Goal: Feedback & Contribution: Contribute content

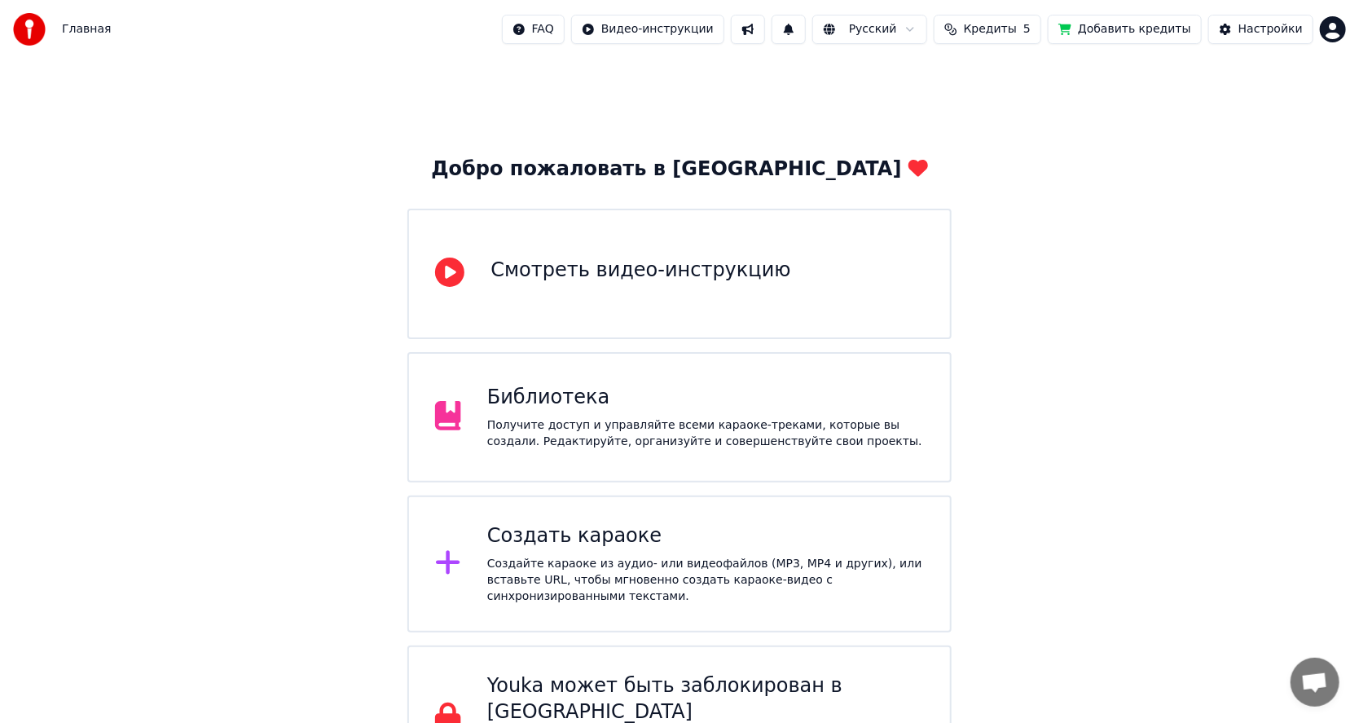
click at [1006, 34] on span "Кредиты" at bounding box center [990, 29] width 53 height 16
click at [1006, 156] on button "Обновить" at bounding box center [1010, 150] width 99 height 29
click at [1136, 34] on button "Добавить кредиты" at bounding box center [1125, 29] width 154 height 29
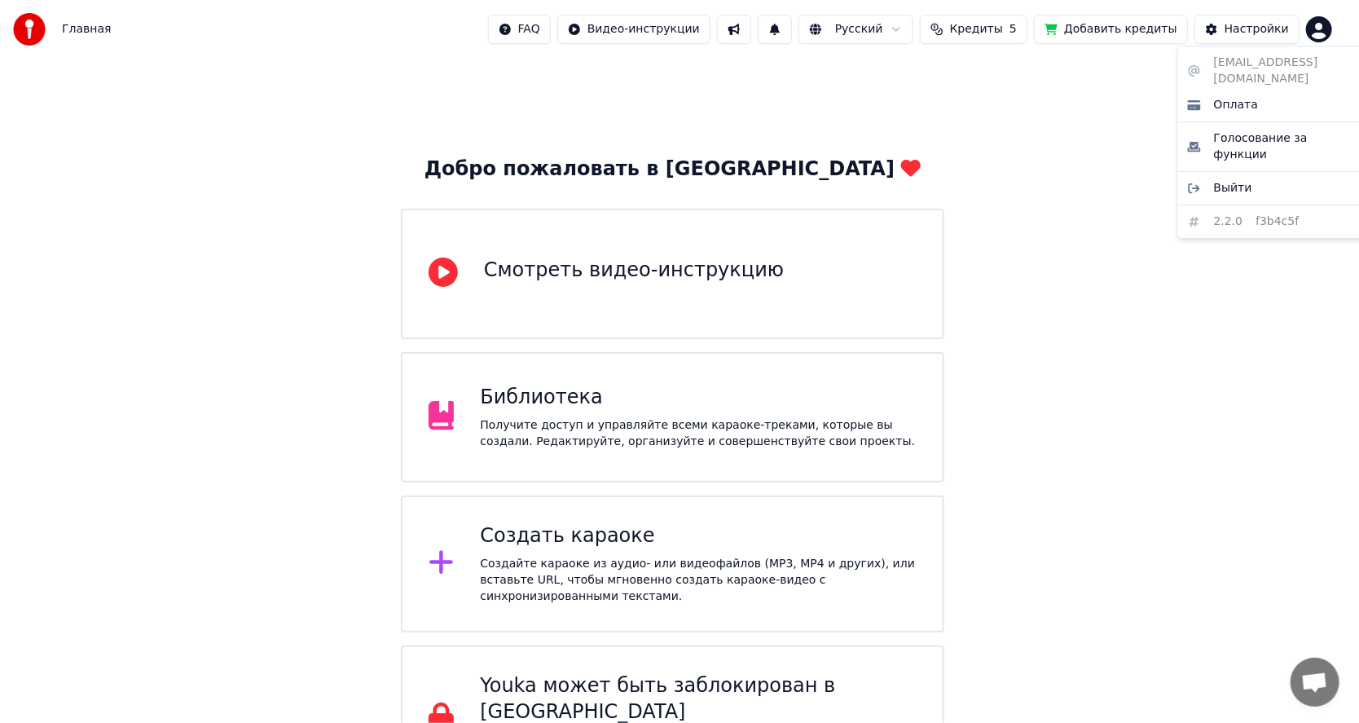
click at [1340, 26] on html "Главная FAQ Видео-инструкции Русский Кредиты 5 Добавить кредиты Настройки Добро…" at bounding box center [679, 396] width 1359 height 792
click at [1151, 337] on html "Главная FAQ Видео-инструкции Русский Кредиты 5 Добавить кредиты Настройки Добро…" at bounding box center [686, 396] width 1373 height 792
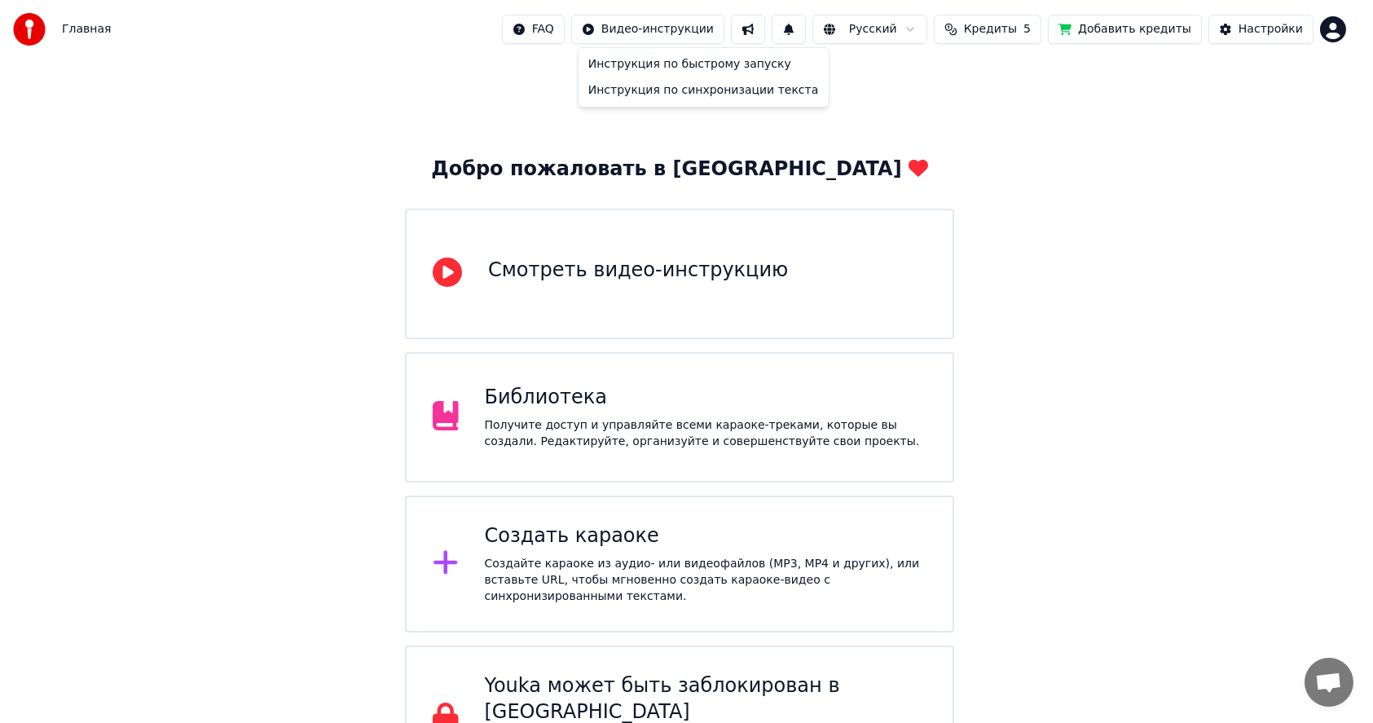
click at [675, 28] on html "Главная FAQ Видео-инструкции Русский Кредиты 5 Добавить кредиты Настройки Добро…" at bounding box center [686, 396] width 1373 height 792
click at [1253, 28] on html "Главная FAQ Видео-инструкции Русский Кредиты 5 Добавить кредиты Настройки Добро…" at bounding box center [686, 396] width 1373 height 792
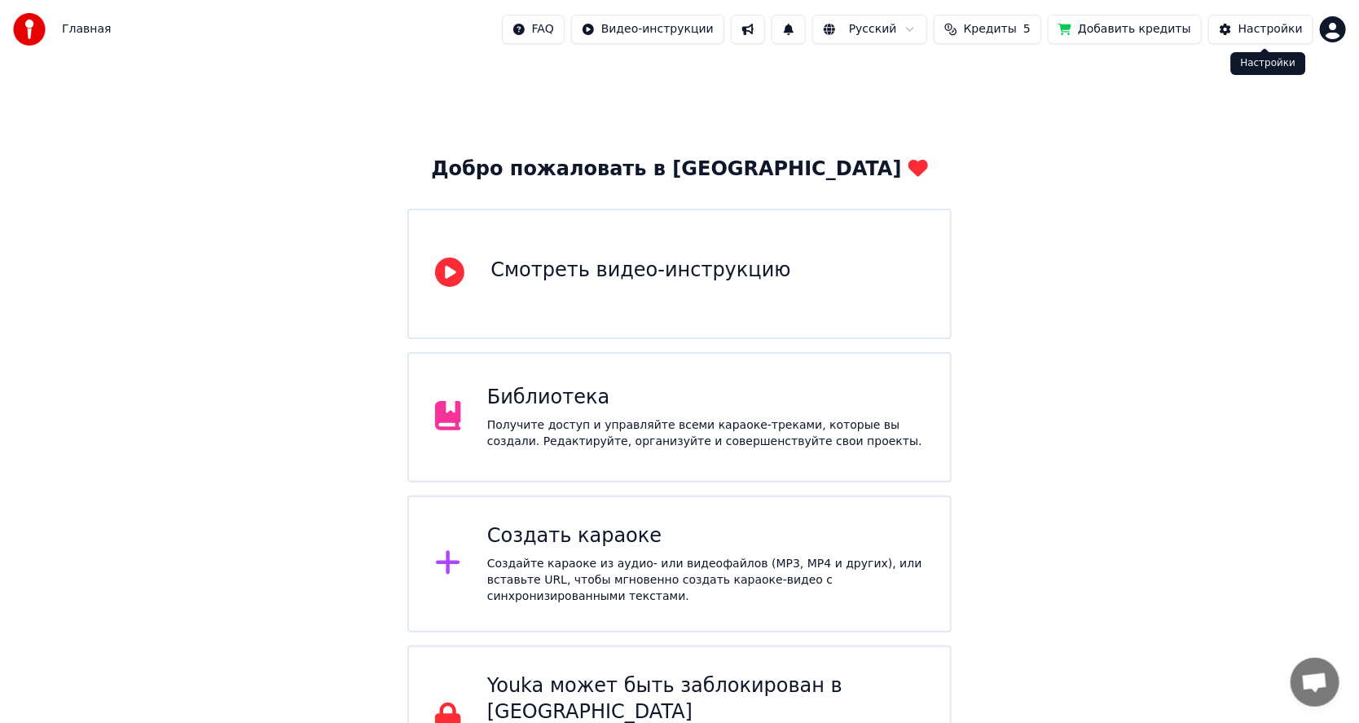
click at [1257, 34] on div "Настройки" at bounding box center [1271, 29] width 64 height 16
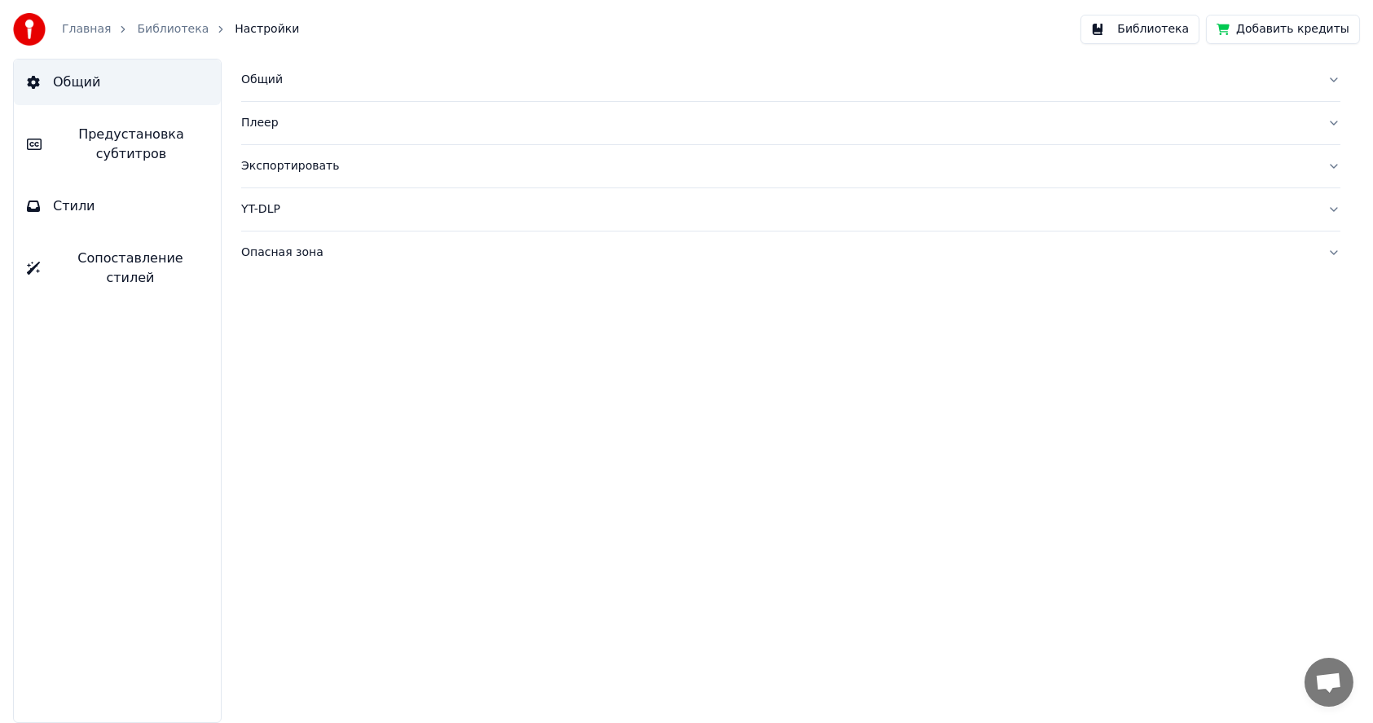
click at [73, 205] on span "Стили" at bounding box center [74, 206] width 42 height 20
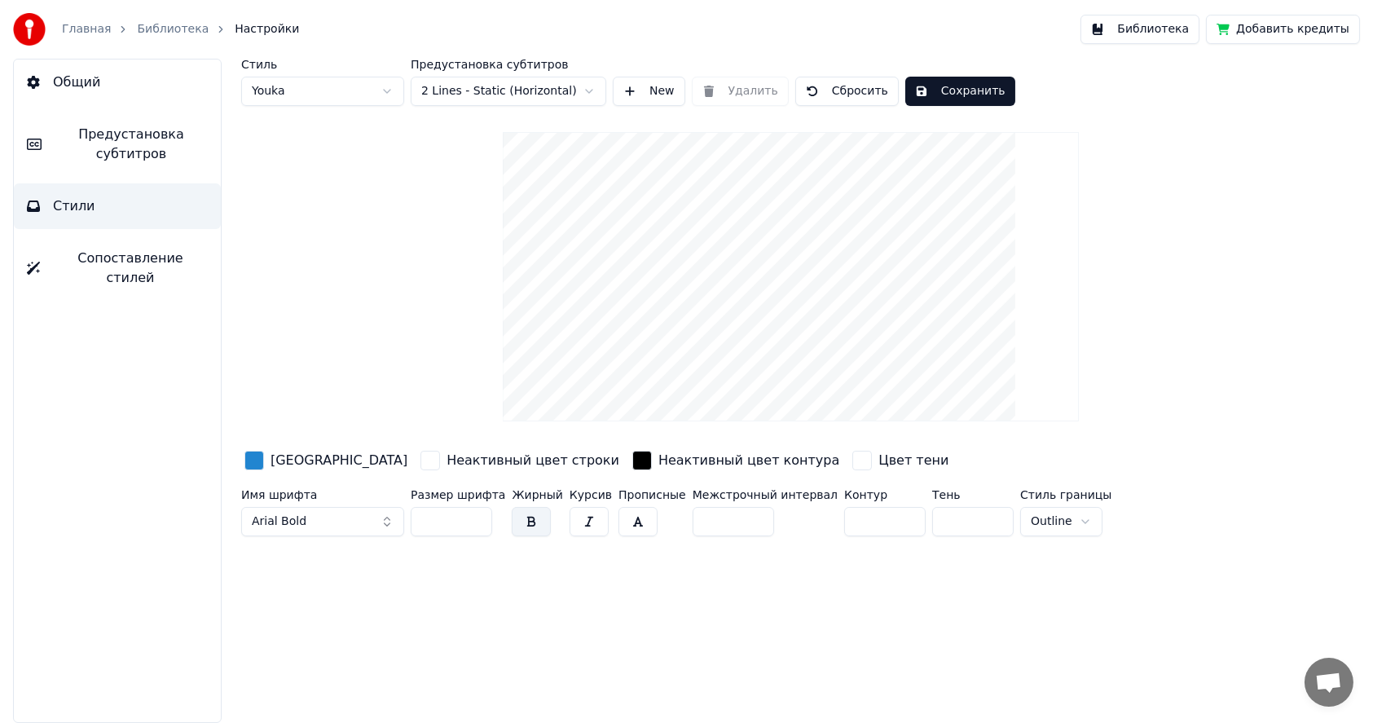
click at [379, 523] on button "Arial Bold" at bounding box center [322, 521] width 163 height 29
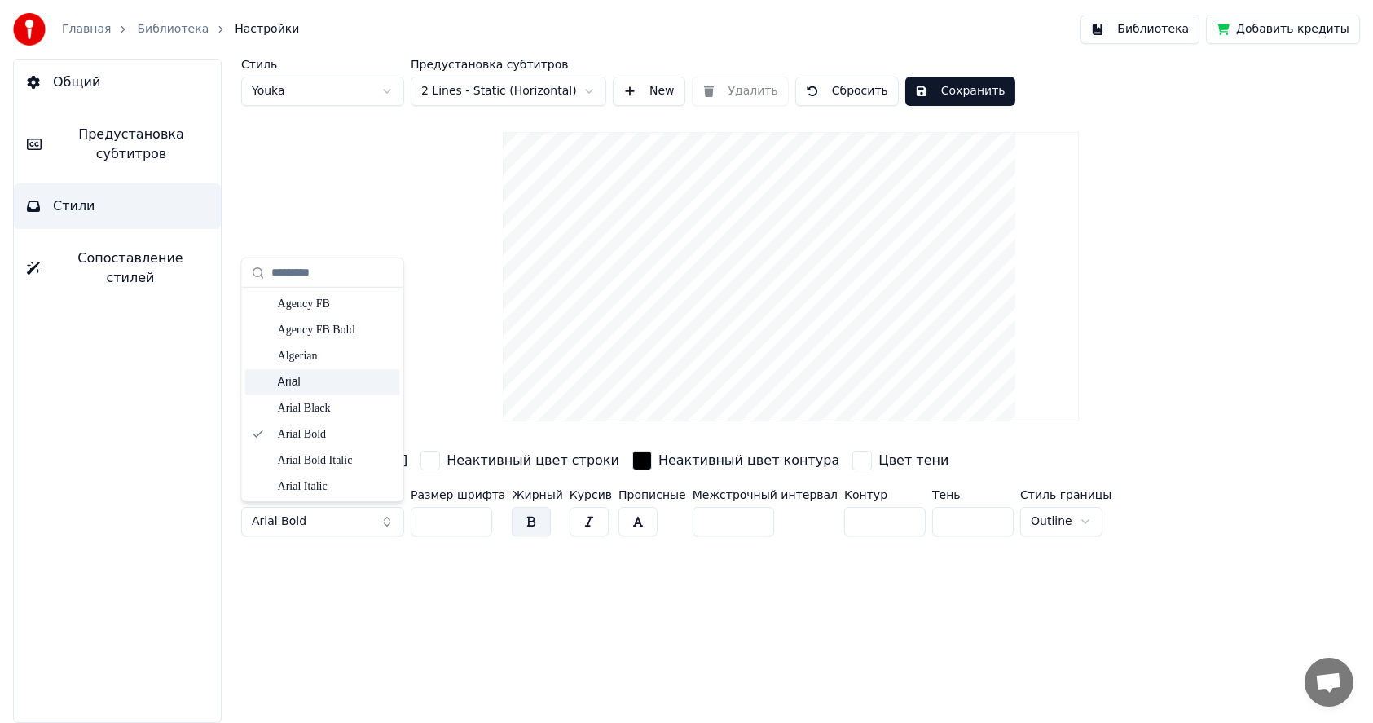
click at [289, 384] on div "Arial" at bounding box center [336, 382] width 116 height 16
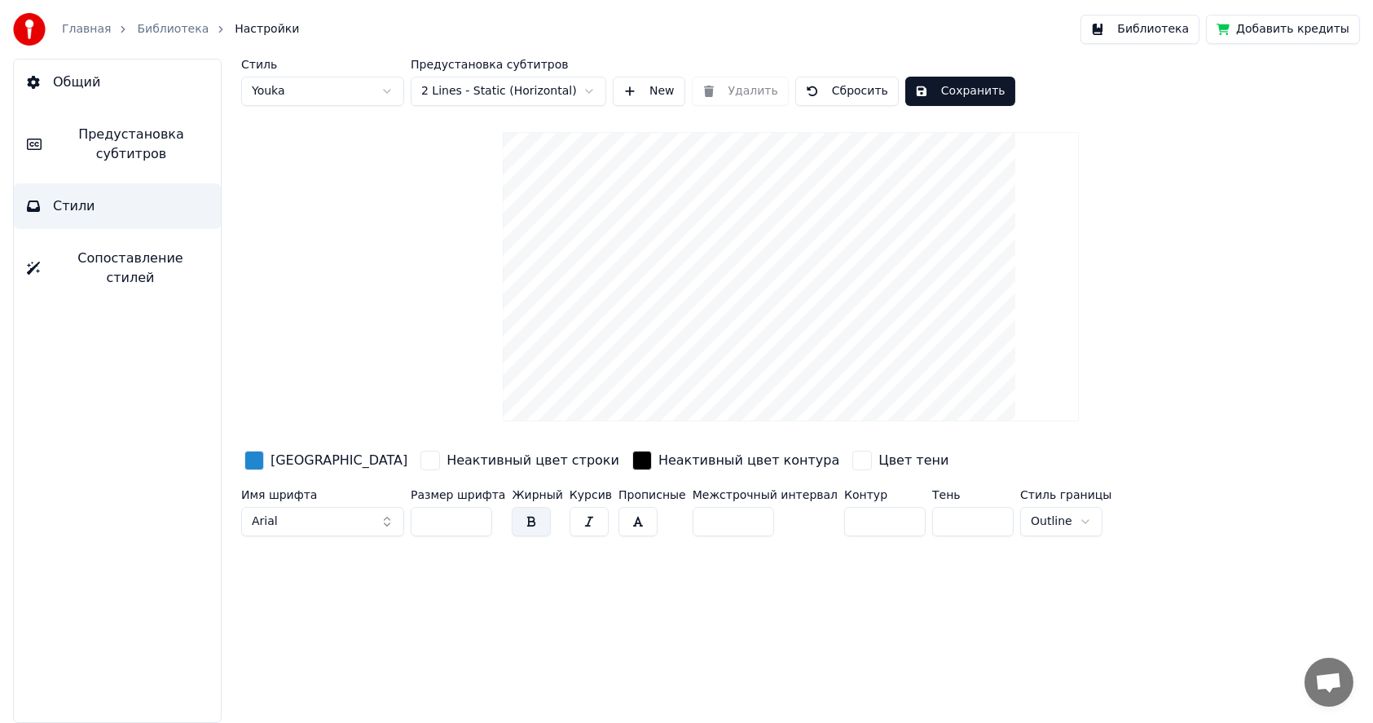
click at [349, 526] on button "Arial" at bounding box center [322, 521] width 163 height 29
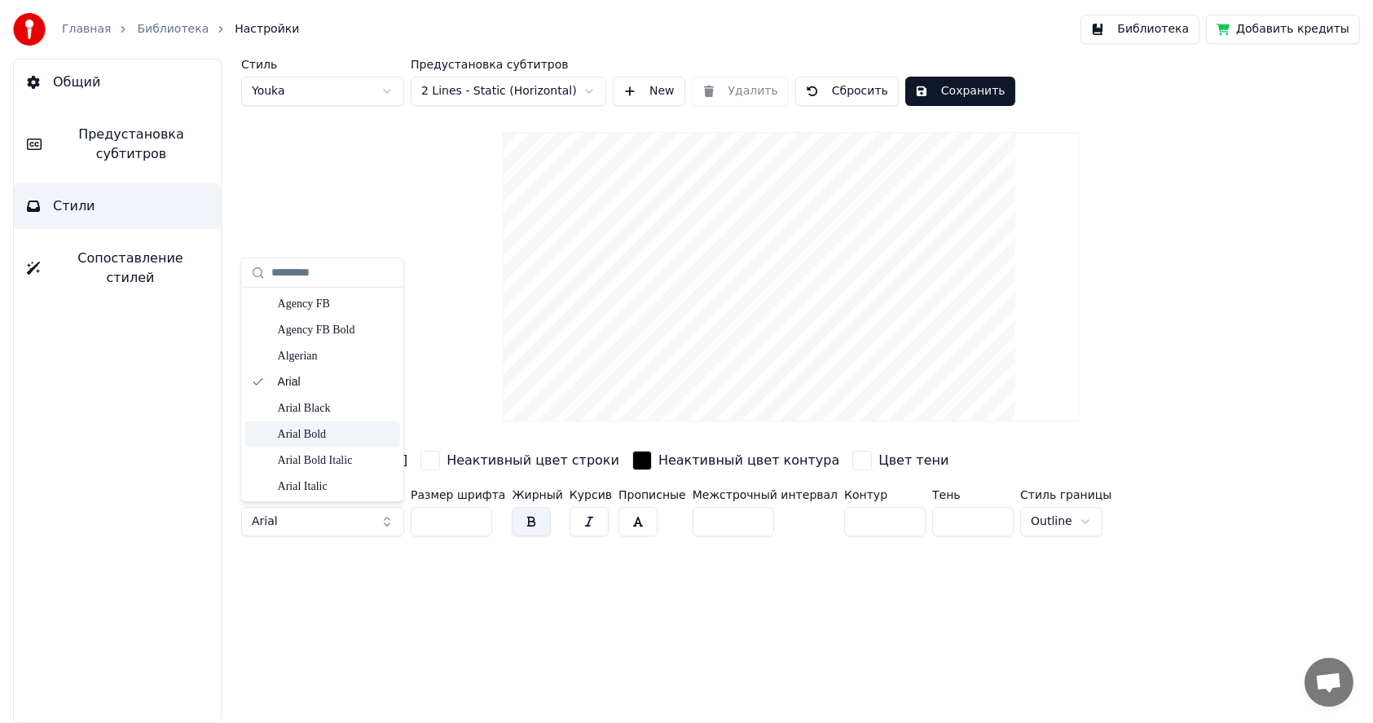
click at [308, 435] on div "Arial Bold" at bounding box center [336, 434] width 116 height 16
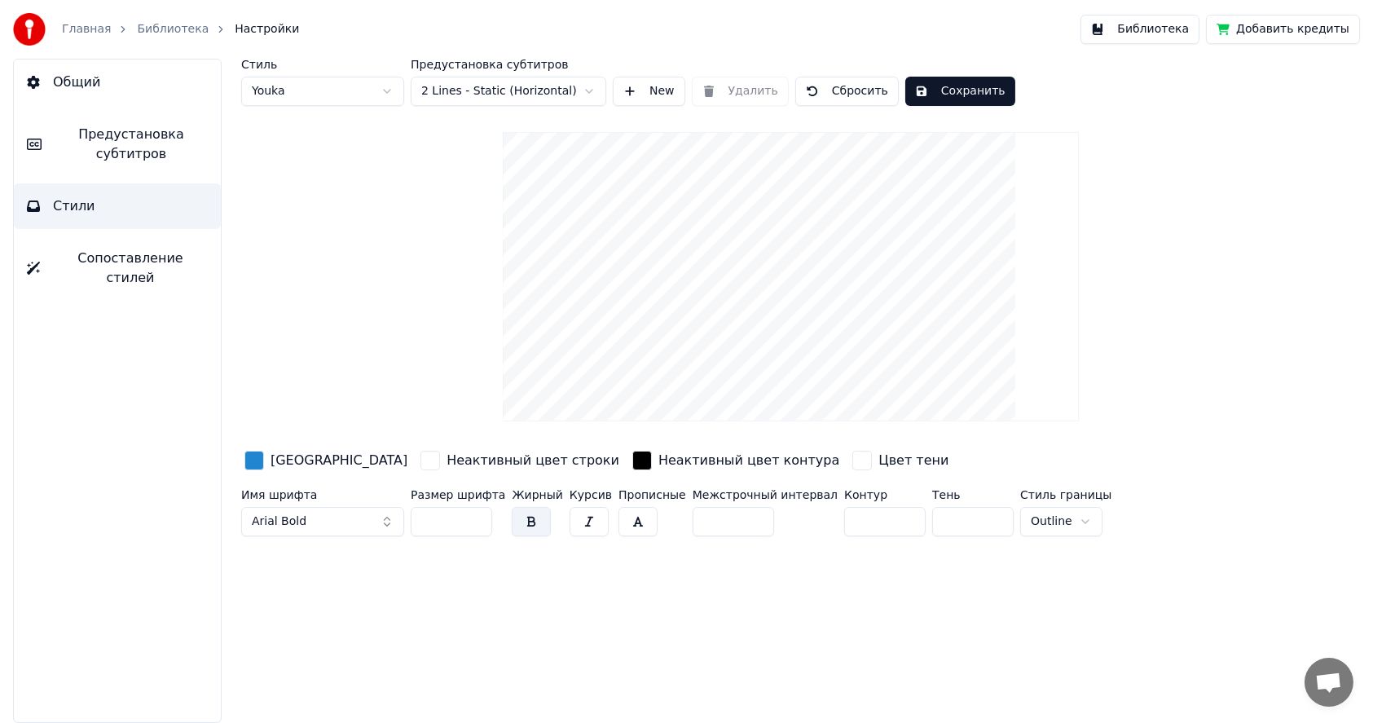
click at [420, 463] on div "button" at bounding box center [430, 461] width 20 height 20
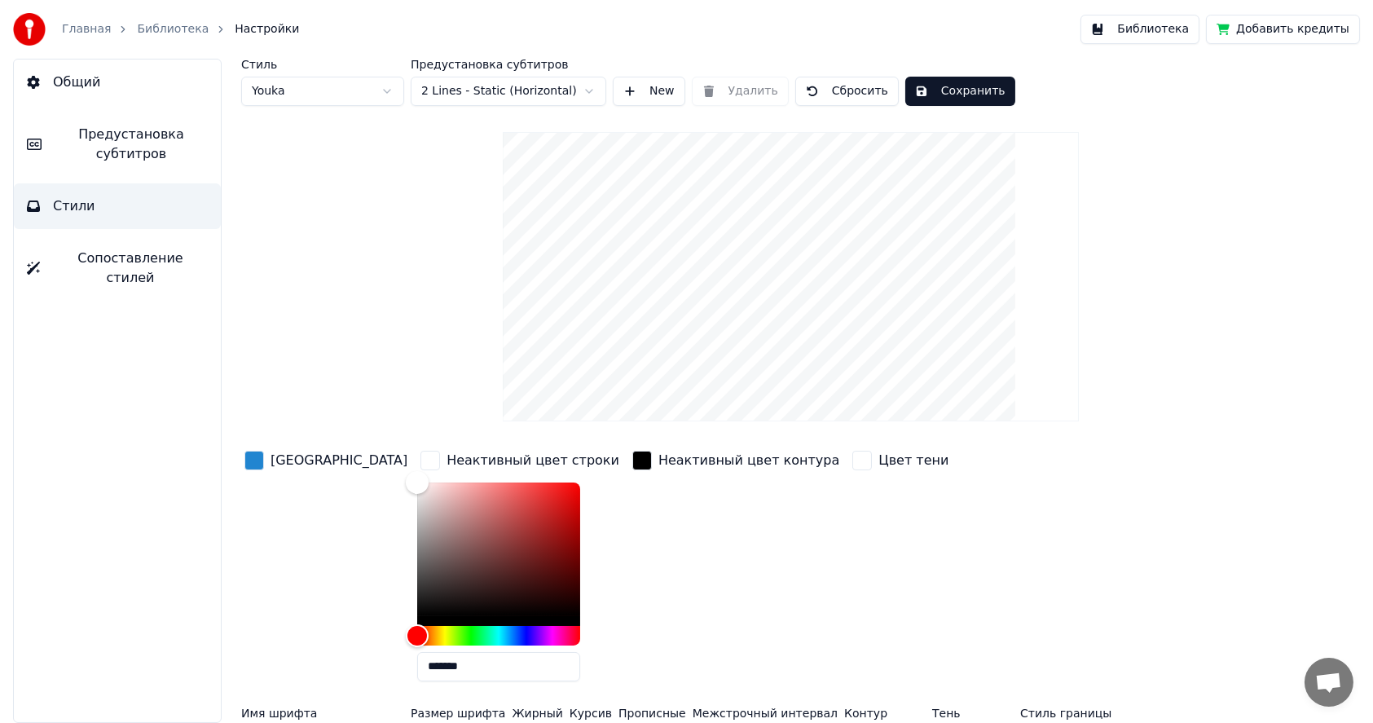
click at [282, 548] on div "Цвет заливки" at bounding box center [326, 570] width 170 height 247
click at [641, 609] on div "Неактивный цвет контура" at bounding box center [736, 570] width 214 height 247
click at [117, 144] on span "Предустановка субтитров" at bounding box center [131, 144] width 153 height 39
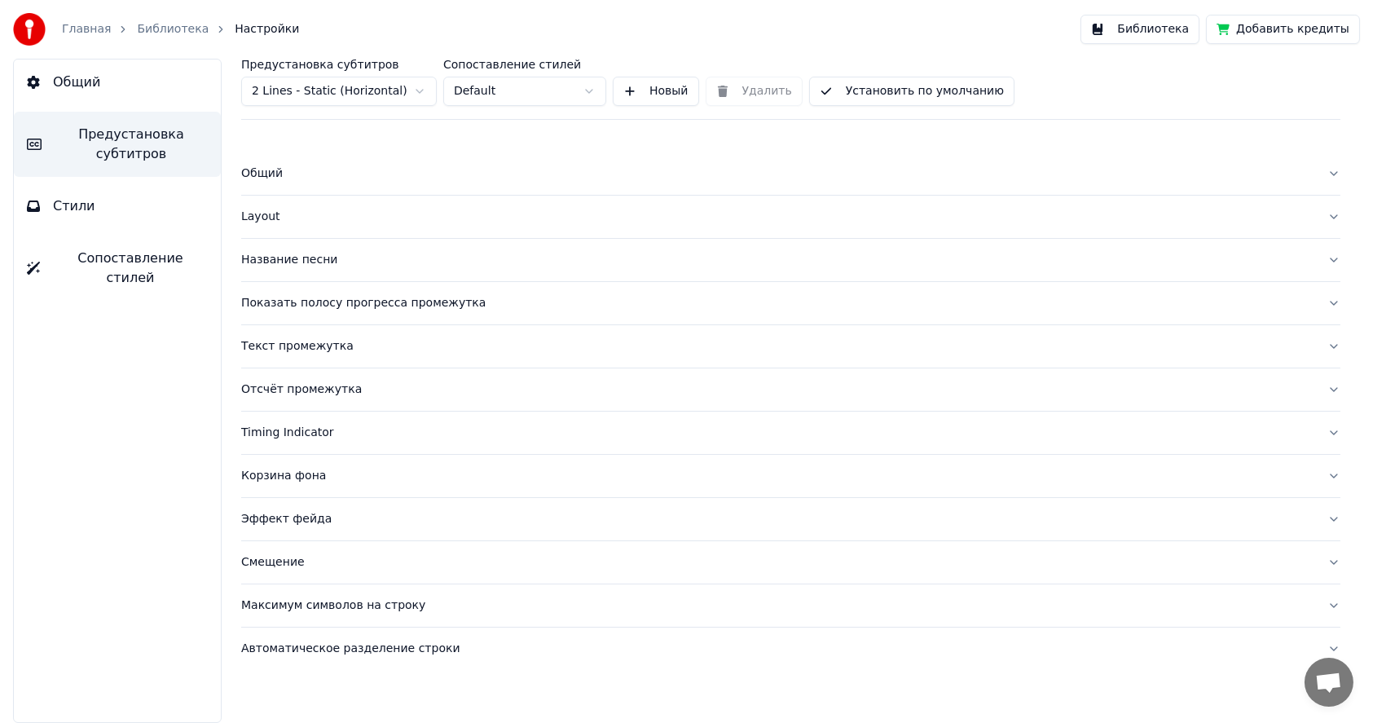
click at [75, 83] on span "Общий" at bounding box center [76, 83] width 47 height 20
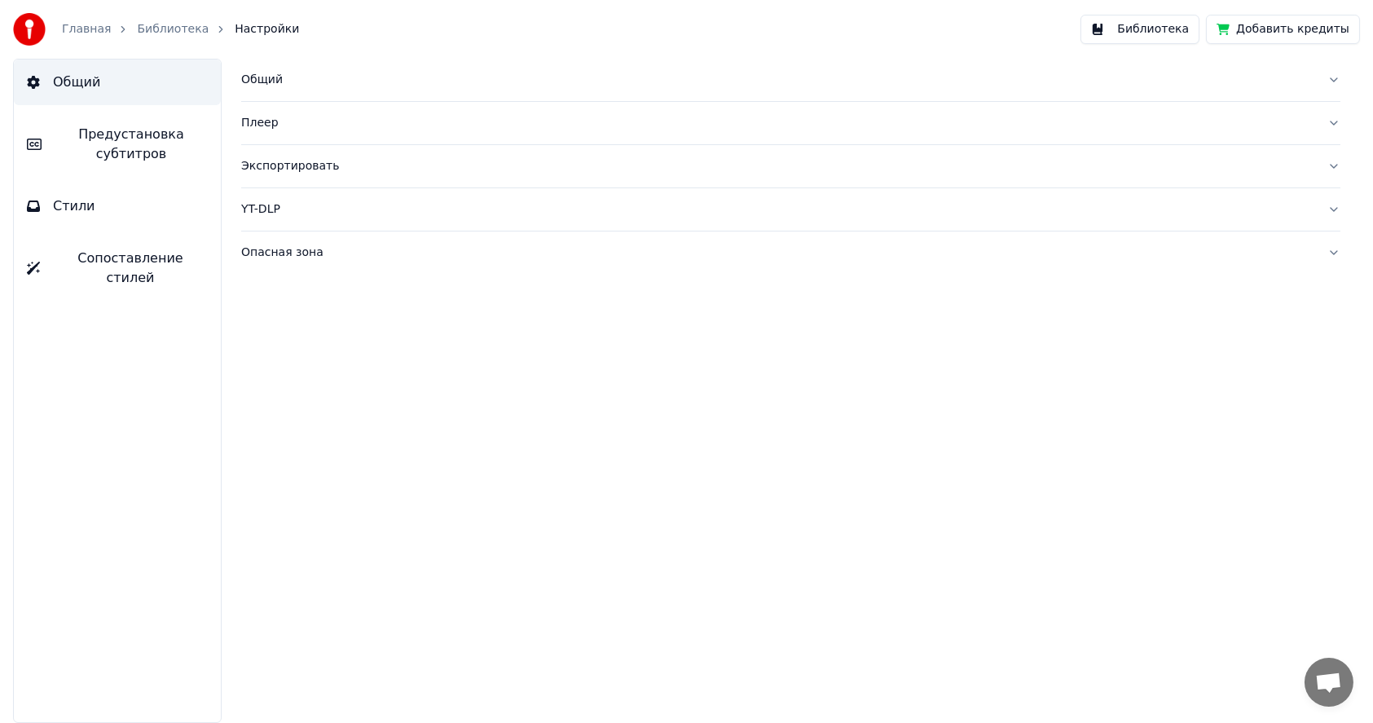
click at [151, 30] on link "Библиотека" at bounding box center [173, 29] width 72 height 16
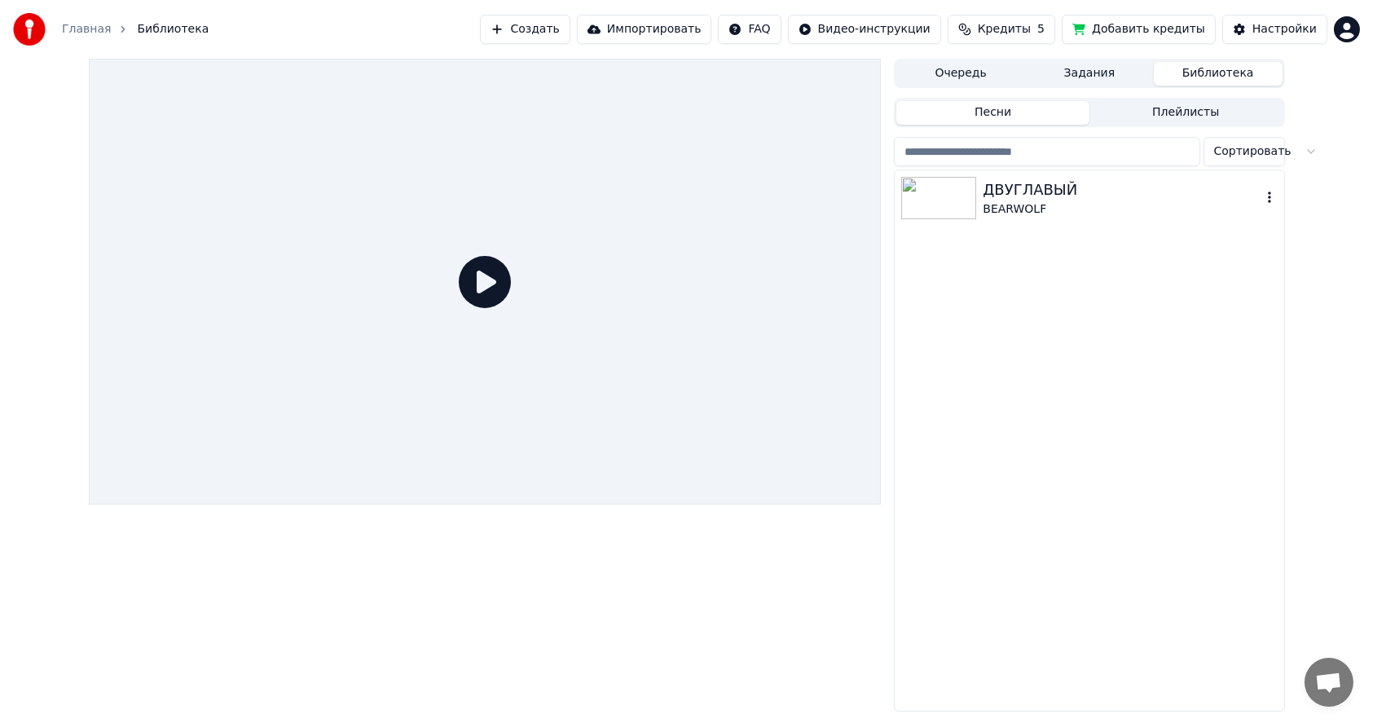
click at [944, 194] on img at bounding box center [938, 198] width 75 height 42
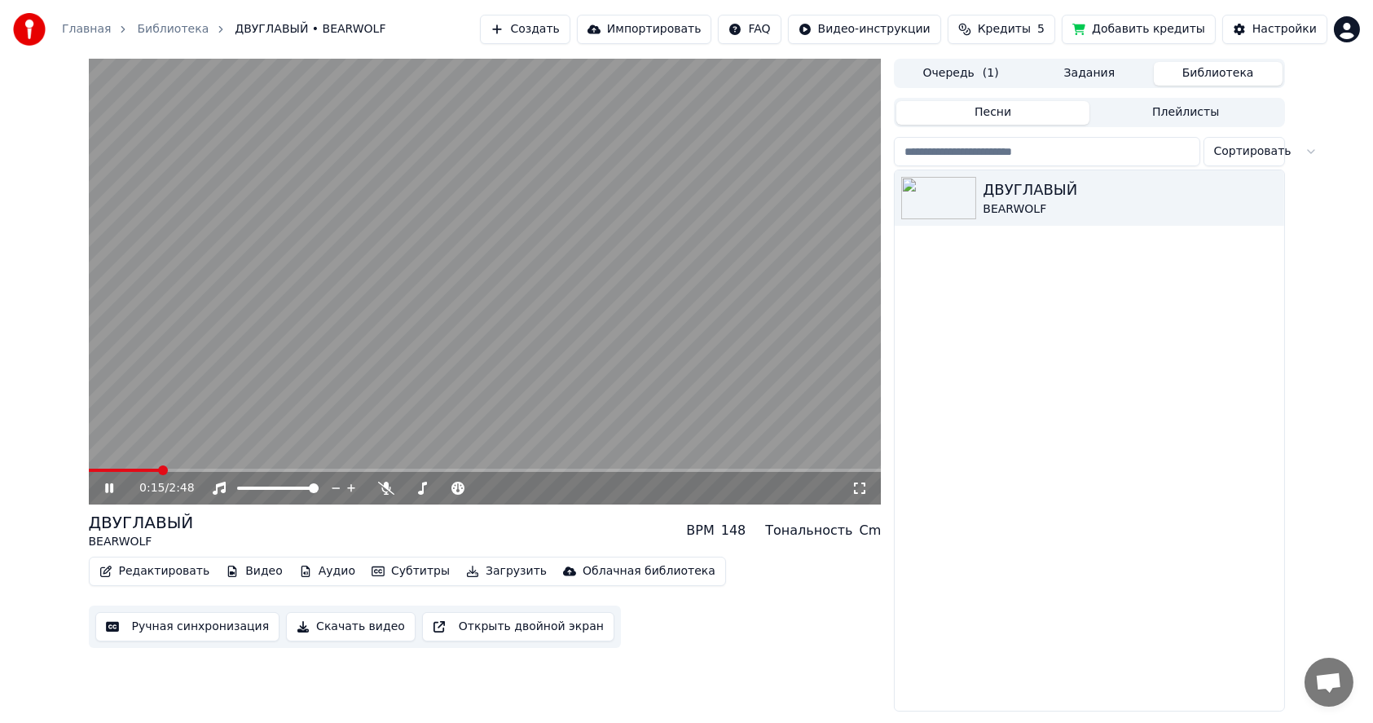
click at [156, 469] on span at bounding box center [124, 470] width 71 height 3
click at [148, 469] on span at bounding box center [127, 470] width 77 height 3
click at [131, 470] on span at bounding box center [110, 470] width 42 height 3
click at [388, 492] on icon at bounding box center [386, 488] width 16 height 13
click at [135, 469] on span at bounding box center [112, 470] width 47 height 3
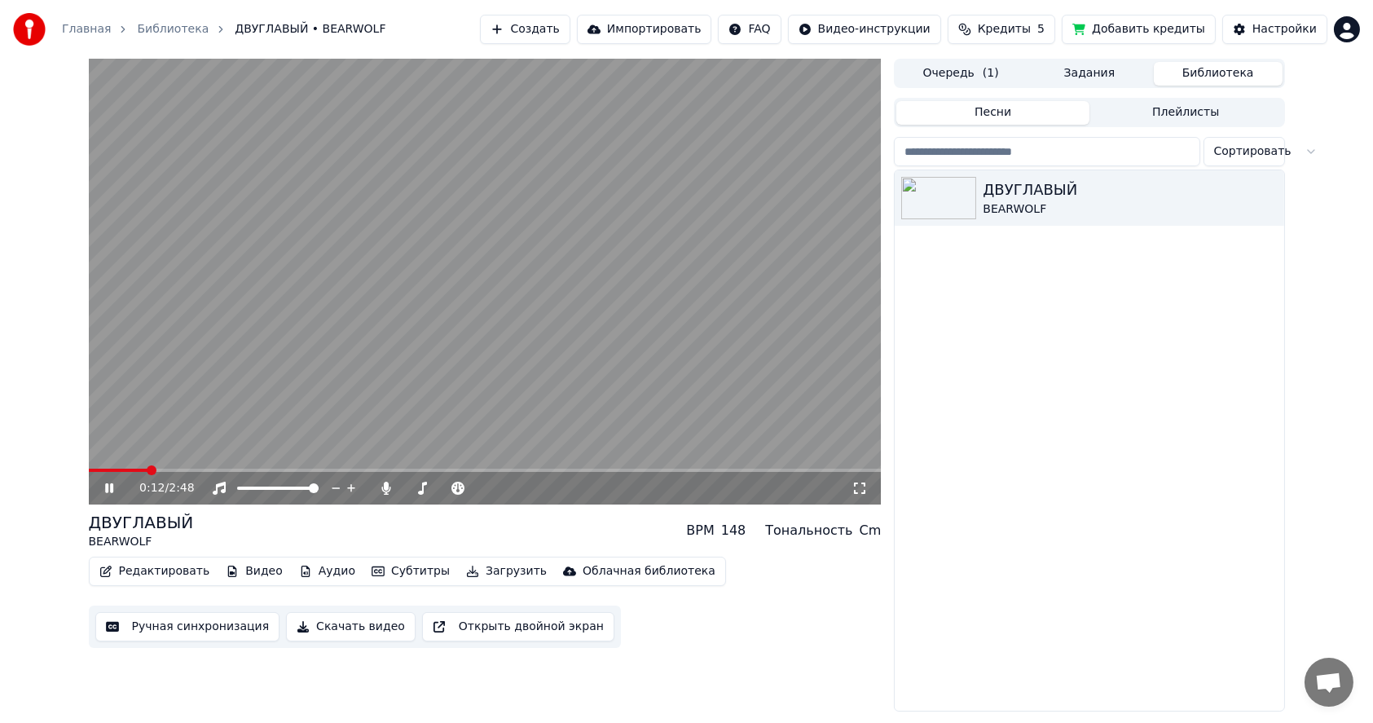
click at [159, 630] on button "Ручная синхронизация" at bounding box center [187, 626] width 185 height 29
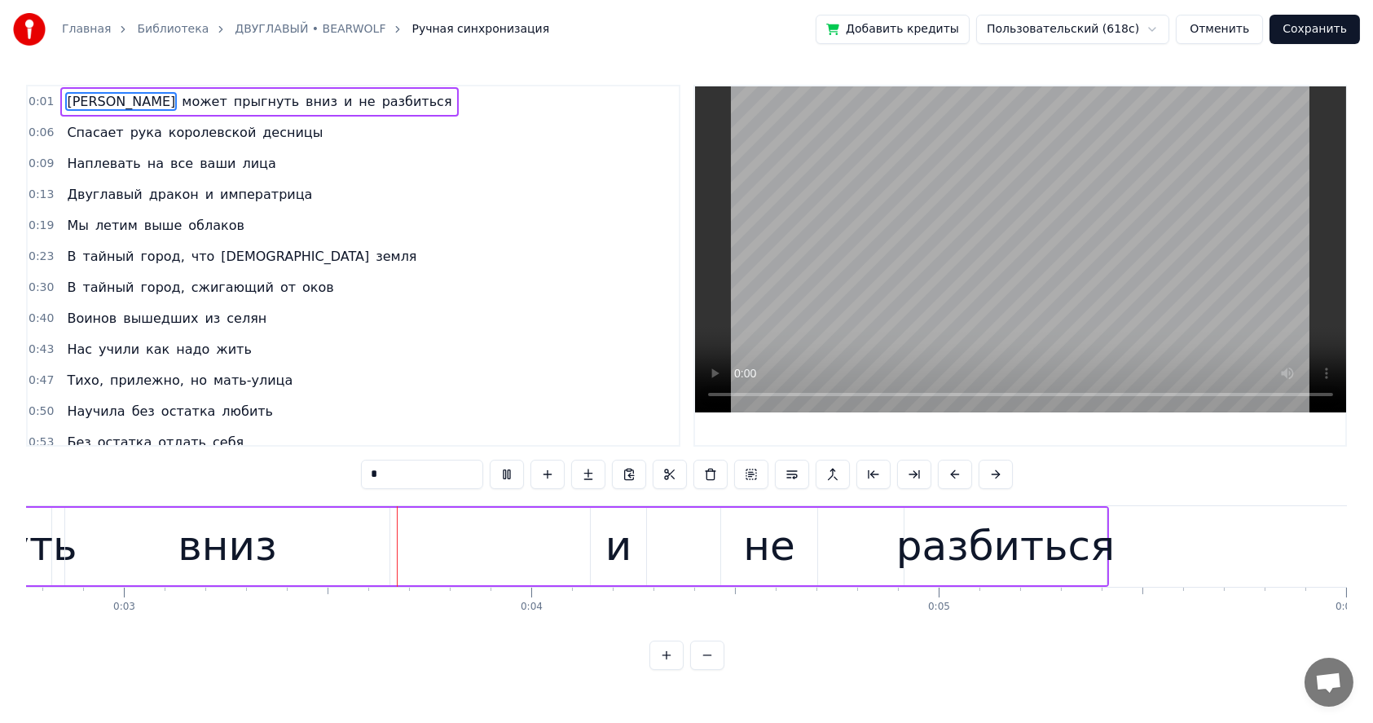
scroll to position [0, 1160]
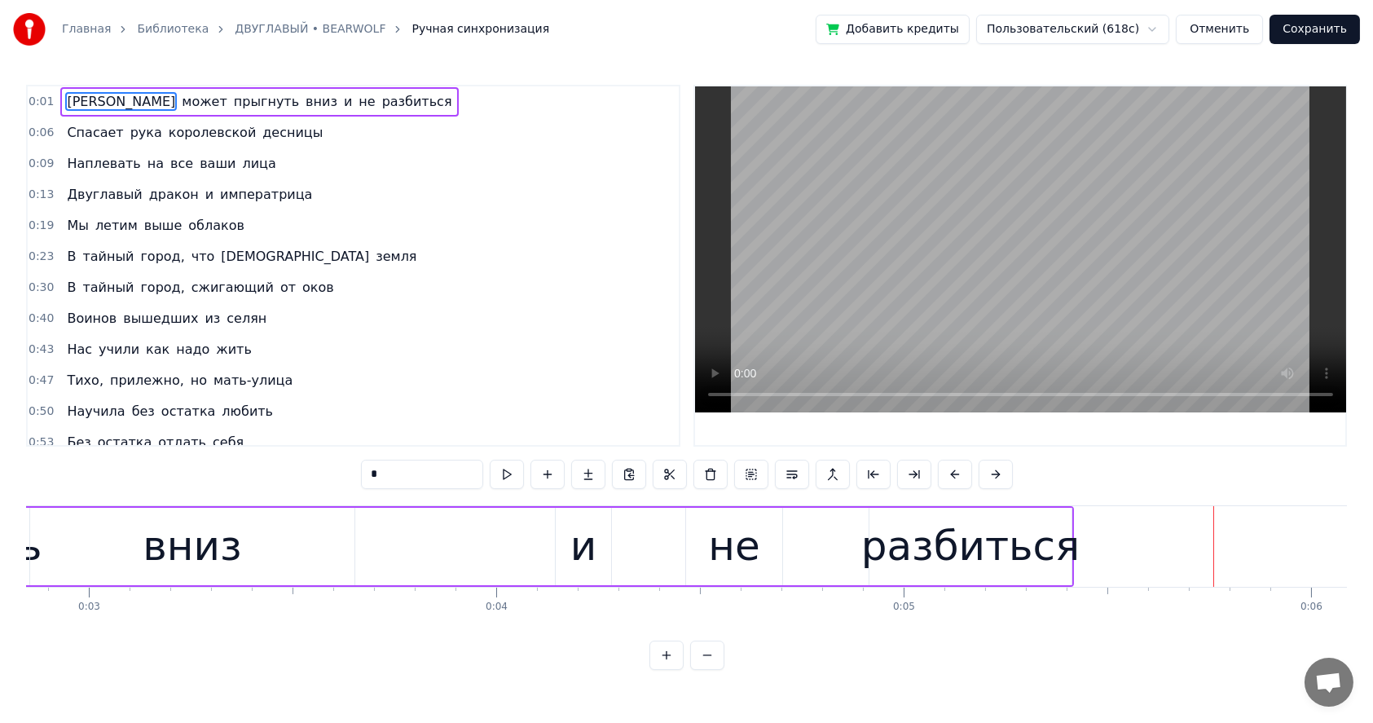
click at [26, 221] on div "0:01 А может прыгнуть вниз и не разбиться 0:06 Спасает рука королевской десницы…" at bounding box center [353, 266] width 654 height 362
click at [37, 221] on span "0:19" at bounding box center [41, 226] width 25 height 16
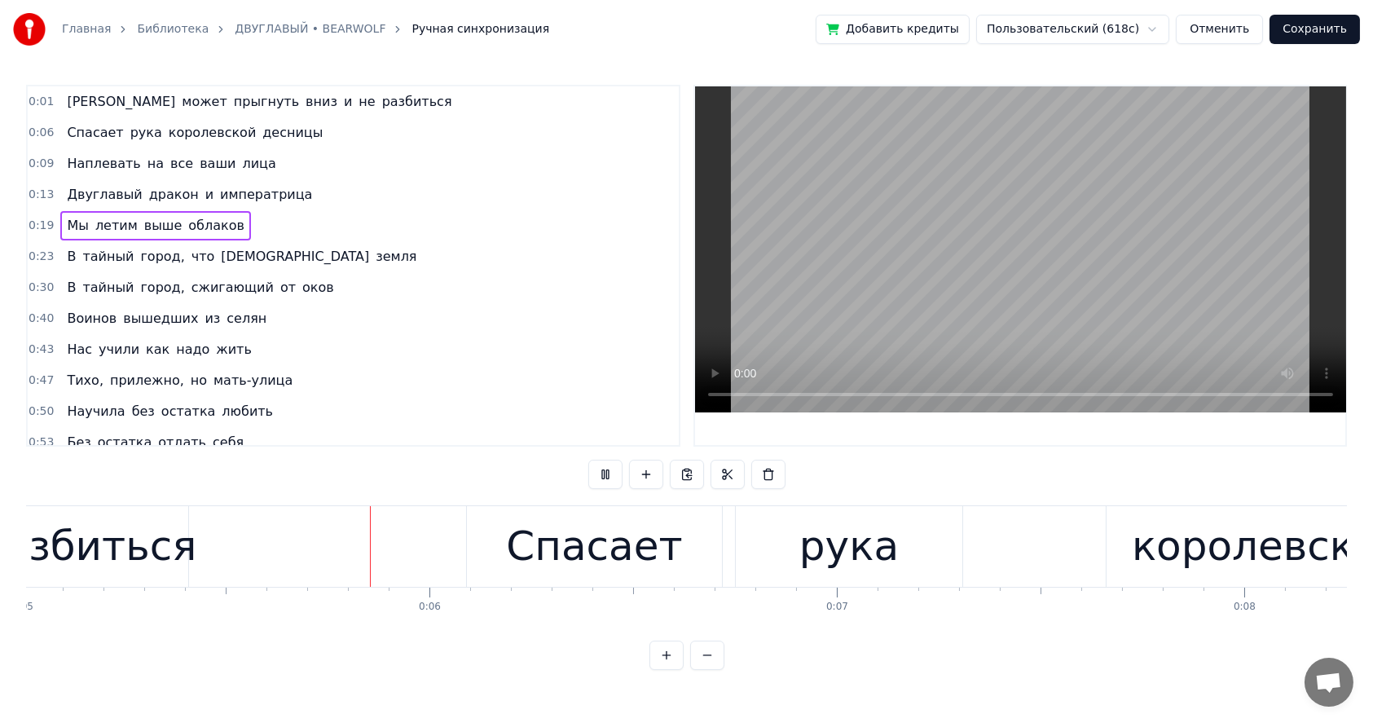
scroll to position [0, 2042]
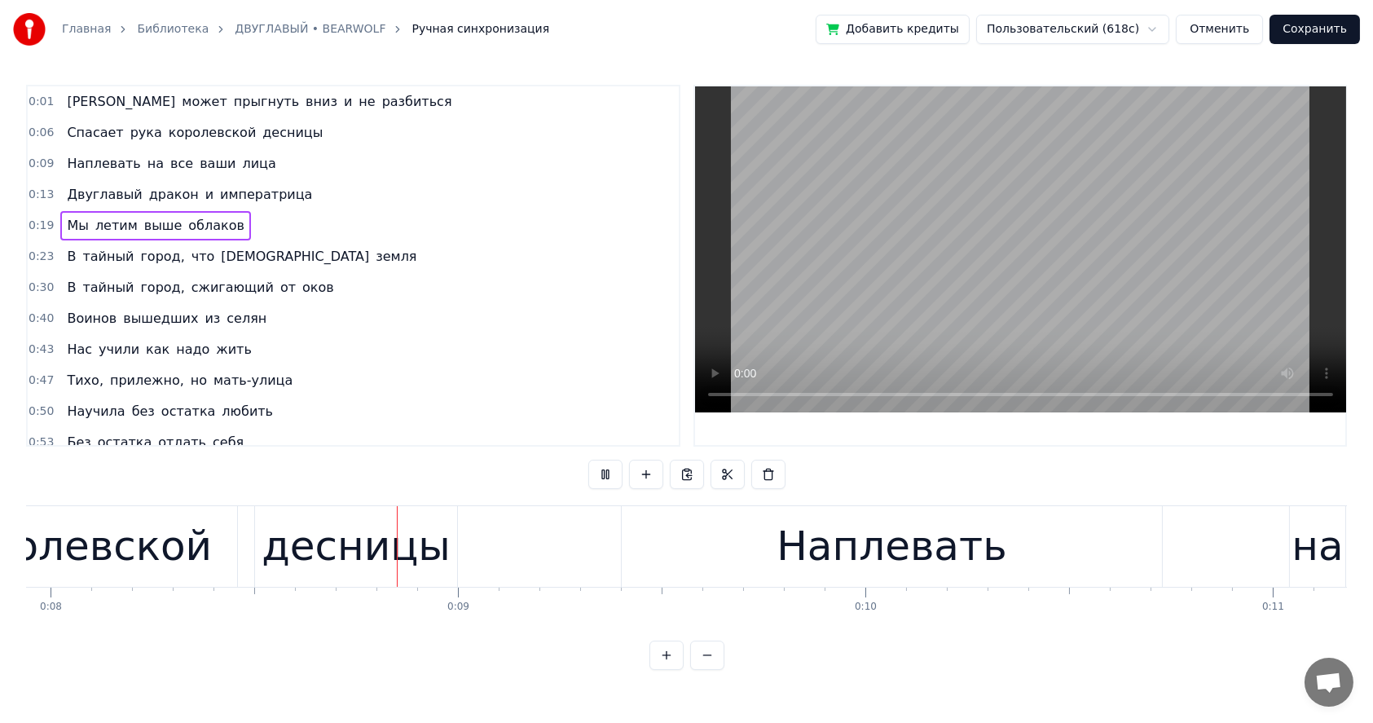
click at [65, 101] on span "А" at bounding box center [121, 101] width 112 height 19
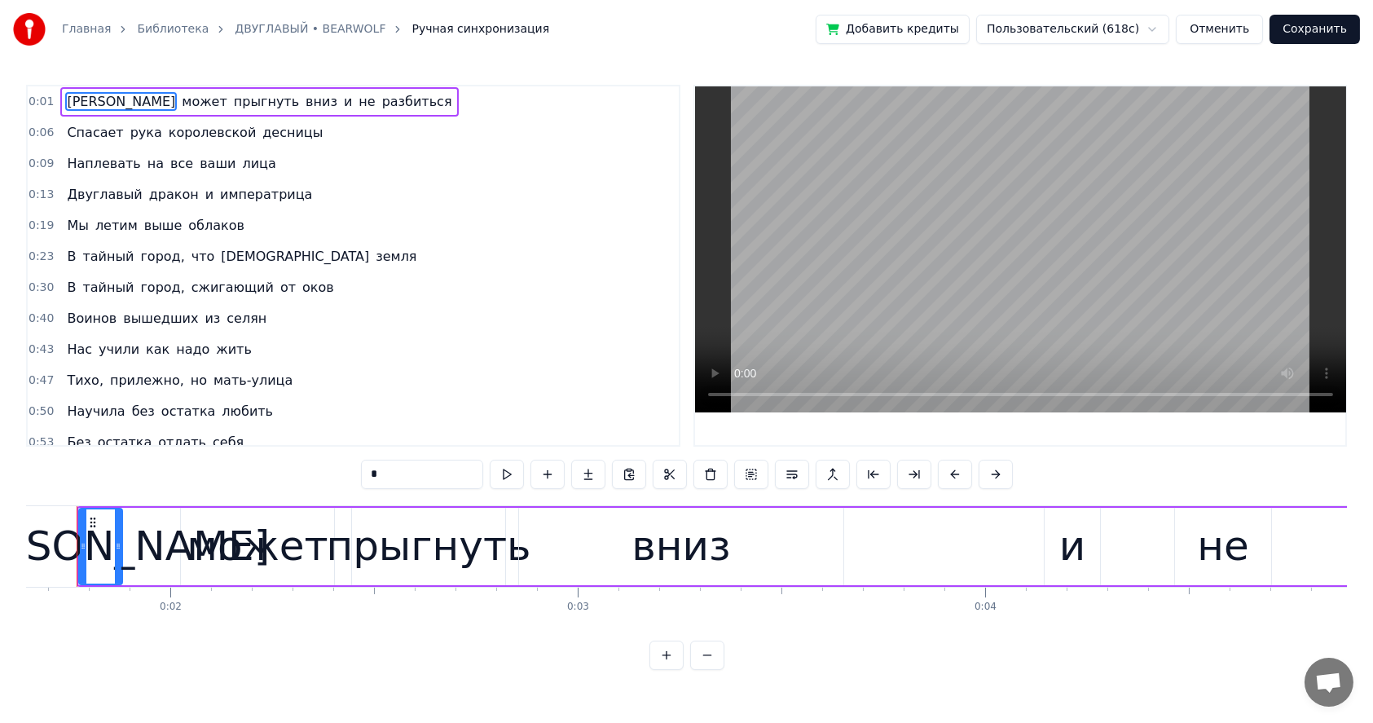
scroll to position [0, 639]
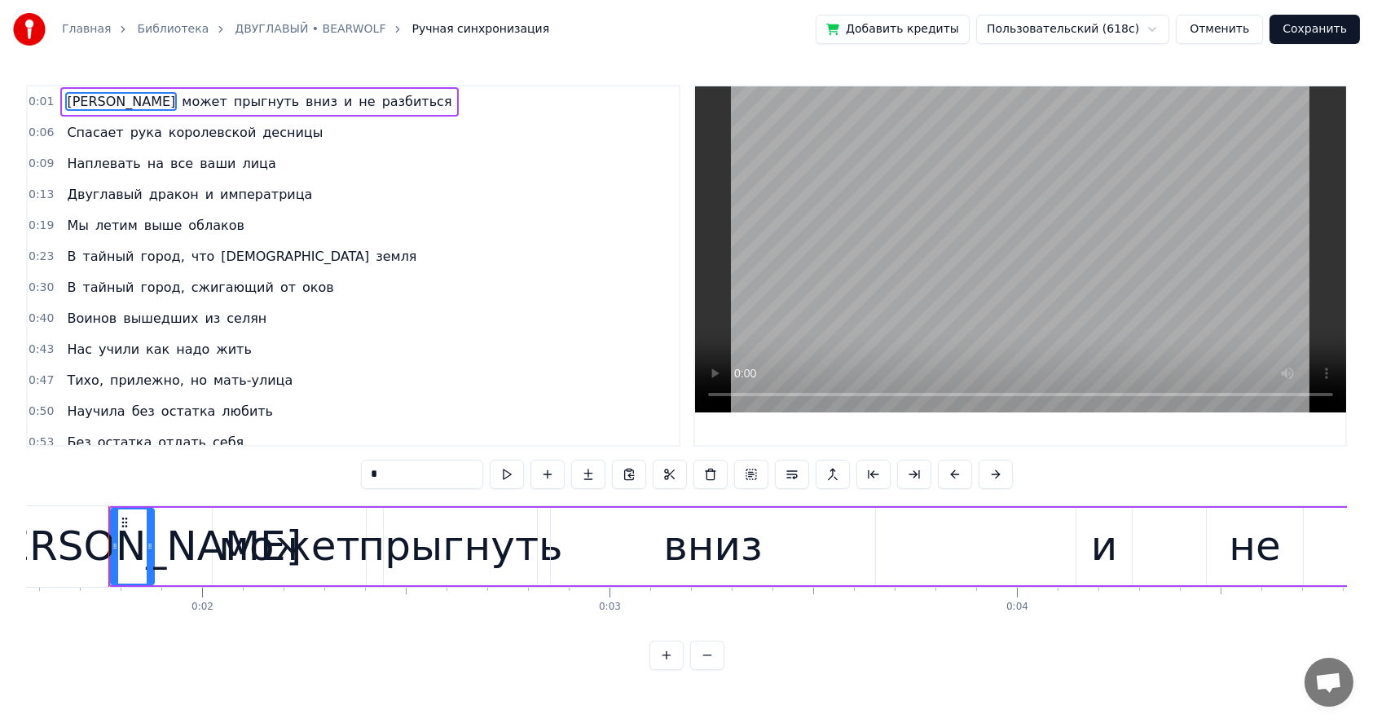
click at [35, 101] on span "0:01" at bounding box center [41, 102] width 25 height 16
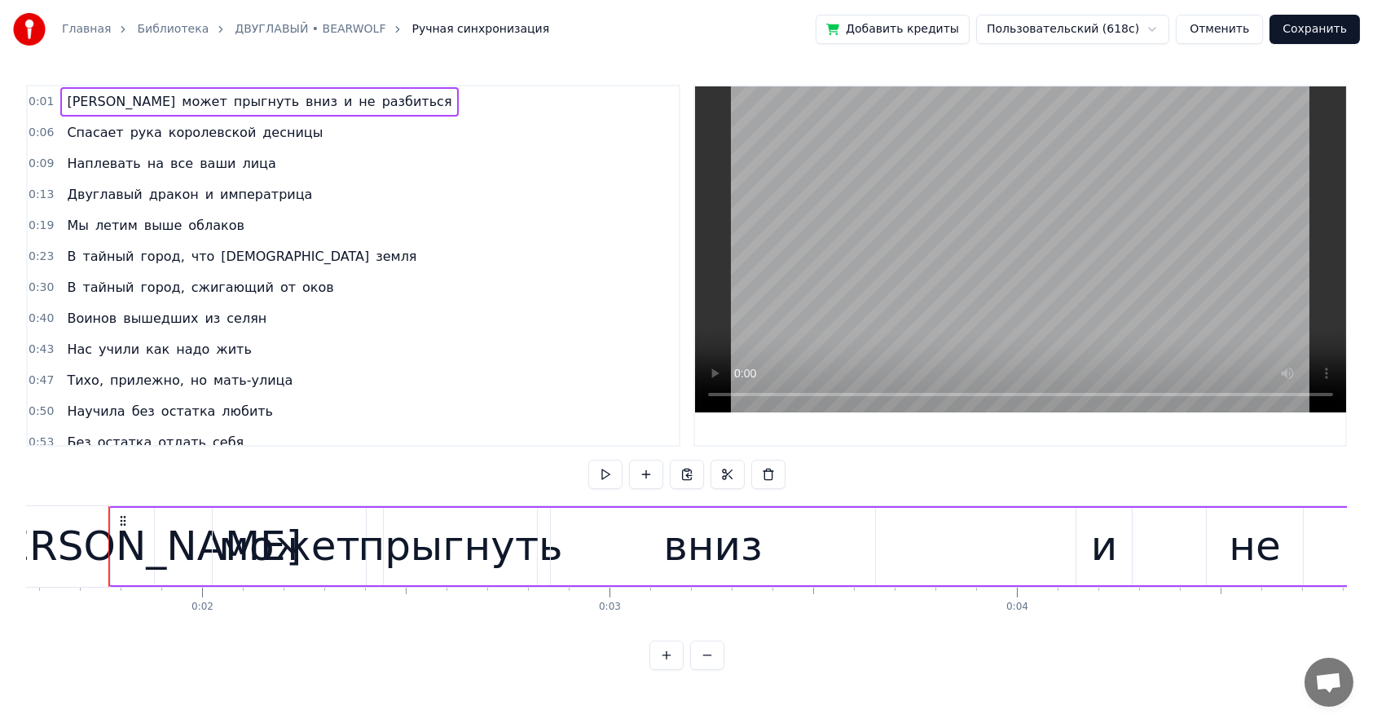
click at [35, 101] on span "0:01" at bounding box center [41, 102] width 25 height 16
click at [666, 668] on button at bounding box center [666, 655] width 34 height 29
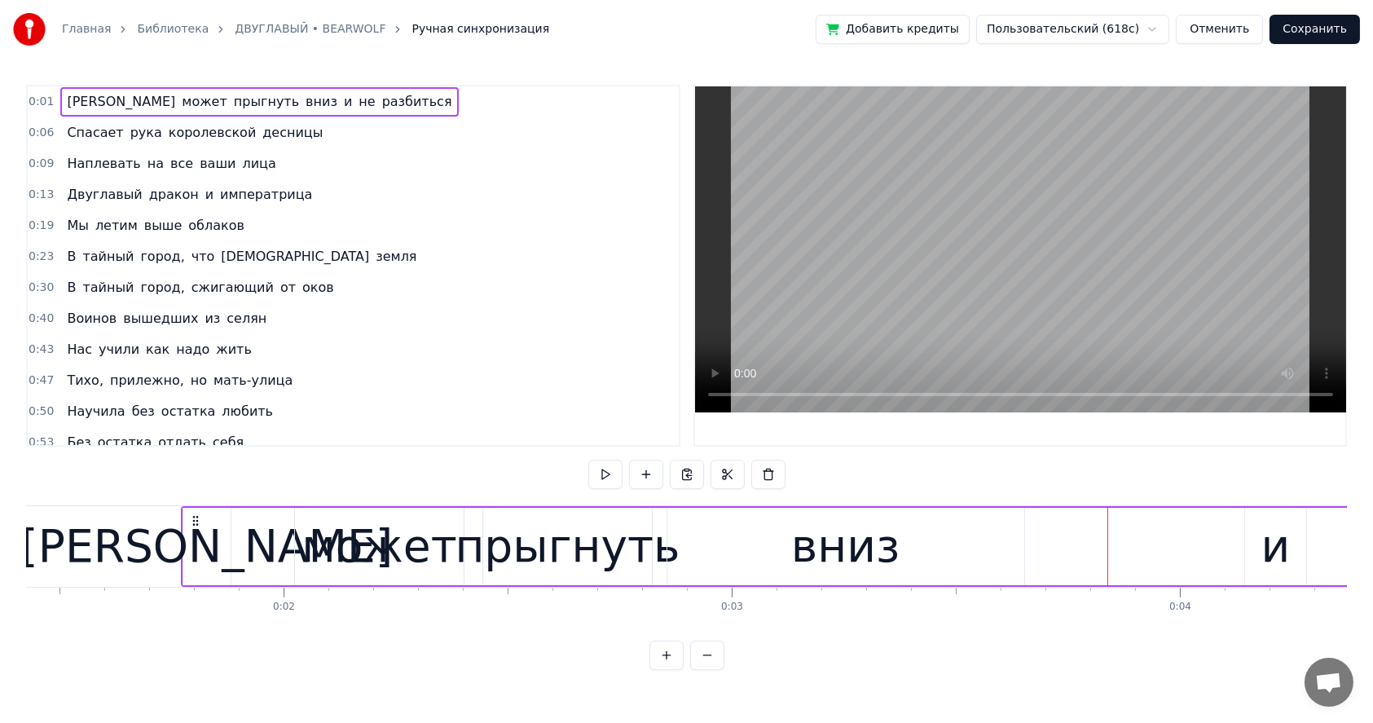
click at [666, 668] on button at bounding box center [666, 655] width 34 height 29
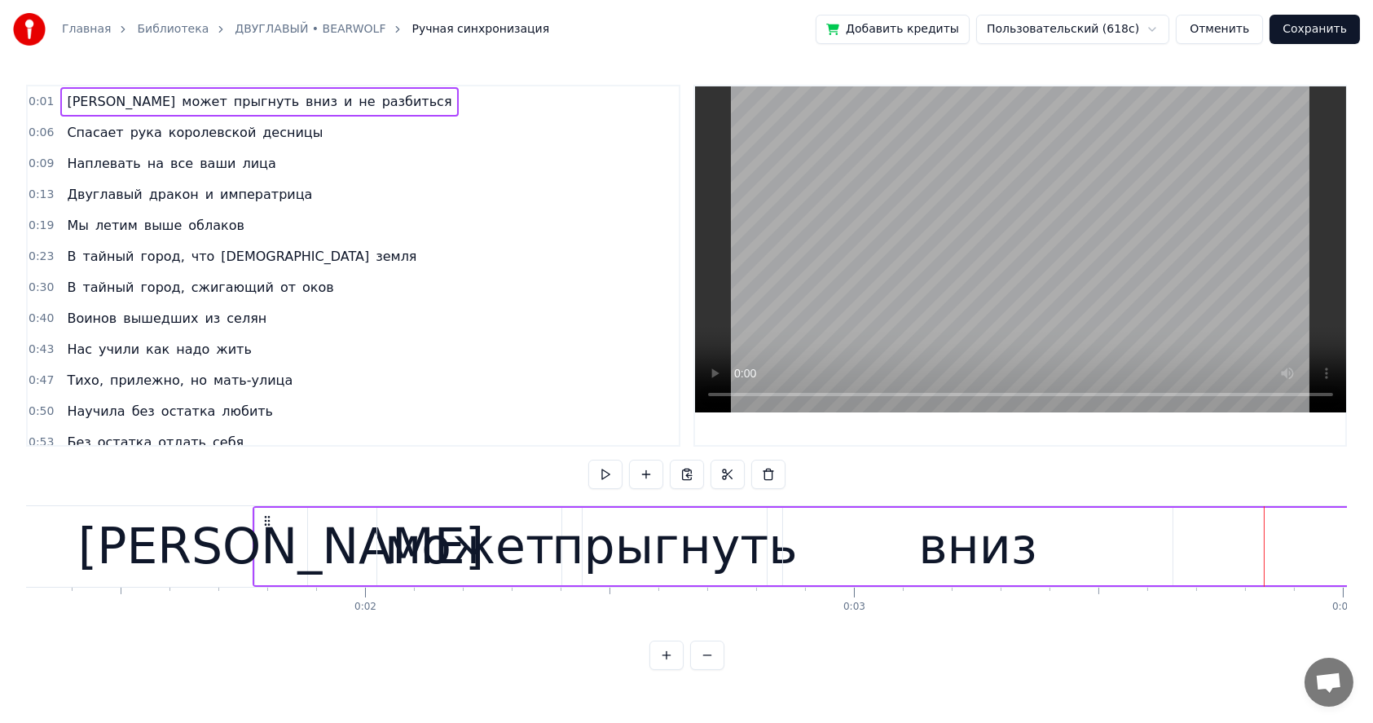
click at [666, 668] on button at bounding box center [666, 655] width 34 height 29
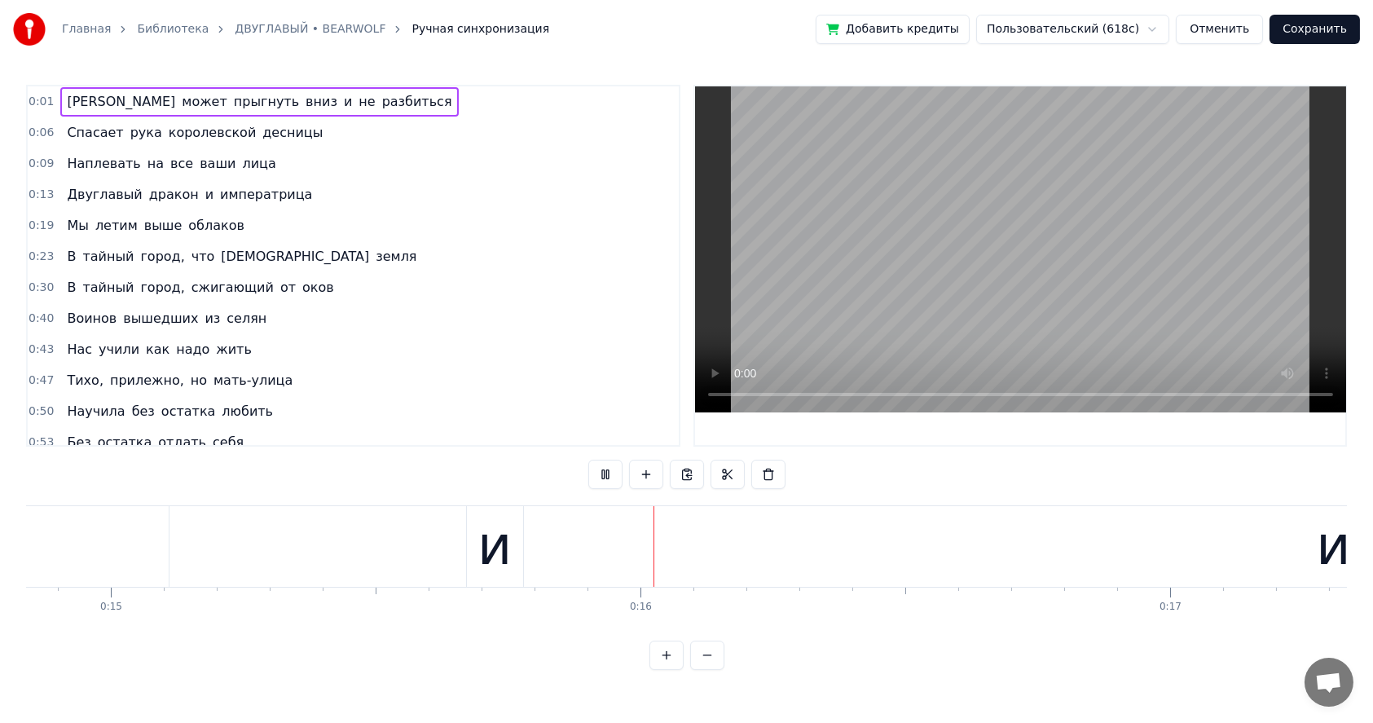
scroll to position [0, 8033]
click at [277, 26] on link "ДВУГЛАВЫЙ • BEARWOLF" at bounding box center [310, 29] width 151 height 16
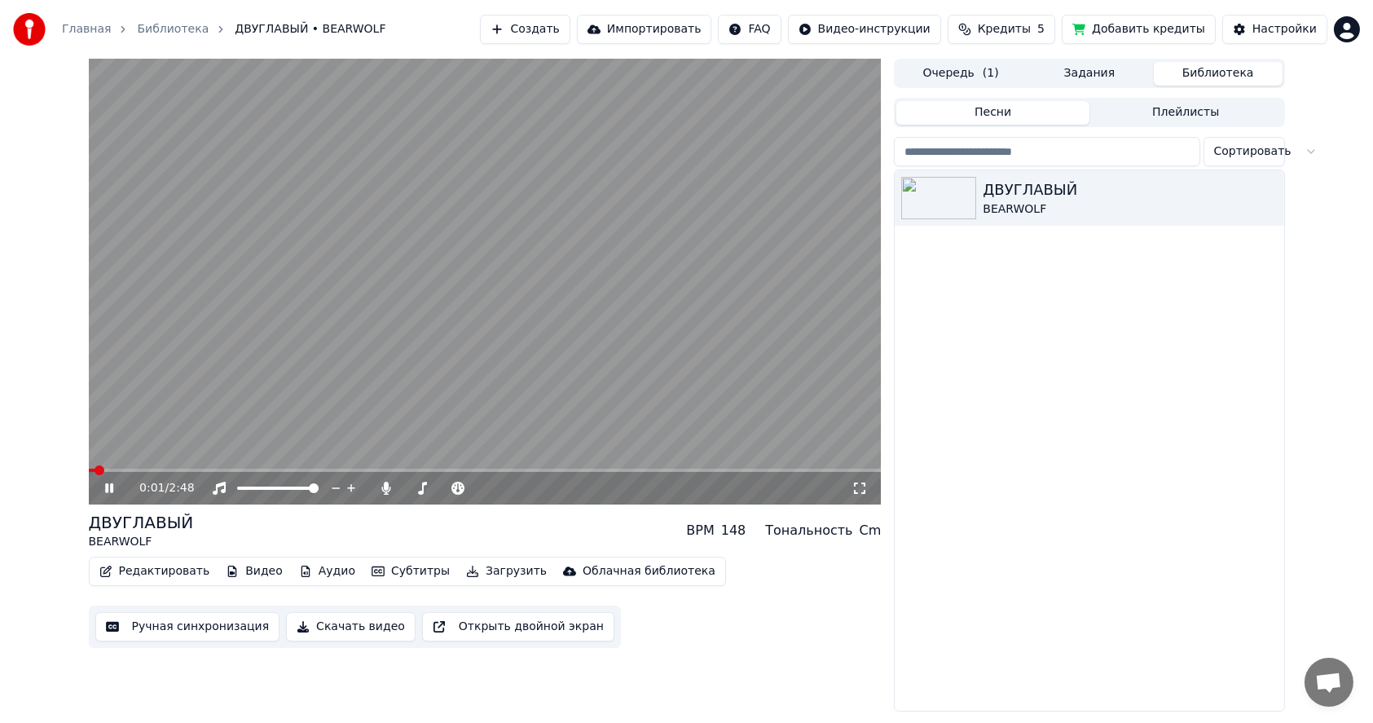
click at [247, 570] on button "Видео" at bounding box center [254, 571] width 70 height 23
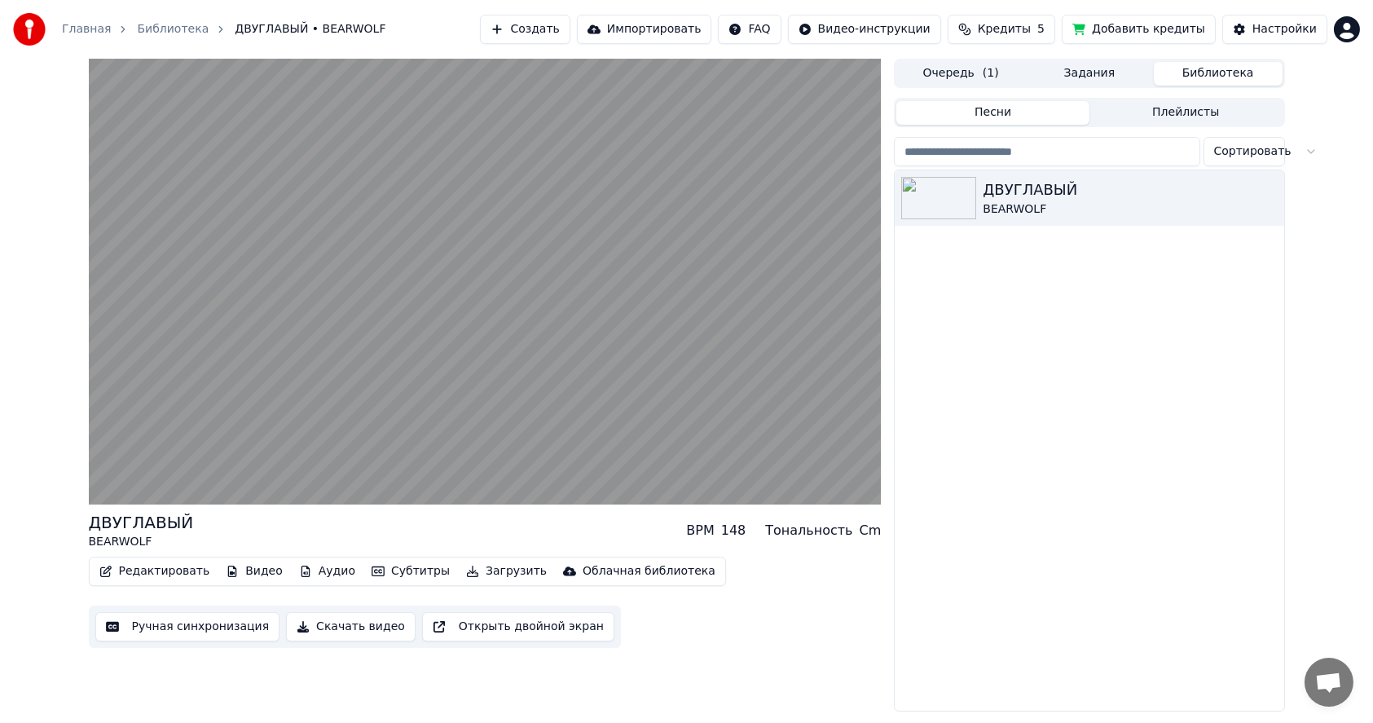
click at [831, 628] on div "Редактировать Видео Аудио Субтитры Загрузить Облачная библиотека Ручная синхрон…" at bounding box center [485, 602] width 793 height 91
click at [315, 573] on button "Аудио" at bounding box center [327, 571] width 69 height 23
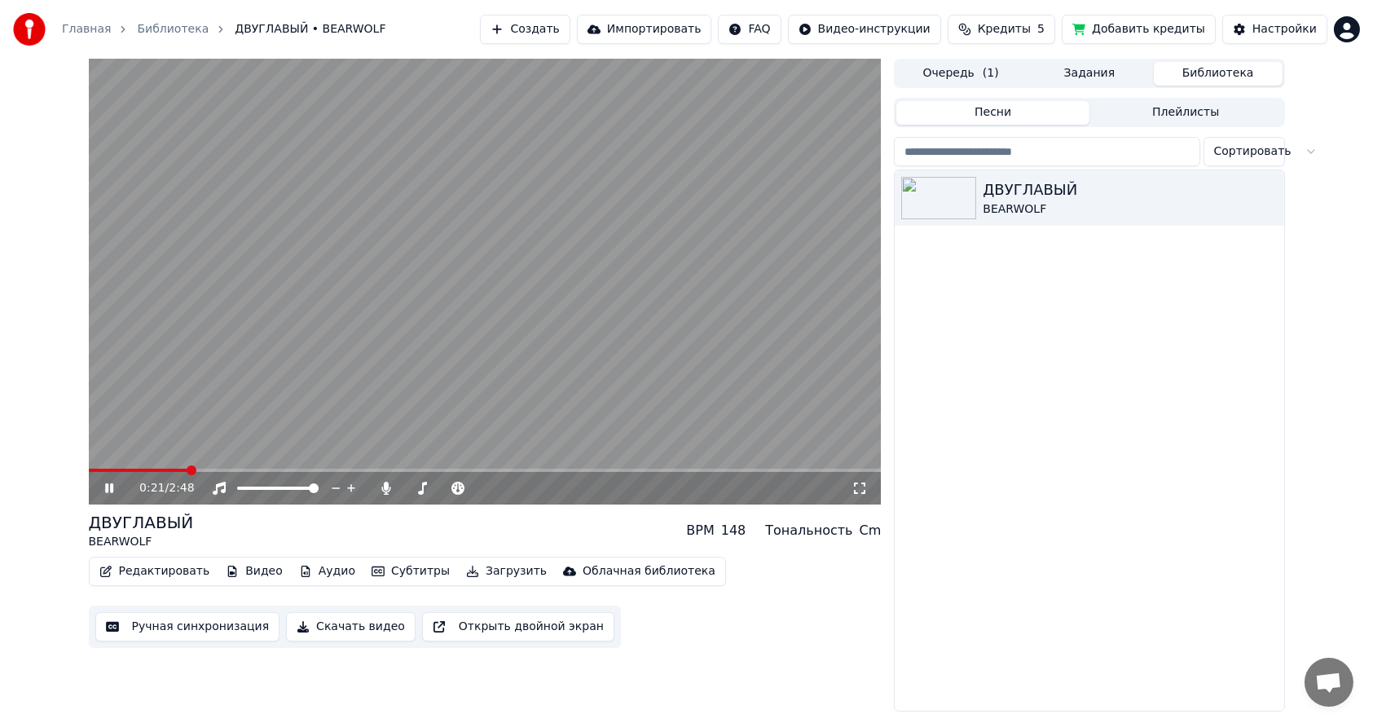
click at [109, 489] on icon at bounding box center [121, 488] width 38 height 13
click at [312, 571] on button "Аудио" at bounding box center [327, 571] width 69 height 23
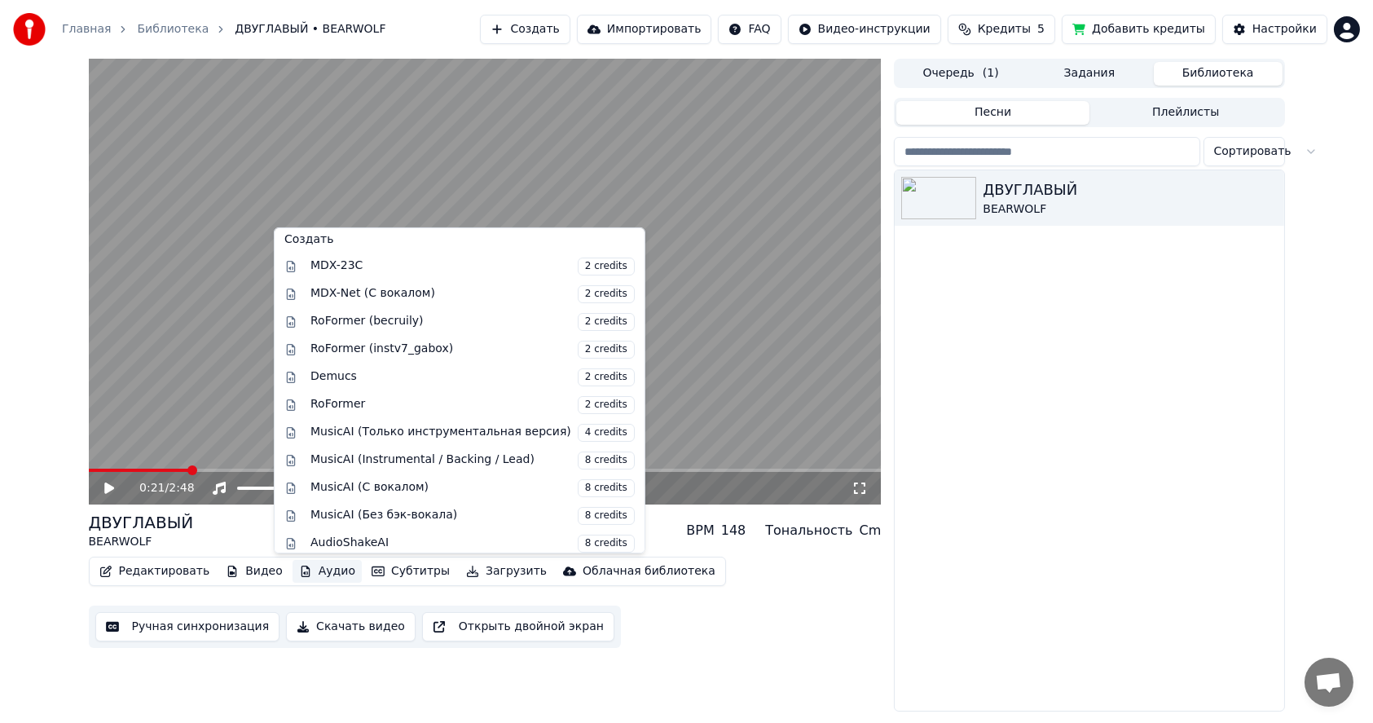
scroll to position [214, 0]
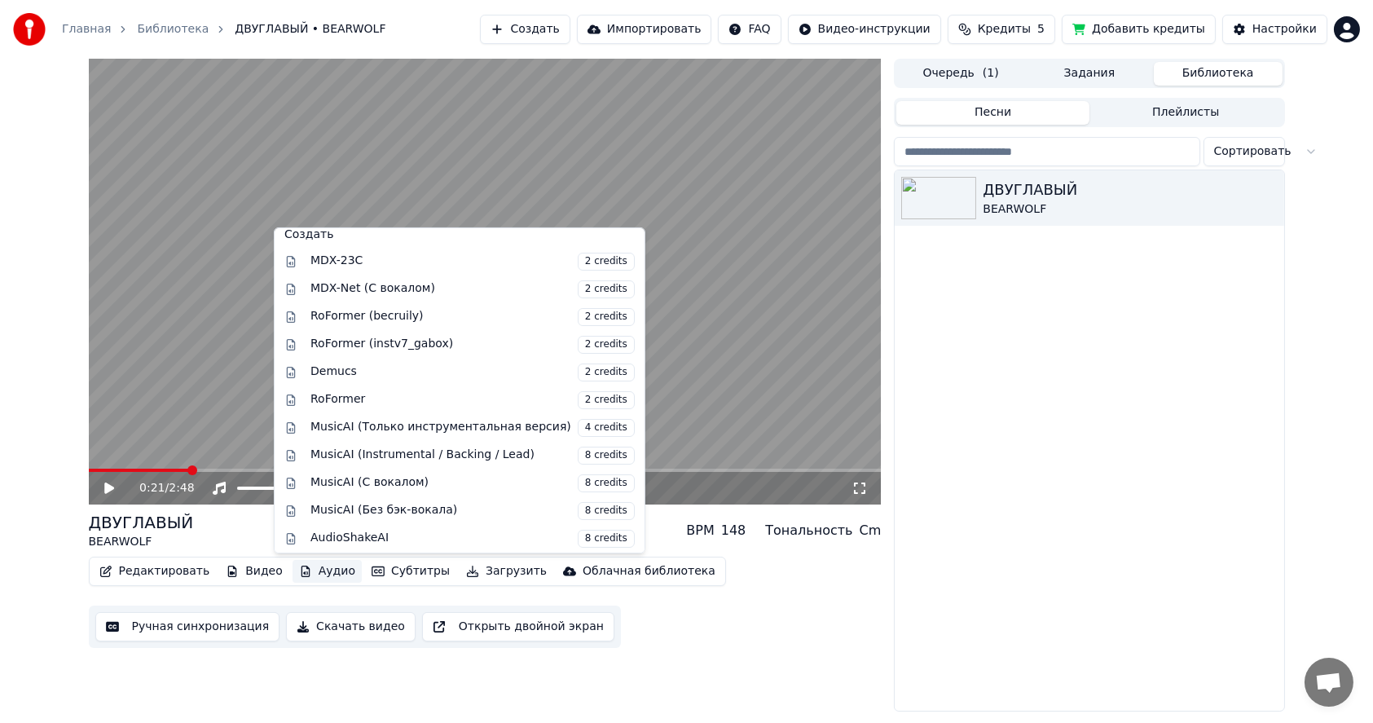
click at [1027, 27] on span "Кредиты" at bounding box center [1004, 29] width 53 height 16
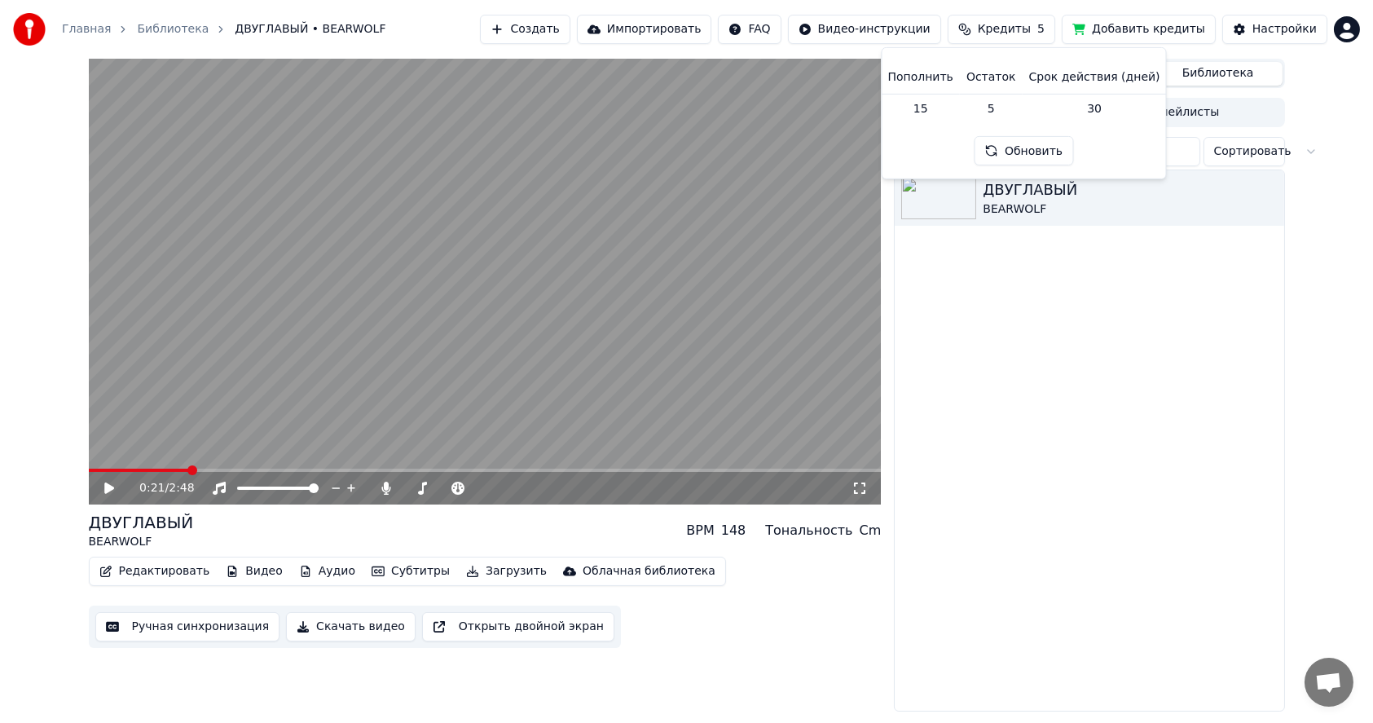
click at [924, 78] on th "Пополнить" at bounding box center [921, 77] width 78 height 33
click at [943, 75] on th "Пополнить" at bounding box center [921, 77] width 78 height 33
click at [159, 628] on button "Ручная синхронизация" at bounding box center [187, 626] width 185 height 29
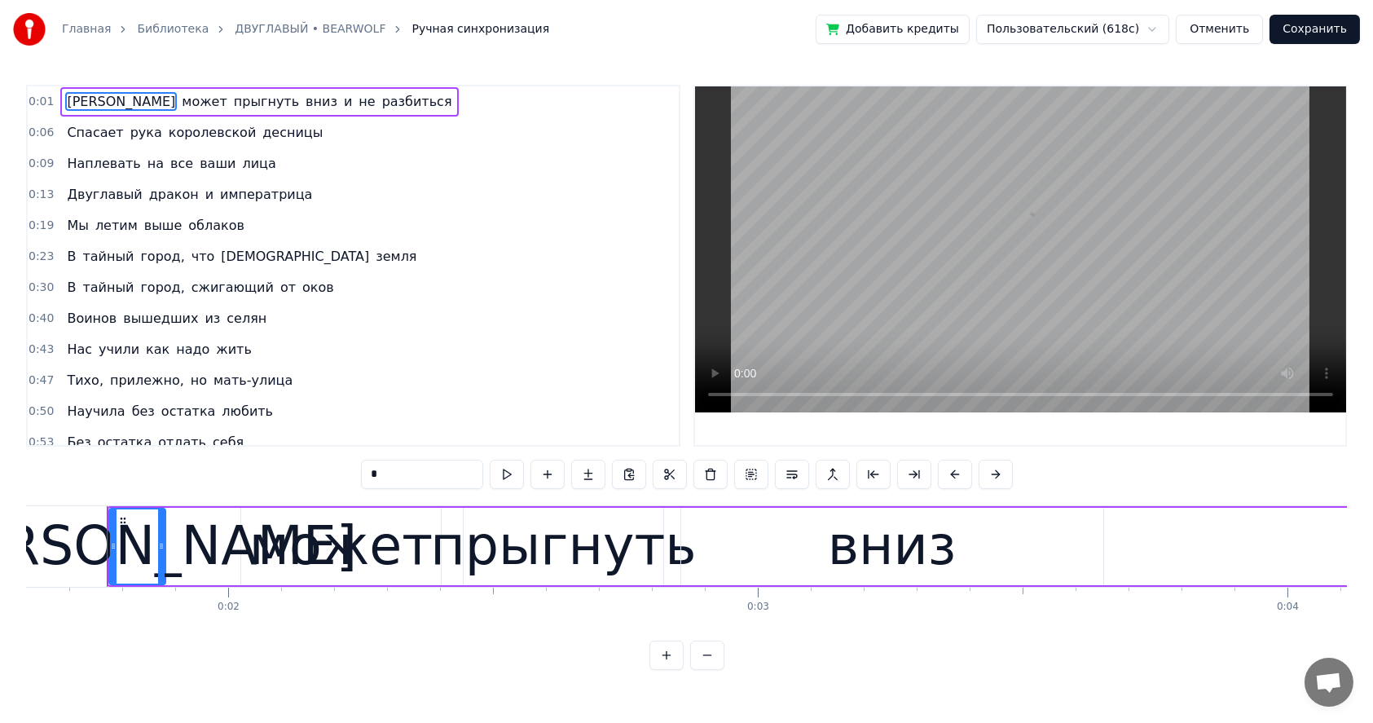
scroll to position [0, 856]
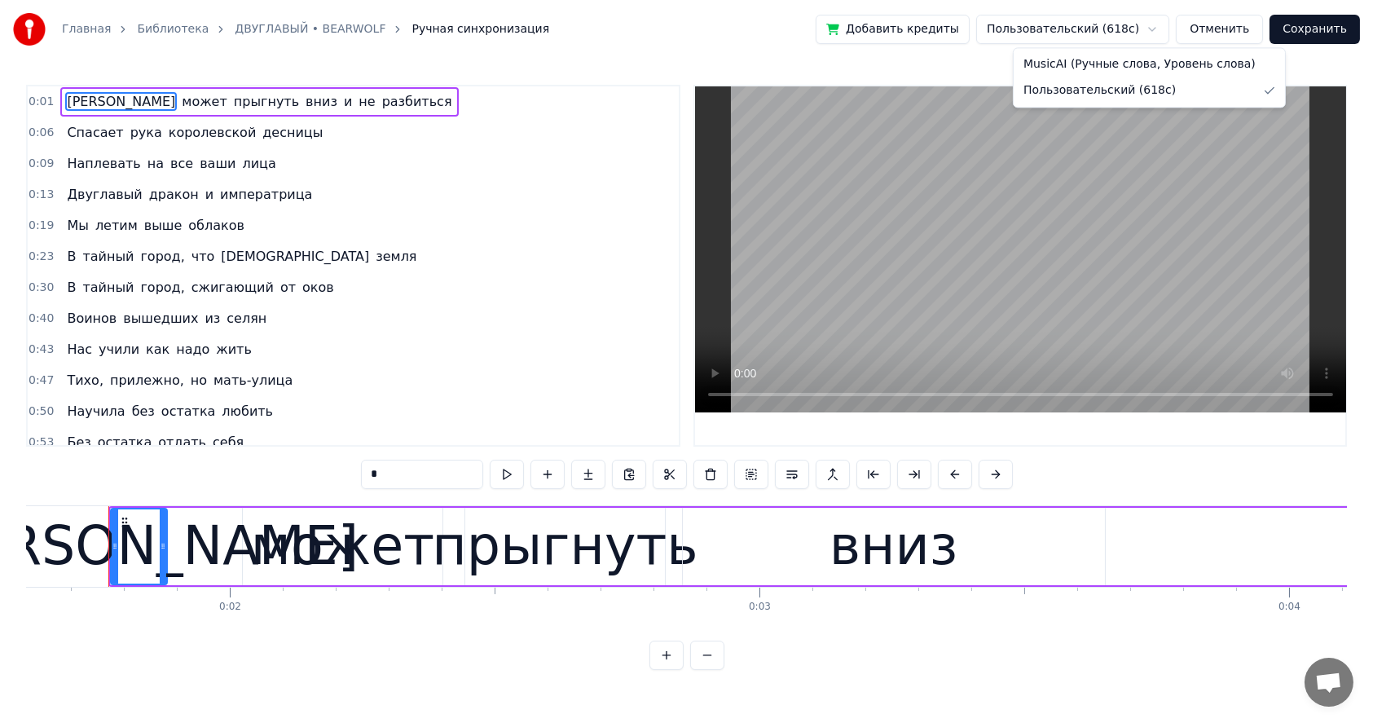
click at [1143, 29] on html "Главная Библиотека ДВУГЛАВЫЙ • BEARWOLF Ручная синхронизация Добавить кредиты П…" at bounding box center [686, 348] width 1373 height 696
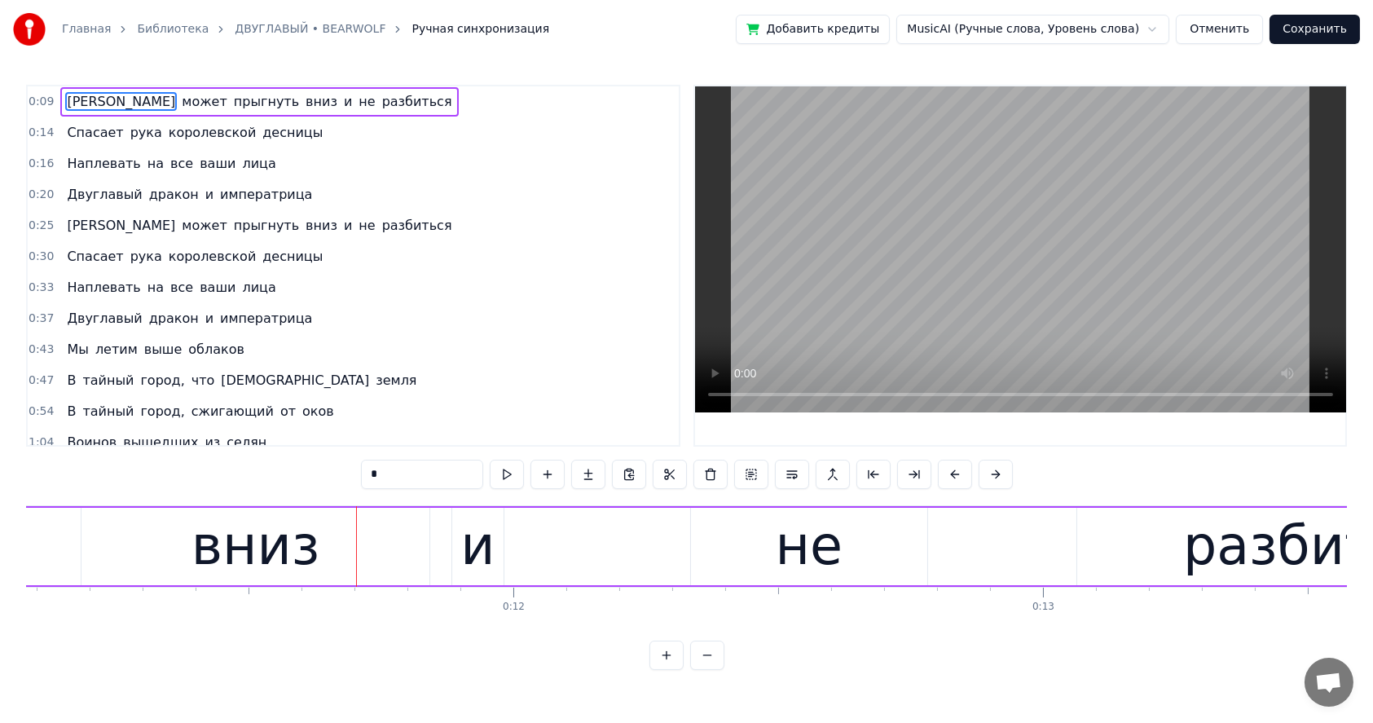
scroll to position [0, 5933]
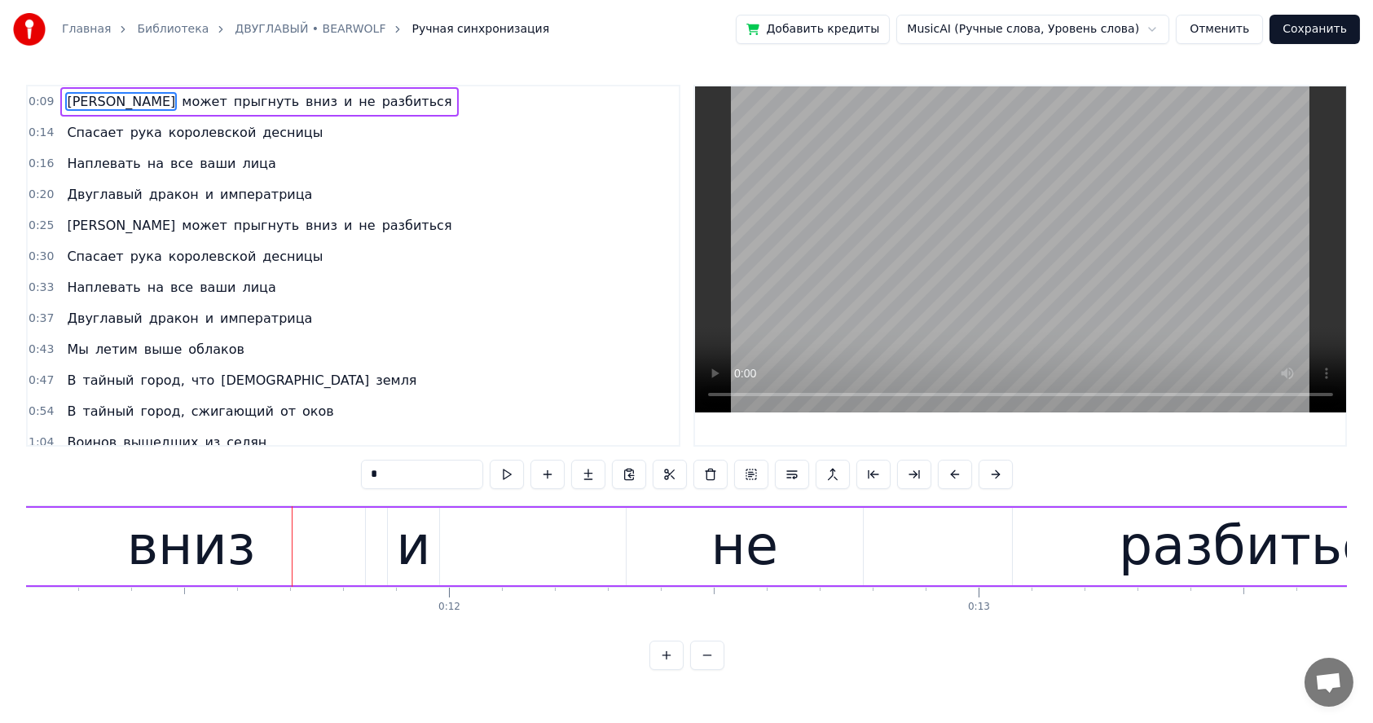
click at [37, 99] on span "0:09" at bounding box center [41, 102] width 25 height 16
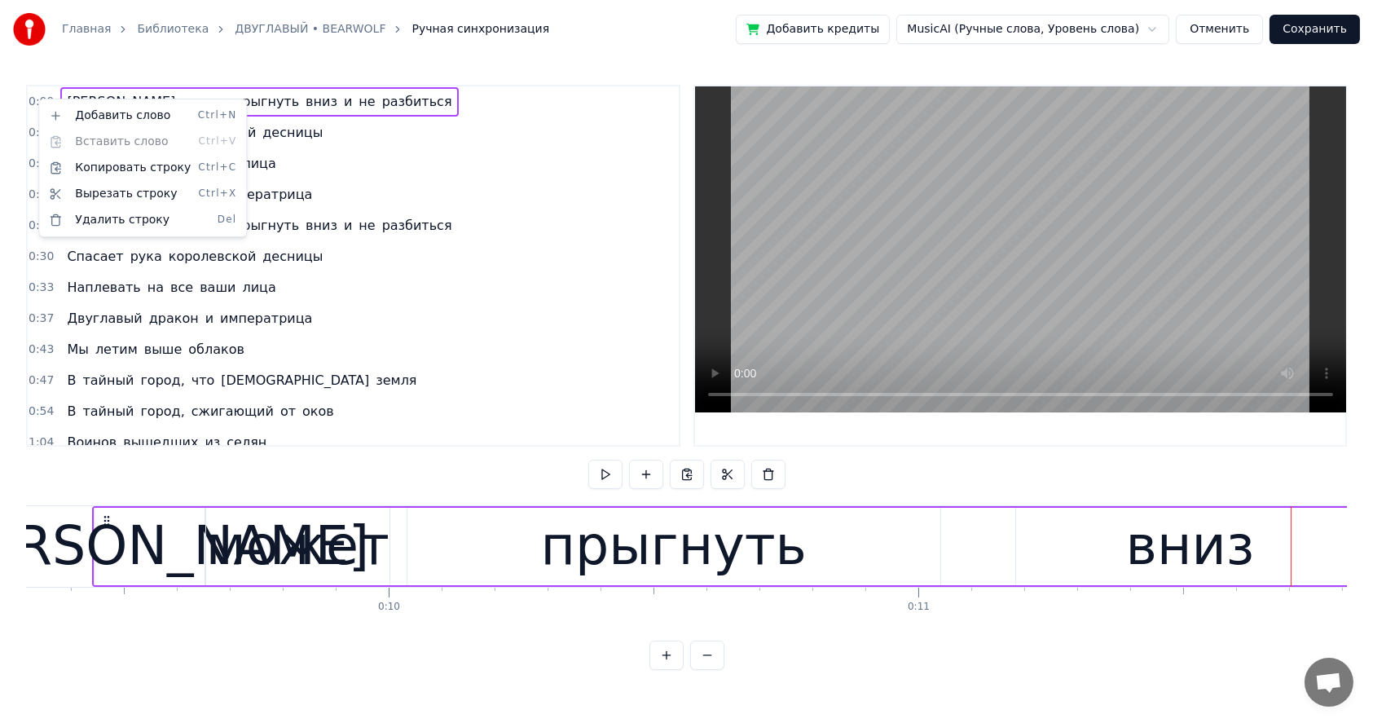
scroll to position [0, 4918]
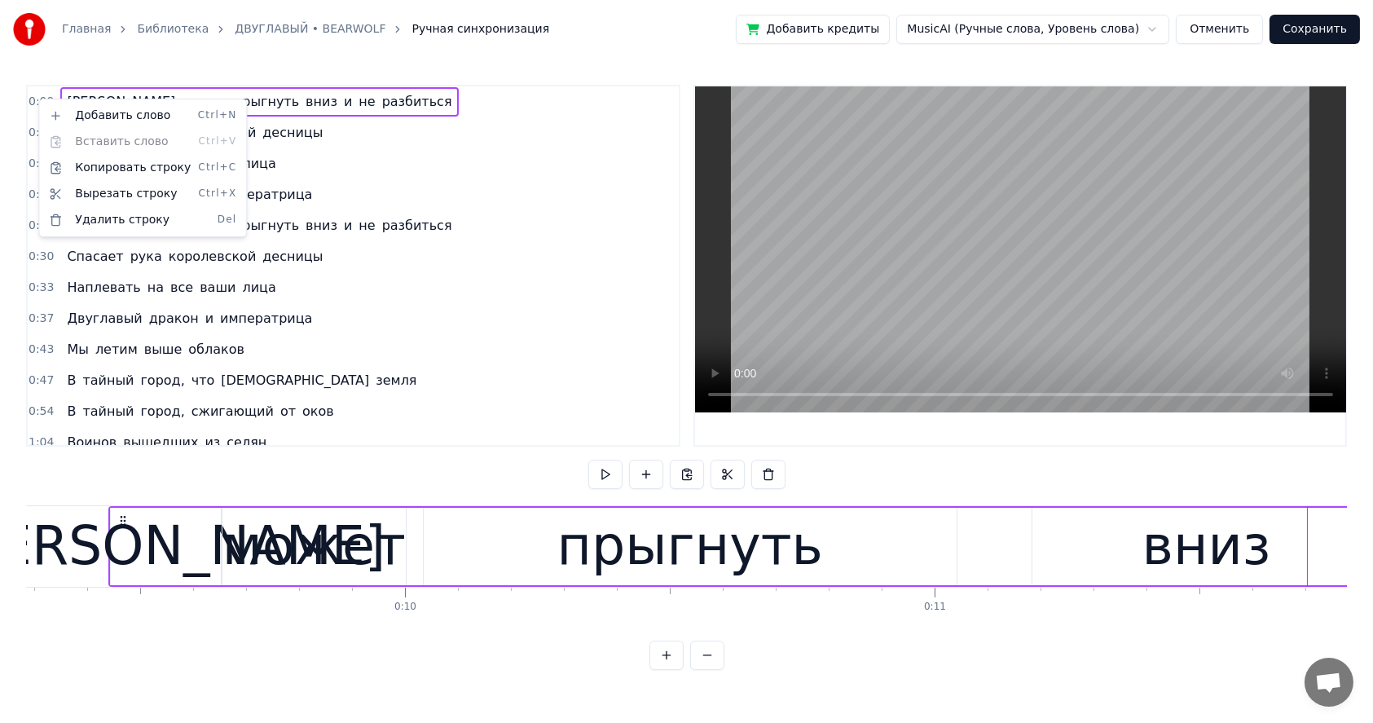
click at [443, 197] on html "Главная Библиотека ДВУГЛАВЫЙ • BEARWOLF Ручная синхронизация Добавить кредиты M…" at bounding box center [686, 348] width 1373 height 696
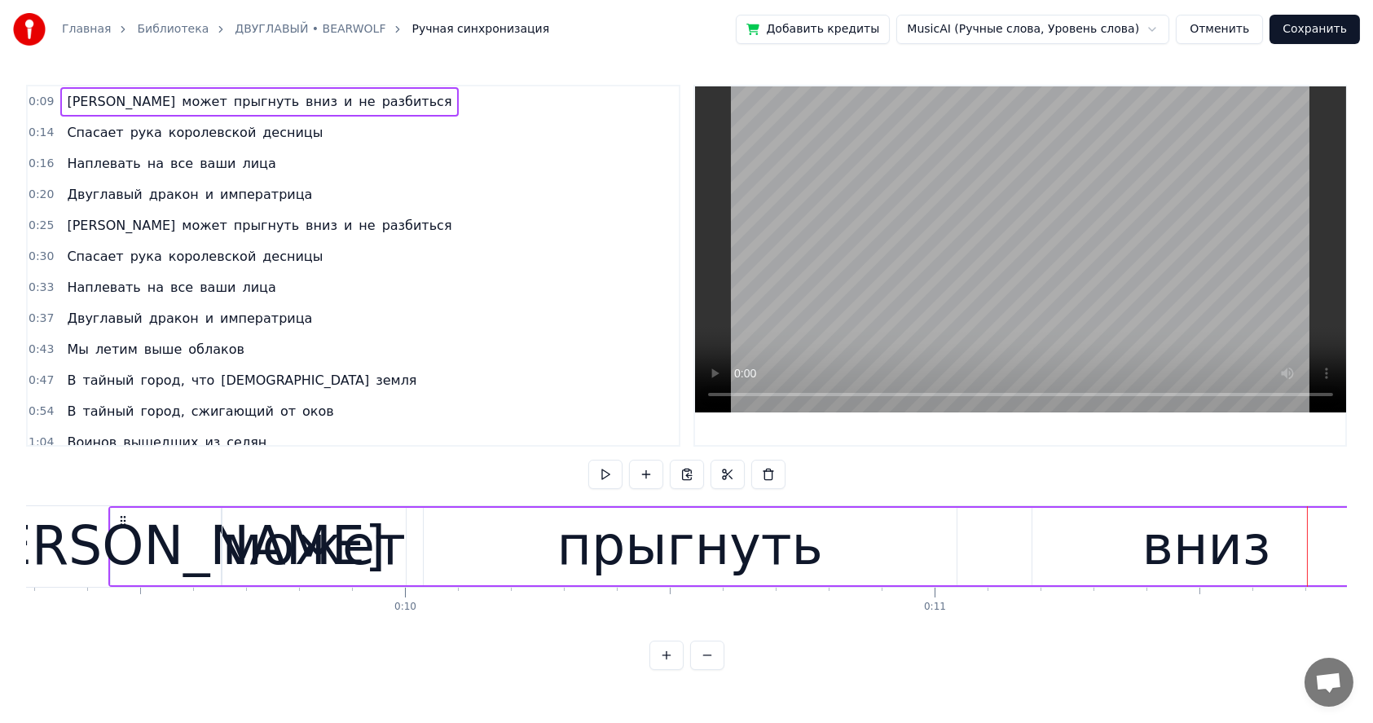
click at [861, 29] on button "Добавить кредиты" at bounding box center [813, 29] width 154 height 29
click at [707, 670] on button at bounding box center [707, 655] width 34 height 29
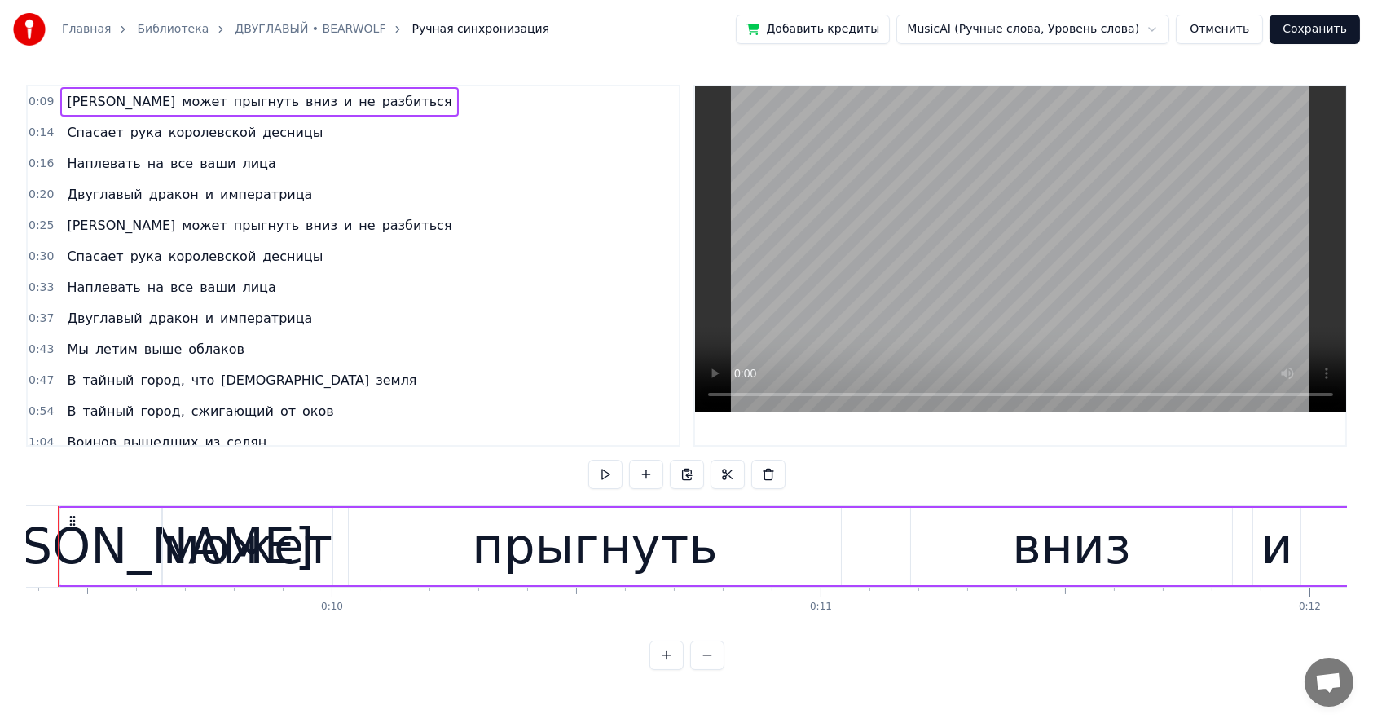
scroll to position [0, 4533]
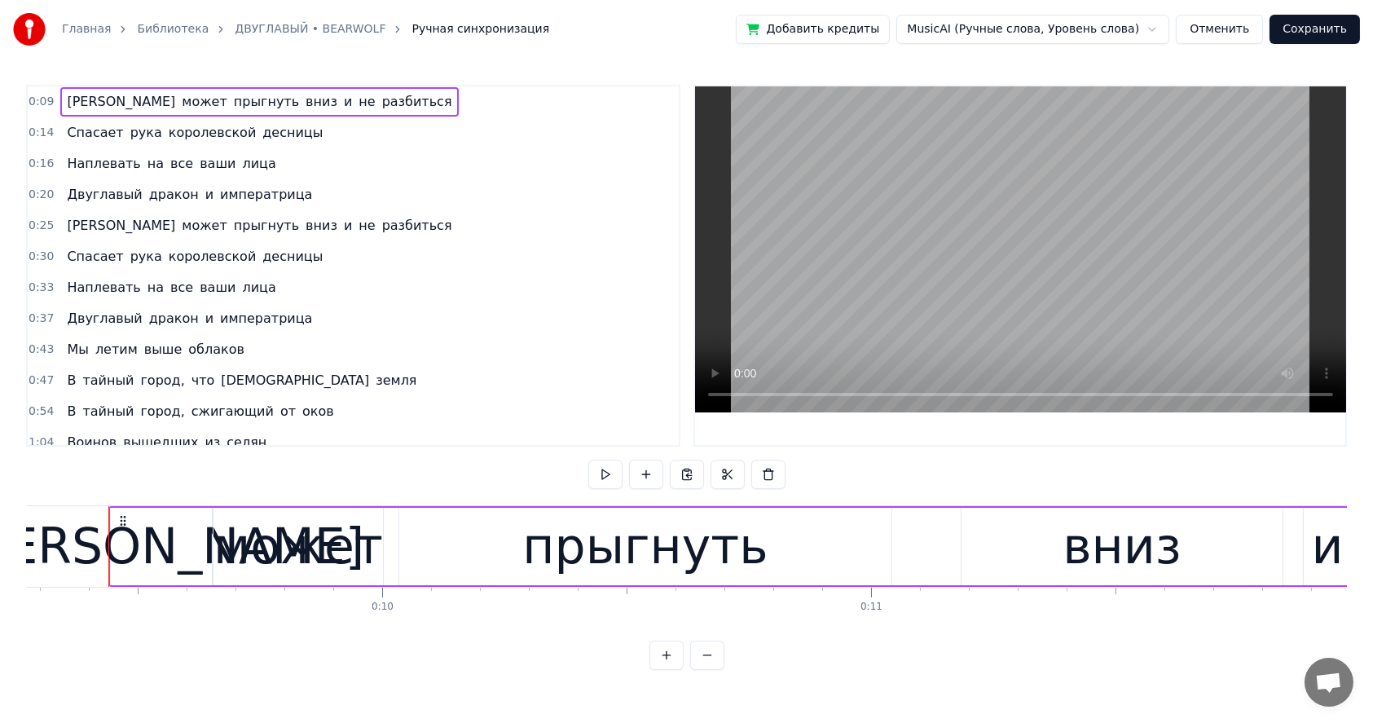
click at [710, 670] on button at bounding box center [707, 655] width 34 height 29
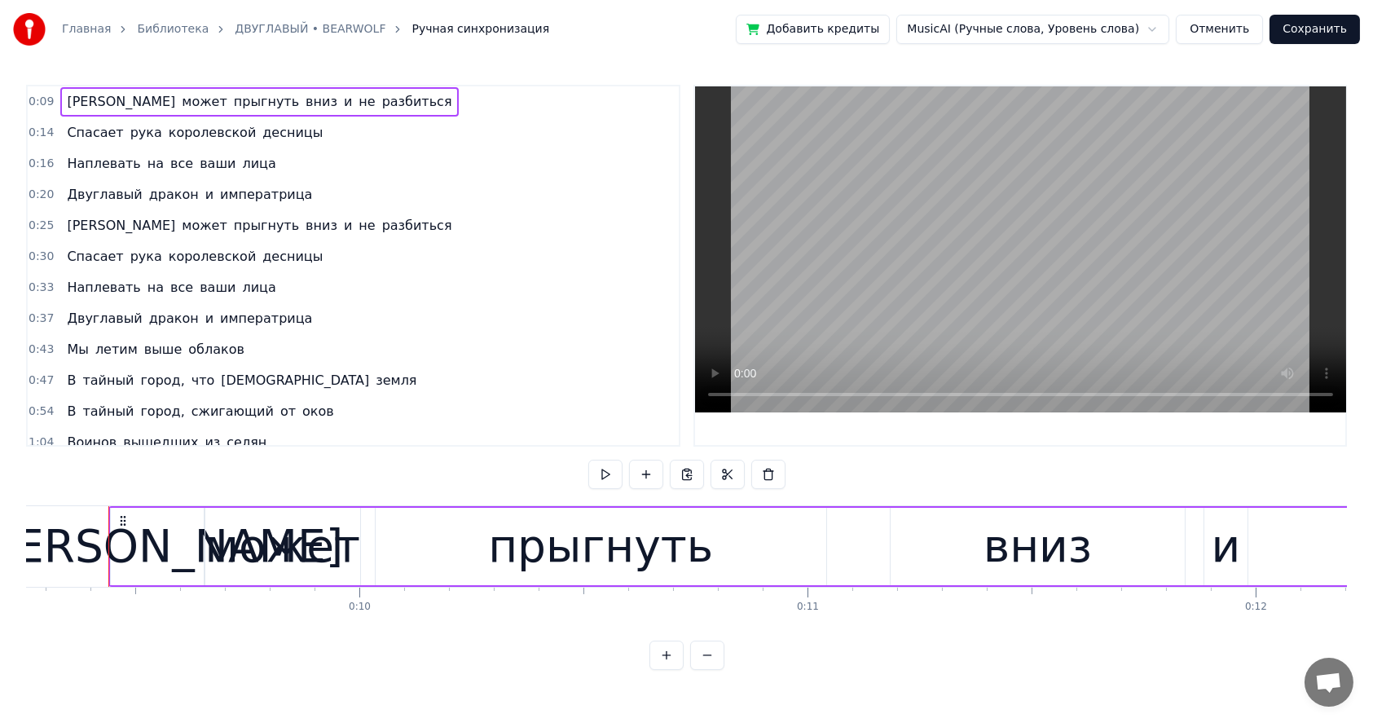
click at [710, 670] on button at bounding box center [707, 655] width 34 height 29
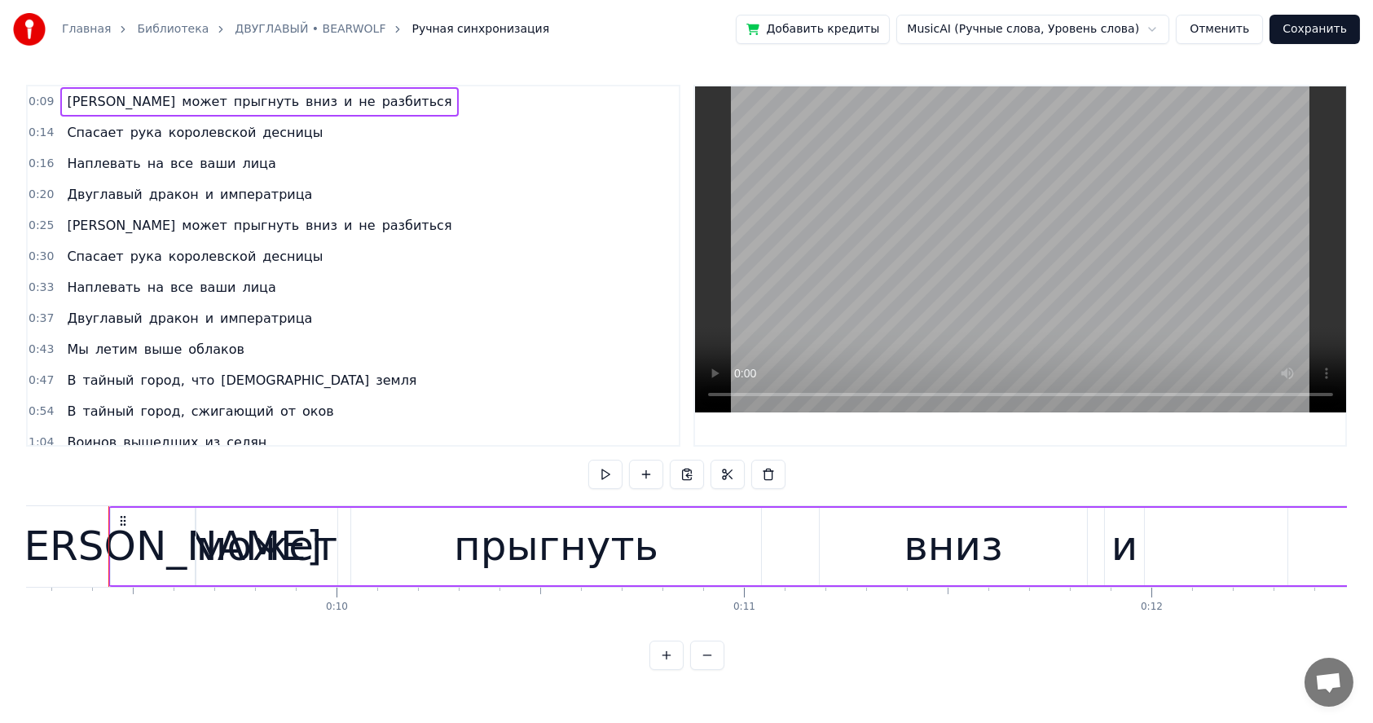
click at [710, 670] on button at bounding box center [707, 655] width 34 height 29
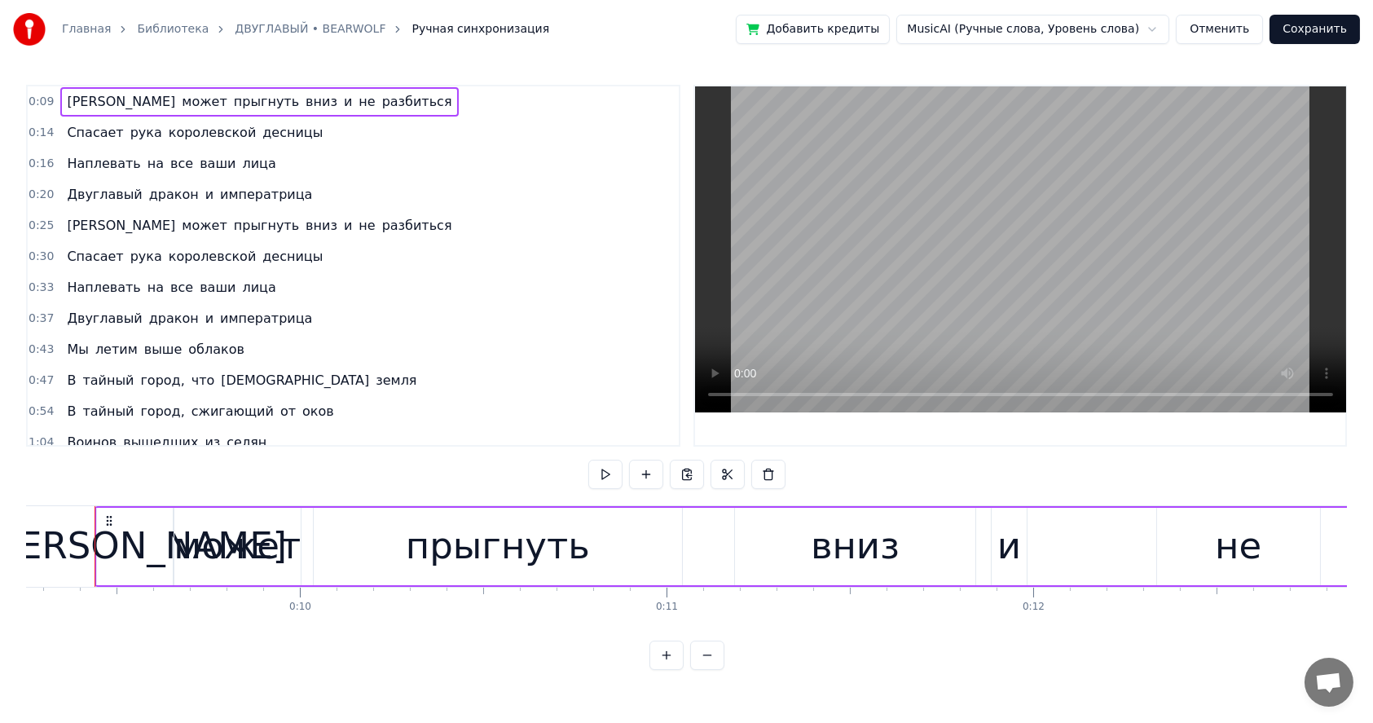
scroll to position [0, 3379]
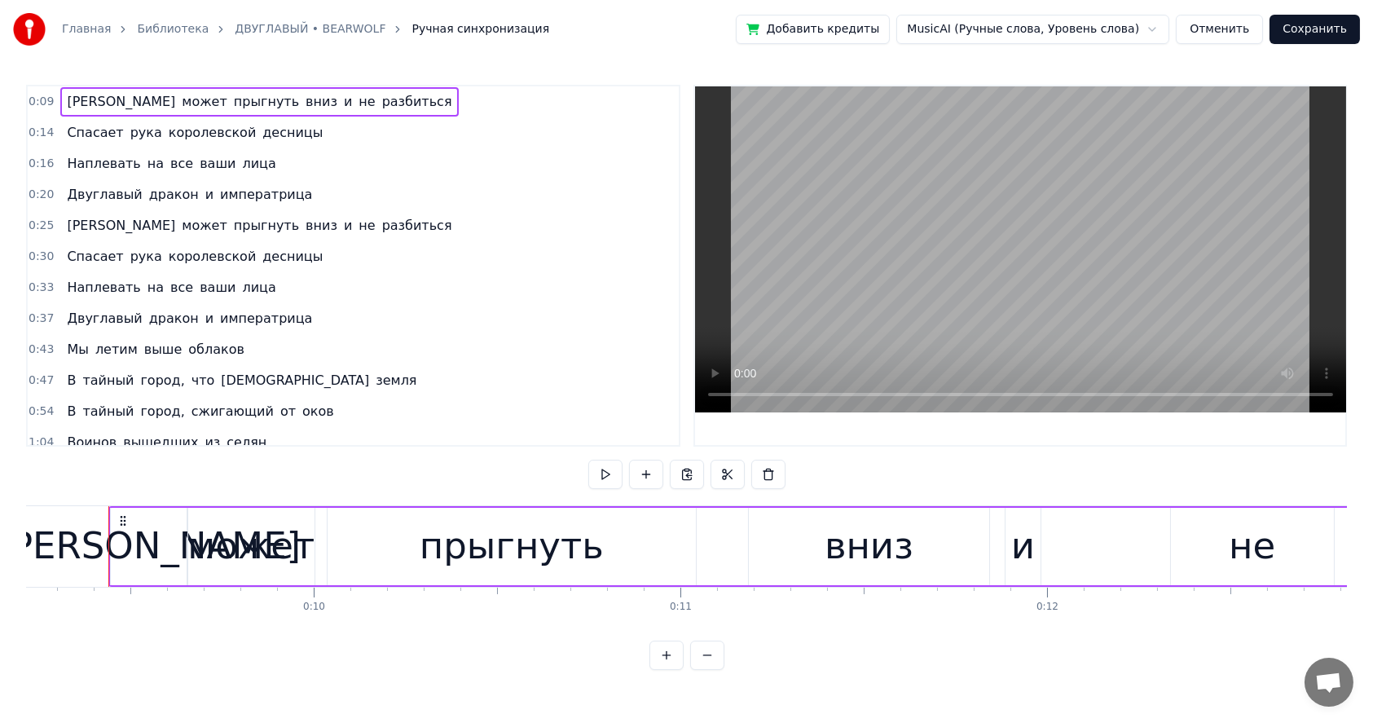
click at [710, 670] on button at bounding box center [707, 655] width 34 height 29
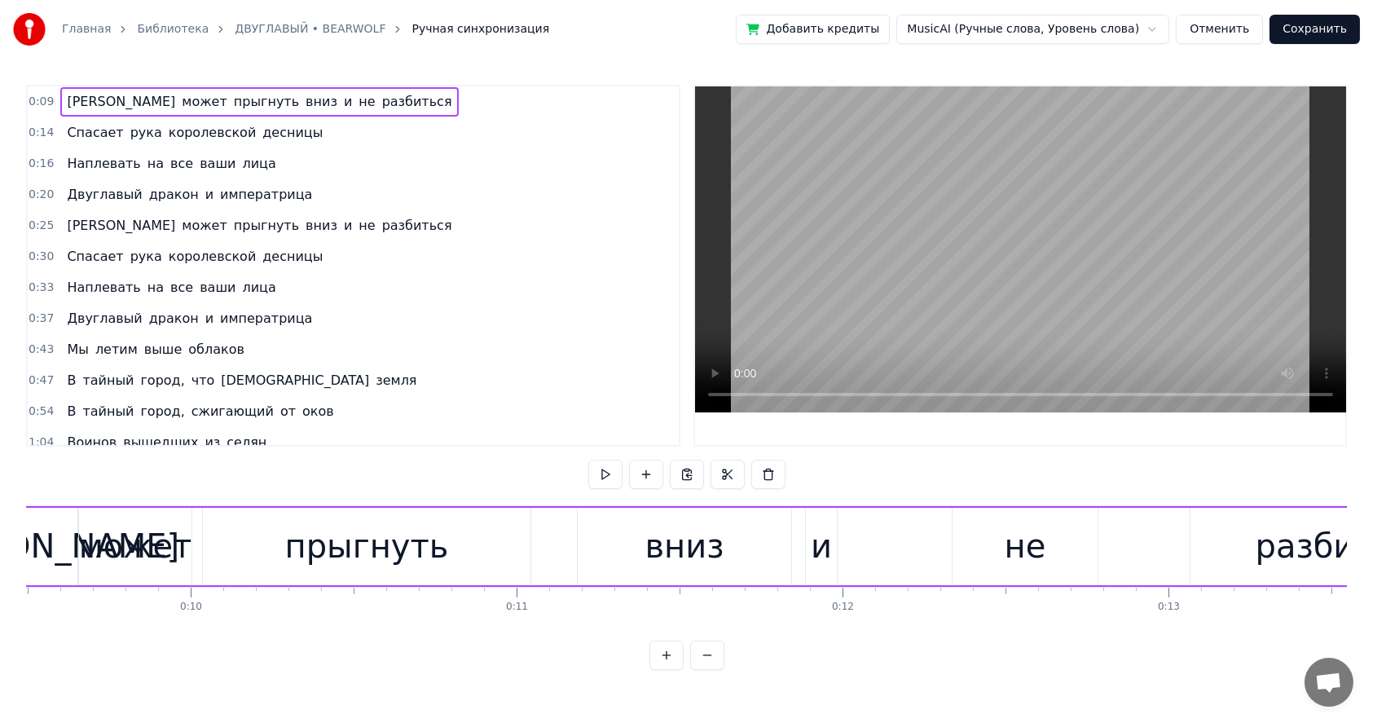
scroll to position [0, 2995]
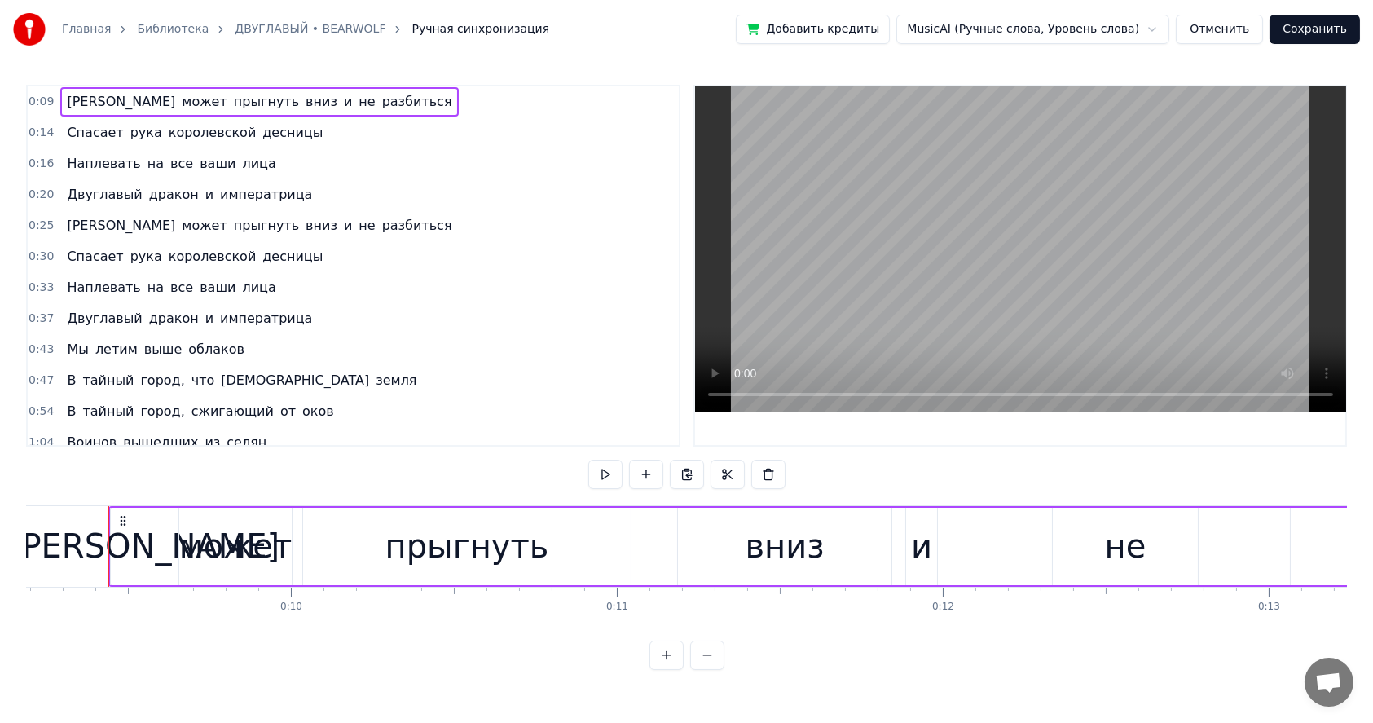
click at [710, 670] on button at bounding box center [707, 655] width 34 height 29
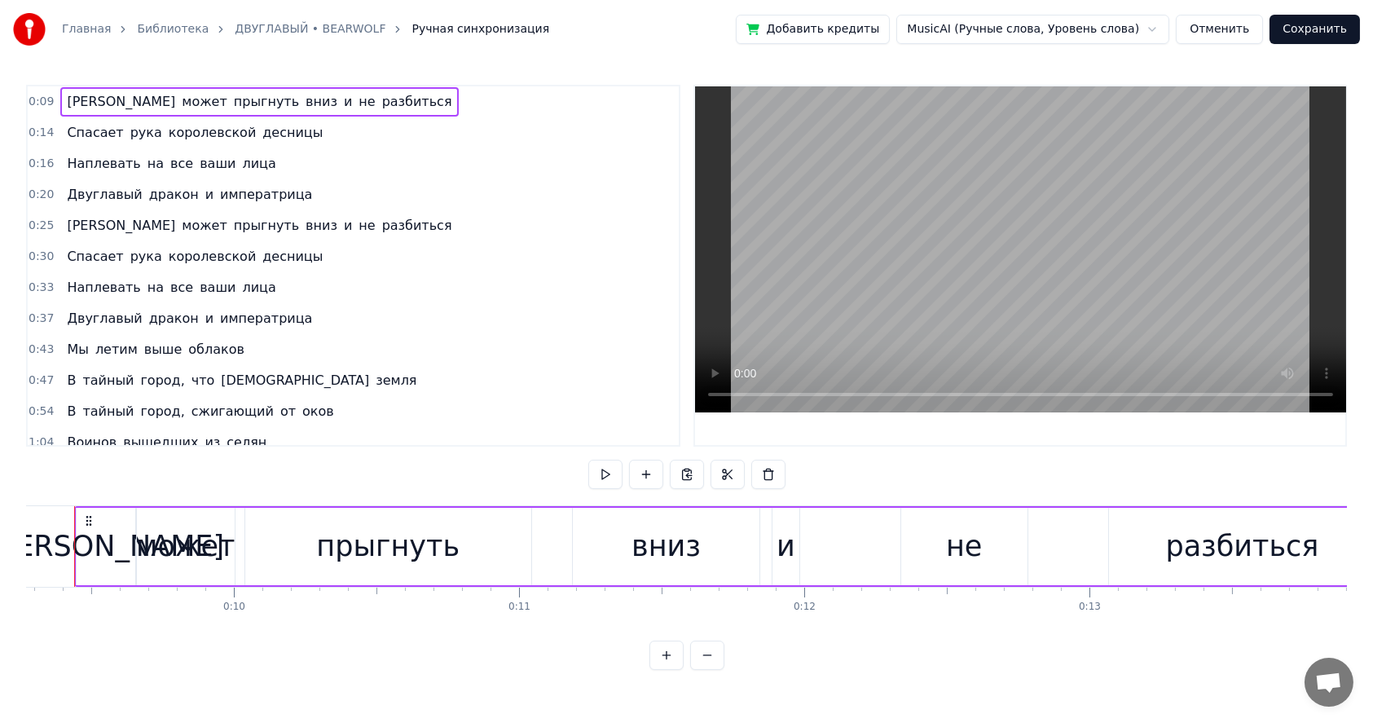
scroll to position [0, 2610]
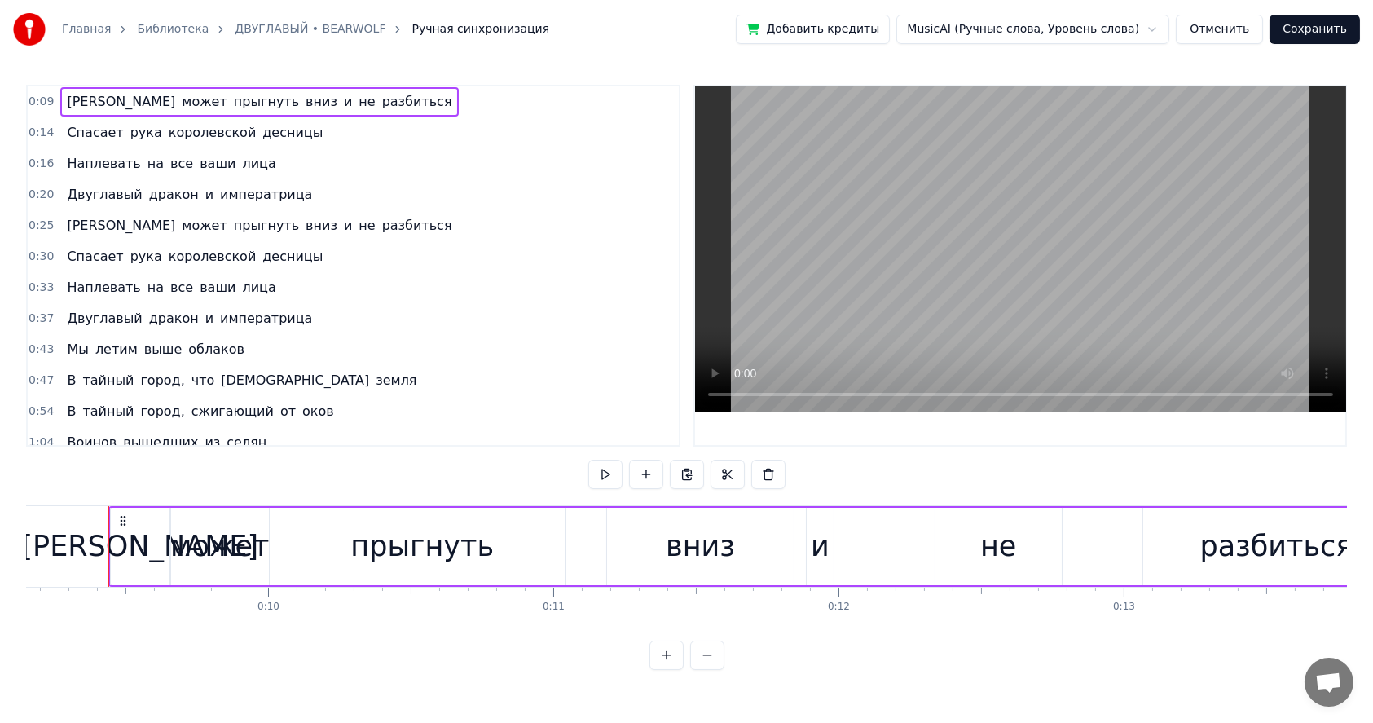
click at [710, 670] on button at bounding box center [707, 655] width 34 height 29
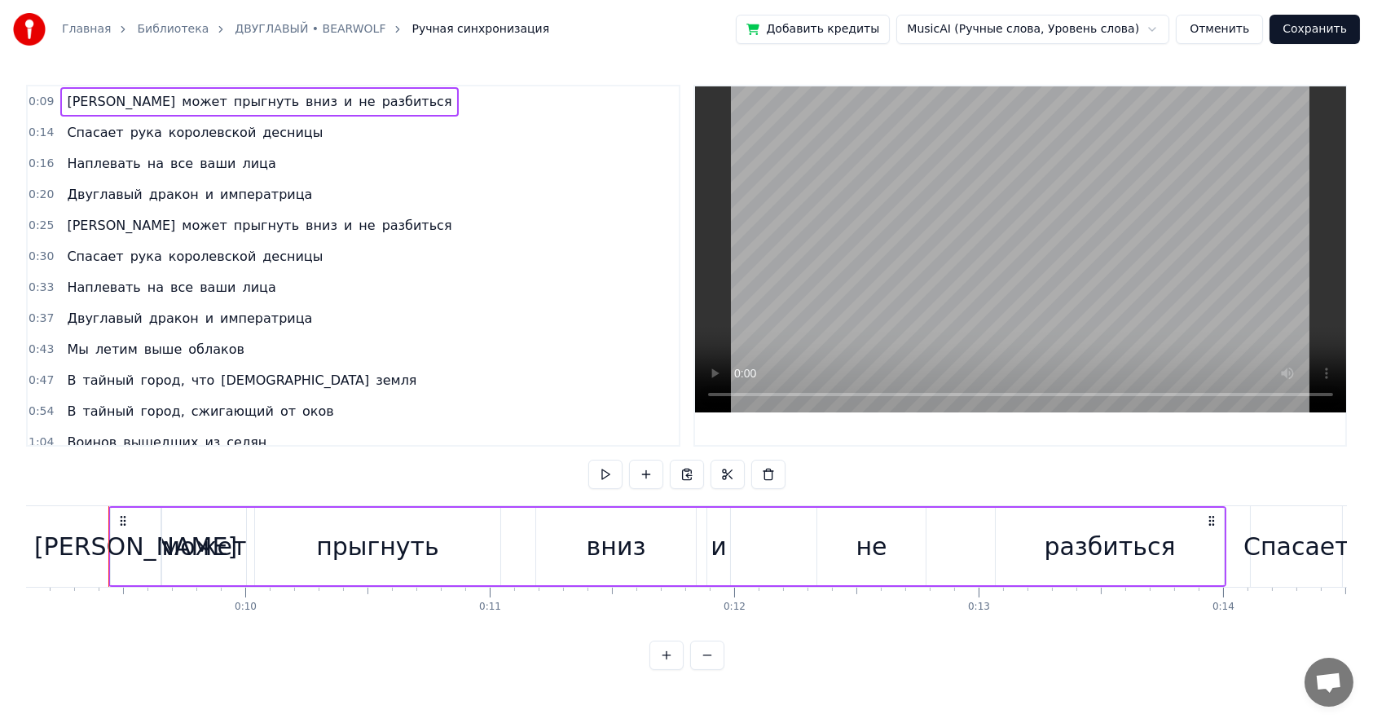
click at [710, 670] on button at bounding box center [707, 655] width 34 height 29
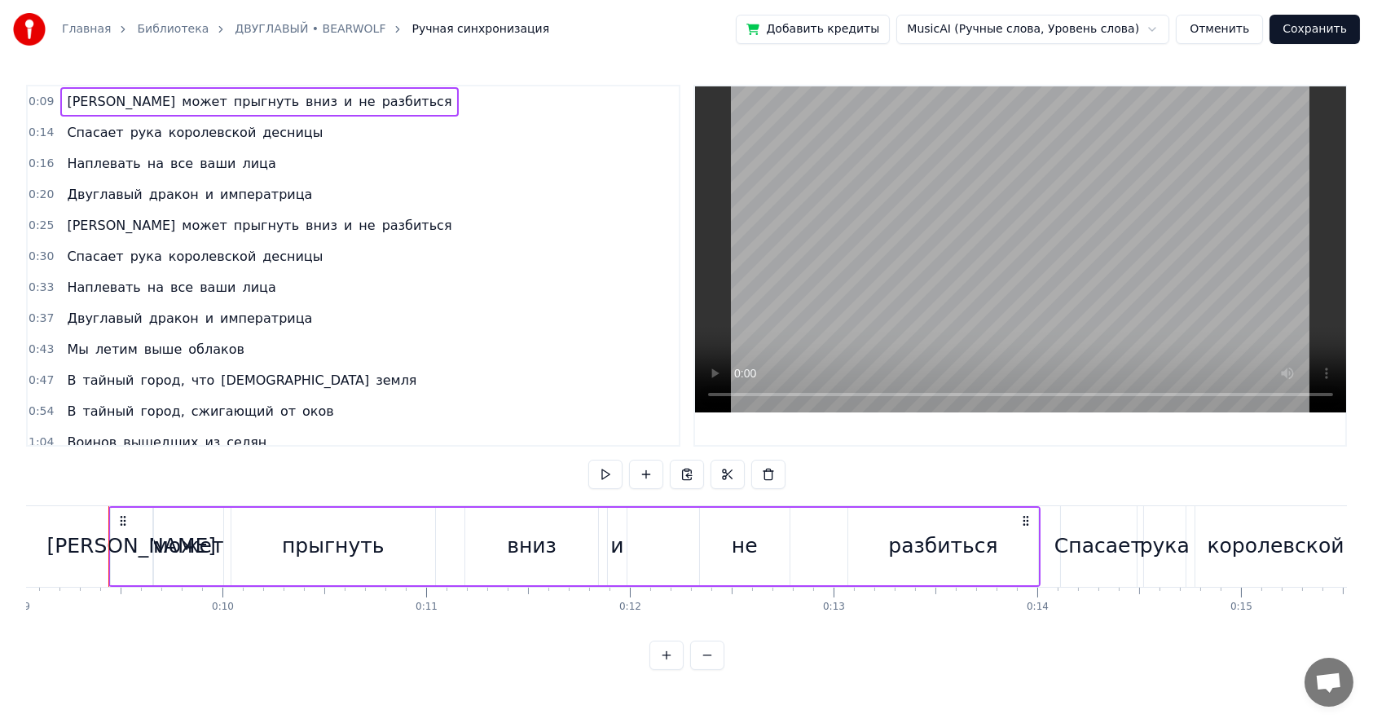
click at [710, 670] on button at bounding box center [707, 655] width 34 height 29
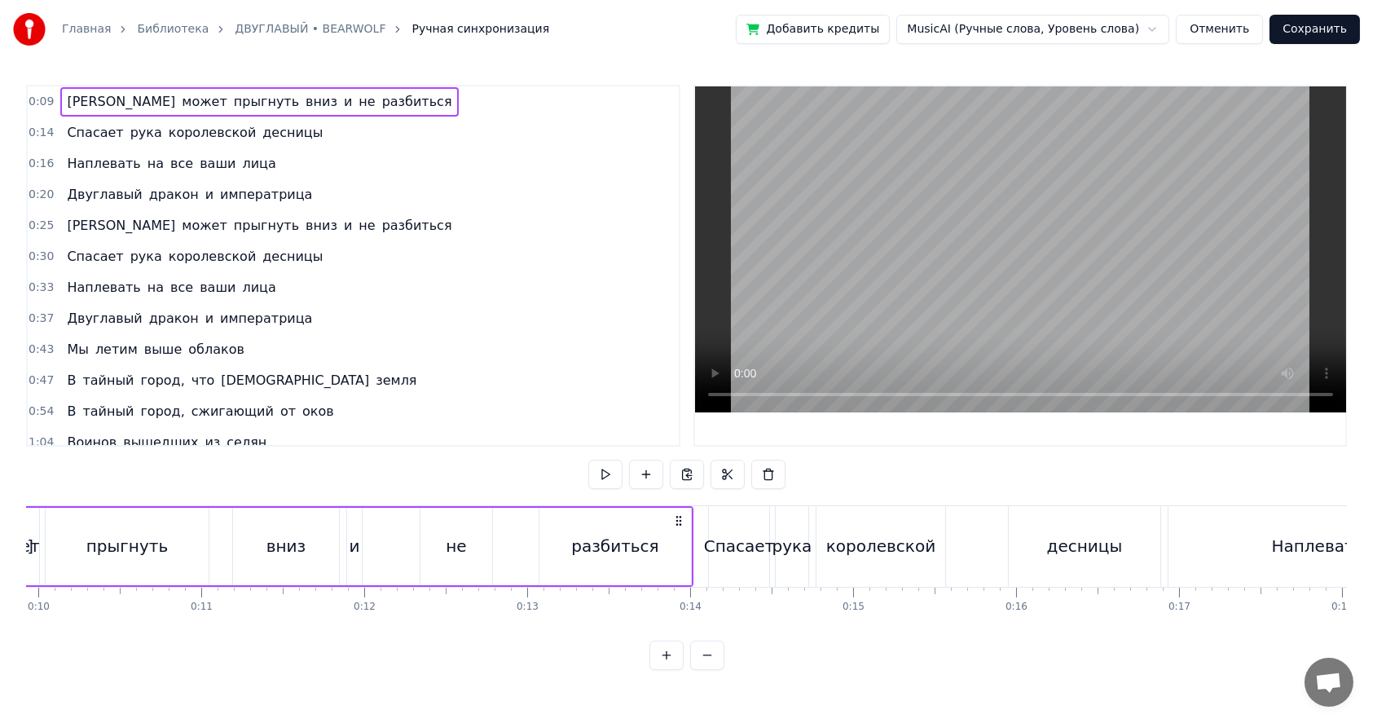
scroll to position [0, 1456]
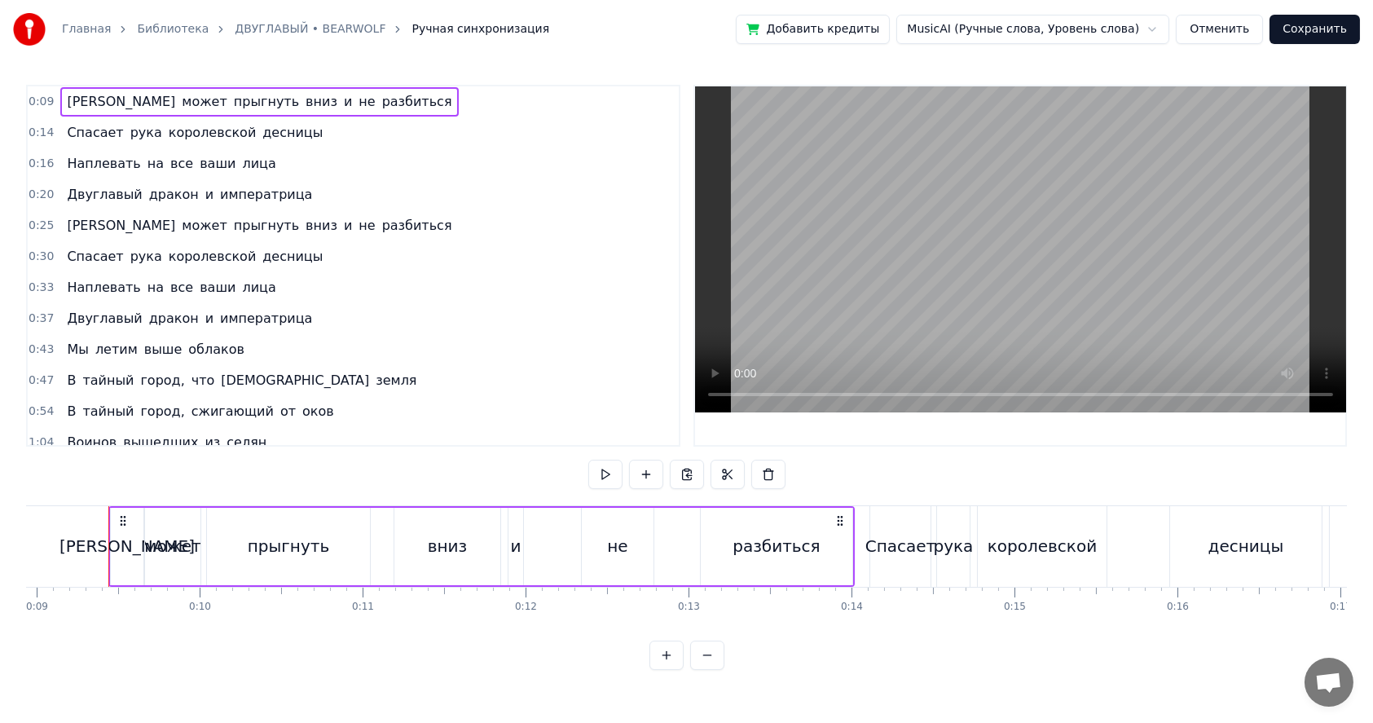
click at [710, 670] on button at bounding box center [707, 655] width 34 height 29
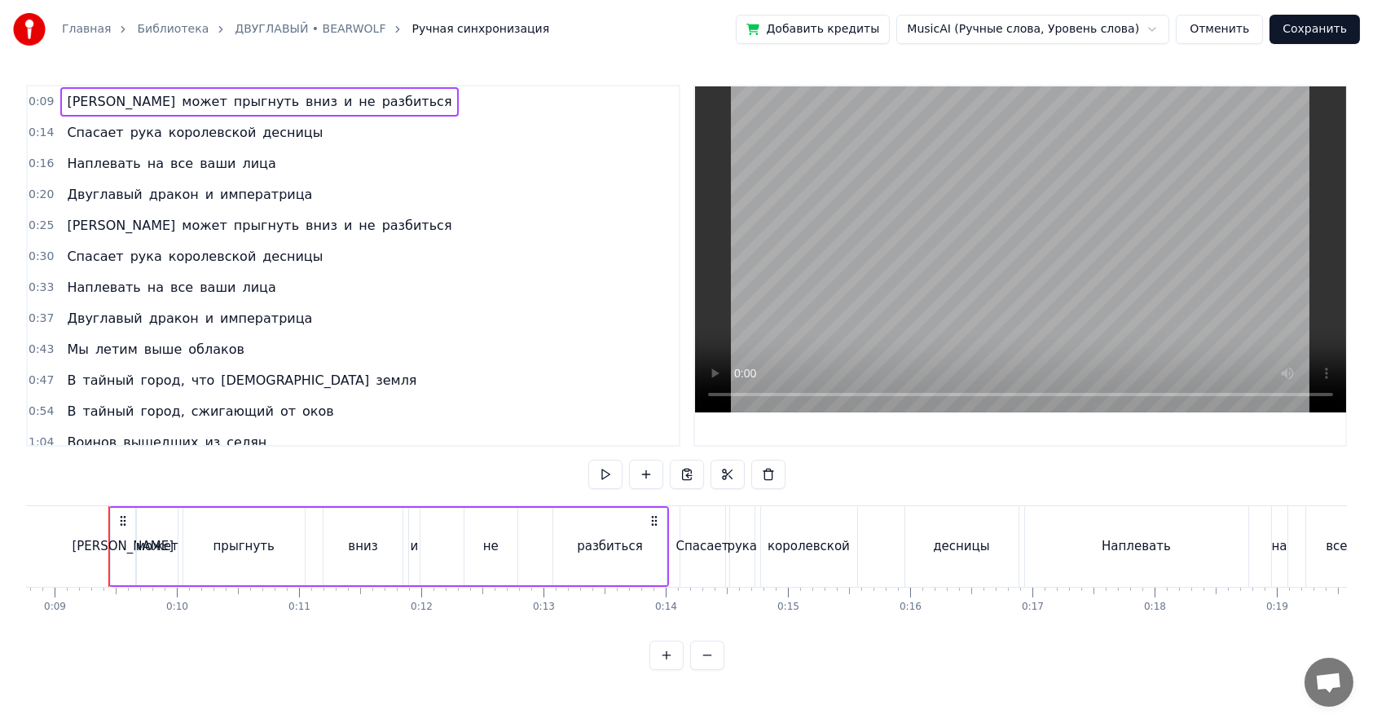
click at [710, 670] on button at bounding box center [707, 655] width 34 height 29
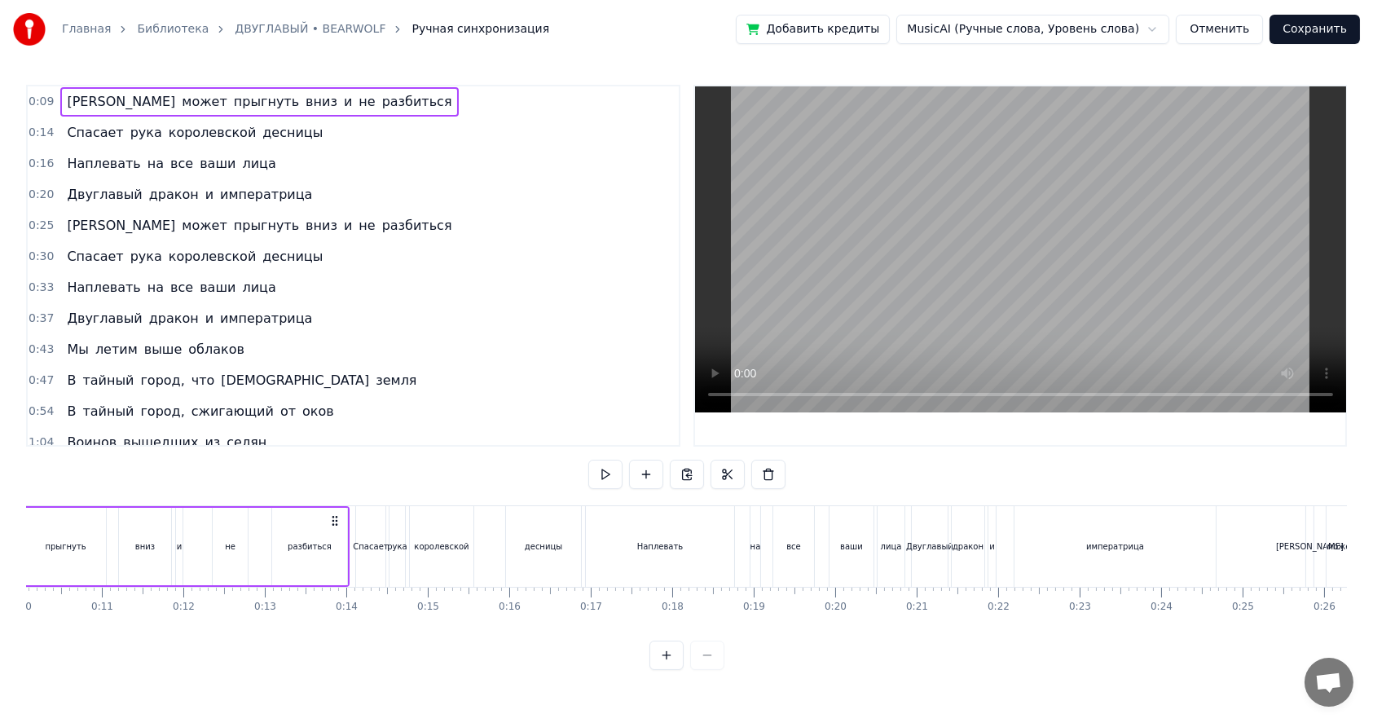
scroll to position [0, 687]
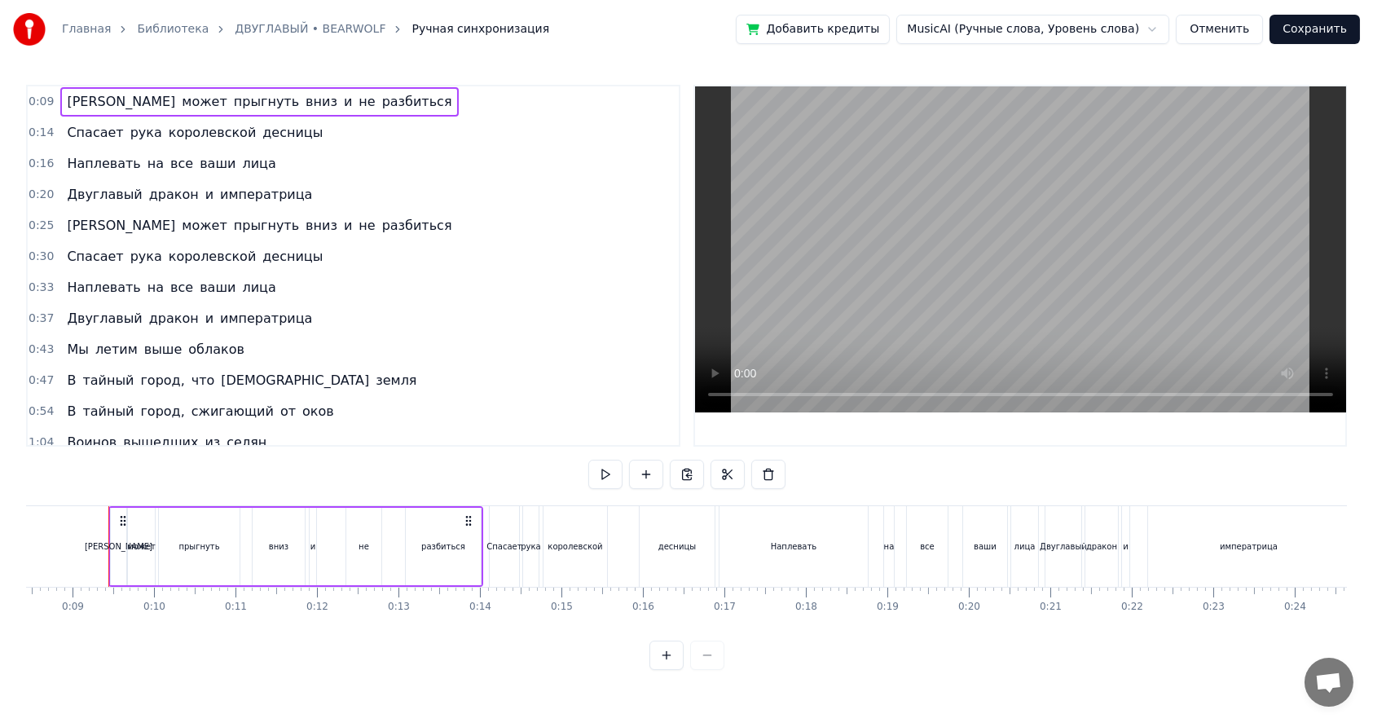
click at [710, 670] on div at bounding box center [686, 655] width 75 height 29
click at [671, 669] on button at bounding box center [666, 655] width 34 height 29
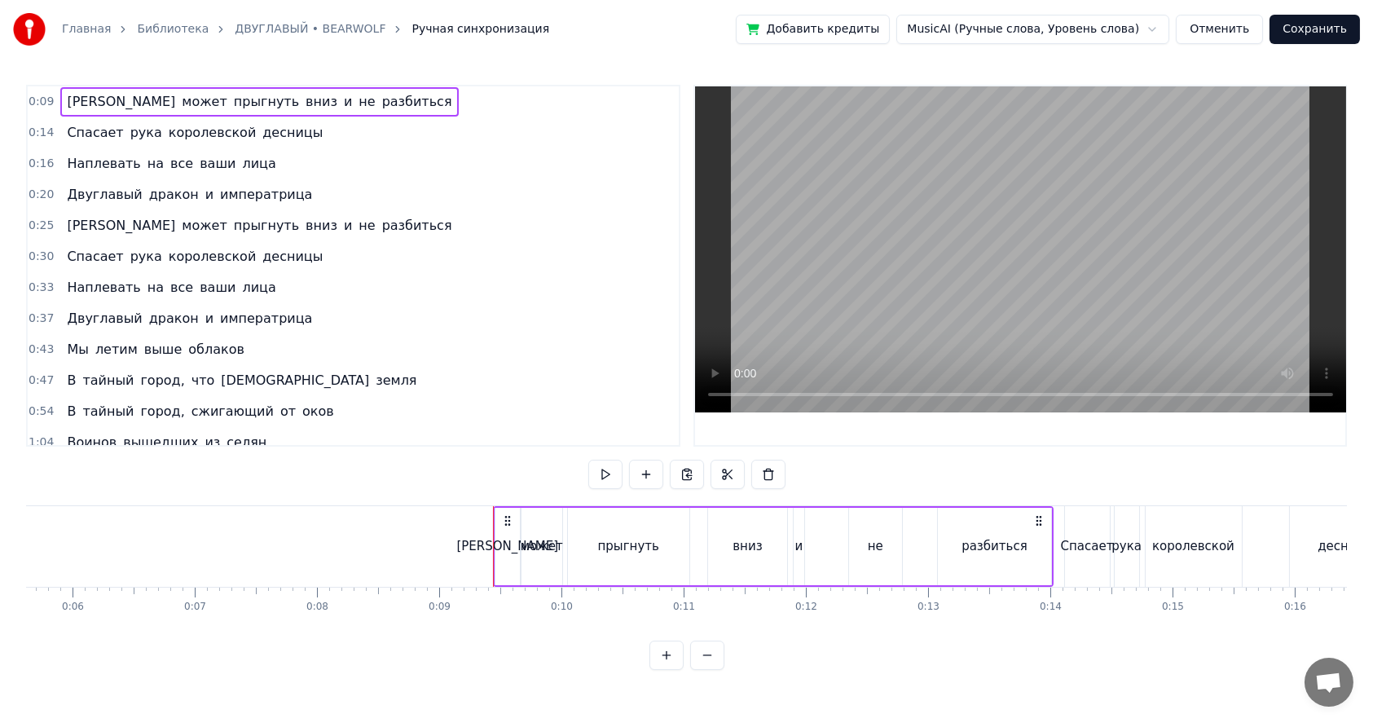
click at [671, 669] on button at bounding box center [666, 655] width 34 height 29
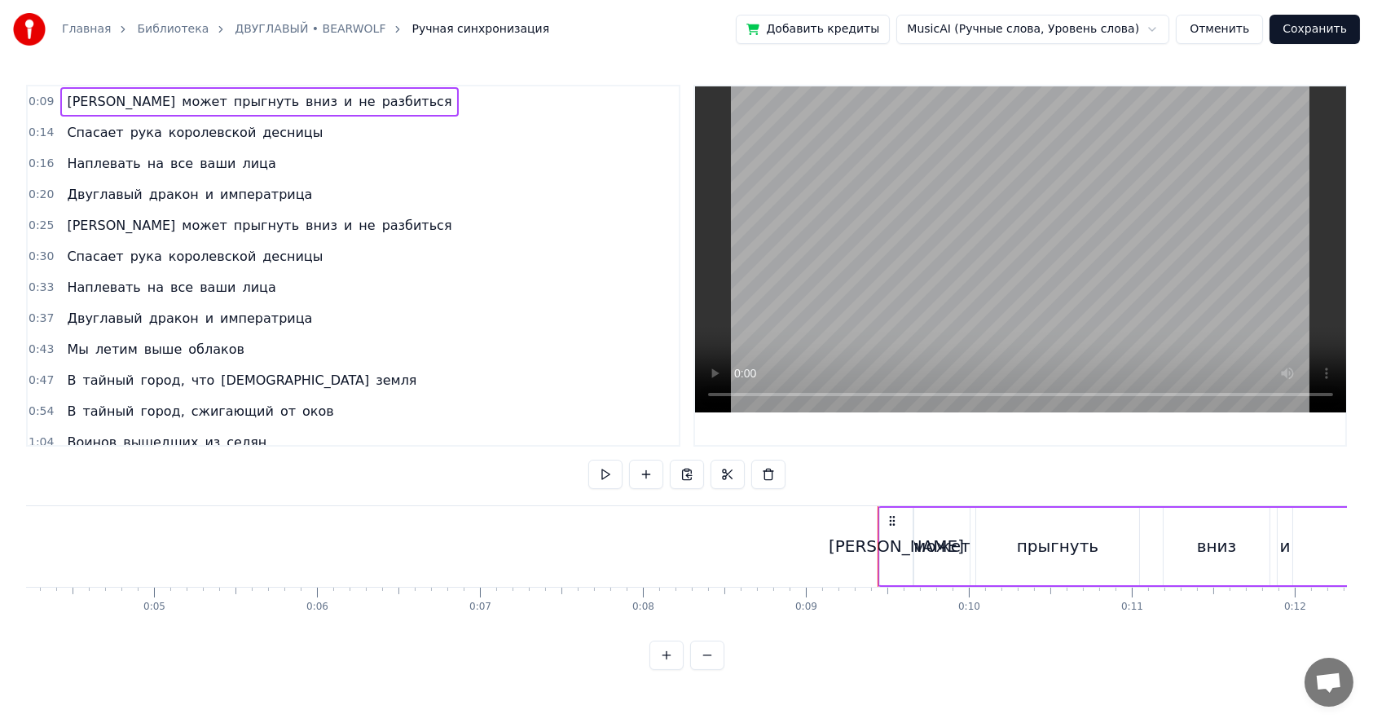
click at [671, 669] on button at bounding box center [666, 655] width 34 height 29
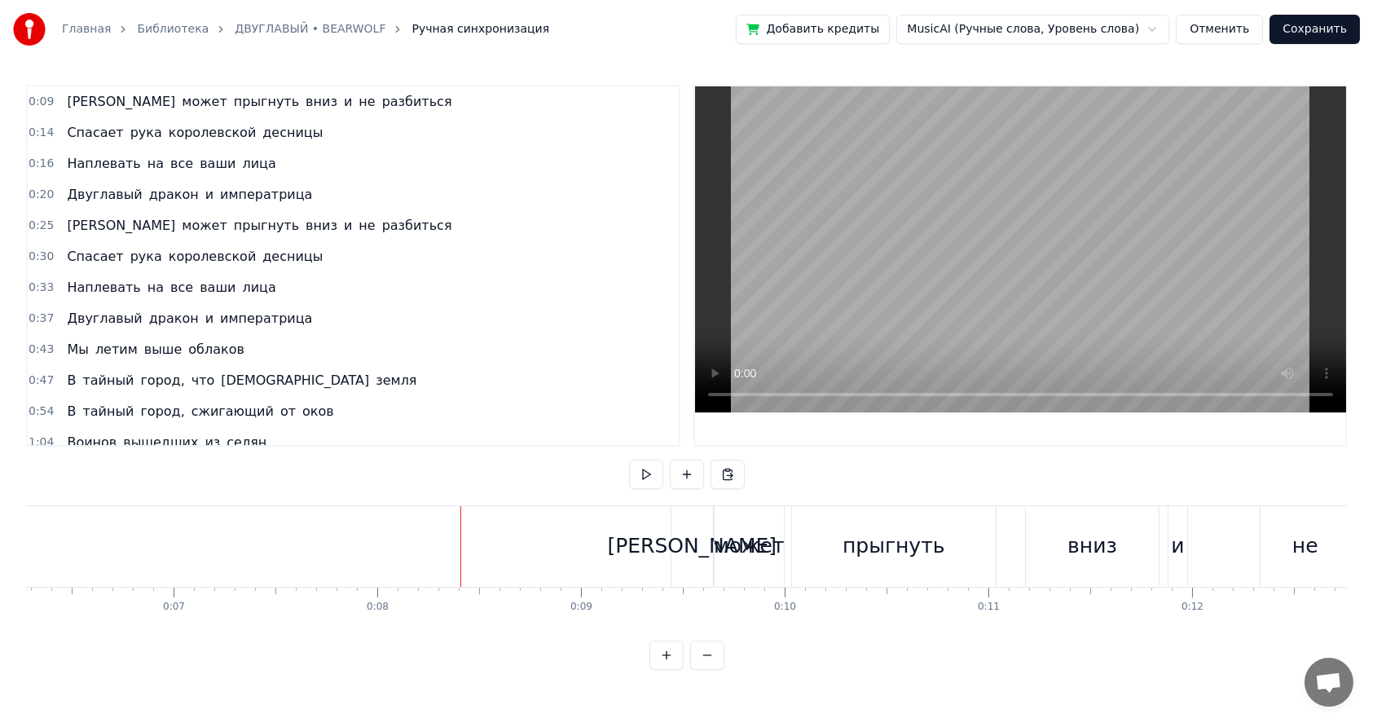
scroll to position [0, 1299]
click at [662, 548] on div "А" at bounding box center [672, 546] width 42 height 81
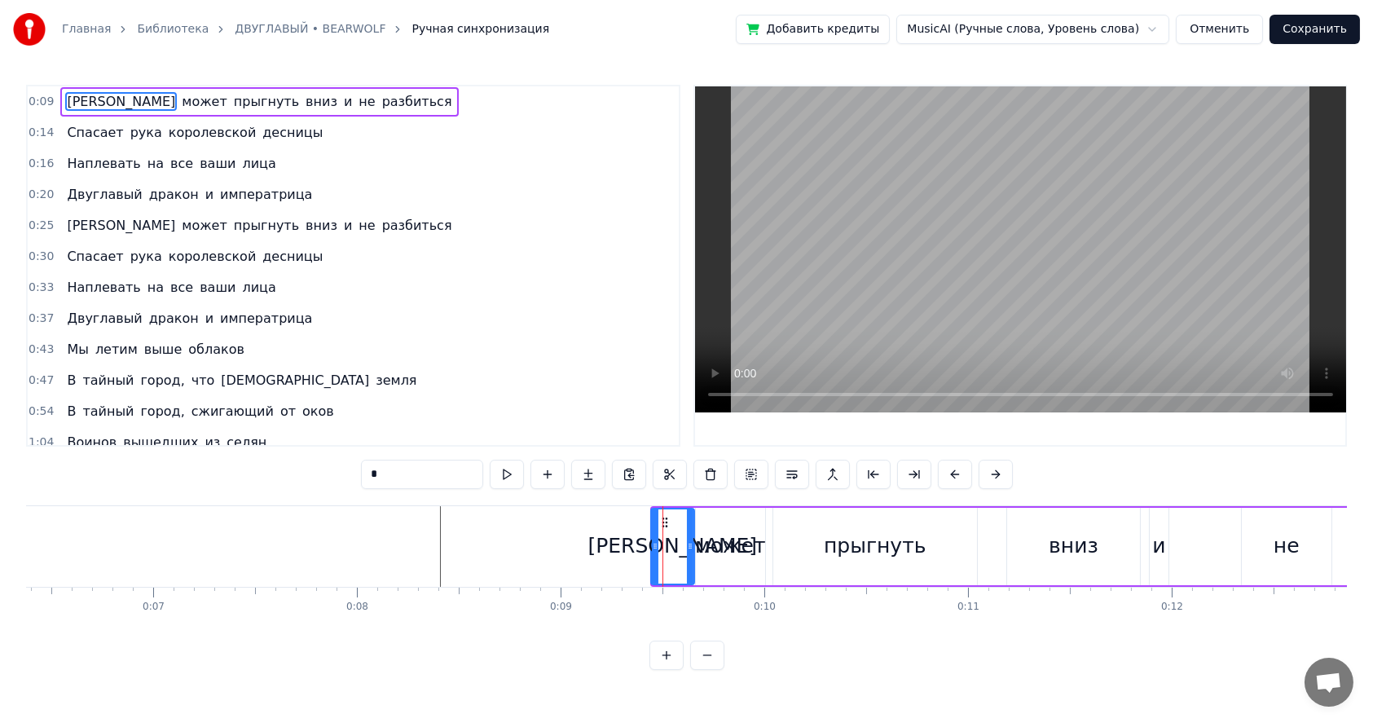
click at [652, 545] on icon at bounding box center [655, 545] width 7 height 13
click at [36, 102] on span "0:09" at bounding box center [41, 102] width 25 height 16
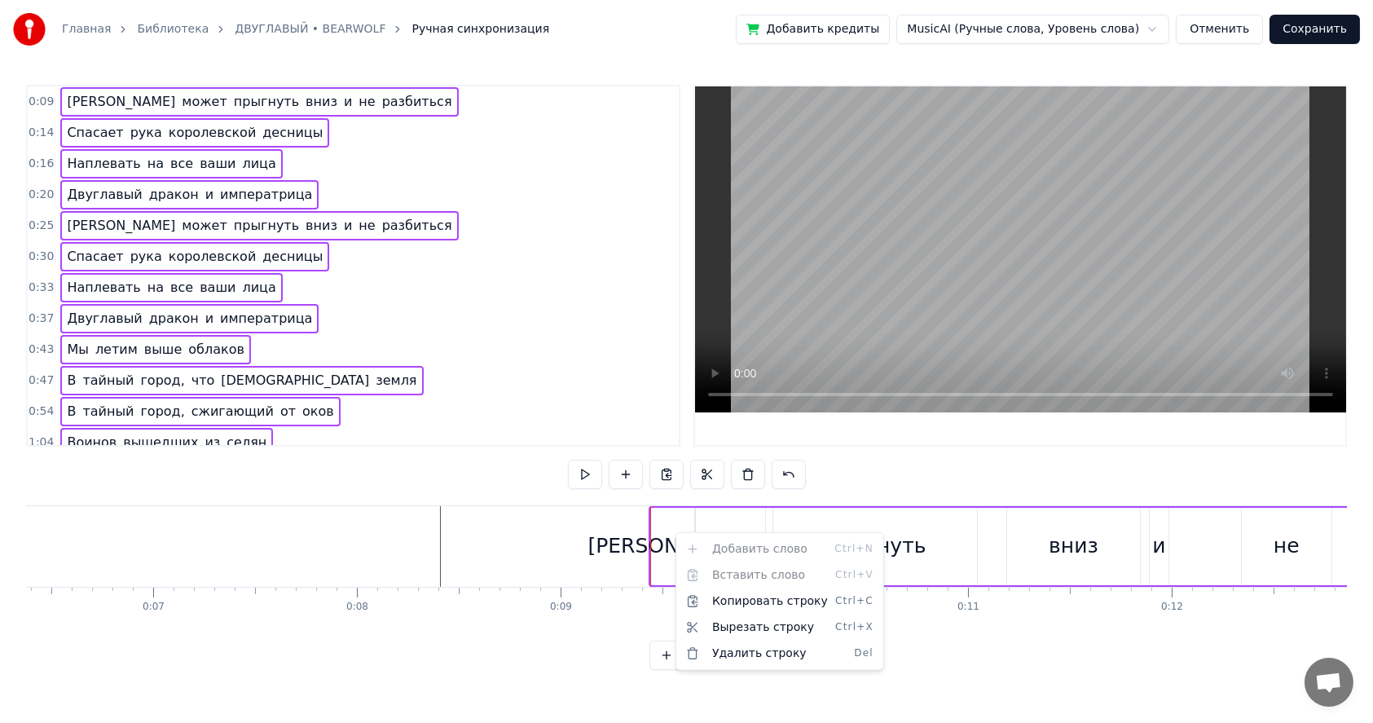
click at [503, 465] on html "Главная Библиотека ДВУГЛАВЫЙ • BEARWOLF Ручная синхронизация Добавить кредиты M…" at bounding box center [686, 348] width 1373 height 696
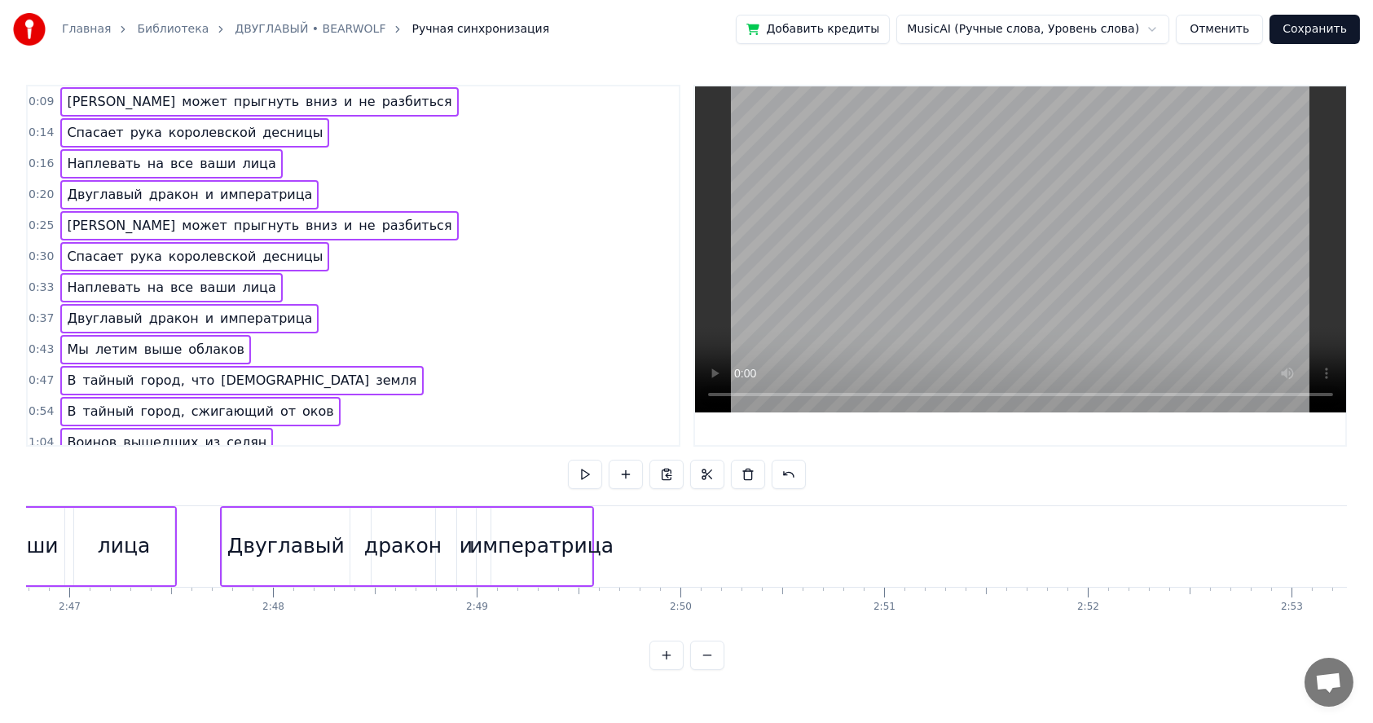
scroll to position [0, 33871]
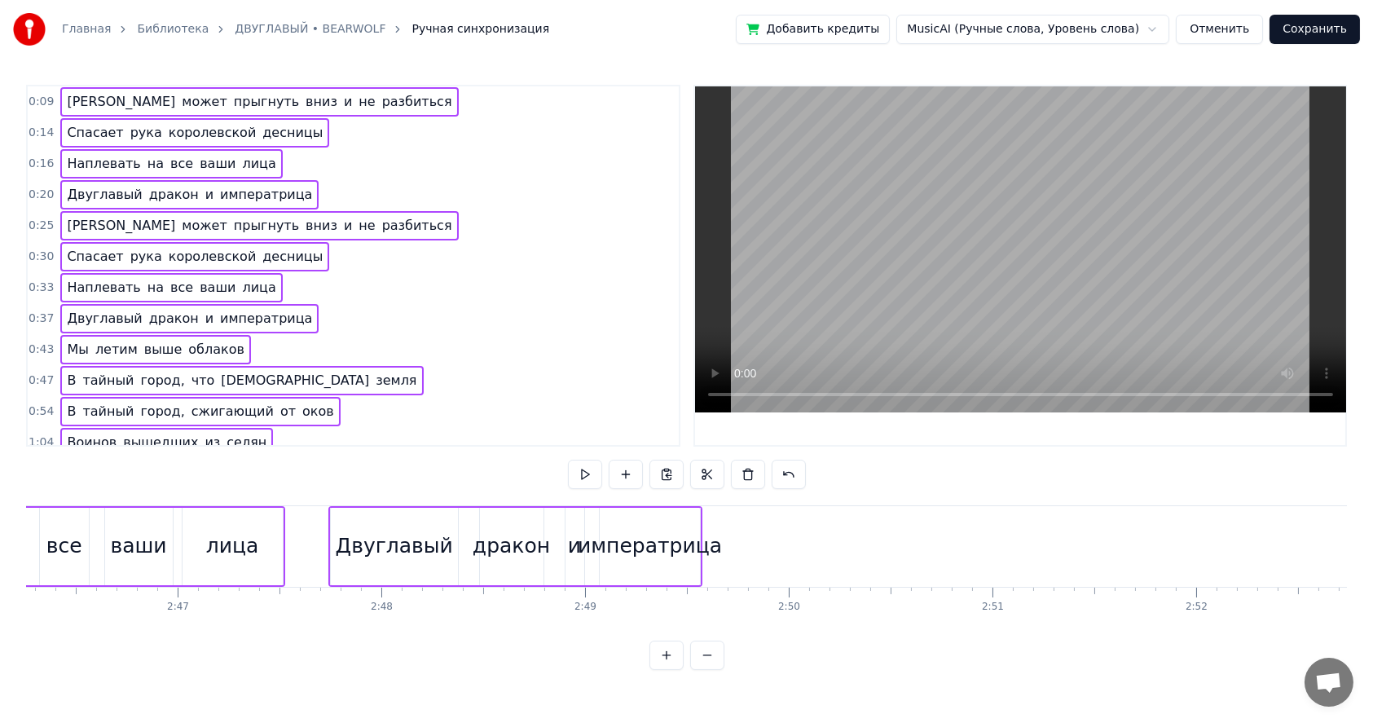
click at [1215, 29] on button "Отменить" at bounding box center [1219, 29] width 87 height 29
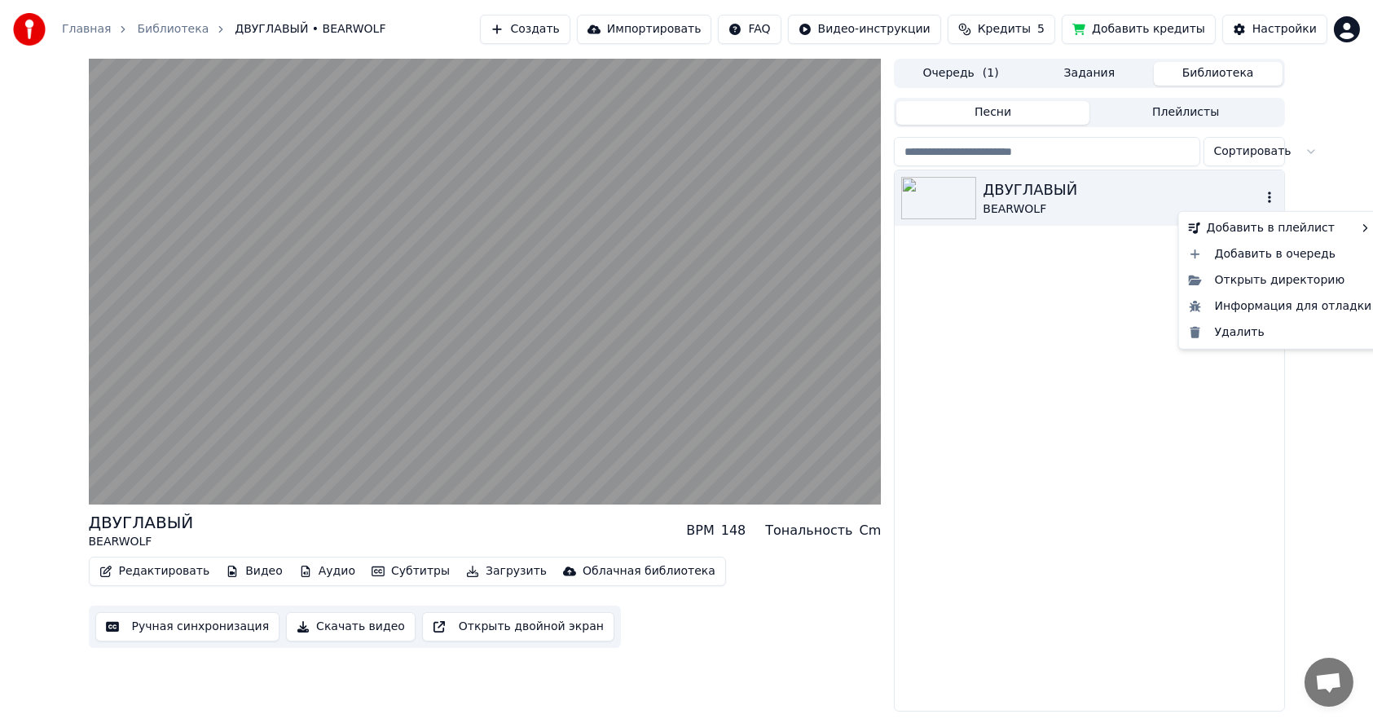
click at [1266, 199] on icon "button" at bounding box center [1269, 197] width 16 height 13
click at [1239, 332] on div "Удалить" at bounding box center [1280, 332] width 196 height 26
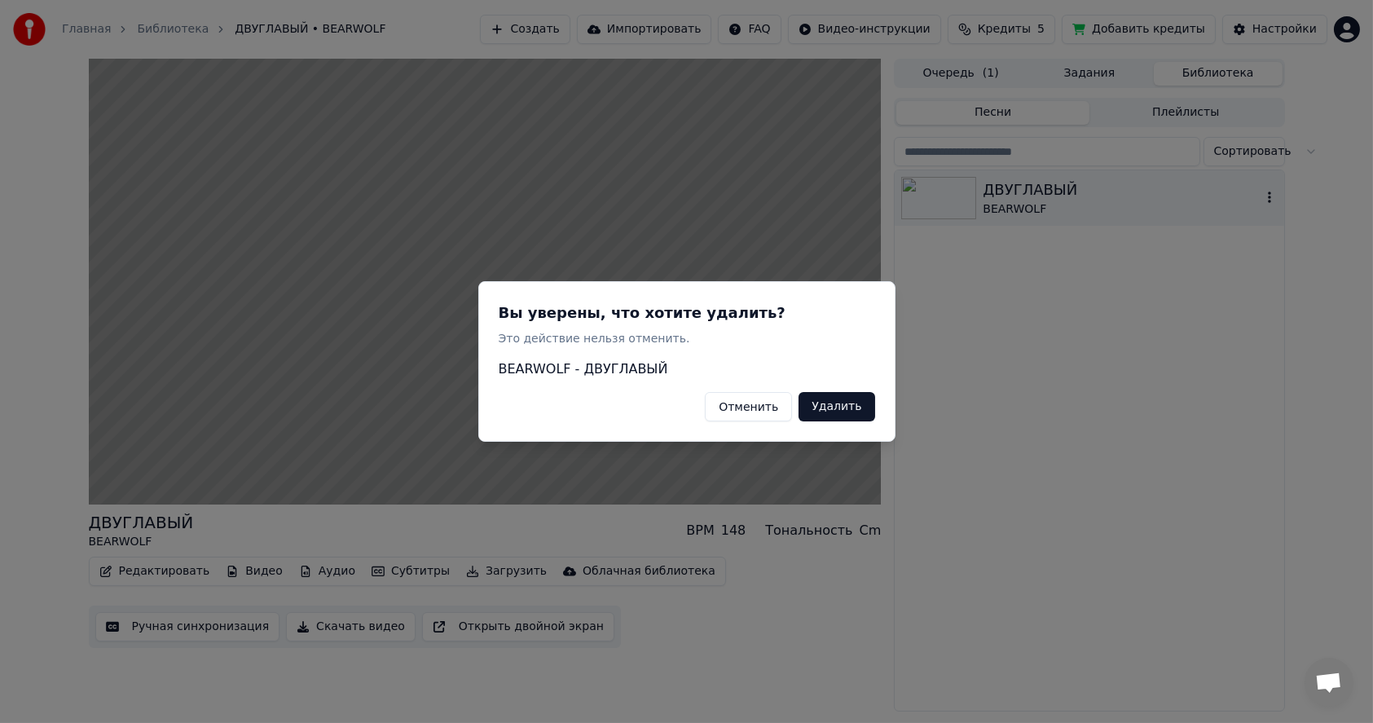
click at [835, 409] on button "Удалить" at bounding box center [837, 406] width 76 height 29
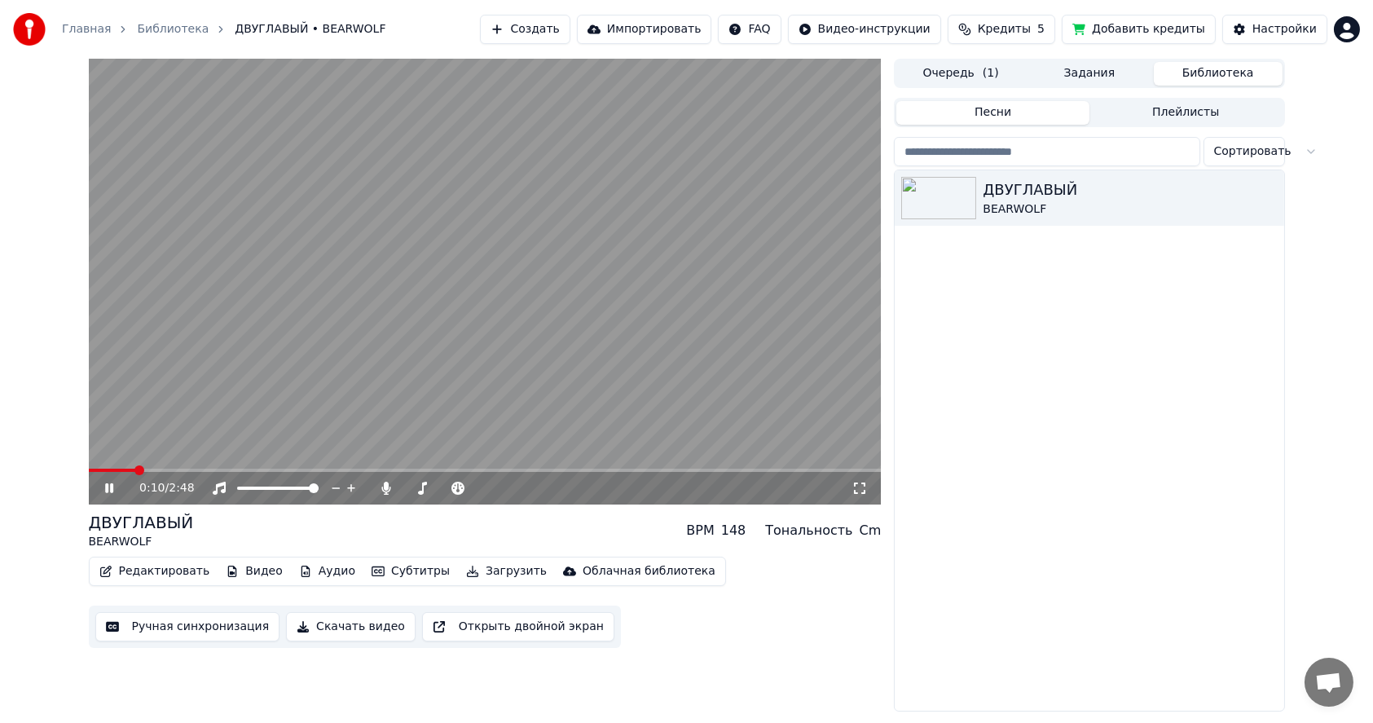
click at [105, 489] on icon at bounding box center [109, 488] width 8 height 10
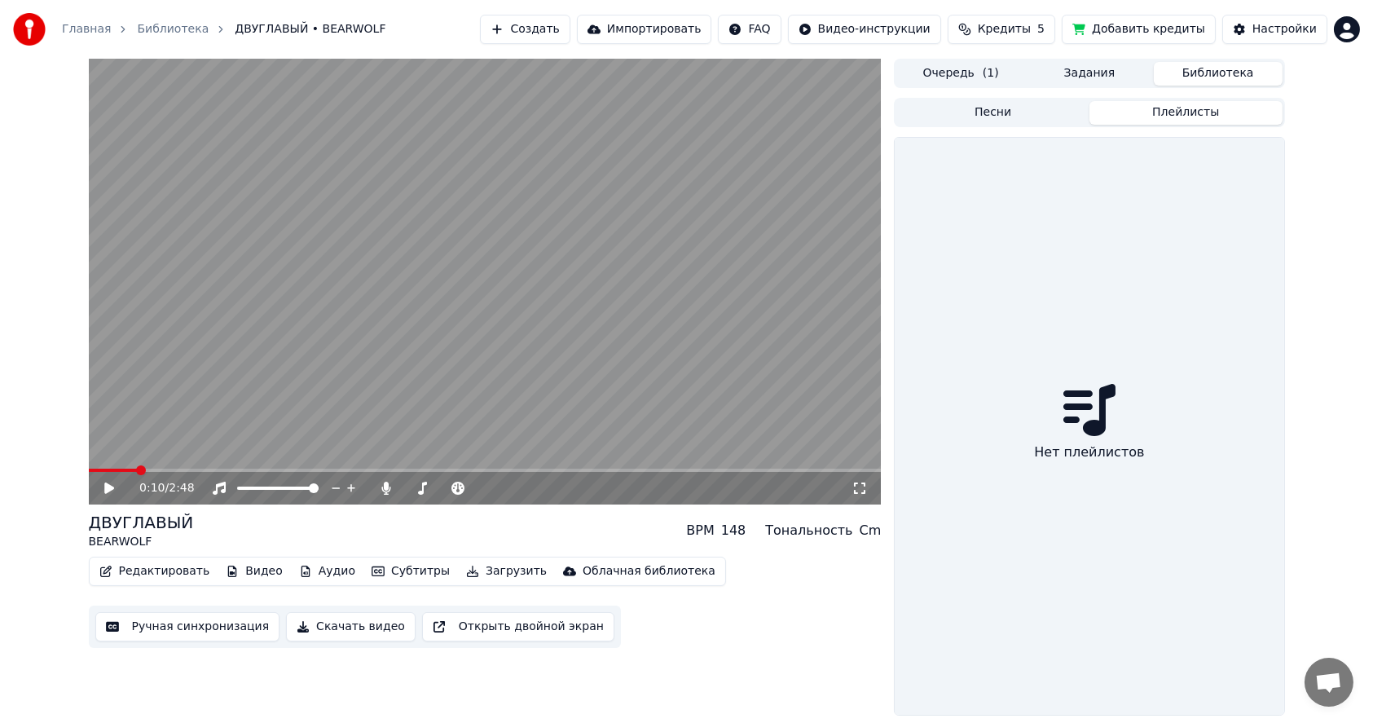
click at [1152, 111] on button "Плейлисты" at bounding box center [1186, 113] width 193 height 24
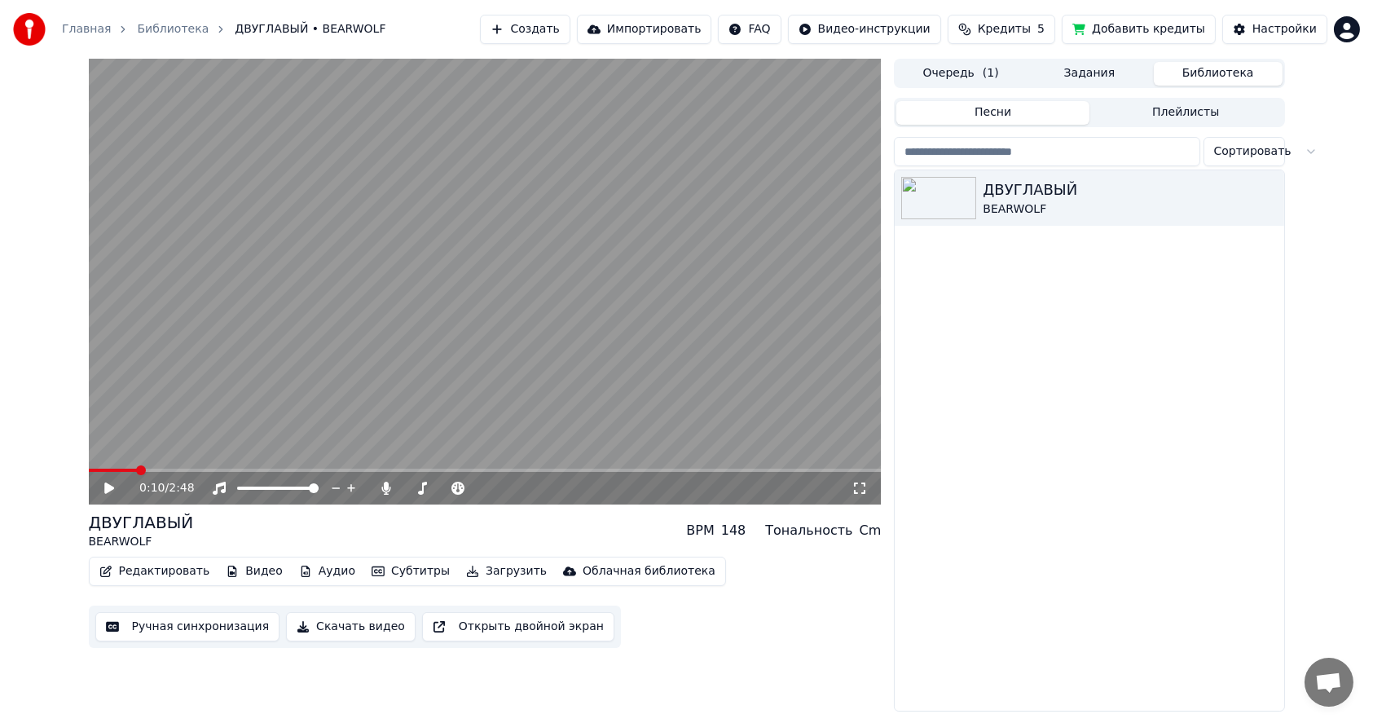
click at [1001, 117] on button "Песни" at bounding box center [992, 113] width 193 height 24
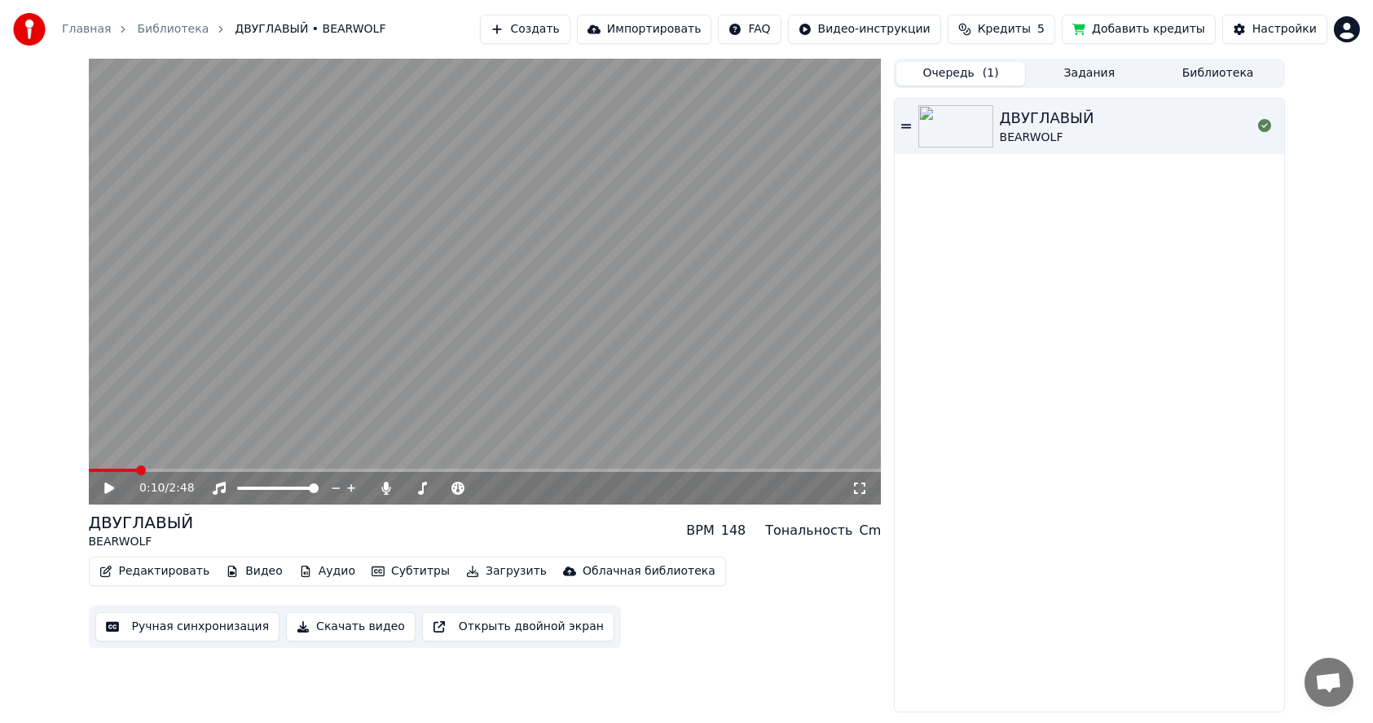
click at [957, 72] on button "Очередь ( 1 )" at bounding box center [960, 74] width 129 height 24
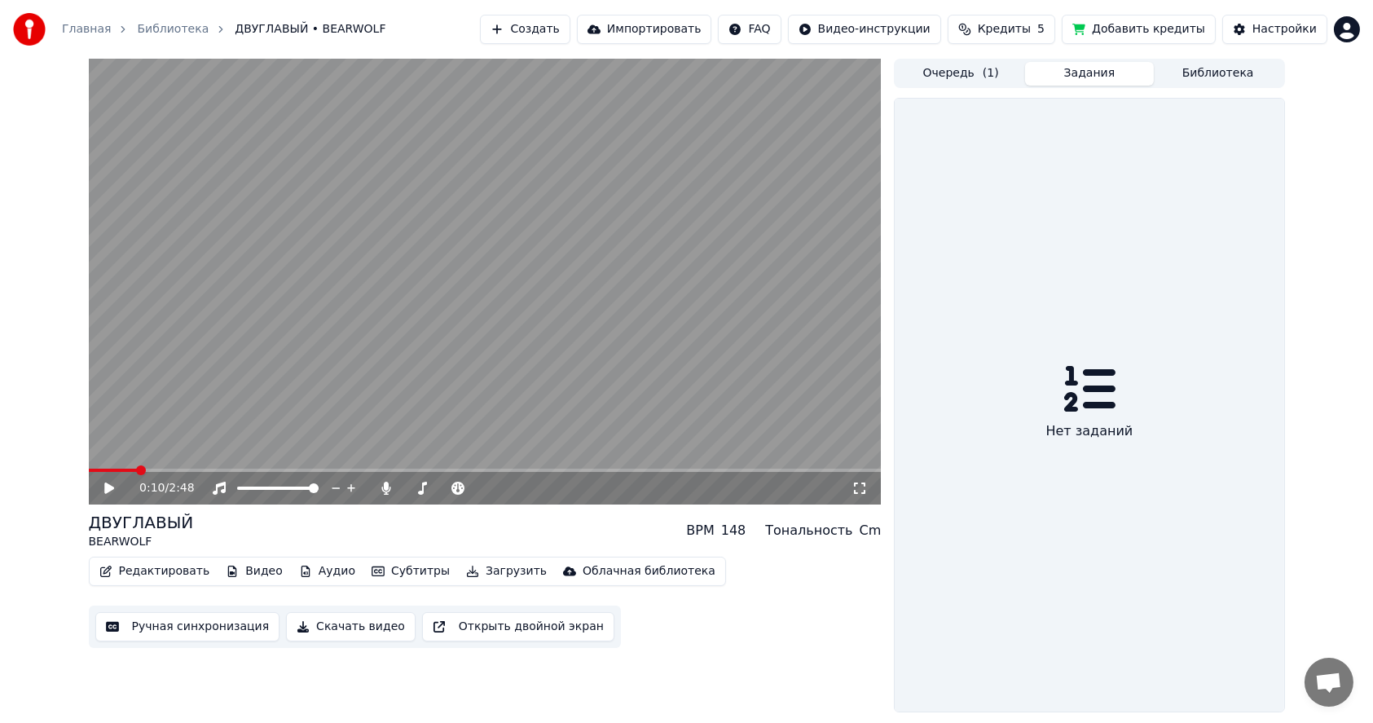
click at [1090, 68] on button "Задания" at bounding box center [1089, 74] width 129 height 24
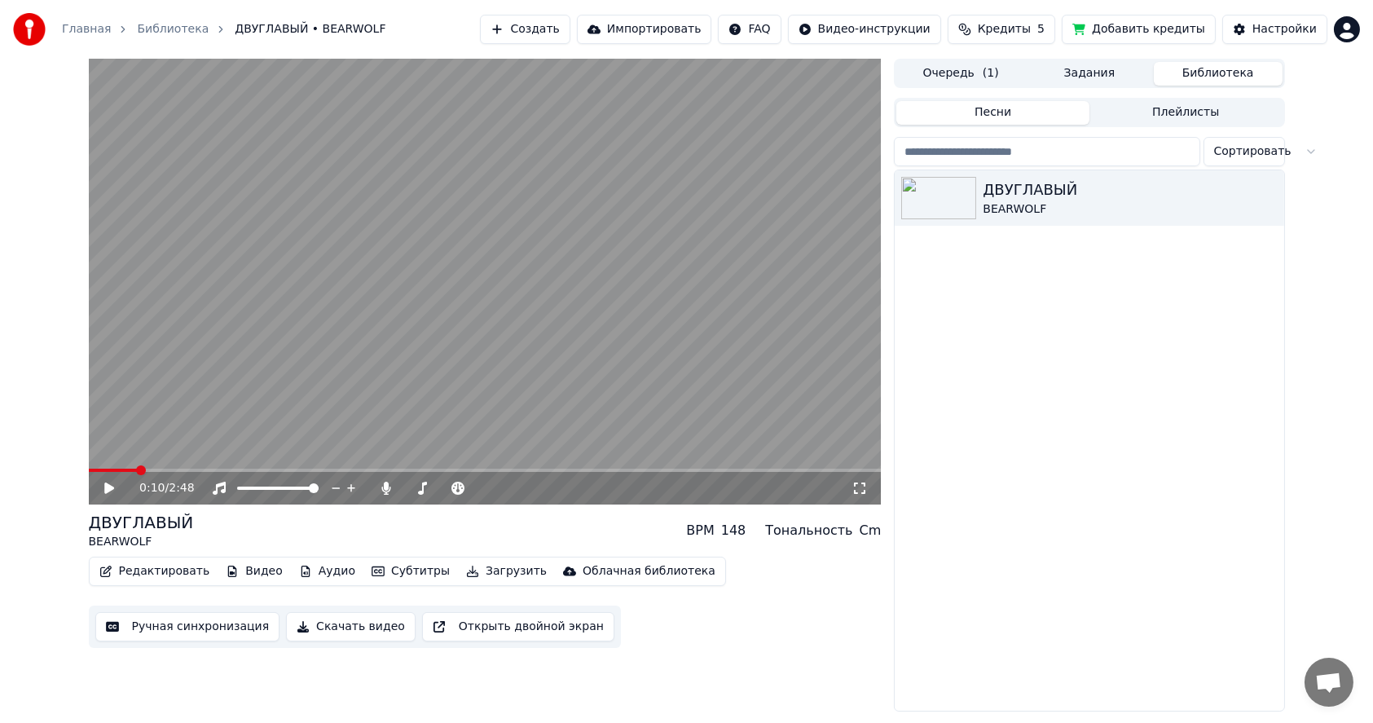
click at [1207, 75] on button "Библиотека" at bounding box center [1218, 74] width 129 height 24
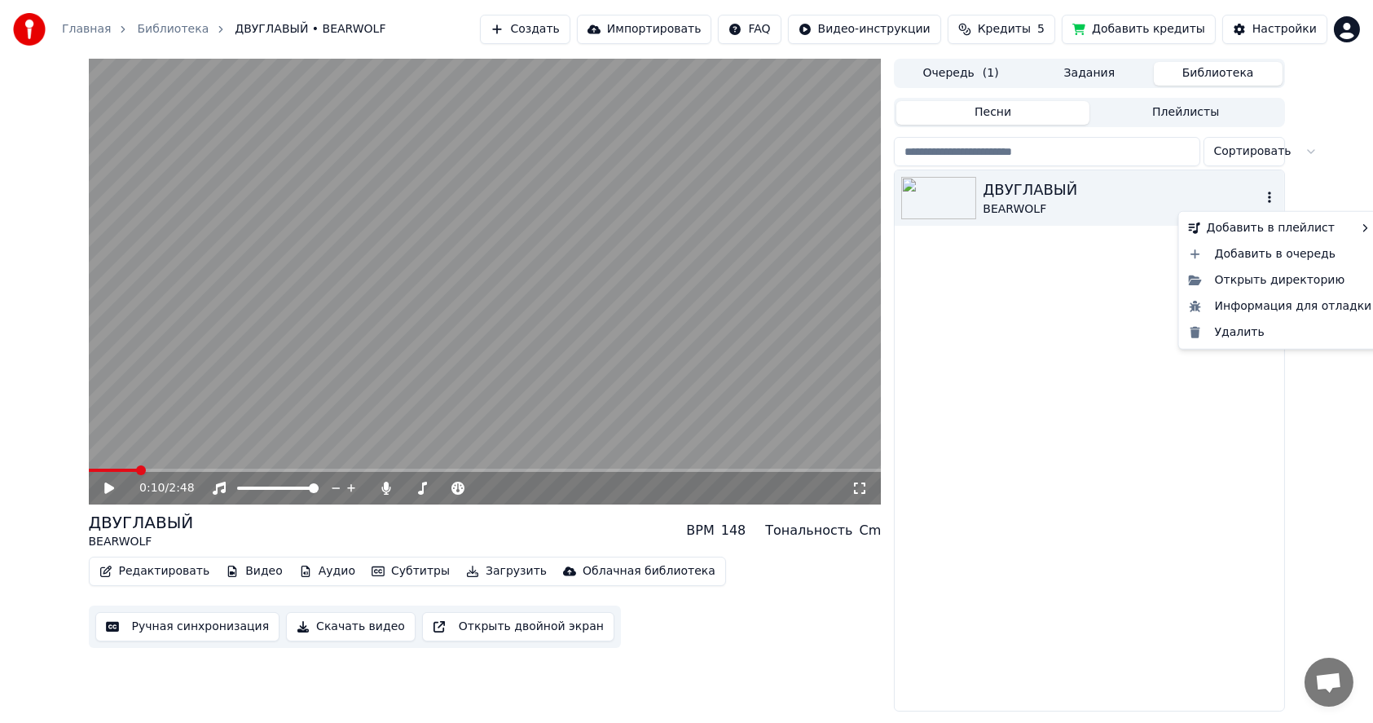
click at [1268, 200] on icon "button" at bounding box center [1269, 197] width 16 height 13
click at [1251, 332] on div "Удалить" at bounding box center [1280, 332] width 196 height 26
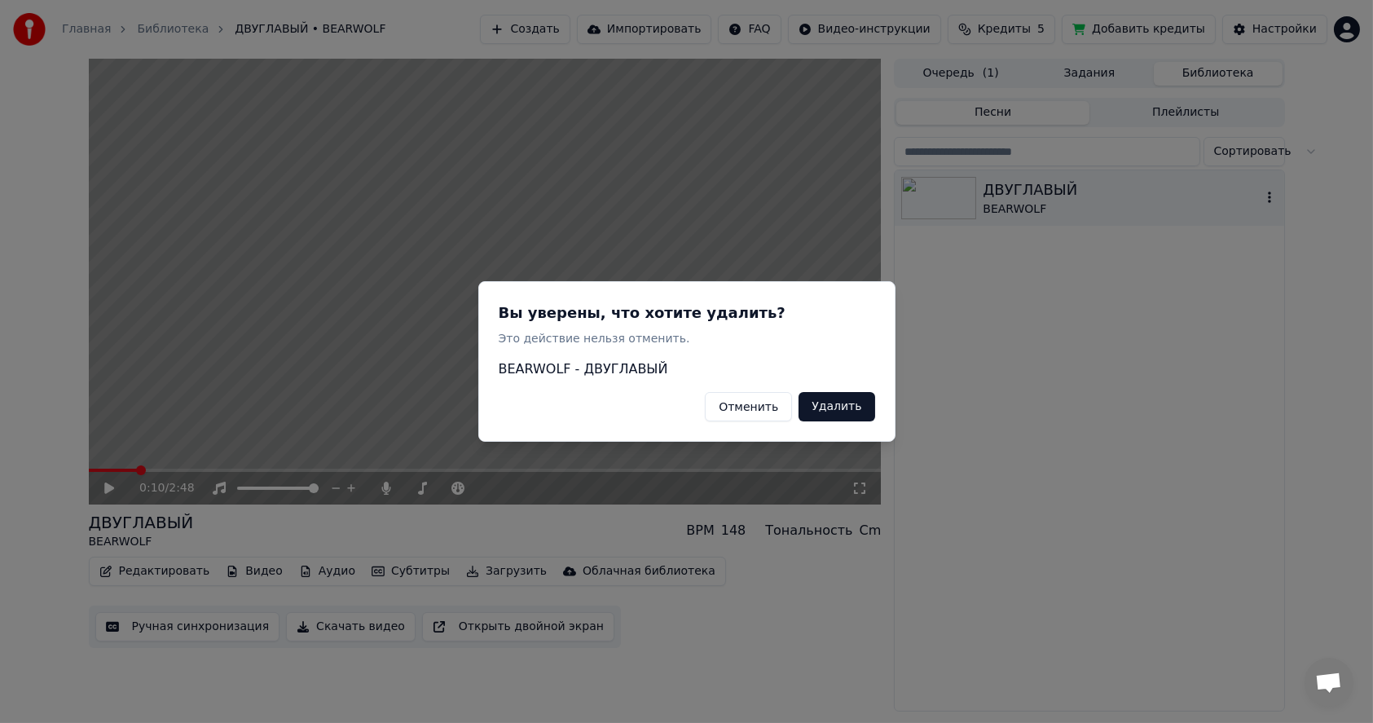
click at [826, 409] on button "Удалить" at bounding box center [837, 406] width 76 height 29
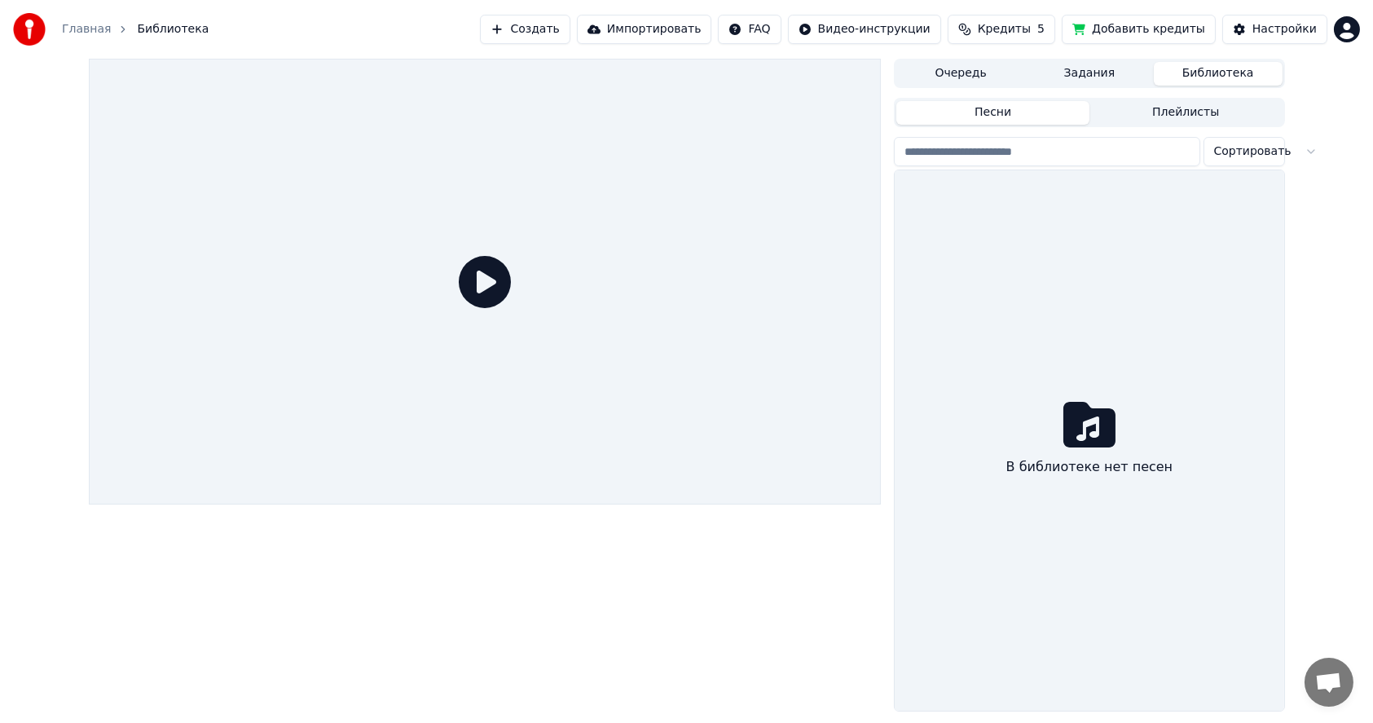
click at [570, 29] on button "Создать" at bounding box center [525, 29] width 90 height 29
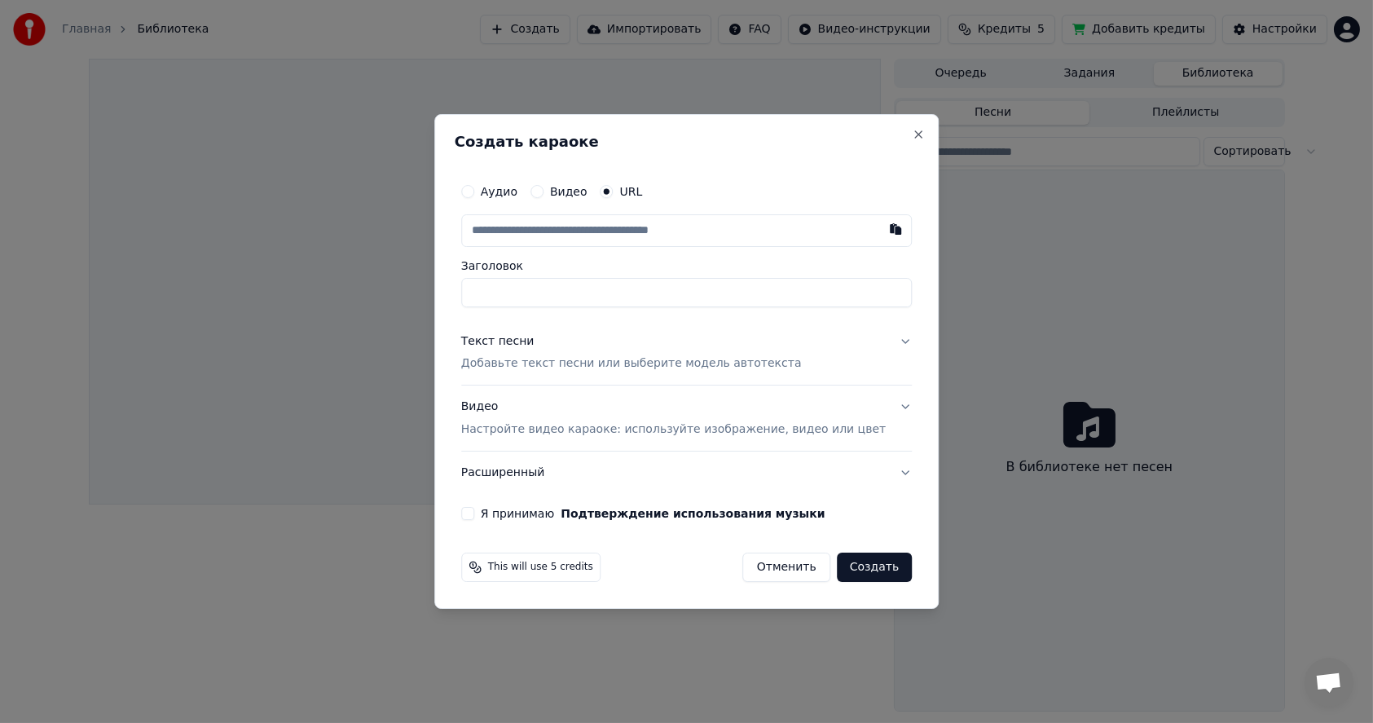
click at [474, 192] on button "Аудио" at bounding box center [467, 191] width 13 height 13
click at [535, 227] on div "Выбрать файл" at bounding box center [518, 230] width 112 height 29
type input "**********"
click at [559, 358] on p "Добавьте текст песни или выберите модель автотекста" at bounding box center [631, 363] width 341 height 16
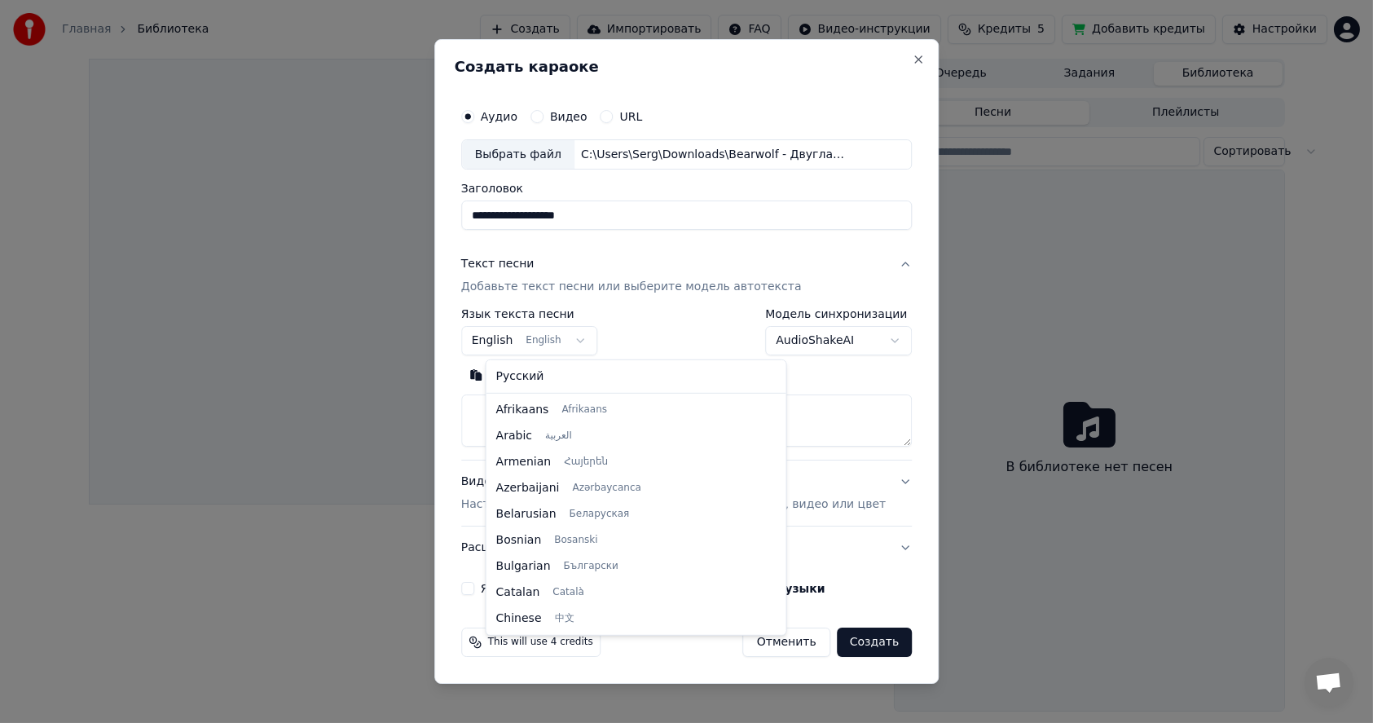
click at [529, 338] on body "**********" at bounding box center [686, 361] width 1373 height 723
select select "**"
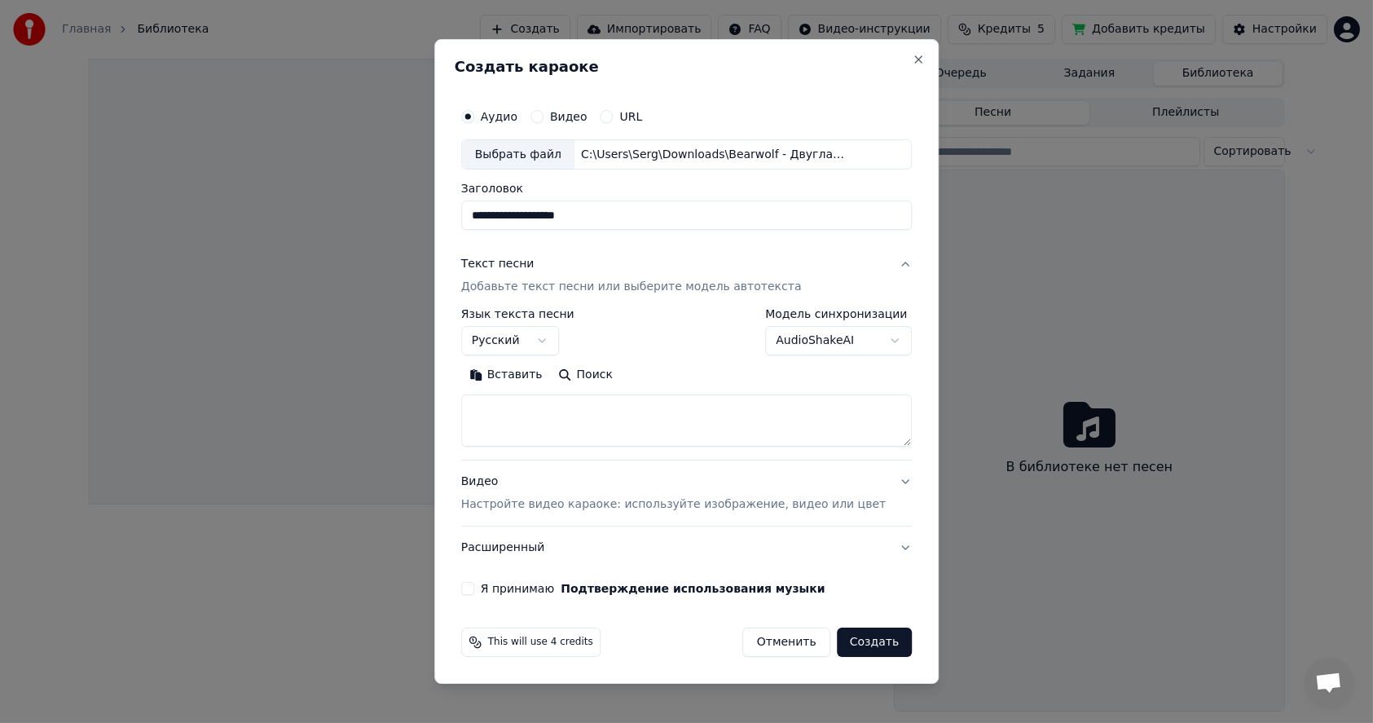
click at [588, 416] on textarea at bounding box center [686, 421] width 451 height 52
paste textarea "**********"
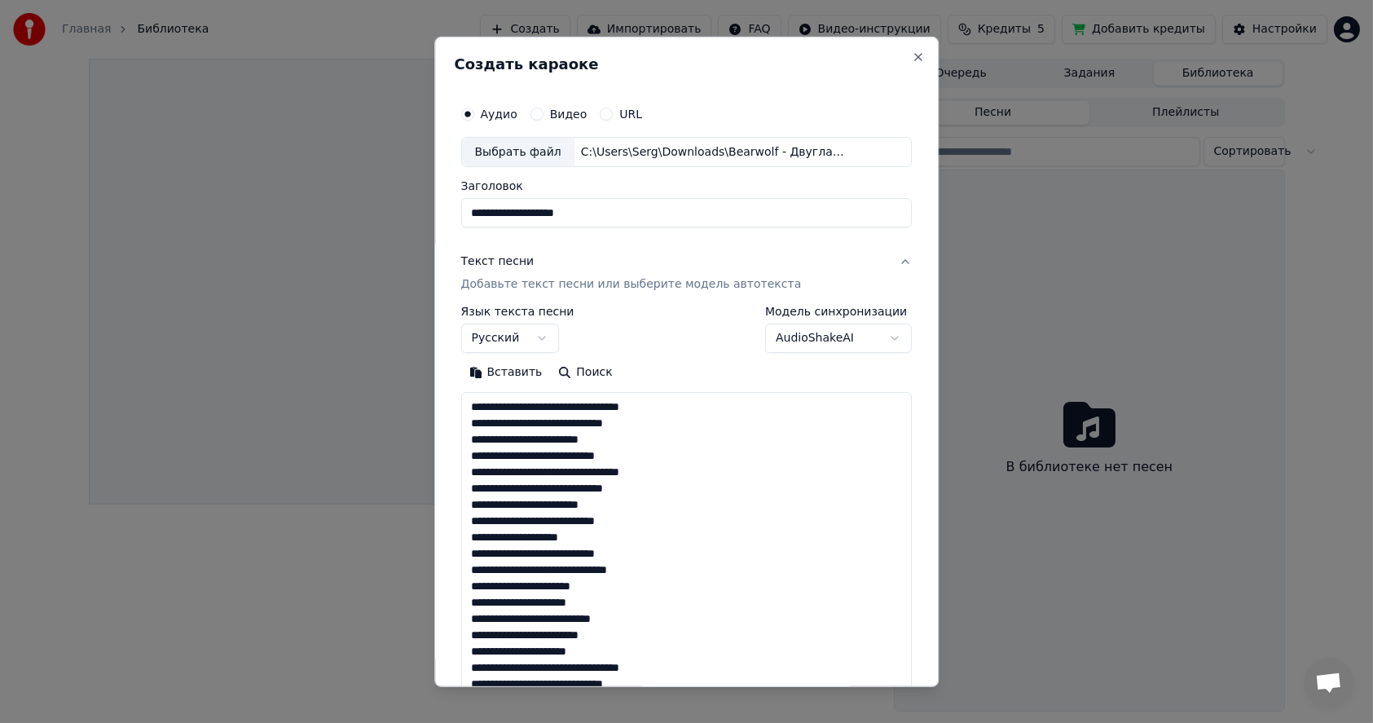
scroll to position [589, 0]
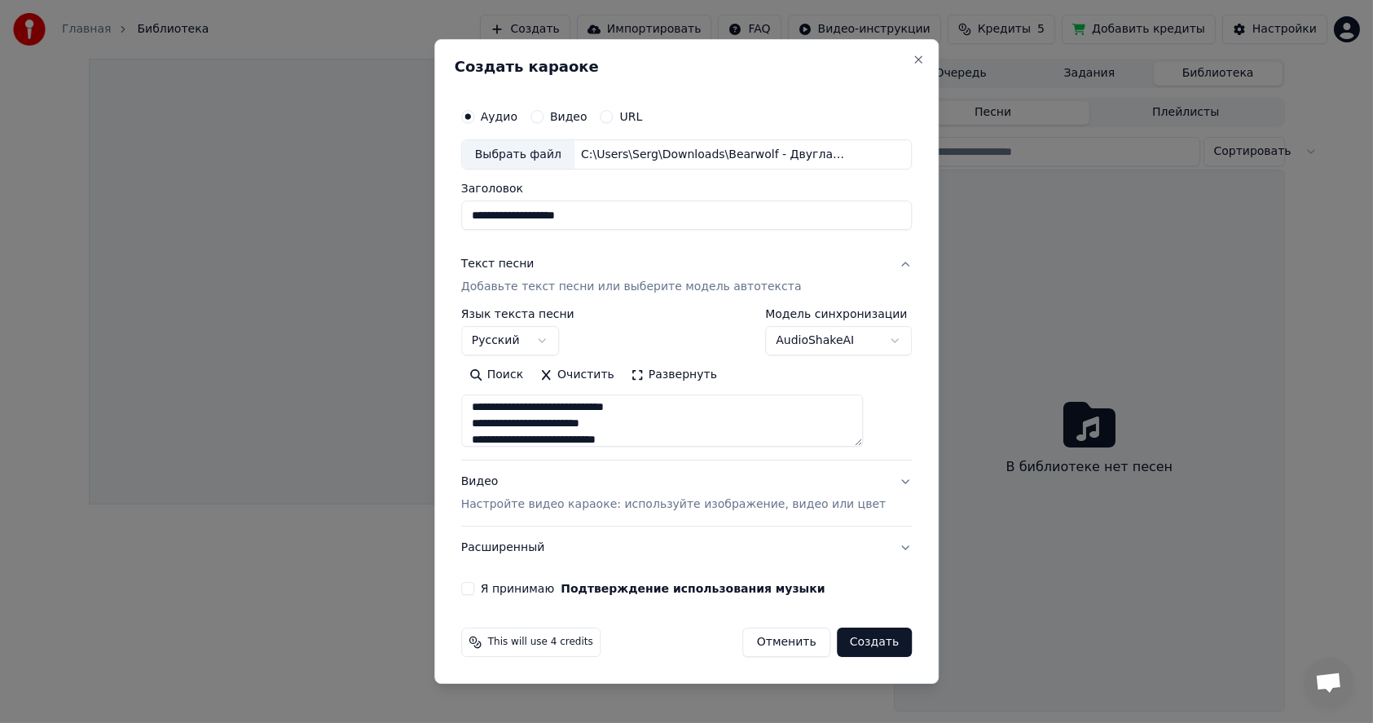
click at [649, 376] on button "Развернуть" at bounding box center [674, 376] width 103 height 26
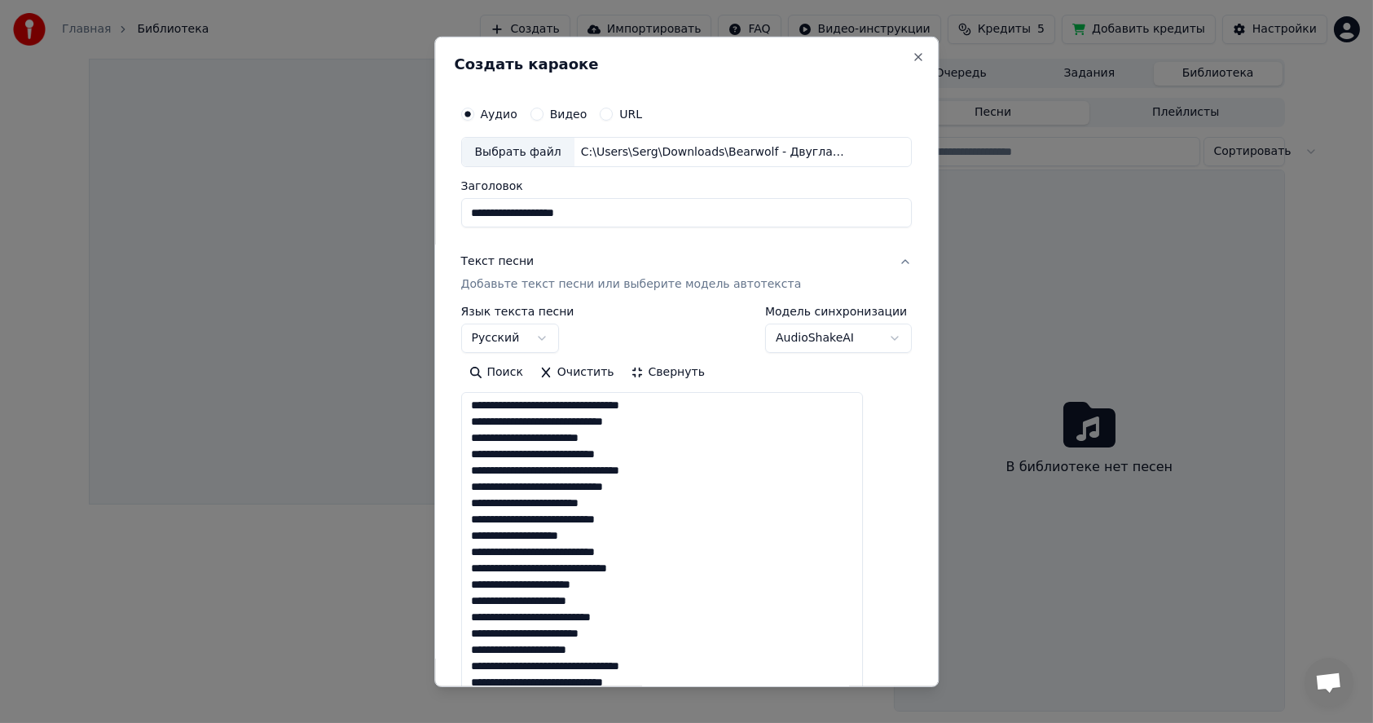
click at [488, 421] on textarea at bounding box center [662, 716] width 403 height 648
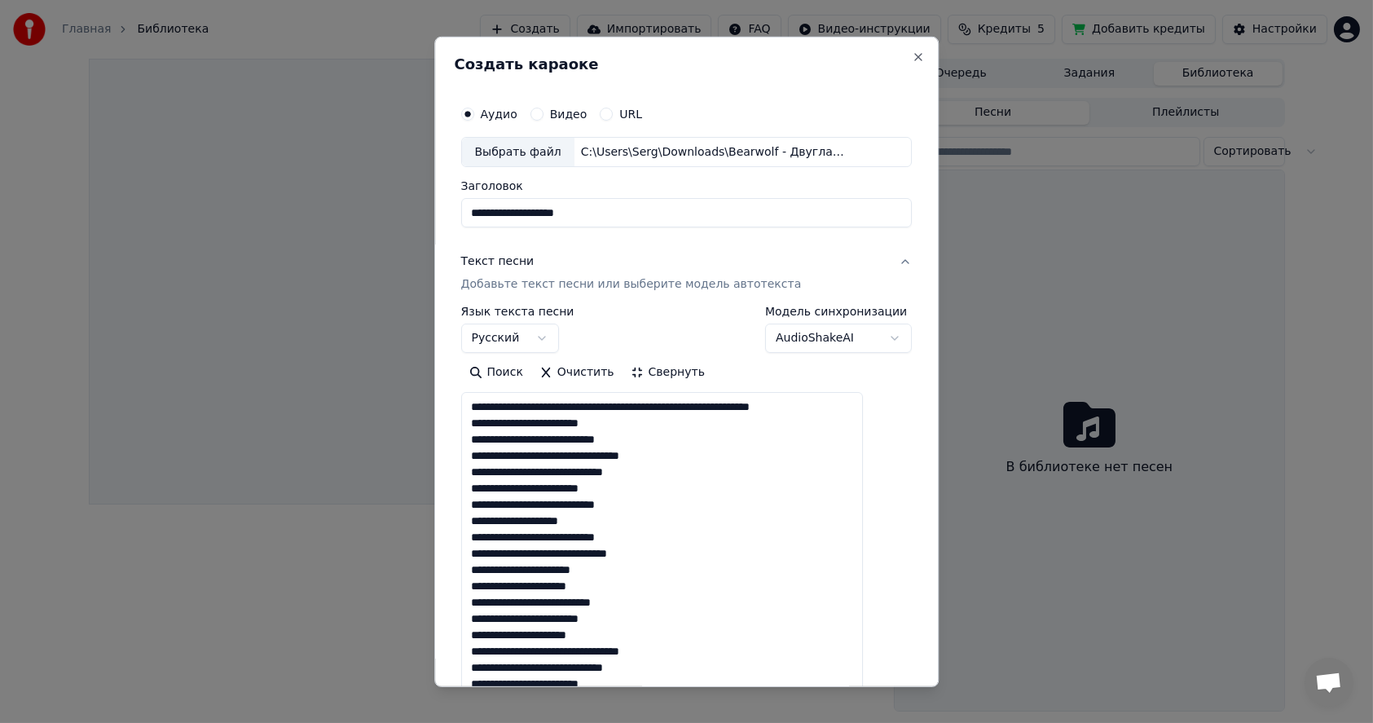
type textarea "**********"
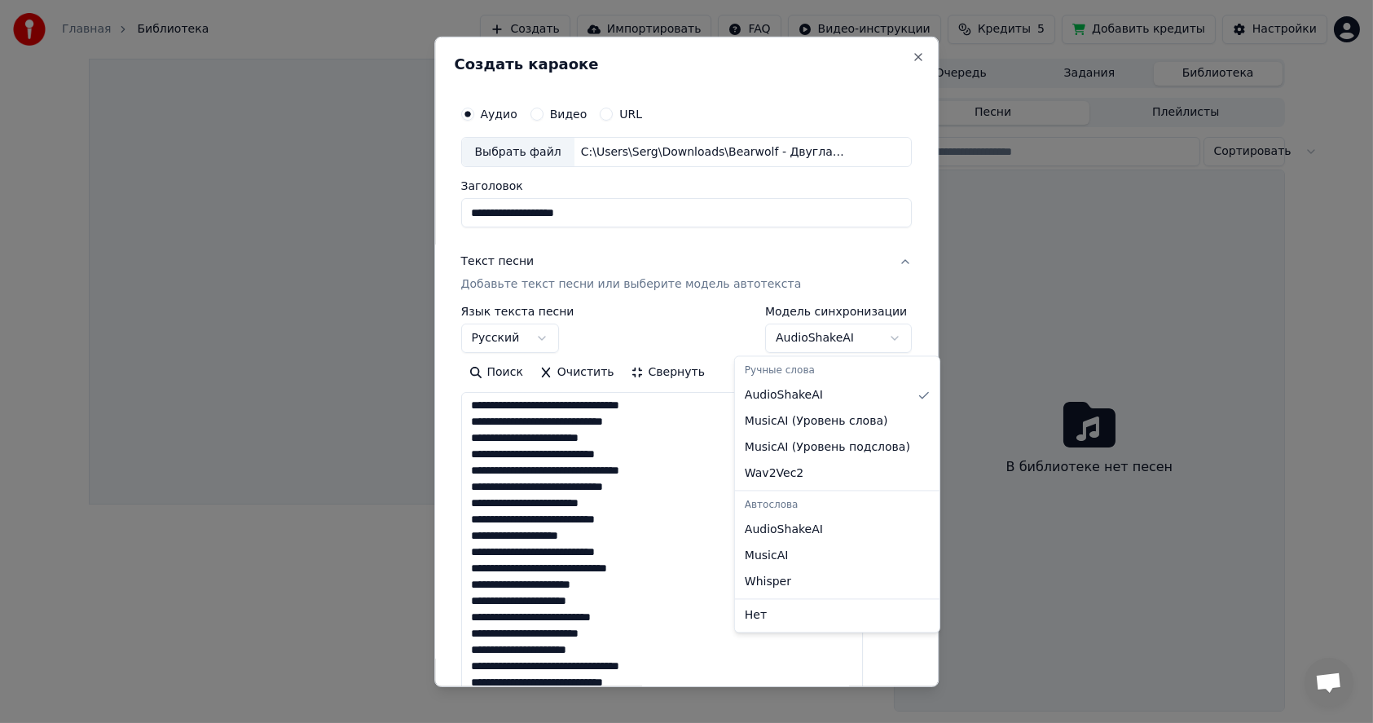
click at [860, 337] on body "**********" at bounding box center [686, 361] width 1373 height 723
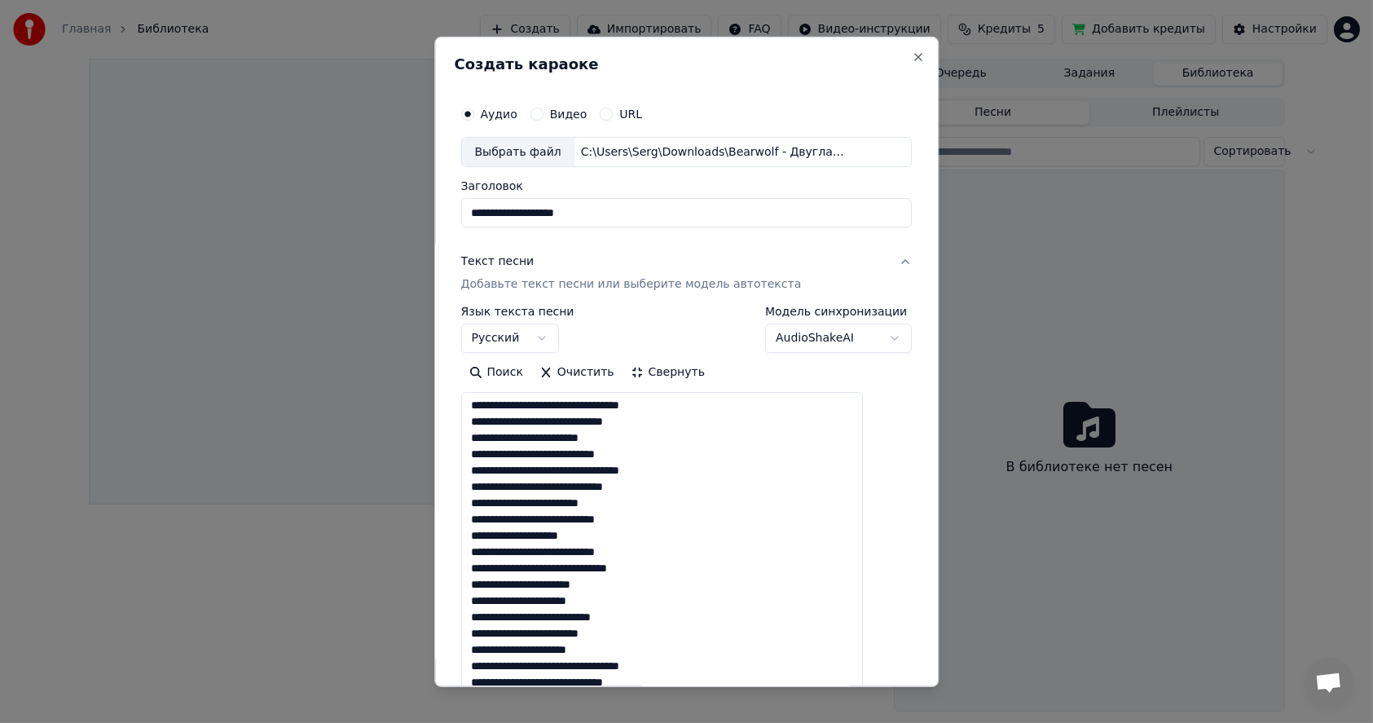
click at [860, 337] on body "**********" at bounding box center [686, 361] width 1373 height 723
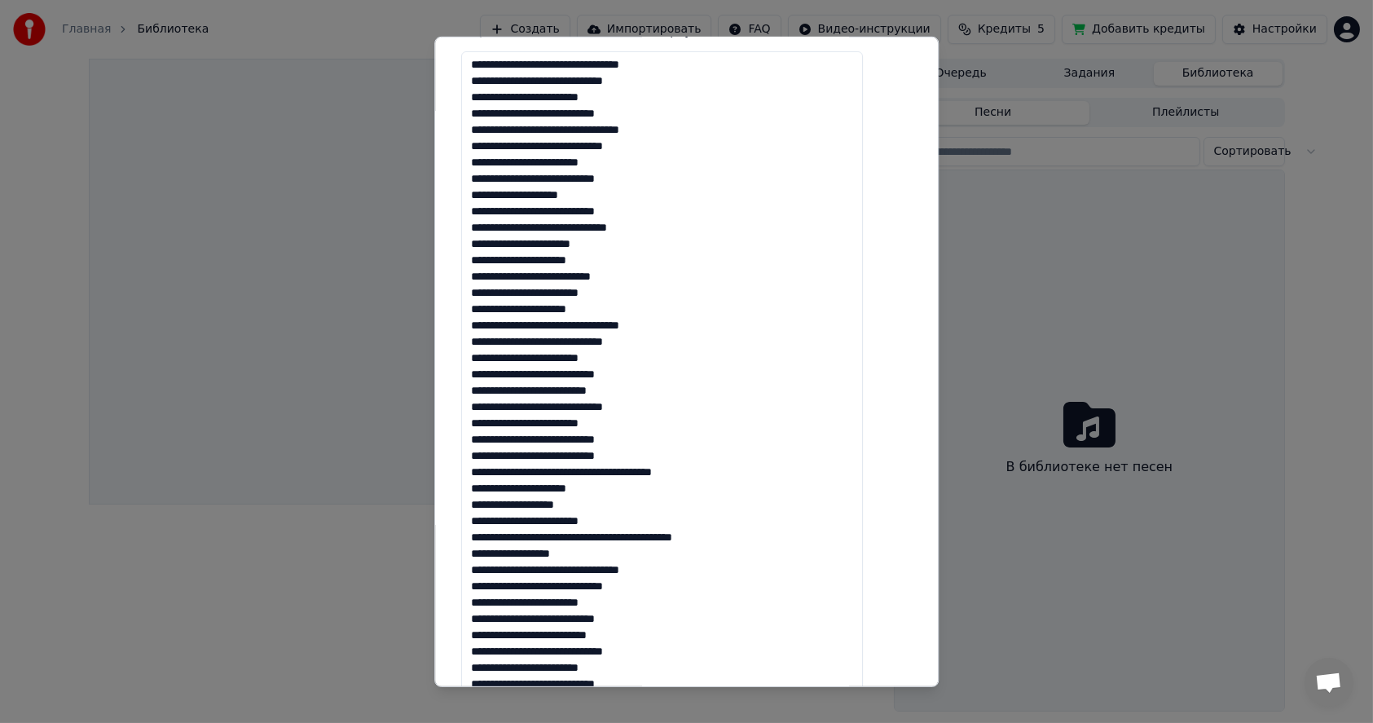
scroll to position [163, 0]
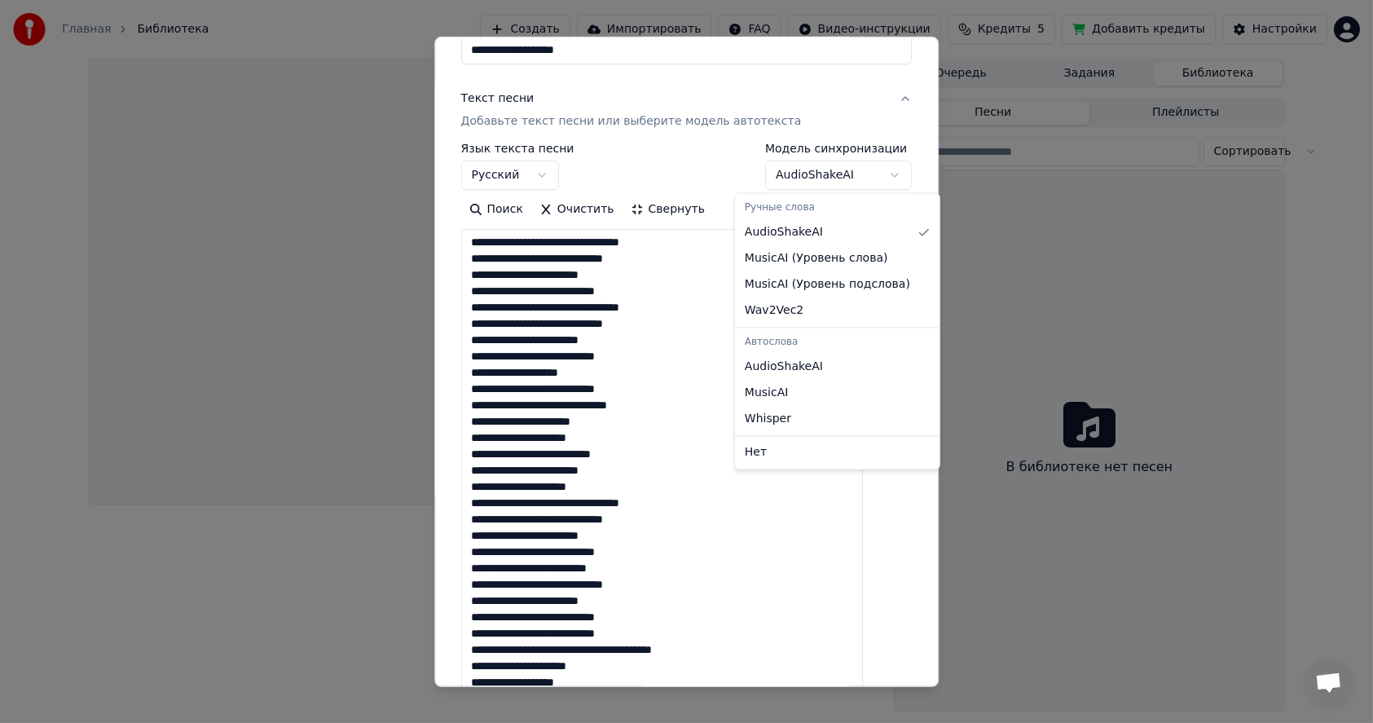
click at [845, 179] on body "**********" at bounding box center [686, 361] width 1373 height 723
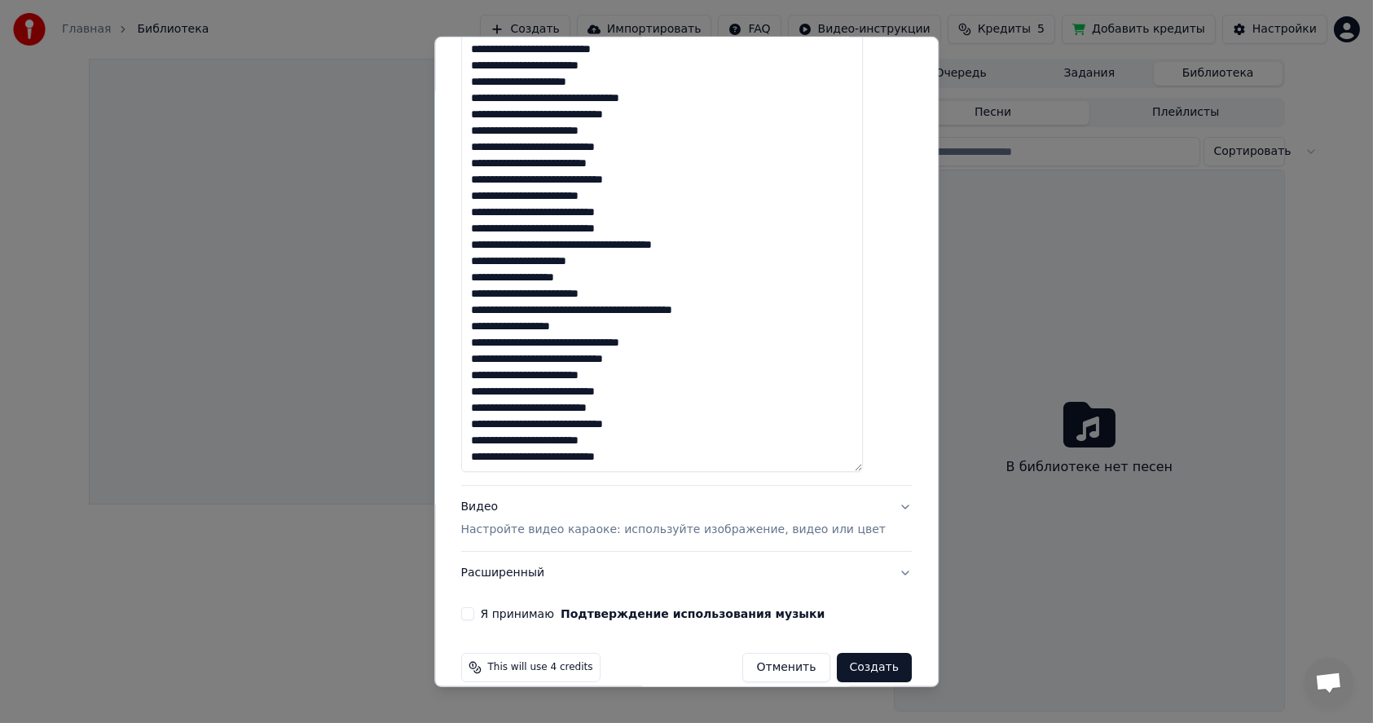
scroll to position [589, 0]
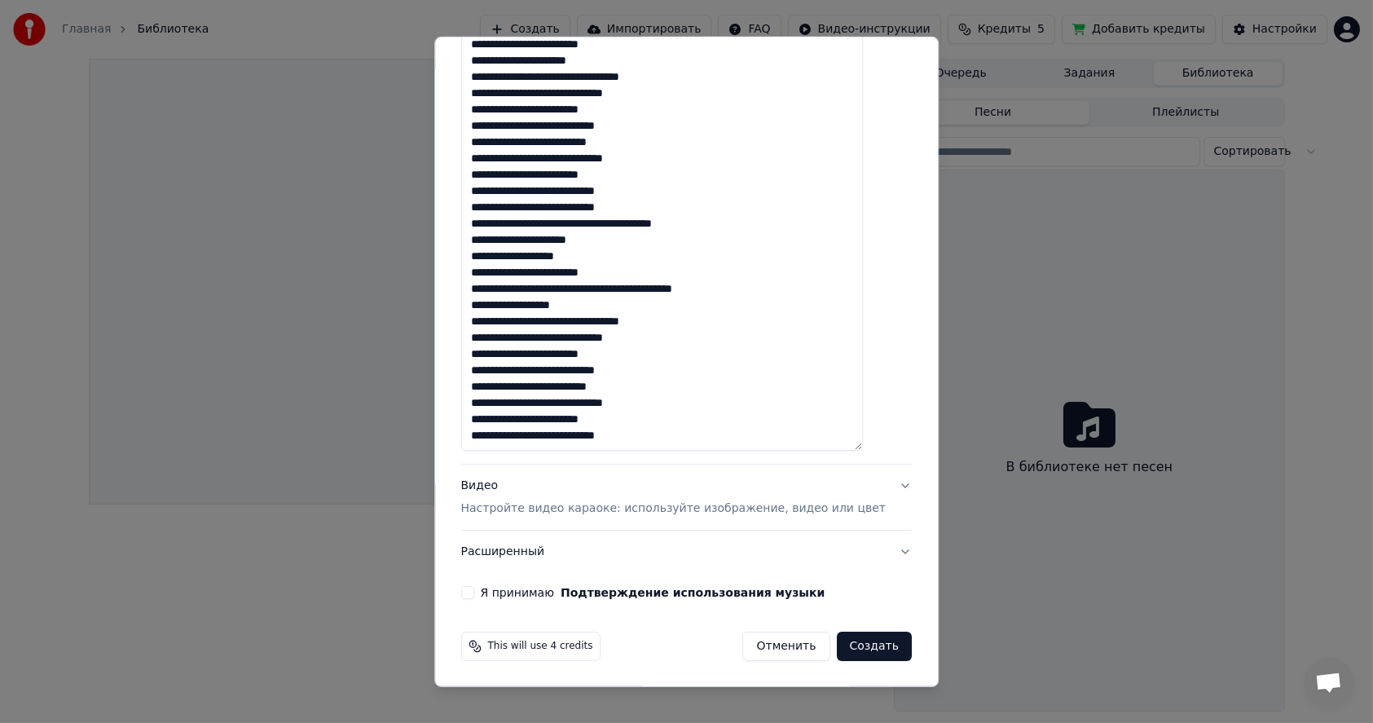
click at [604, 504] on p "Настройте видео караоке: используйте изображение, видео или цвет" at bounding box center [673, 508] width 425 height 16
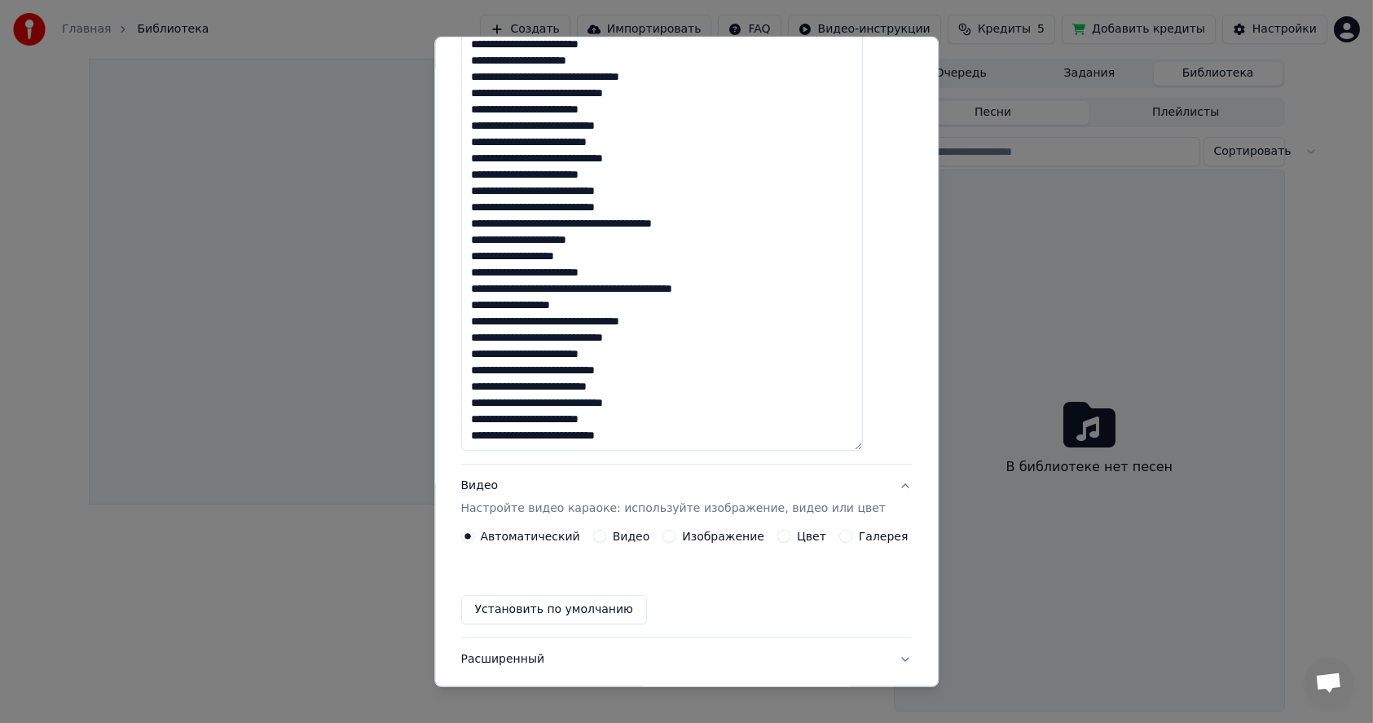
scroll to position [0, 0]
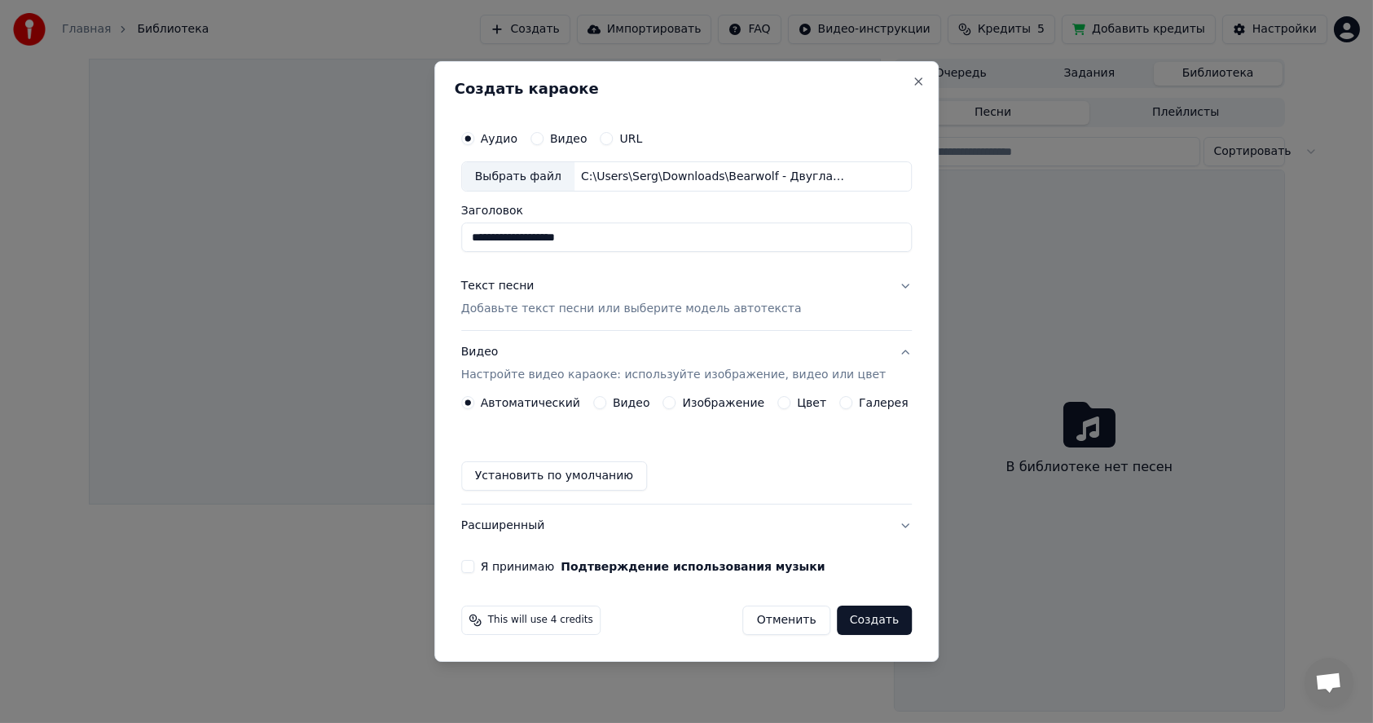
click at [676, 402] on button "Изображение" at bounding box center [669, 402] width 13 height 13
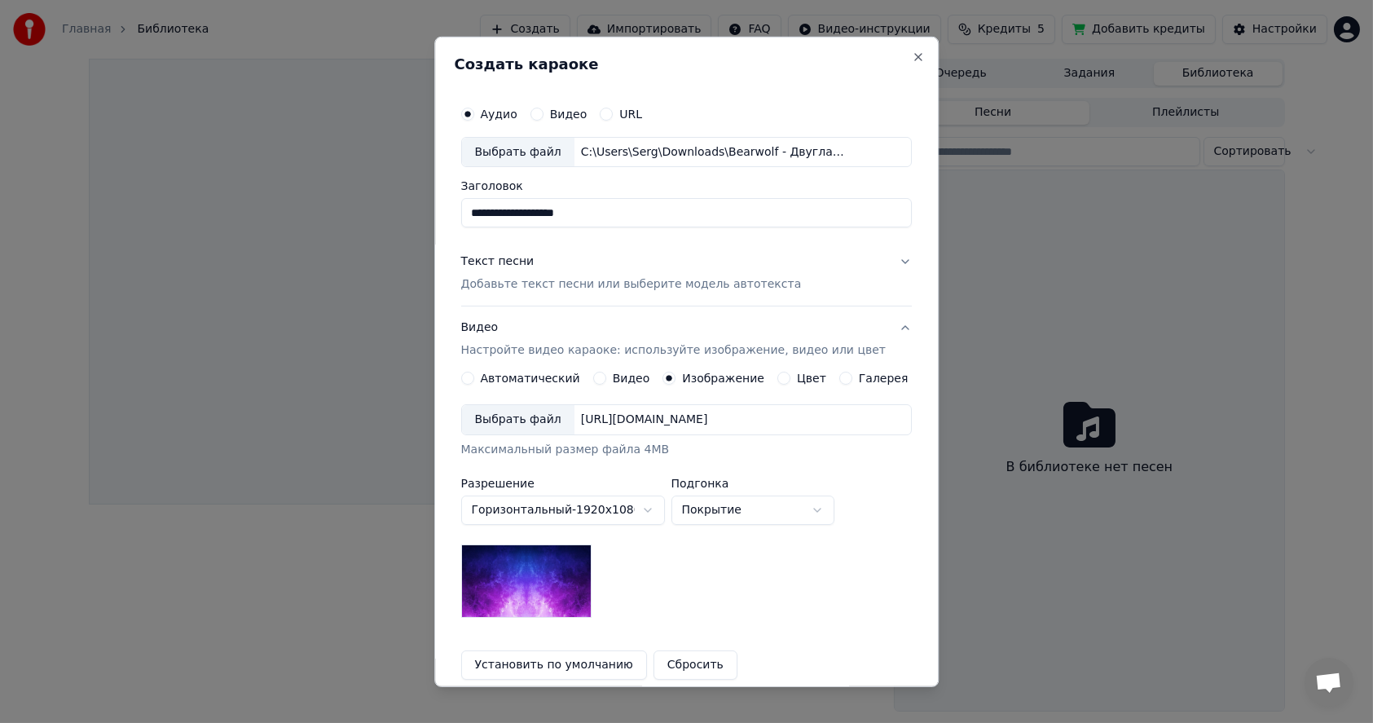
click at [530, 425] on div "Выбрать файл" at bounding box center [518, 419] width 112 height 29
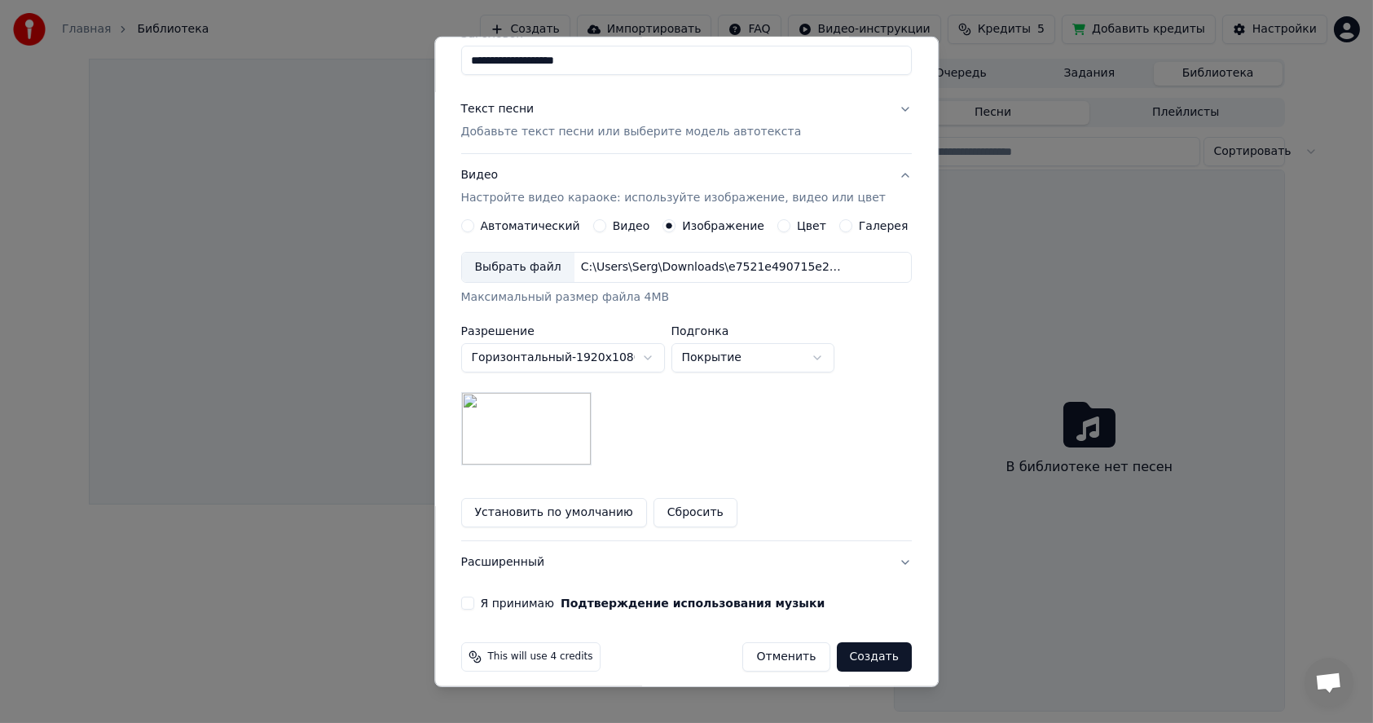
scroll to position [163, 0]
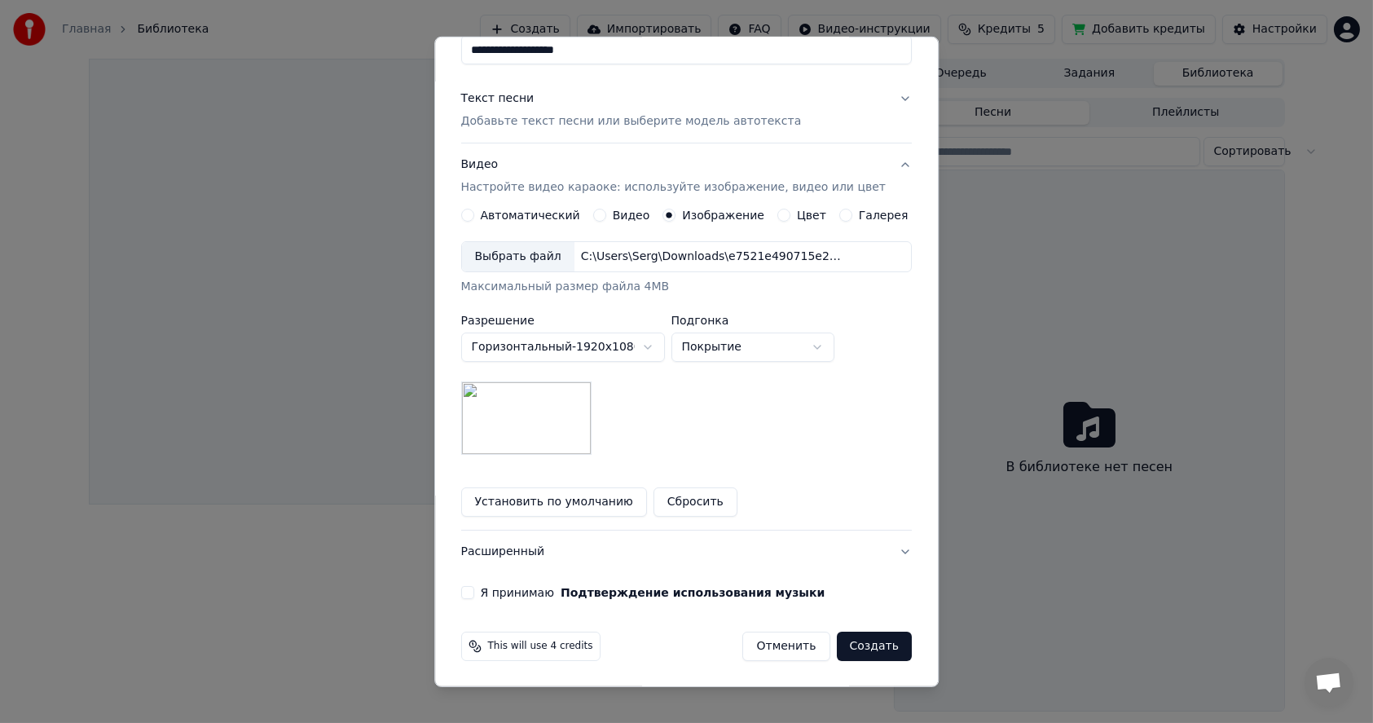
click at [790, 349] on body "**********" at bounding box center [686, 361] width 1373 height 723
click at [474, 590] on button "Я принимаю Подтверждение использования музыки" at bounding box center [467, 592] width 13 height 13
click at [858, 645] on button "Создать" at bounding box center [874, 646] width 75 height 29
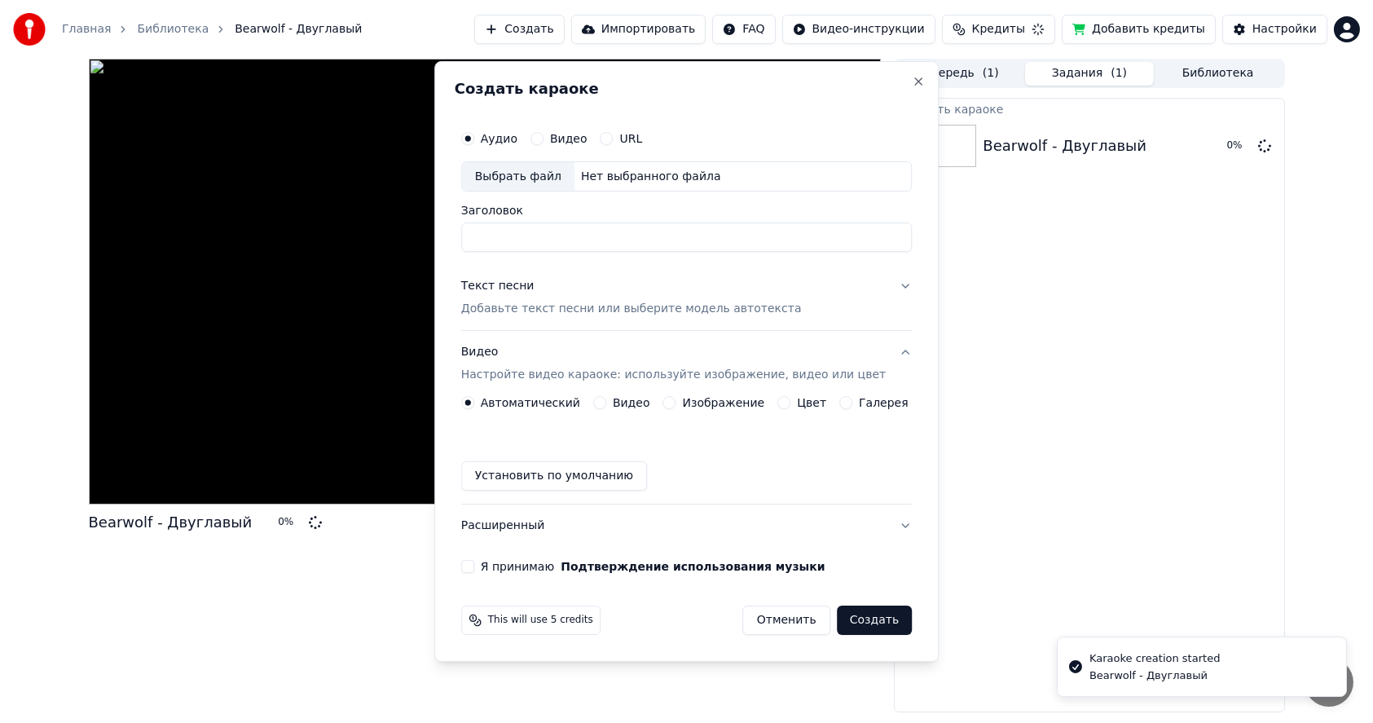
scroll to position [0, 0]
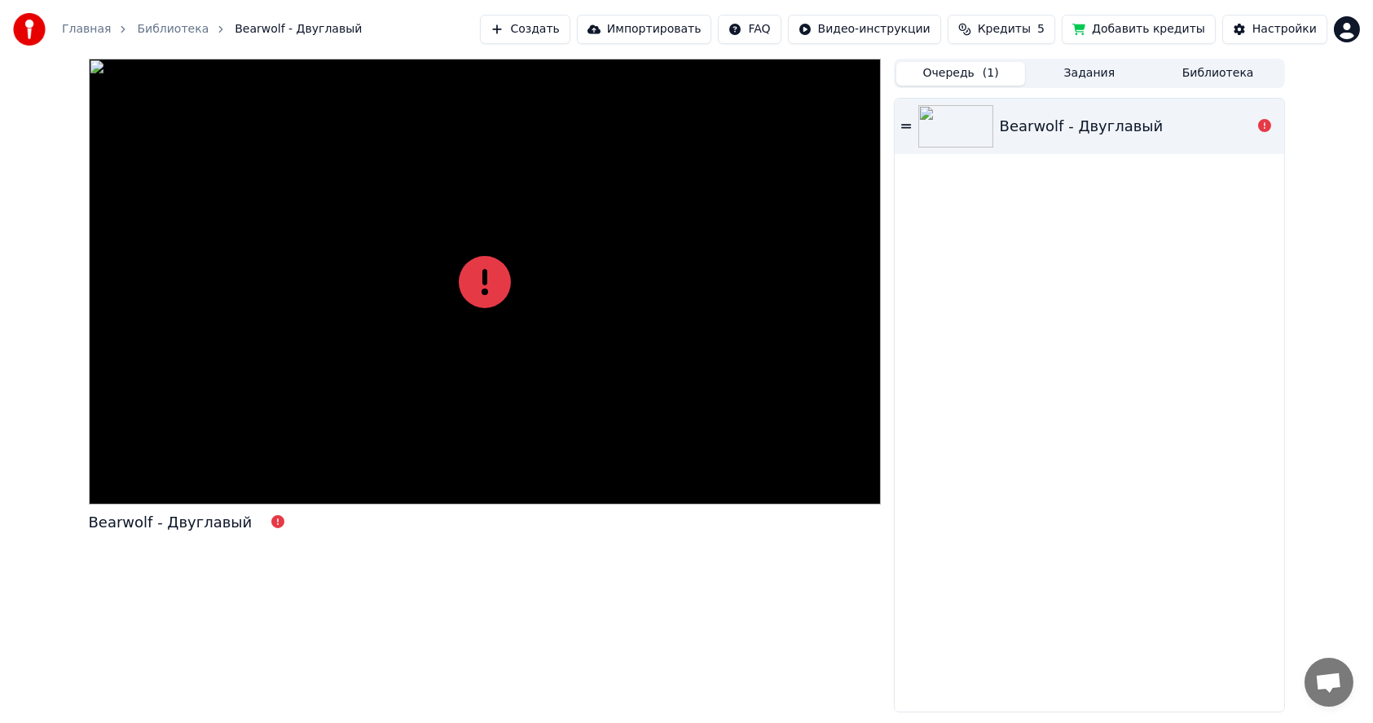
click at [980, 68] on button "Очередь ( 1 )" at bounding box center [960, 74] width 129 height 24
click at [908, 125] on icon at bounding box center [906, 126] width 10 height 11
click at [909, 125] on icon at bounding box center [906, 126] width 10 height 11
click at [962, 128] on img at bounding box center [955, 126] width 75 height 42
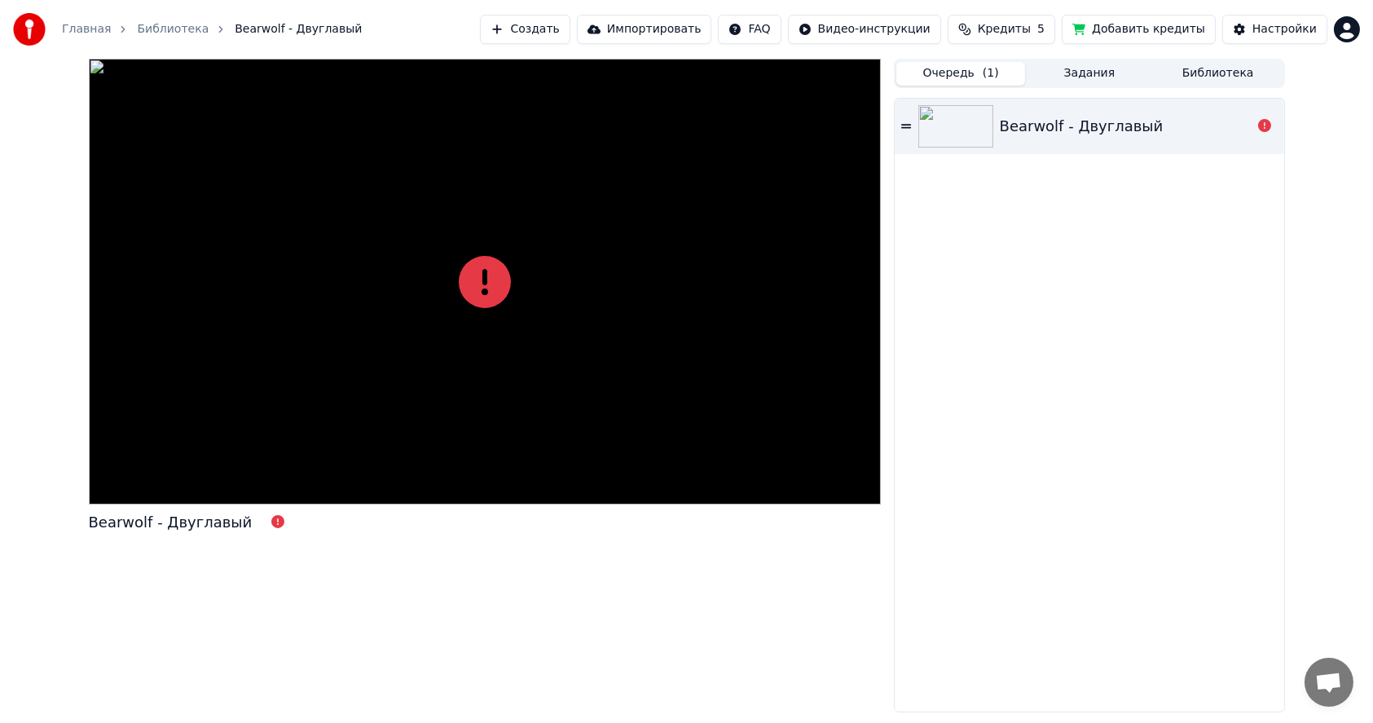
click at [1059, 125] on div "Bearwolf - Двуглавый" at bounding box center [1082, 126] width 164 height 23
click at [570, 29] on button "Создать" at bounding box center [525, 29] width 90 height 29
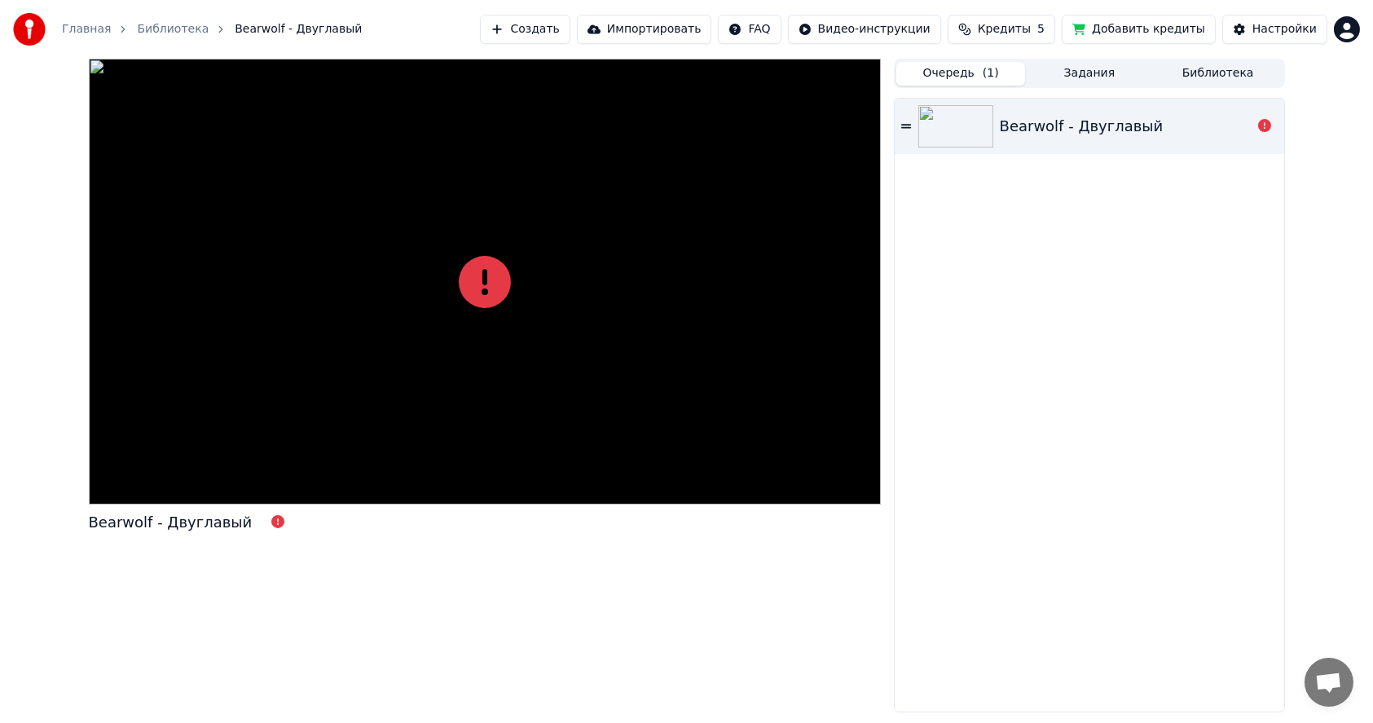
click at [570, 33] on button "Создать" at bounding box center [525, 29] width 90 height 29
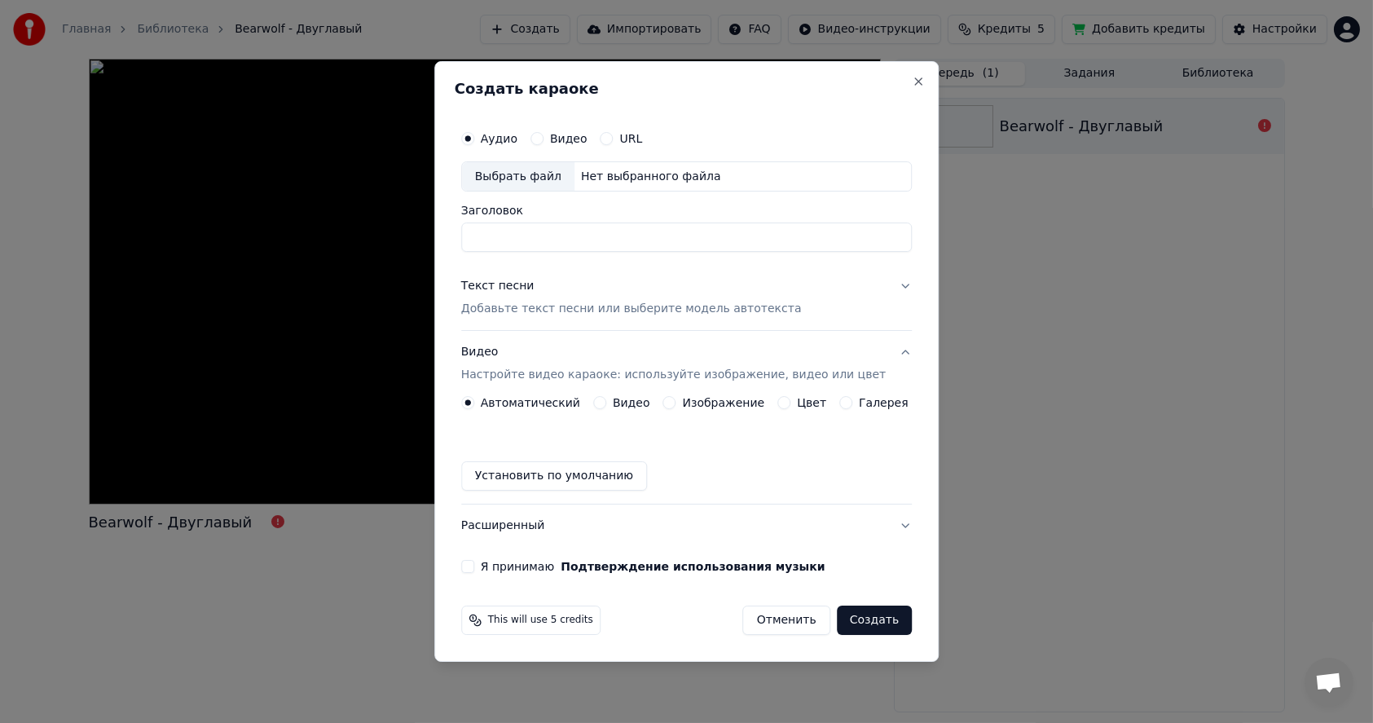
click at [530, 176] on div "Выбрать файл" at bounding box center [518, 176] width 112 height 29
type input "**********"
click at [581, 308] on p "Добавьте текст песни или выберите модель автотекста" at bounding box center [631, 310] width 341 height 16
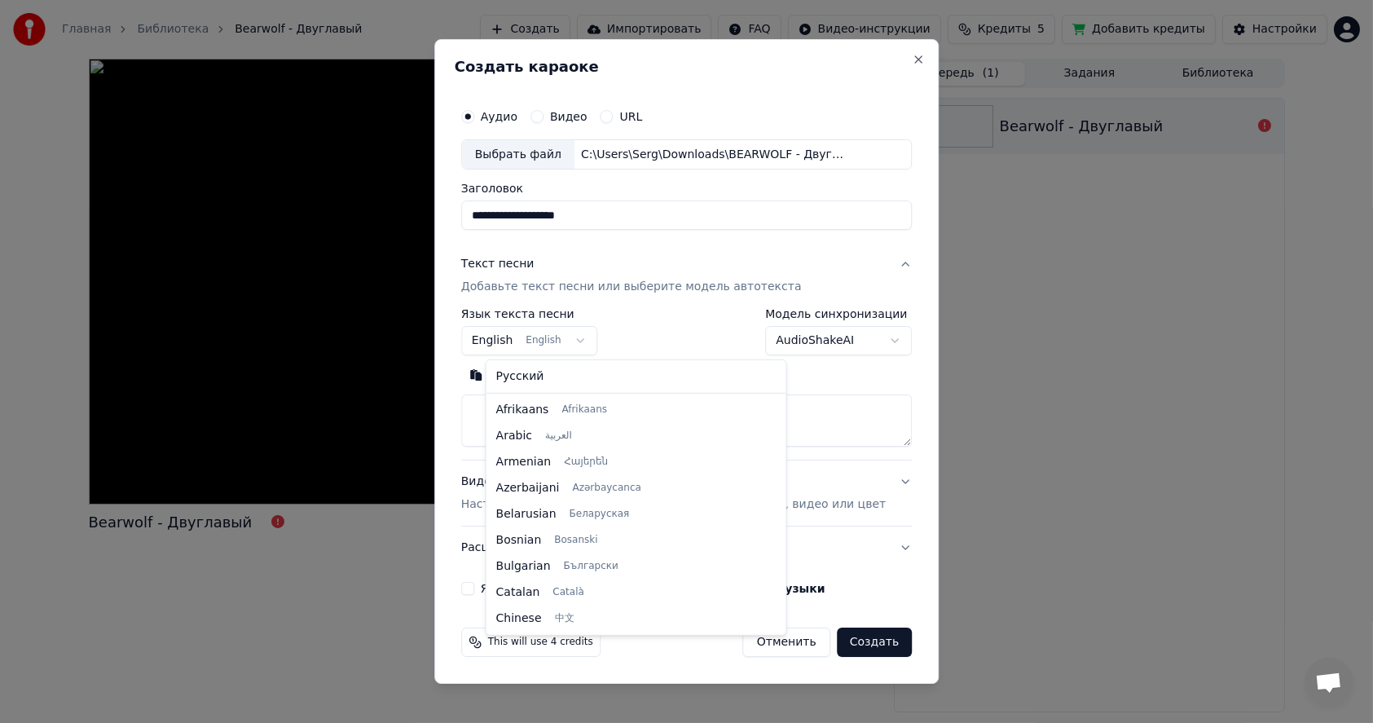
click at [555, 332] on body "**********" at bounding box center [686, 361] width 1373 height 723
select select "**"
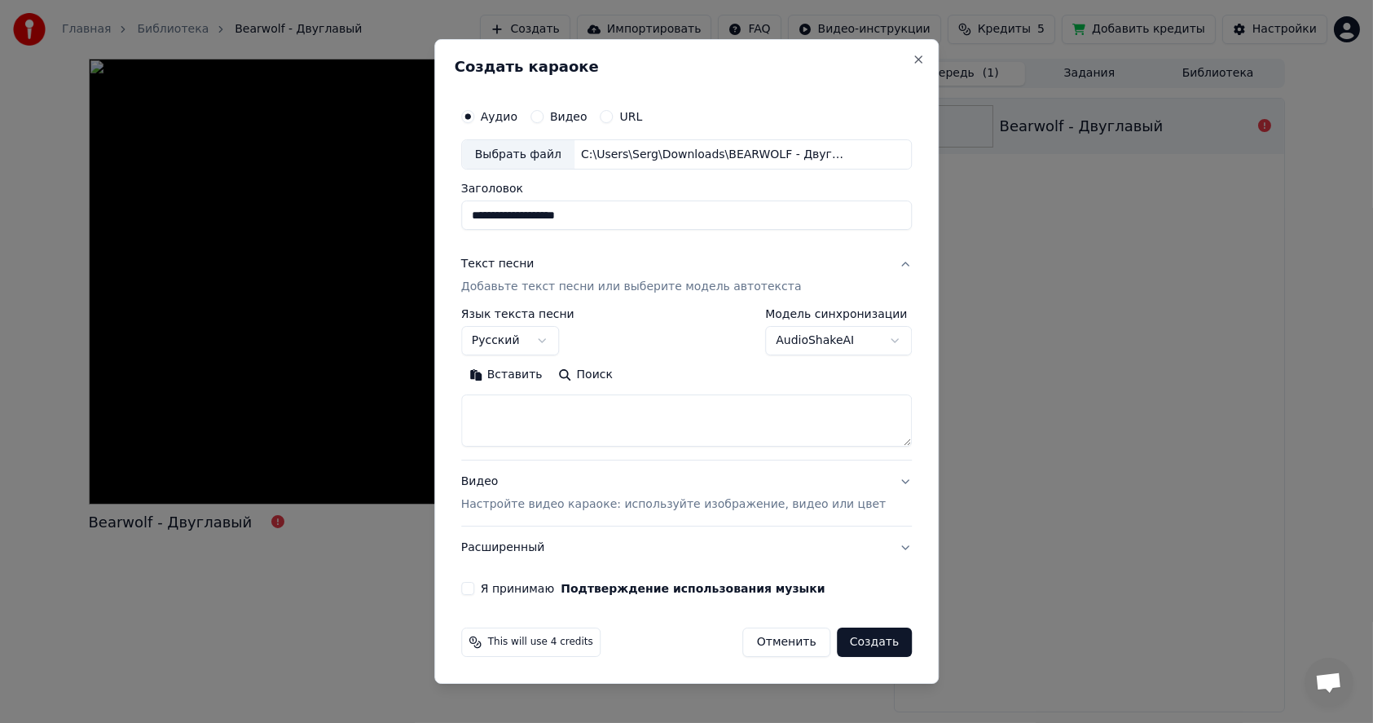
click at [563, 412] on textarea at bounding box center [686, 421] width 451 height 52
paste textarea "**********"
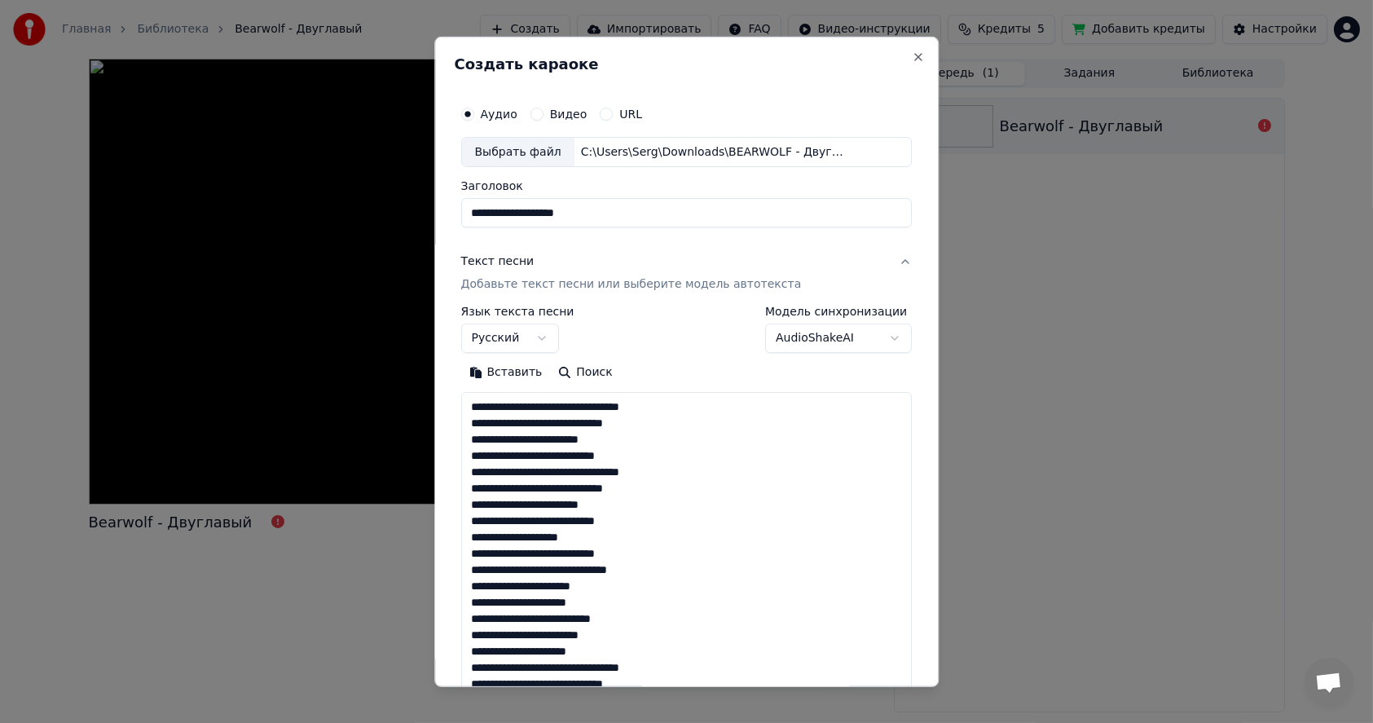
scroll to position [589, 0]
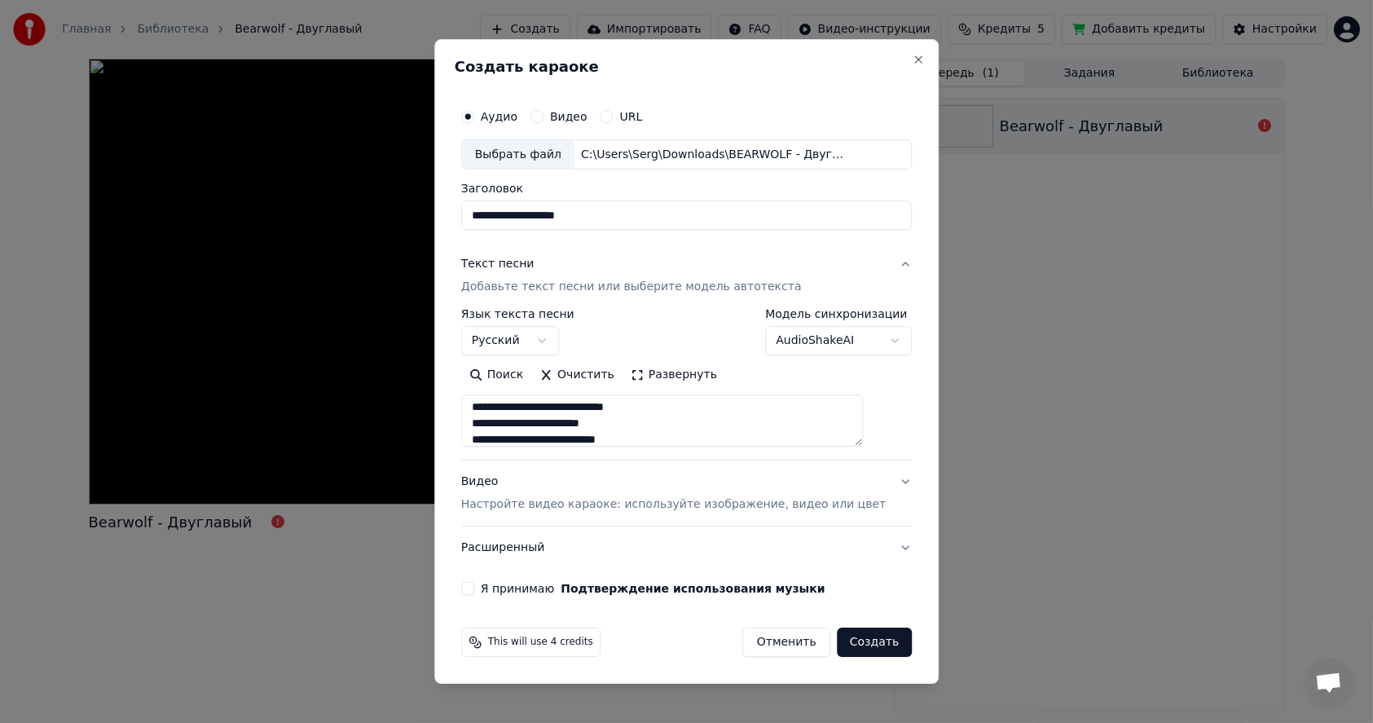
type textarea "**********"
click at [630, 504] on p "Настройте видео караоке: используйте изображение, видео или цвет" at bounding box center [673, 504] width 425 height 16
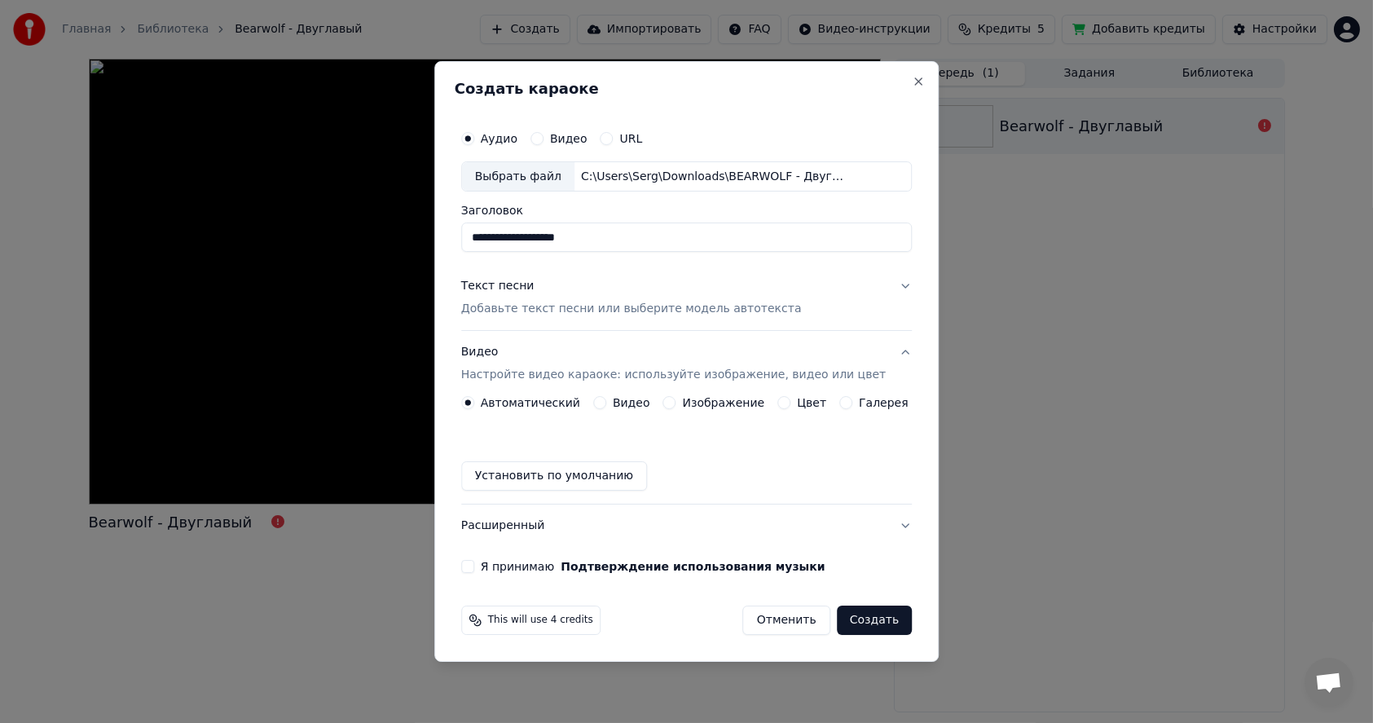
click at [674, 401] on button "Изображение" at bounding box center [669, 402] width 13 height 13
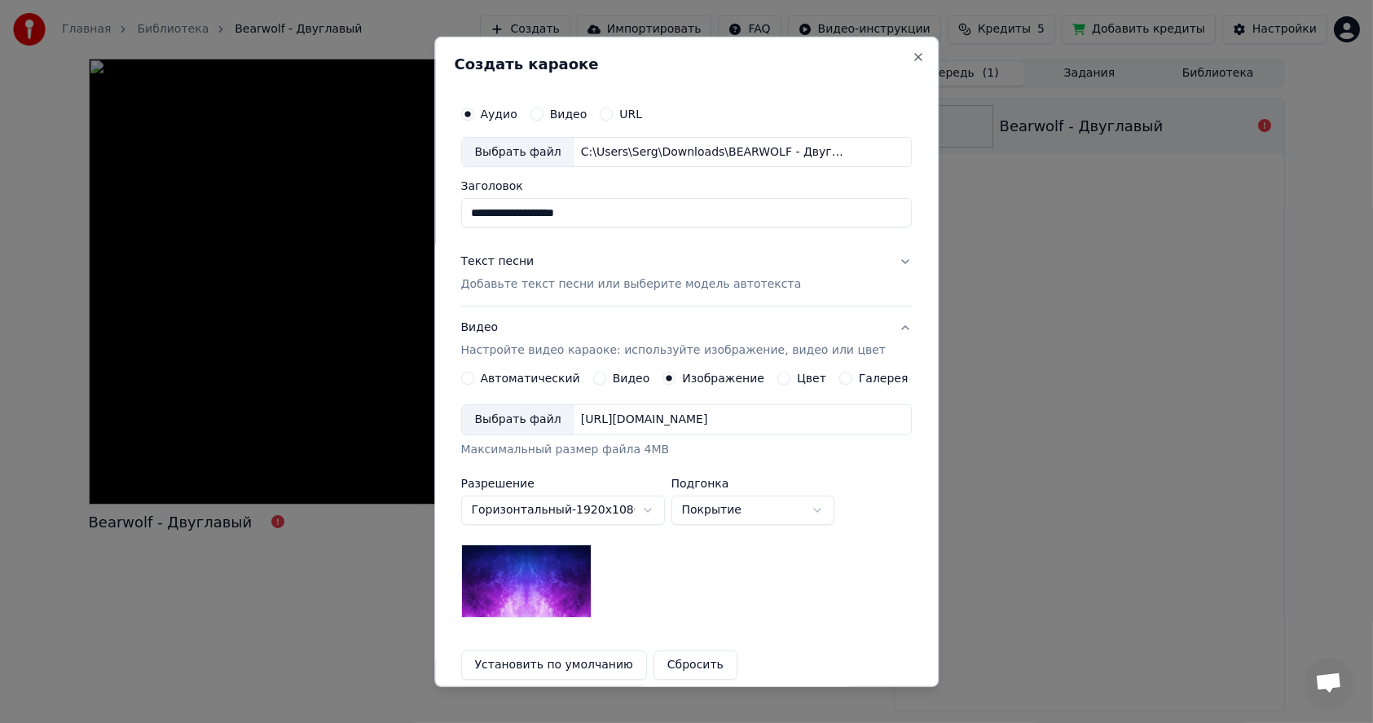
click at [531, 419] on div "Выбрать файл" at bounding box center [518, 419] width 112 height 29
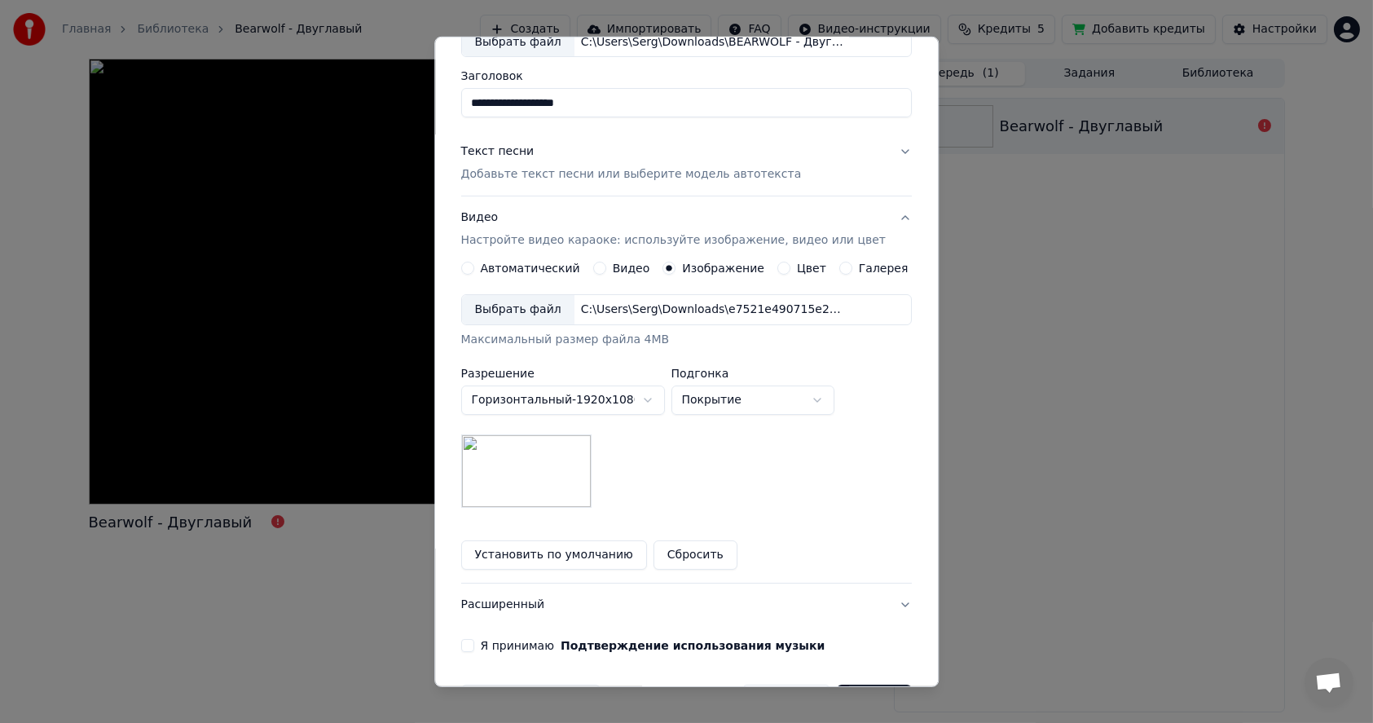
scroll to position [163, 0]
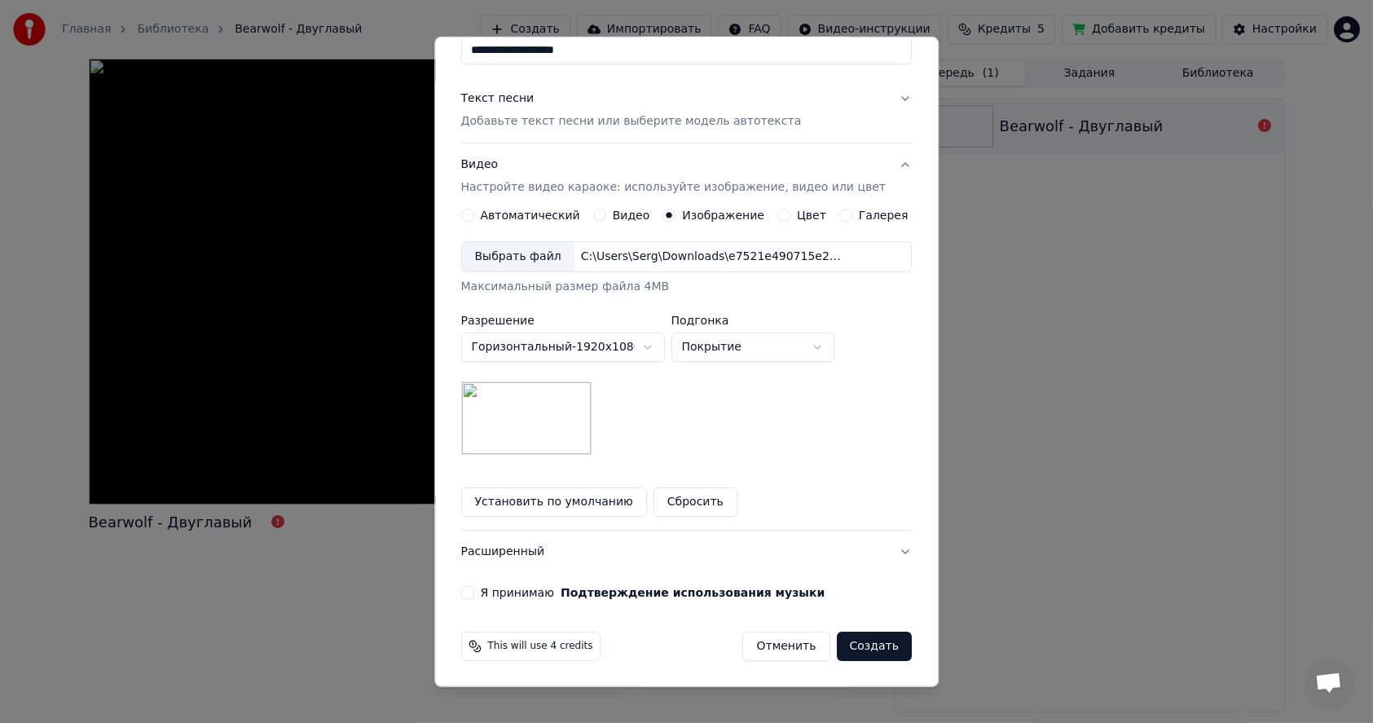
click at [474, 592] on button "Я принимаю Подтверждение использования музыки" at bounding box center [467, 592] width 13 height 13
click at [844, 642] on button "Создать" at bounding box center [874, 646] width 75 height 29
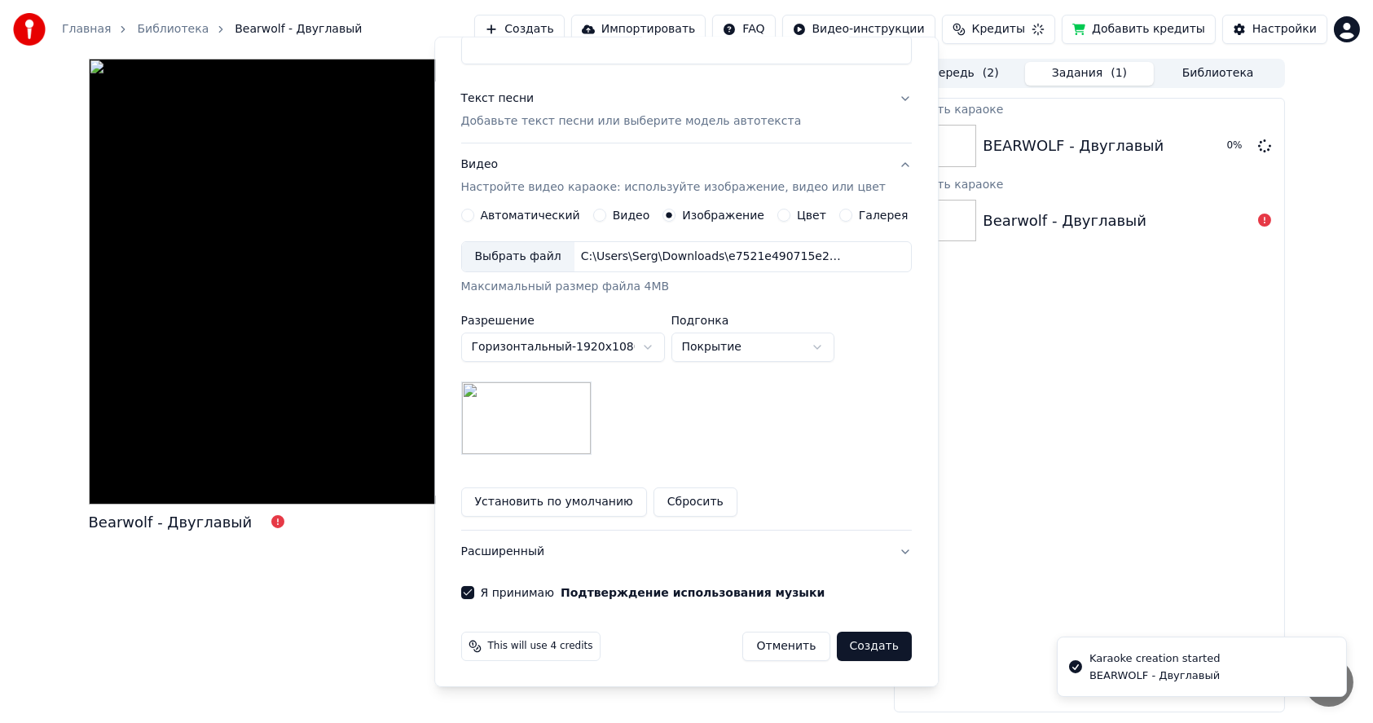
scroll to position [0, 0]
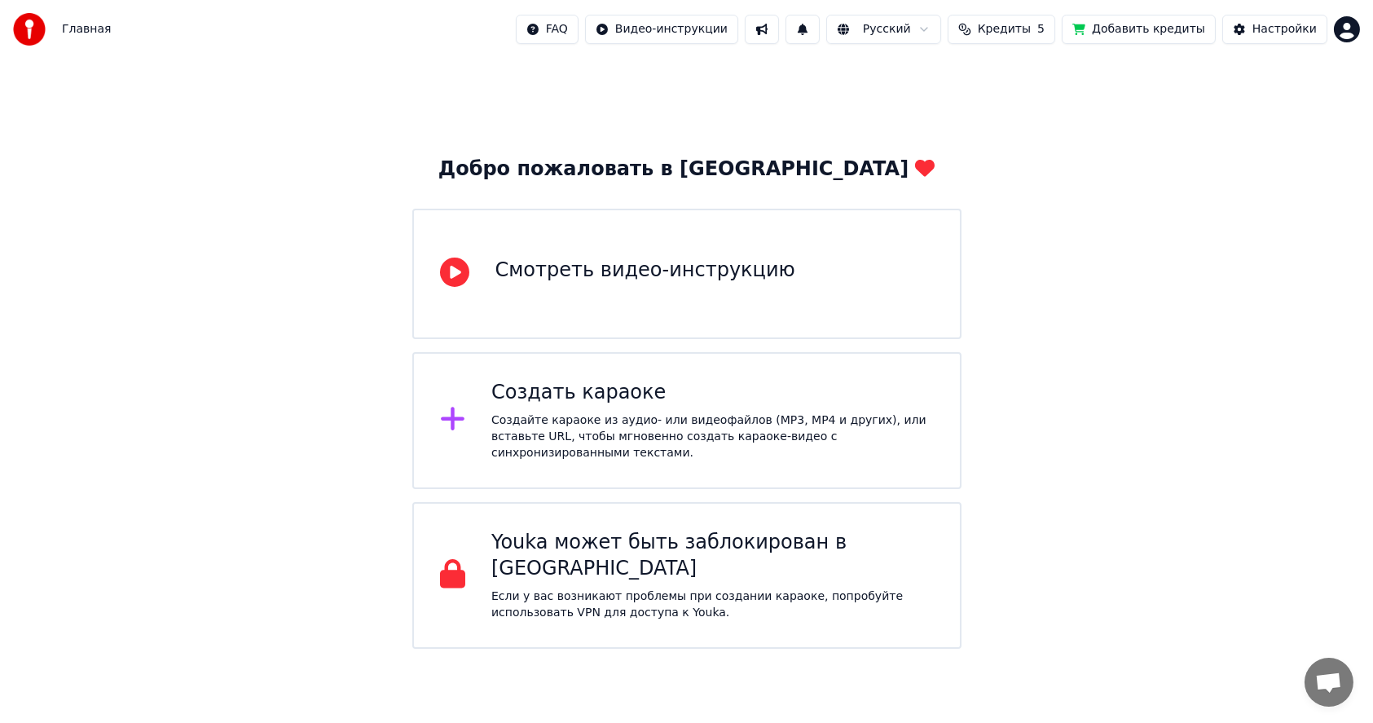
click at [75, 32] on span "Главная" at bounding box center [86, 29] width 49 height 16
click at [619, 288] on div "Смотреть видео-инструкцию" at bounding box center [645, 274] width 300 height 33
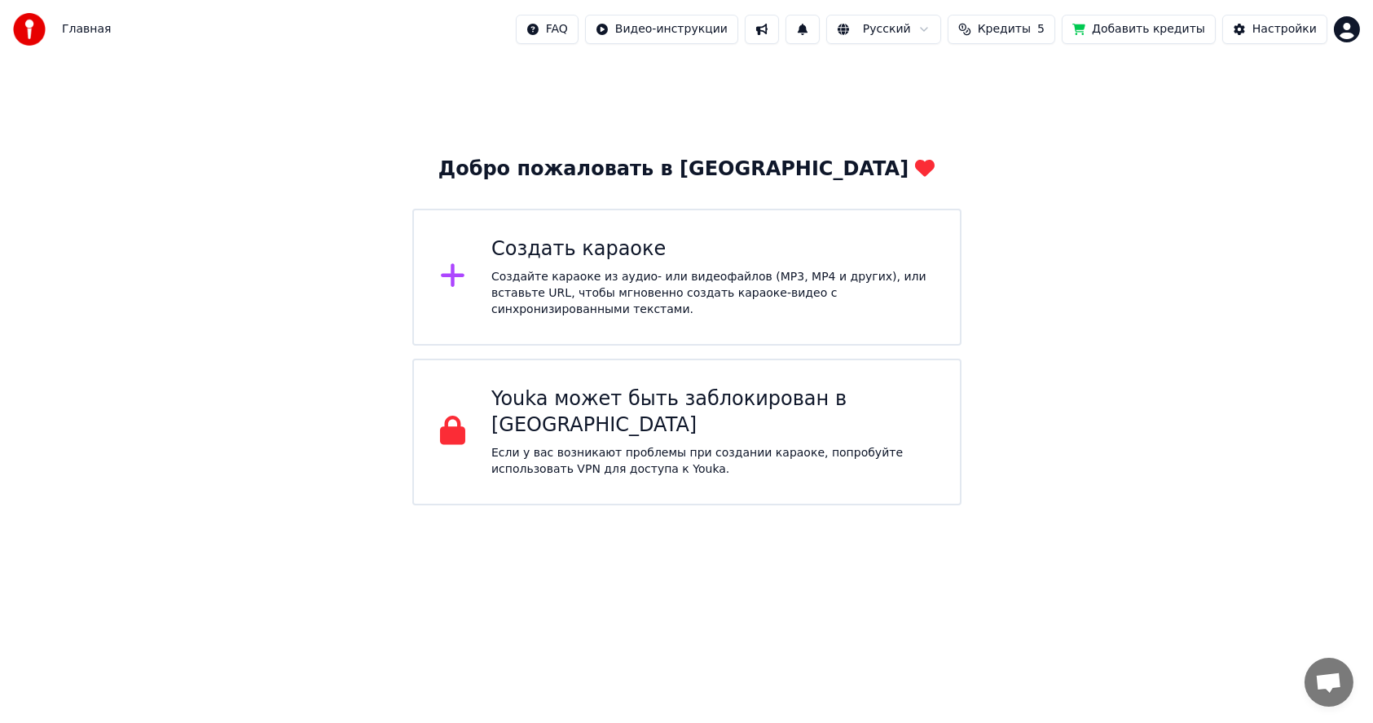
click at [553, 281] on div "Создайте караоке из аудио- или видеофайлов (MP3, MP4 и других), или вставьте UR…" at bounding box center [712, 293] width 442 height 49
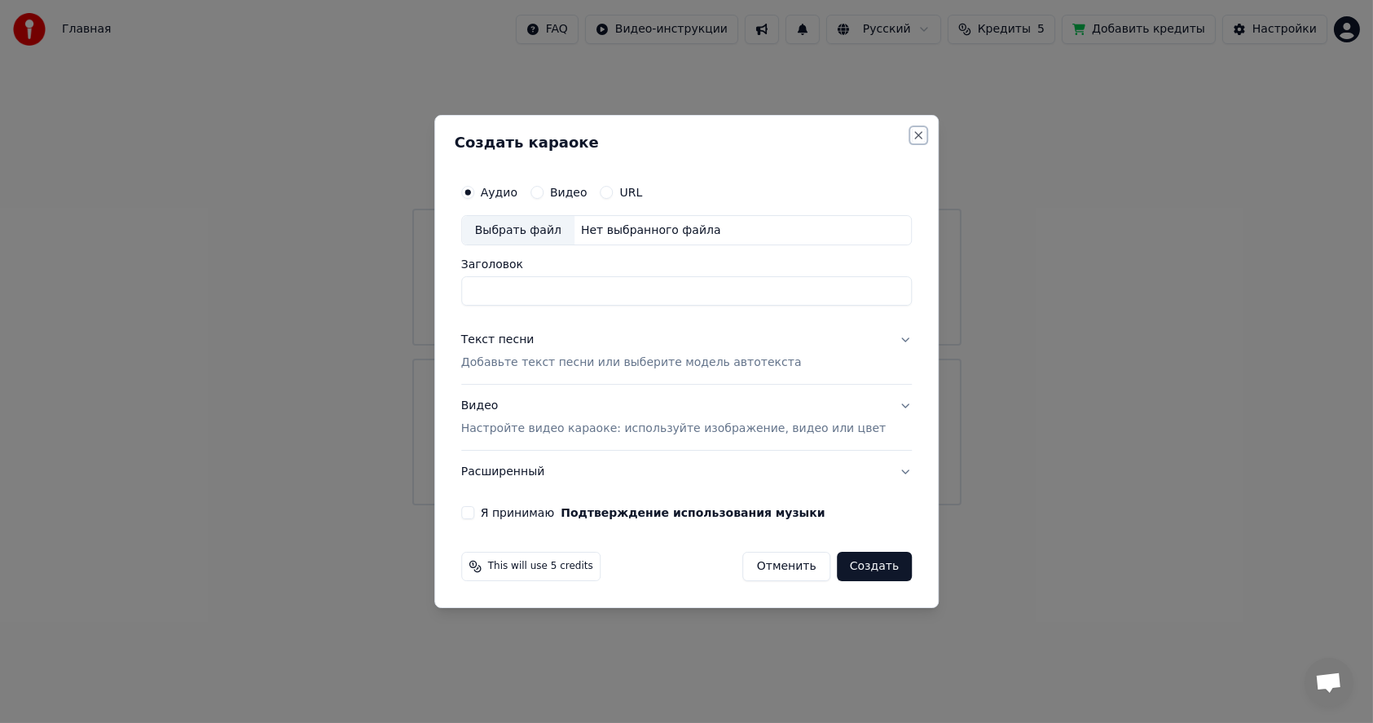
click at [912, 140] on button "Close" at bounding box center [918, 135] width 13 height 13
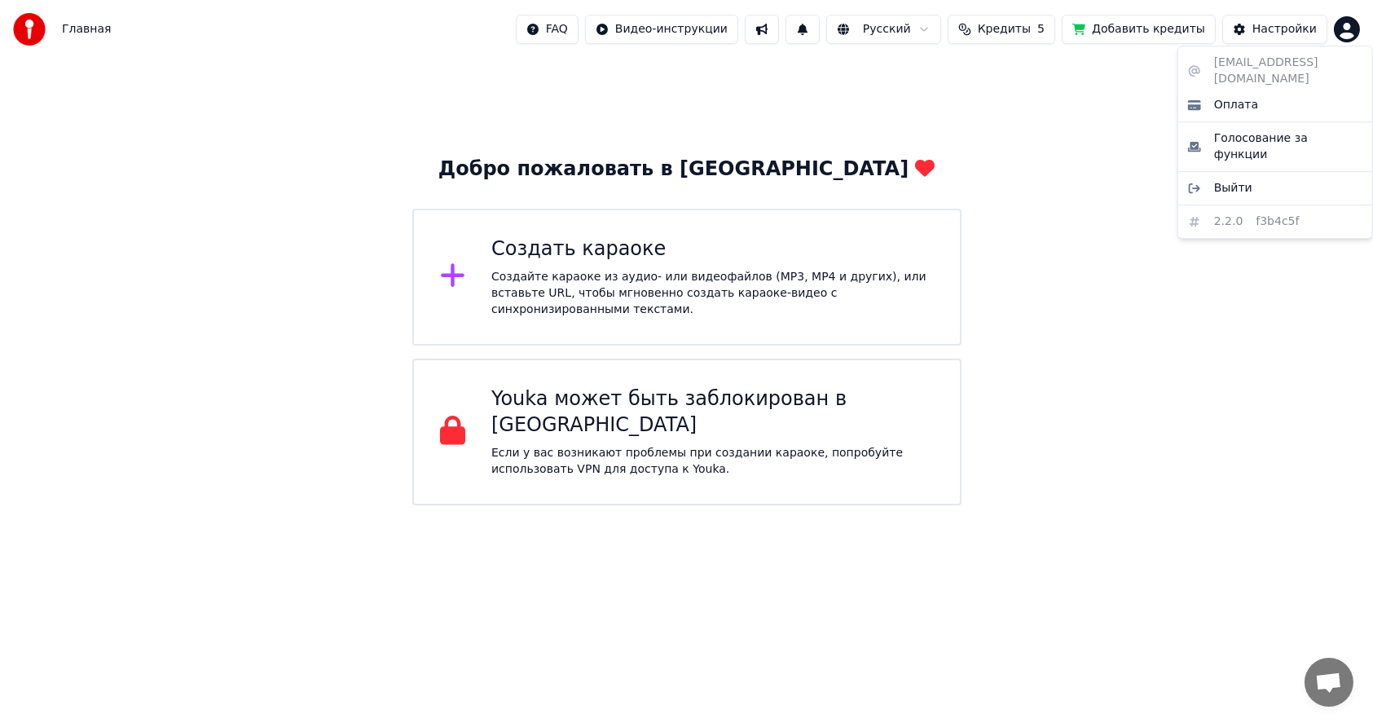
click at [1342, 31] on html "Главная FAQ Видео-инструкции Русский Кредиты 5 Добавить кредиты Настройки Добро…" at bounding box center [686, 252] width 1373 height 505
click at [1248, 65] on div "moscows83@mail.ru Оплата Голосование за функции Выйти 2.2.0 f3b4c5f" at bounding box center [1276, 142] width 196 height 193
click at [1250, 130] on span "Голосование за функции" at bounding box center [1288, 146] width 148 height 33
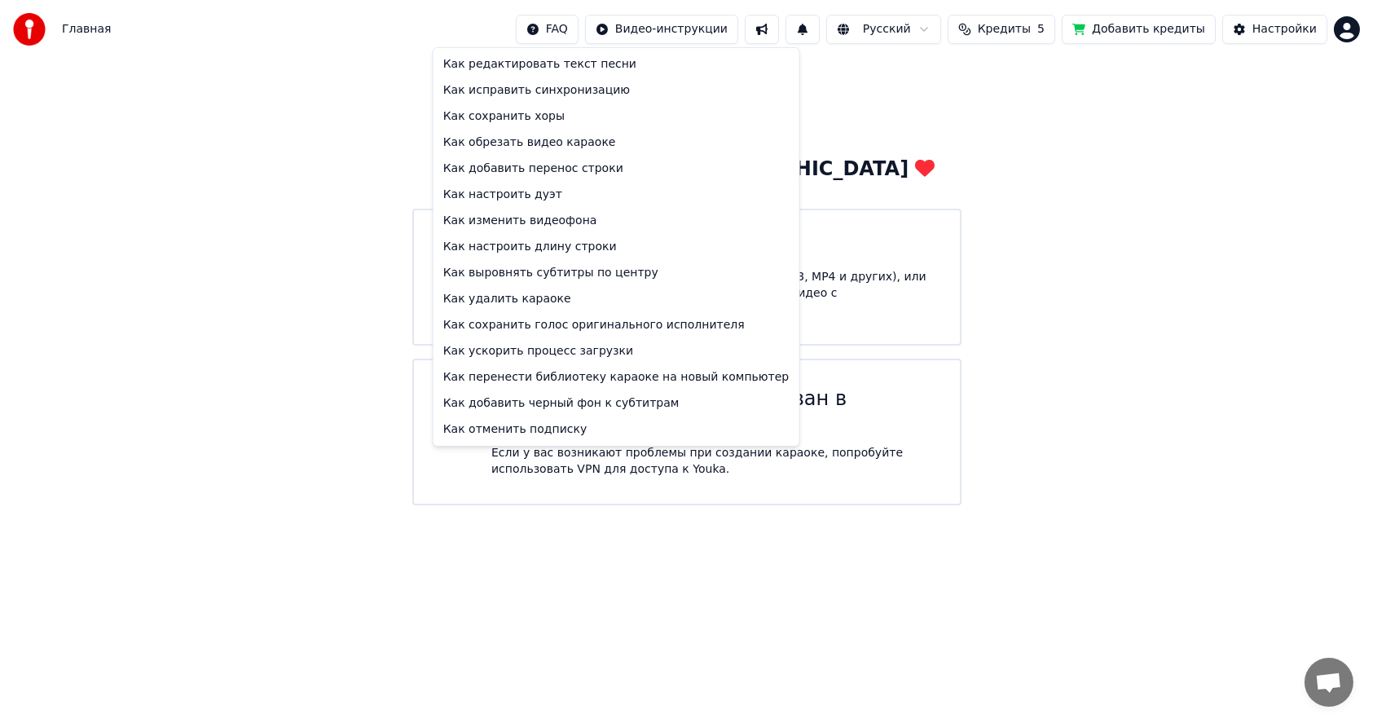
click at [592, 29] on html "Главная FAQ Видео-инструкции Русский Кредиты 5 Добавить кредиты Настройки Добро…" at bounding box center [686, 252] width 1373 height 505
click at [545, 68] on div "Как редактировать текст песни" at bounding box center [616, 64] width 359 height 26
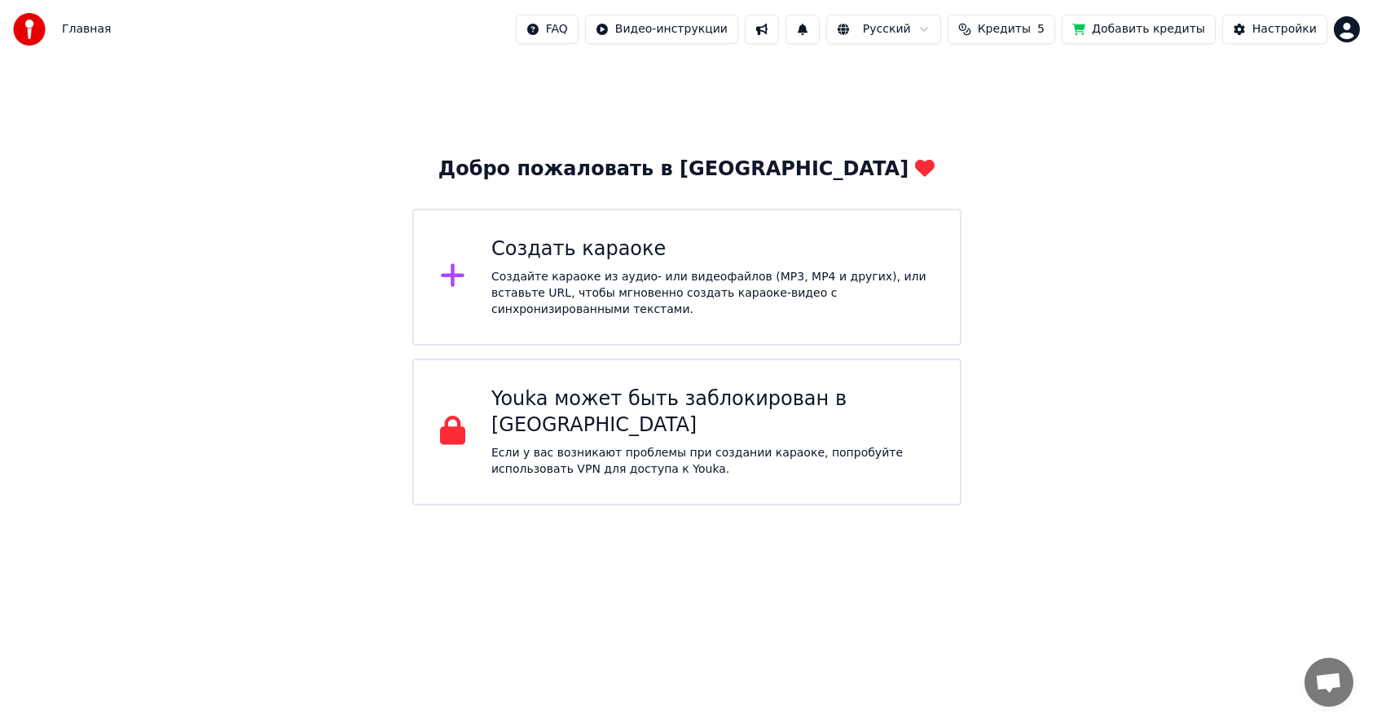
click at [1278, 321] on div "Добро пожаловать в Youka Создать караоке Создайте караоке из аудио- или видеофа…" at bounding box center [686, 282] width 1373 height 447
click at [1270, 28] on div "Настройки" at bounding box center [1285, 29] width 64 height 16
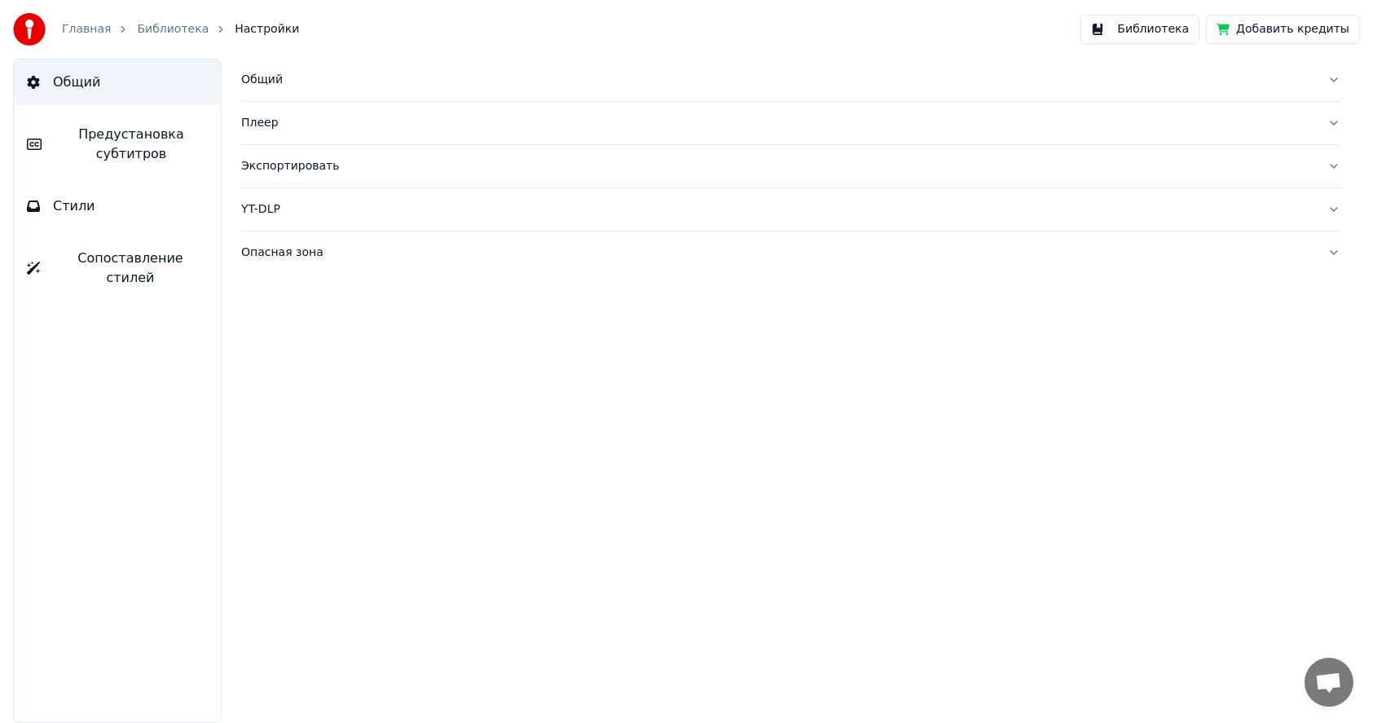
click at [1157, 33] on button "Библиотека" at bounding box center [1140, 29] width 119 height 29
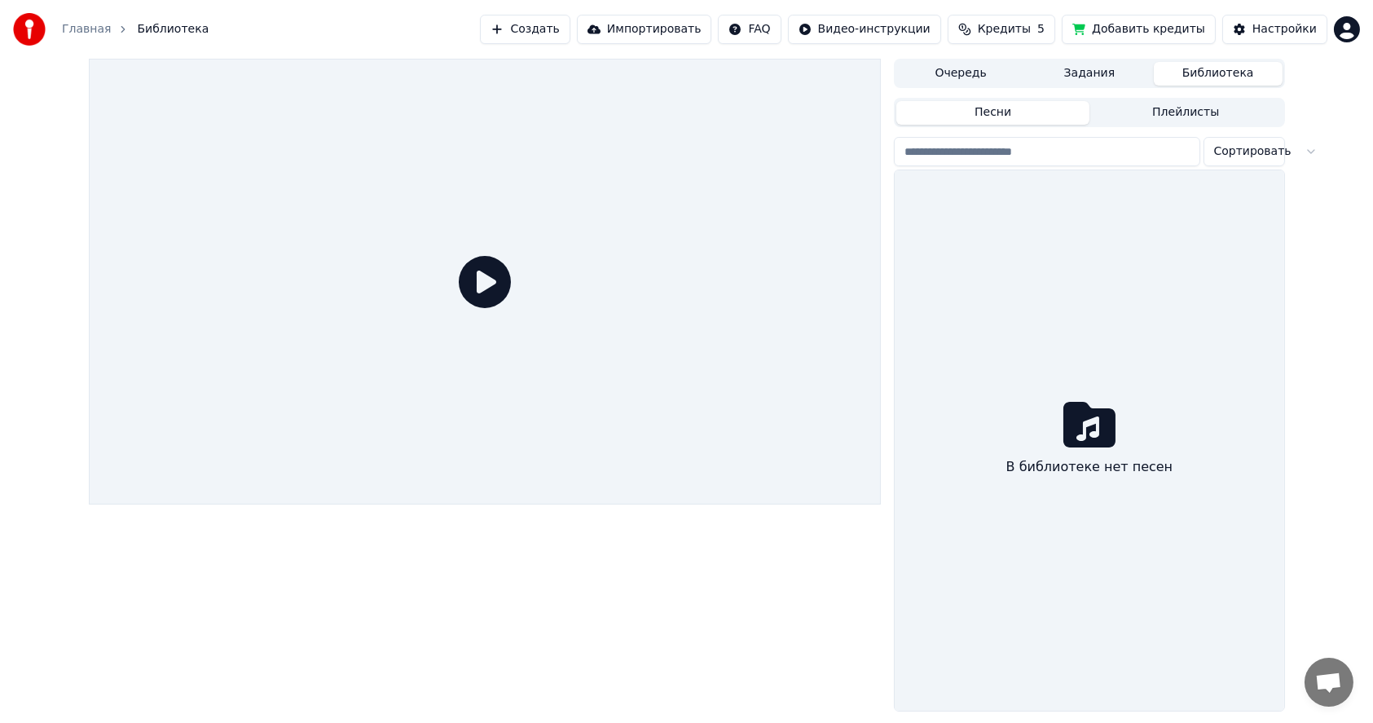
click at [960, 73] on button "Очередь" at bounding box center [960, 74] width 129 height 24
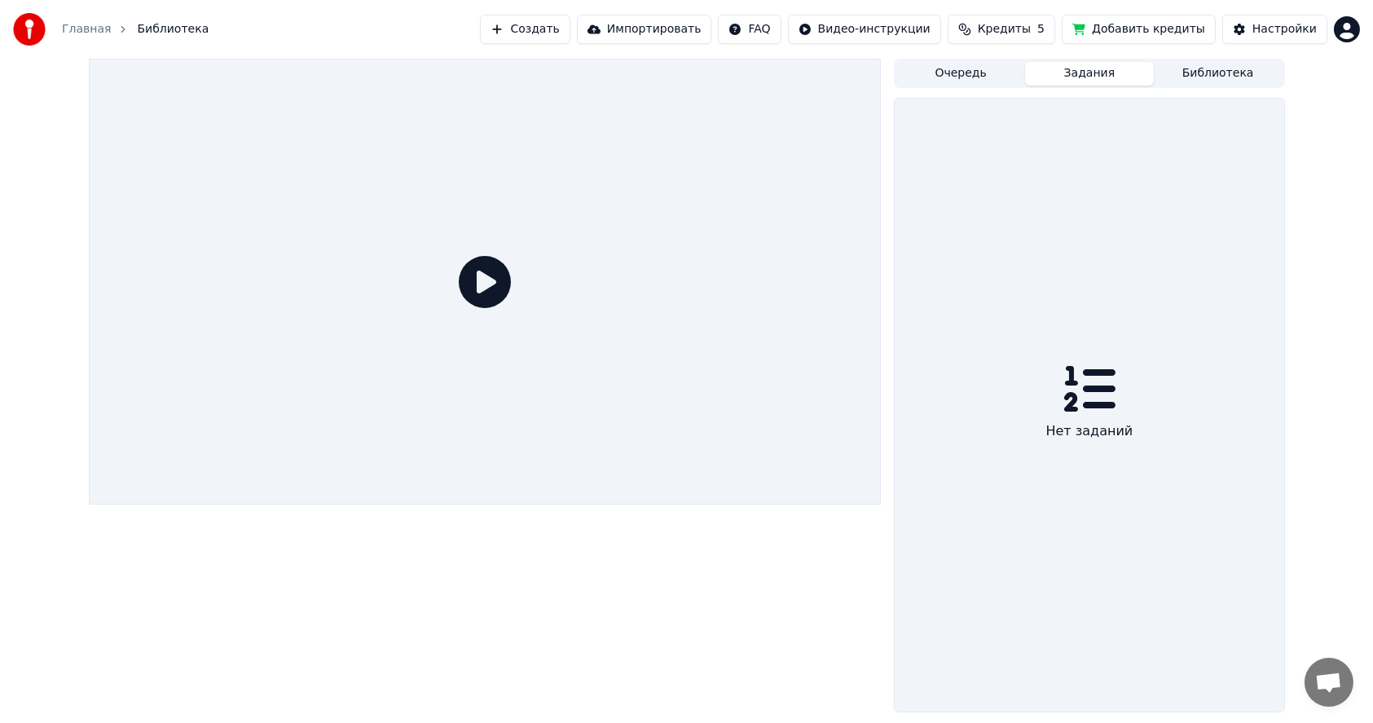
click at [1079, 73] on button "Задания" at bounding box center [1089, 74] width 129 height 24
click at [1207, 75] on button "Библиотека" at bounding box center [1218, 74] width 129 height 24
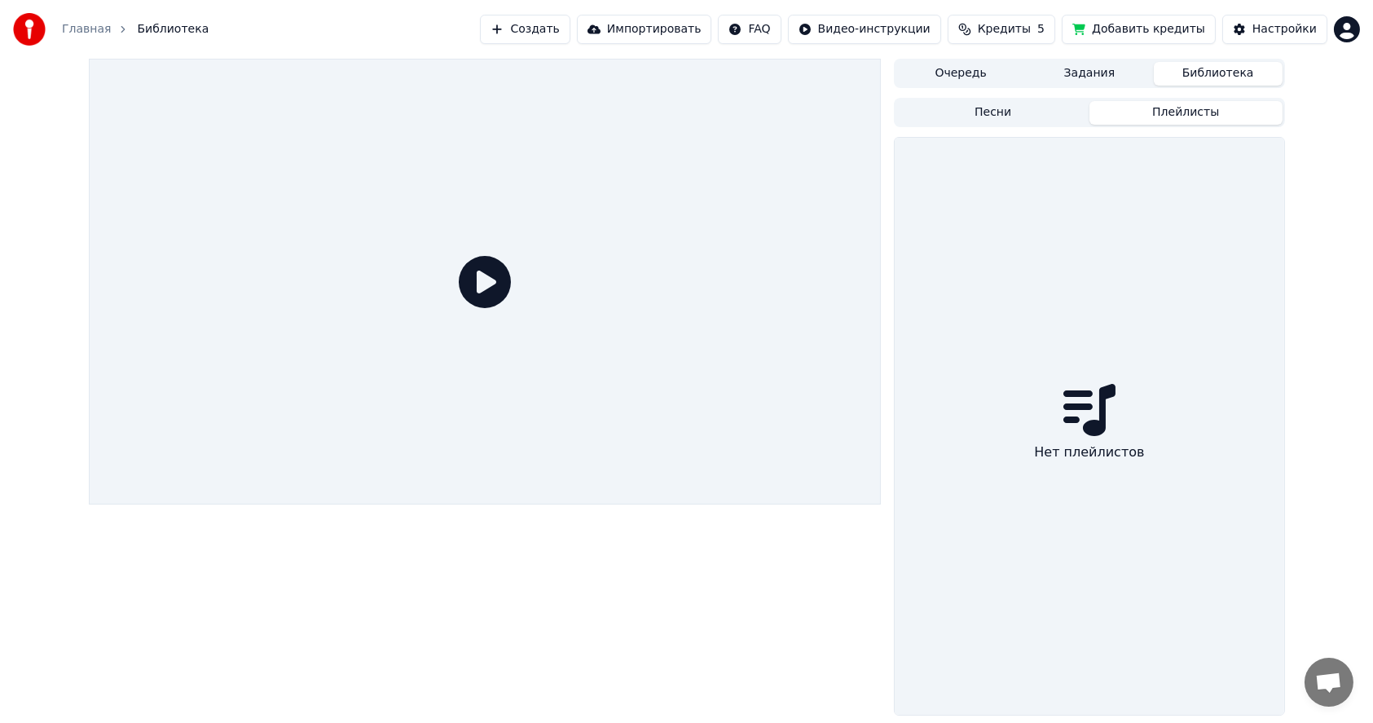
click at [1173, 113] on button "Плейлисты" at bounding box center [1186, 113] width 193 height 24
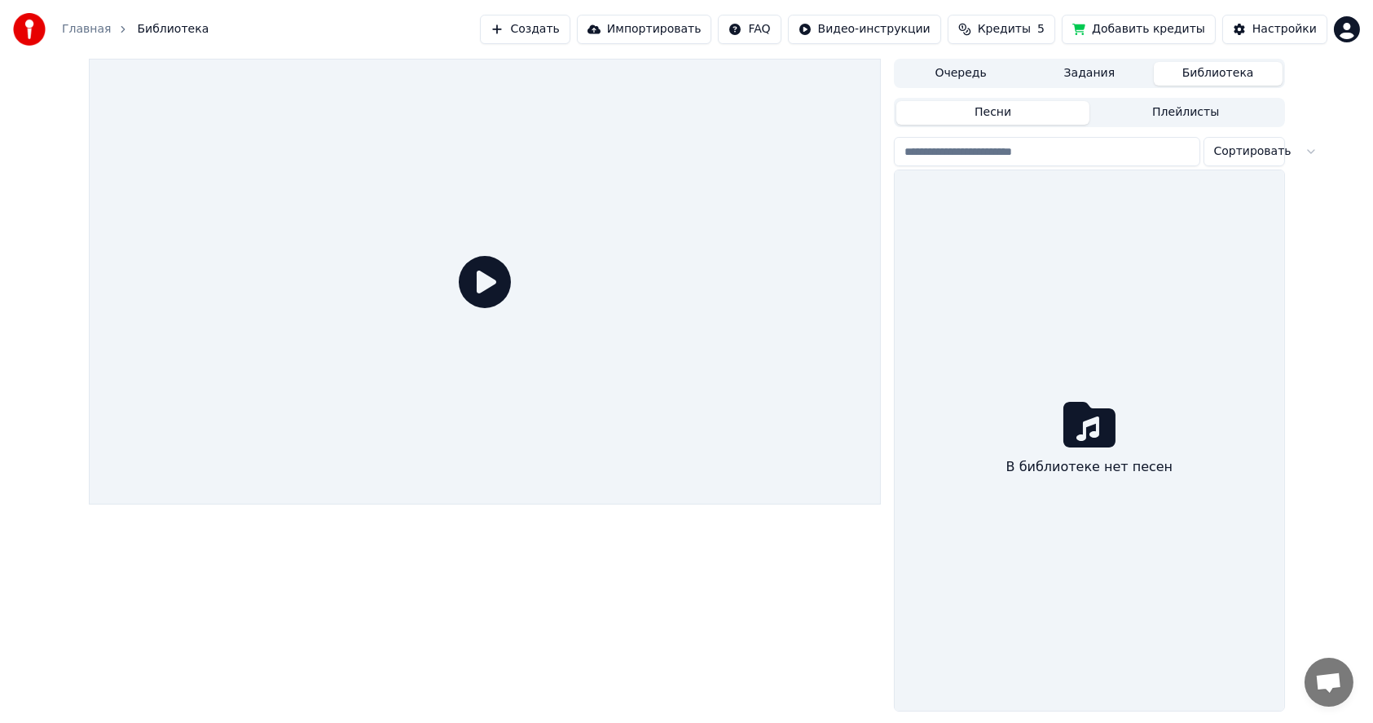
click at [989, 112] on button "Песни" at bounding box center [992, 113] width 193 height 24
click at [570, 28] on button "Создать" at bounding box center [525, 29] width 90 height 29
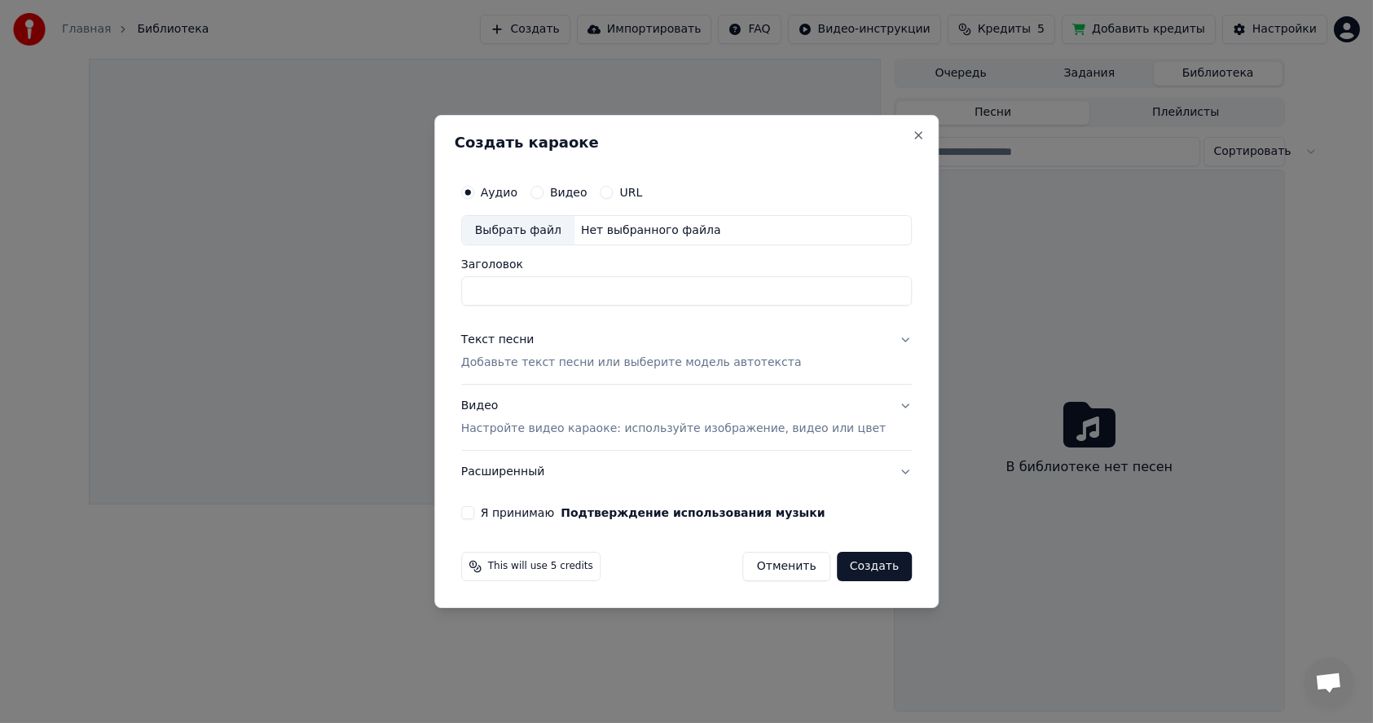
click at [523, 235] on div "Выбрать файл" at bounding box center [518, 230] width 112 height 29
type input "**********"
click at [564, 359] on p "Добавьте текст песни или выберите модель автотекста" at bounding box center [631, 363] width 341 height 16
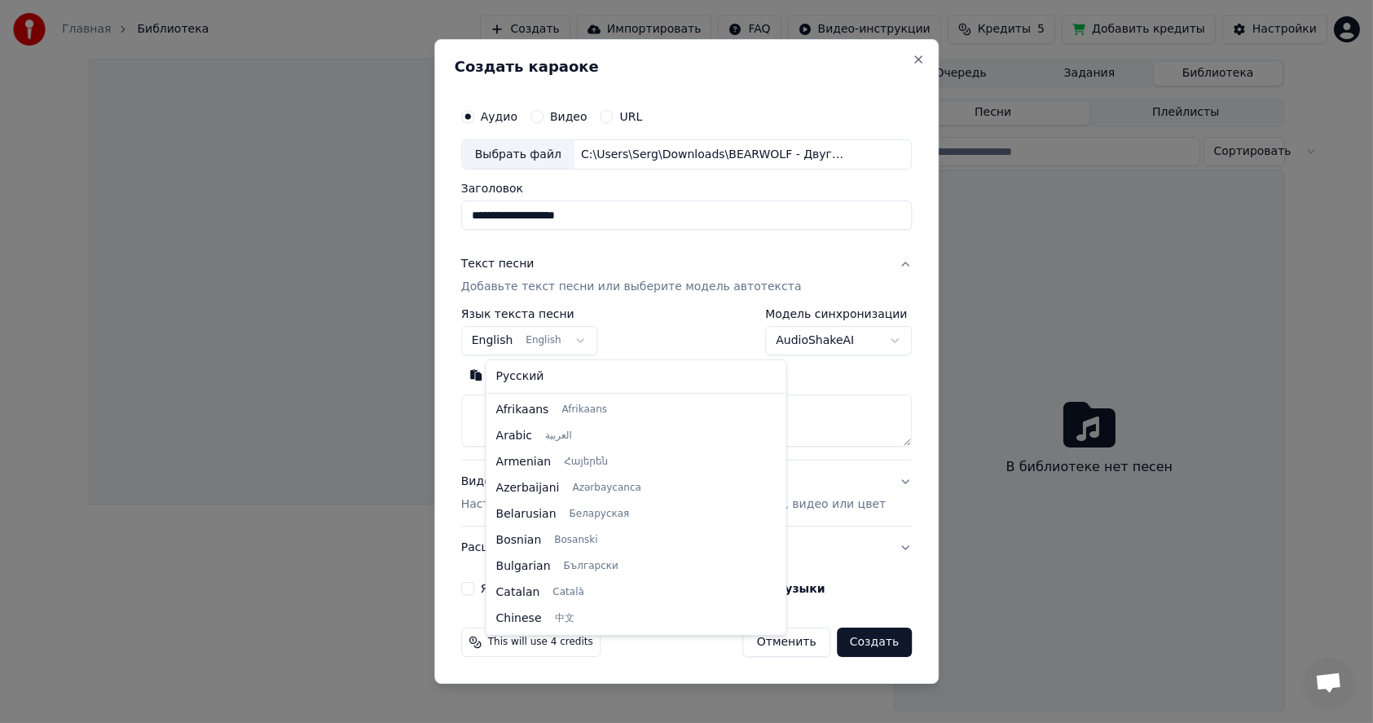
click at [573, 345] on body "**********" at bounding box center [686, 361] width 1373 height 723
select select "**"
drag, startPoint x: 528, startPoint y: 373, endPoint x: 537, endPoint y: 378, distance: 10.2
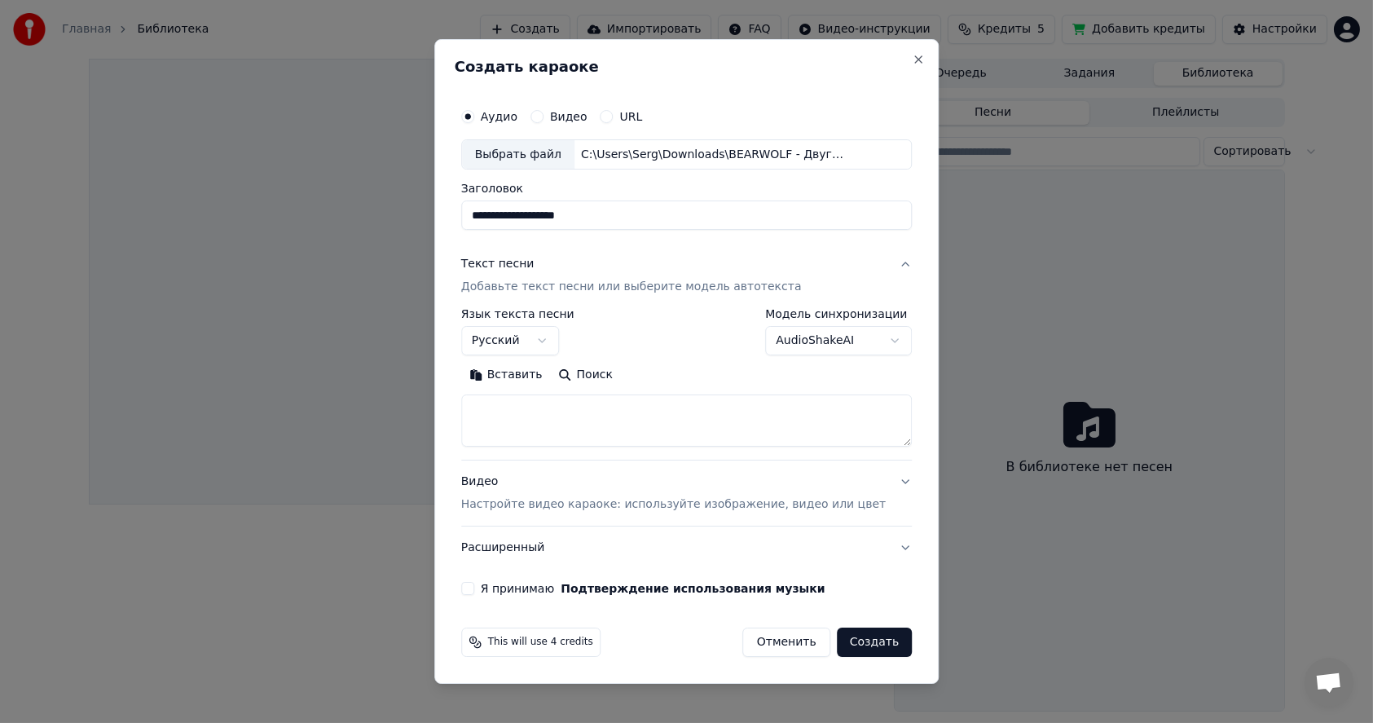
click at [559, 432] on textarea at bounding box center [686, 421] width 451 height 52
click at [531, 375] on button "Вставить" at bounding box center [506, 376] width 90 height 26
click at [654, 378] on button "Развернуть" at bounding box center [674, 376] width 103 height 26
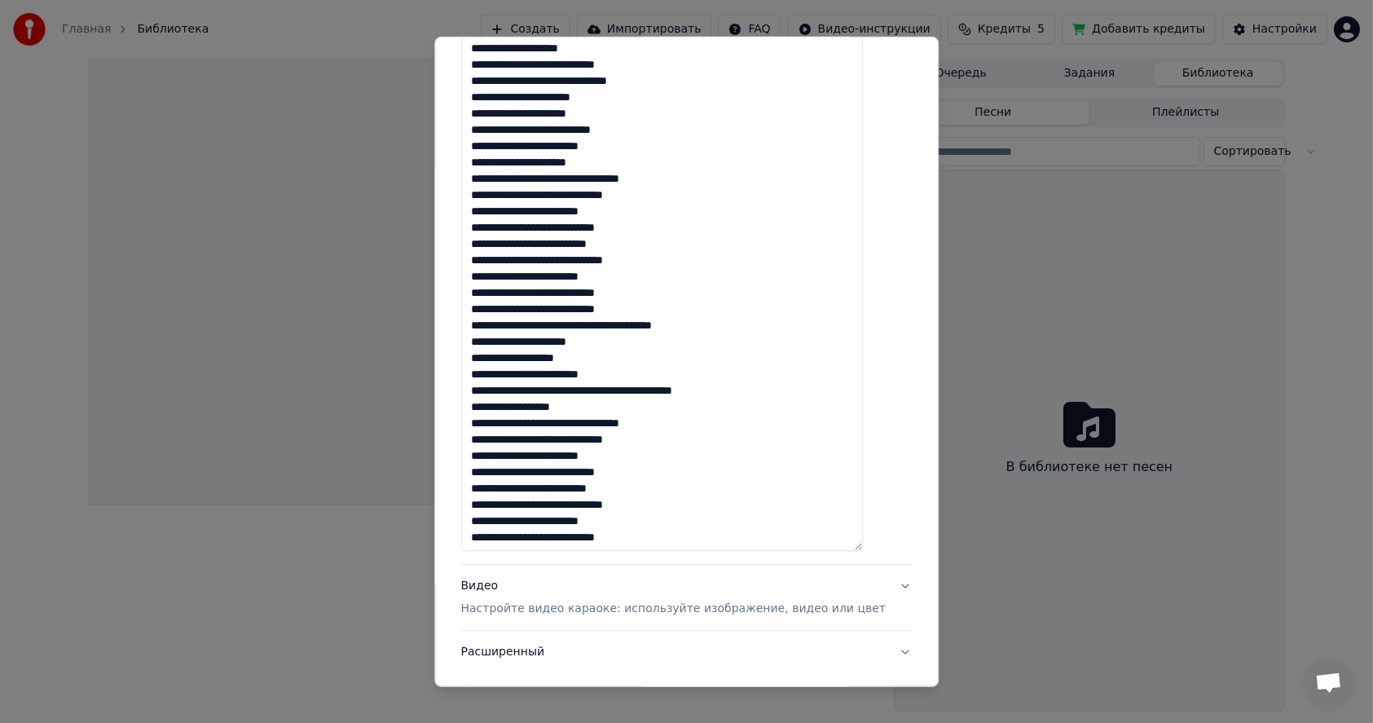
scroll to position [2, 0]
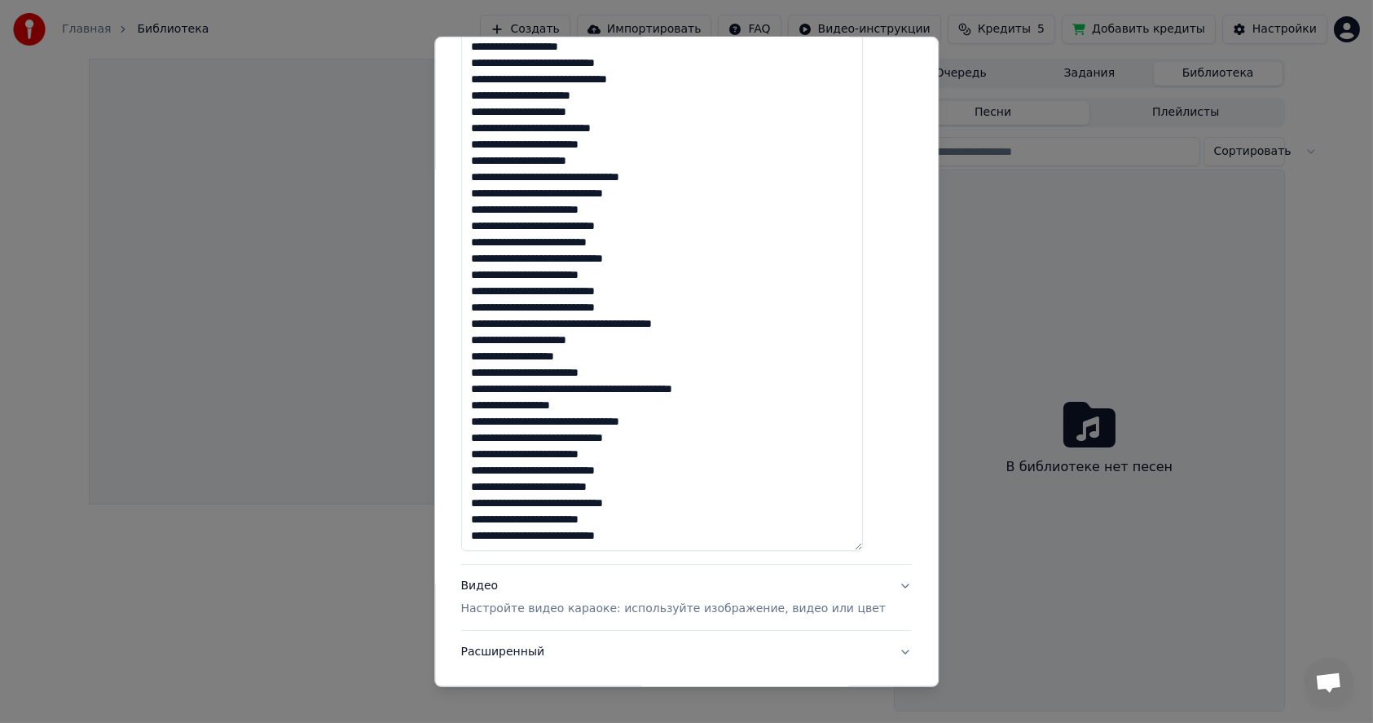
click at [608, 601] on p "Настройте видео караоке: используйте изображение, видео или цвет" at bounding box center [673, 609] width 425 height 16
type textarea "**********"
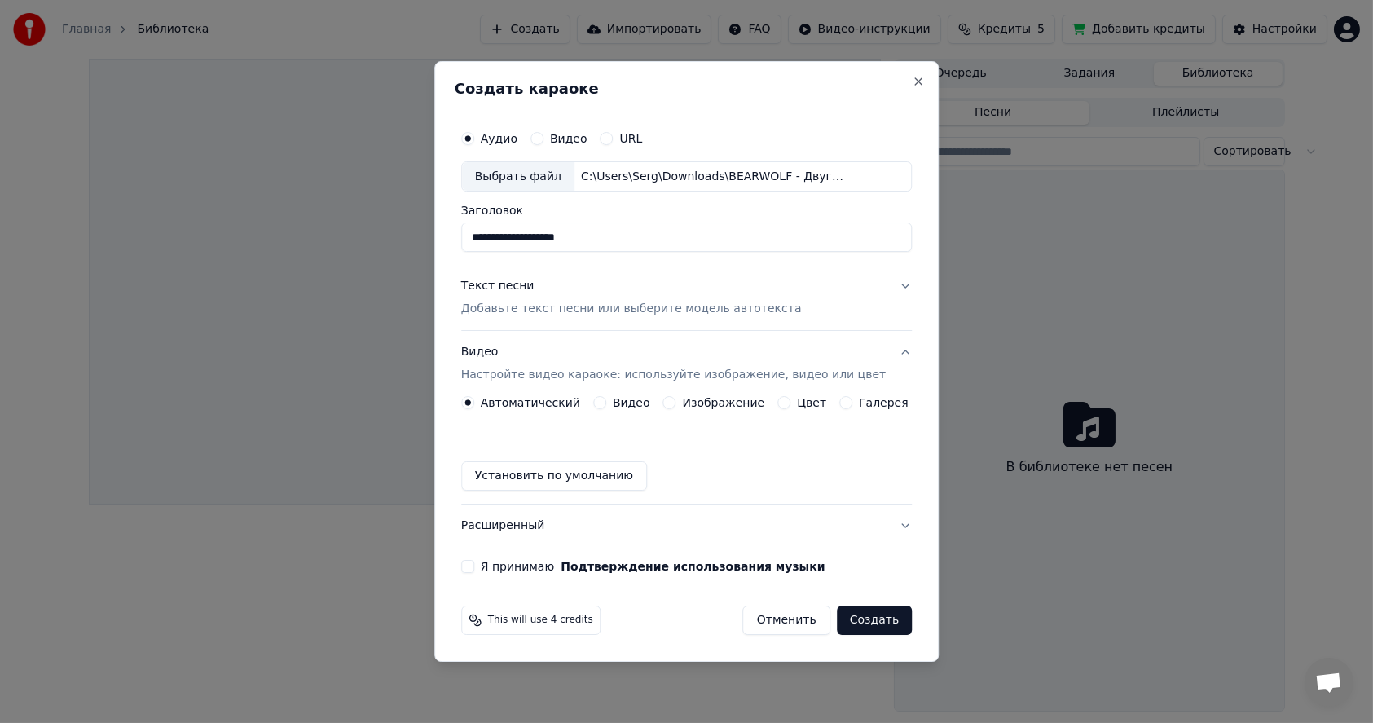
click at [674, 403] on button "Изображение" at bounding box center [669, 402] width 13 height 13
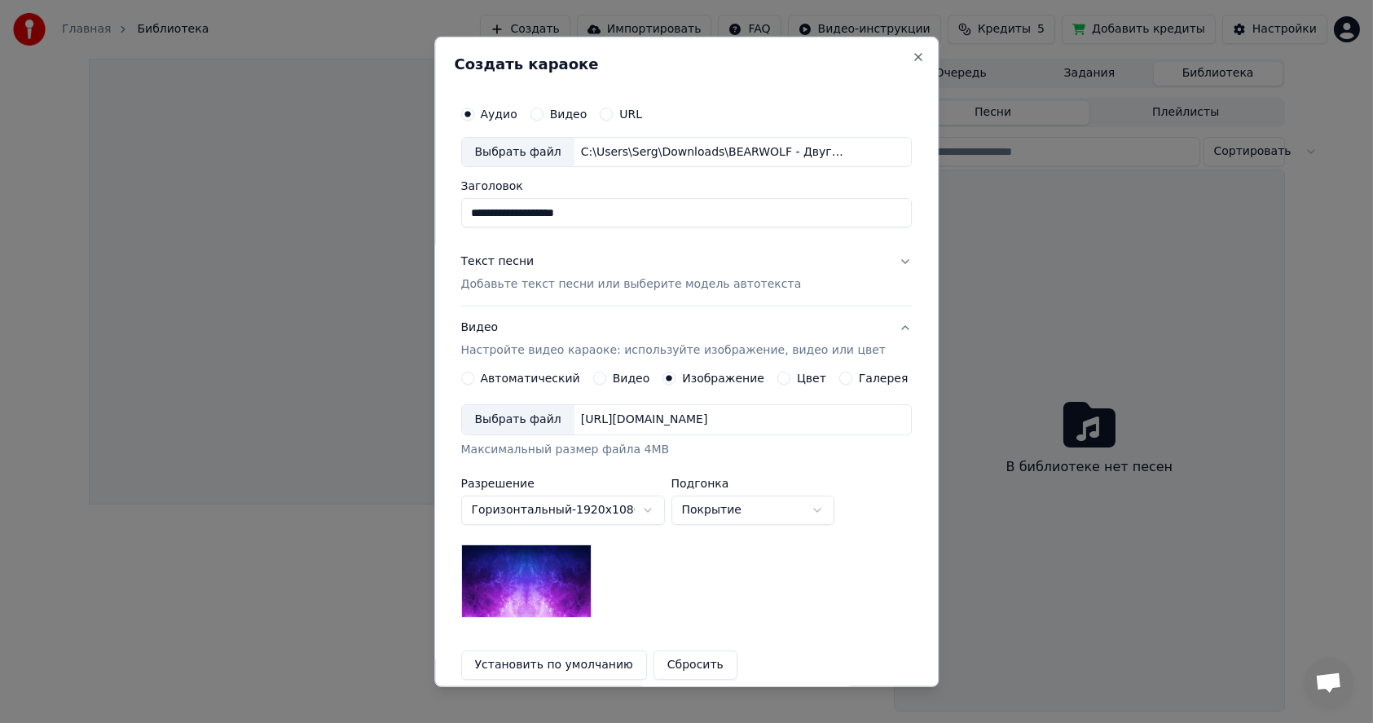
click at [522, 425] on div "Выбрать файл" at bounding box center [518, 419] width 112 height 29
click at [839, 376] on button "Галерея" at bounding box center [845, 378] width 13 height 13
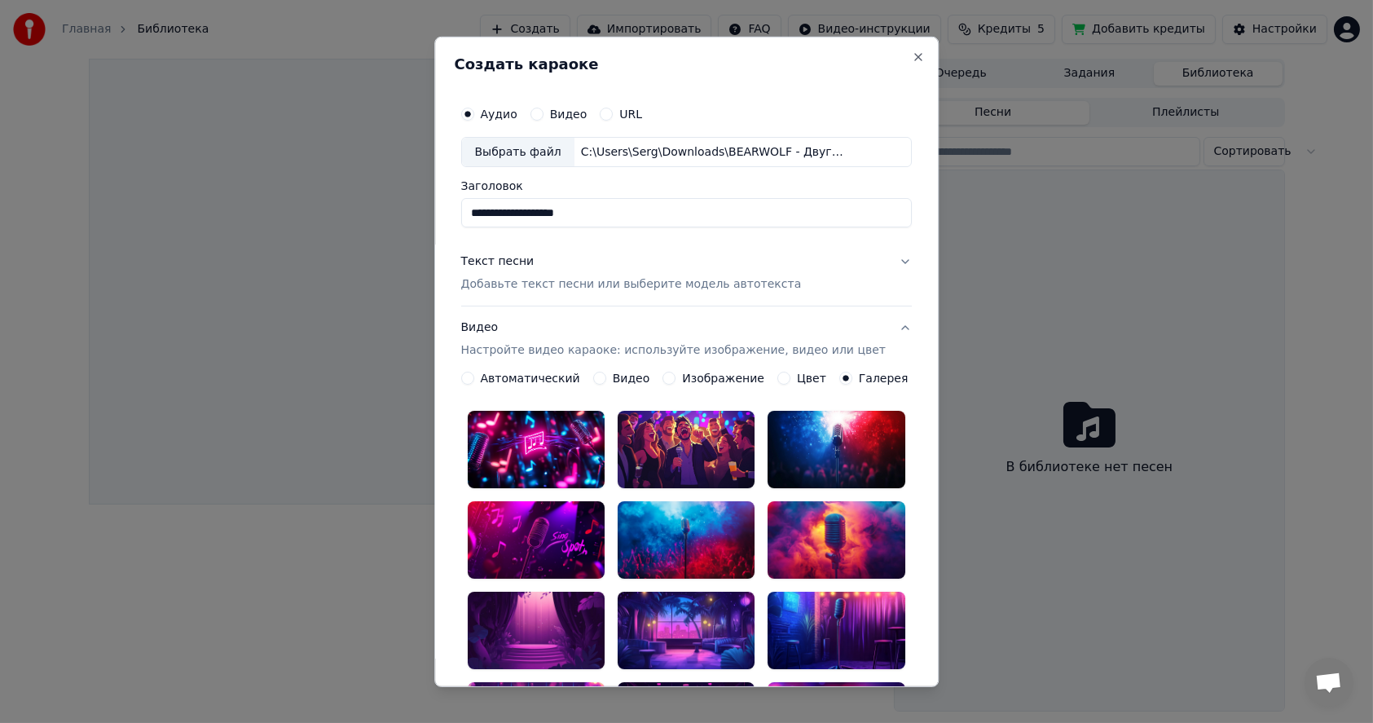
click at [666, 376] on button "Изображение" at bounding box center [669, 378] width 13 height 13
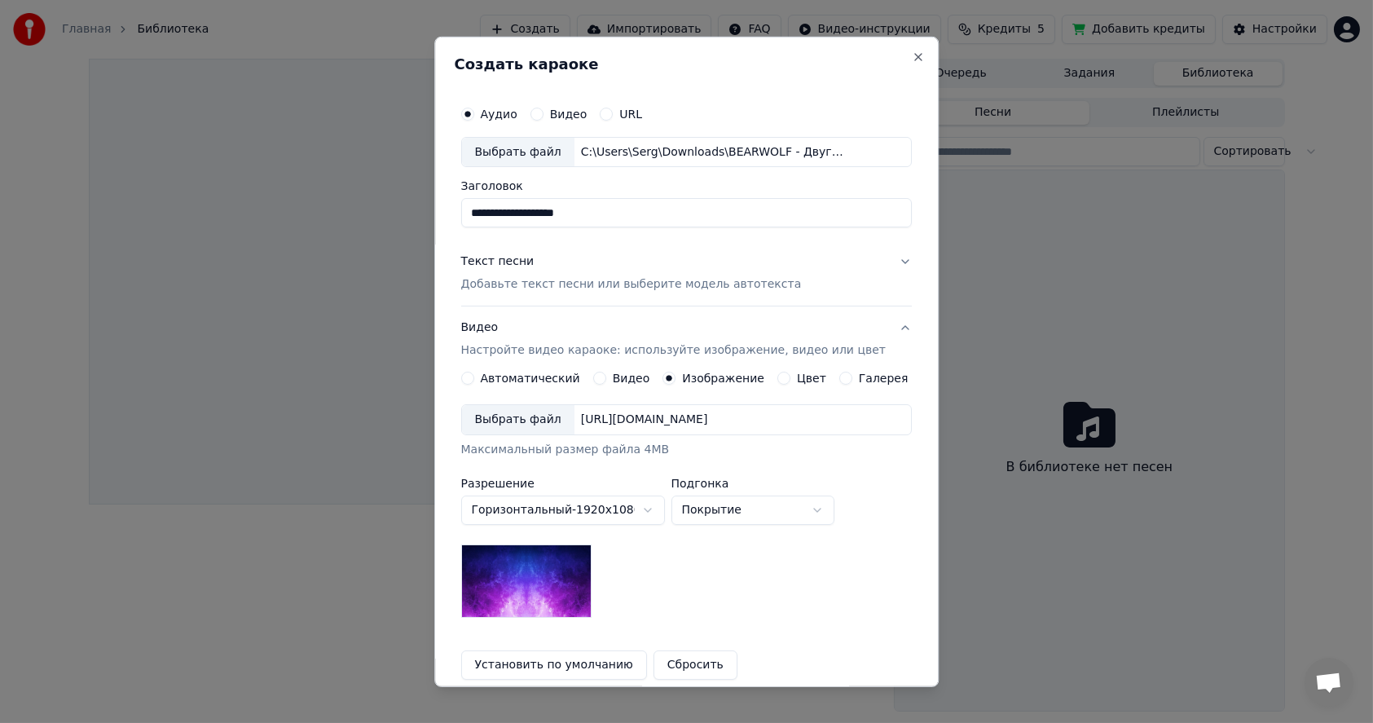
click at [538, 418] on div "Выбрать файл" at bounding box center [518, 419] width 112 height 29
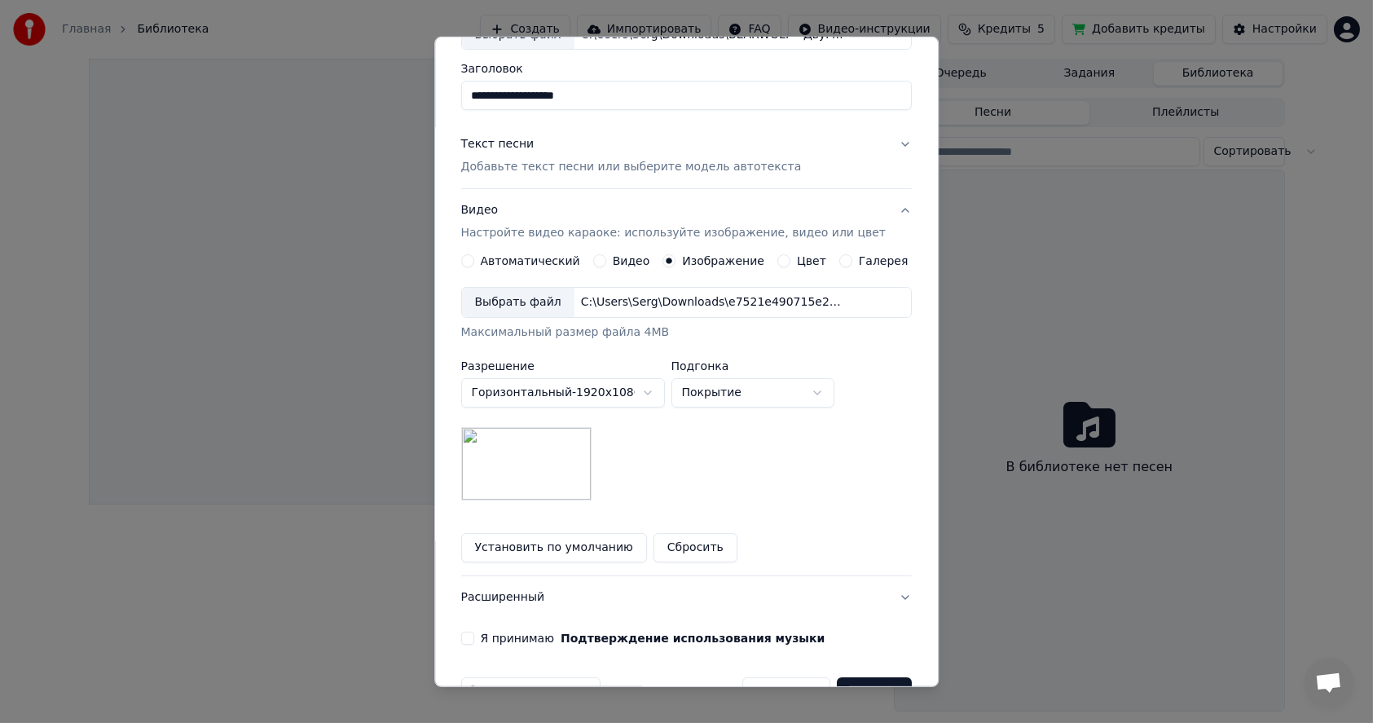
scroll to position [163, 0]
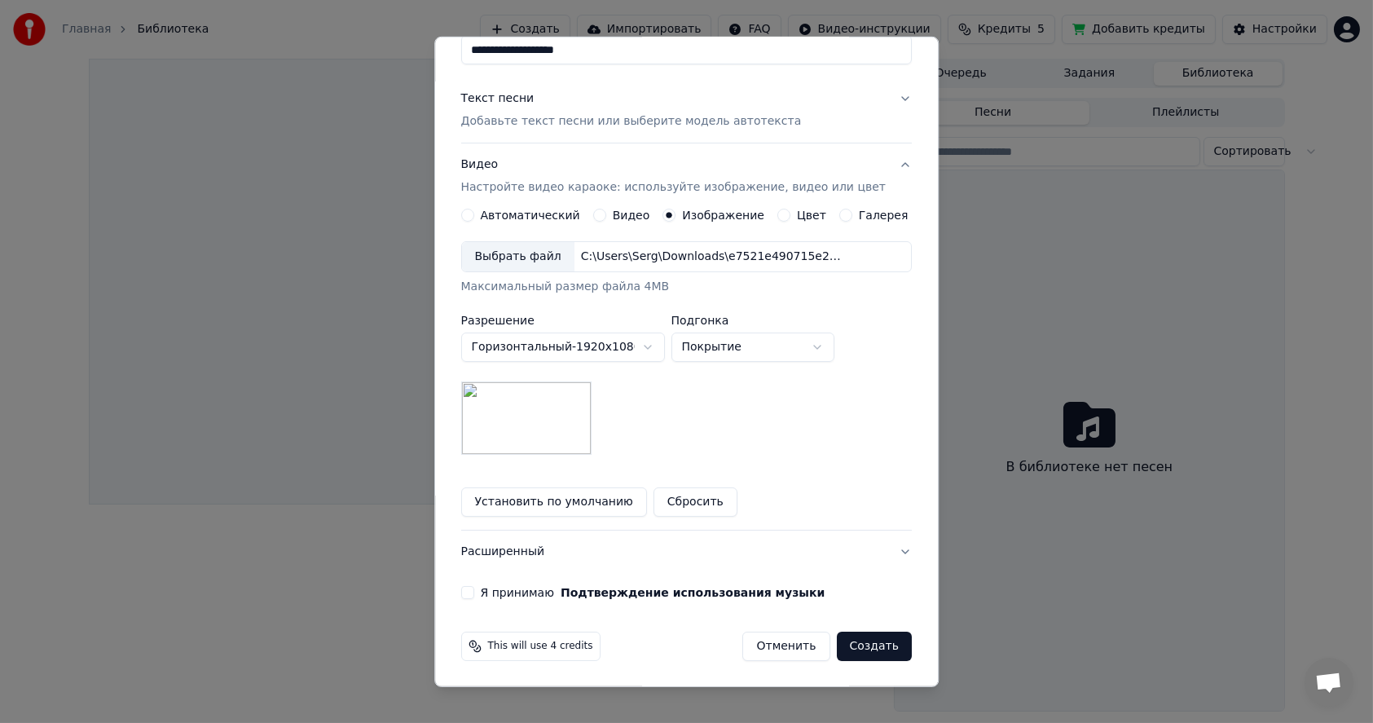
click at [474, 591] on button "Я принимаю Подтверждение использования музыки" at bounding box center [467, 592] width 13 height 13
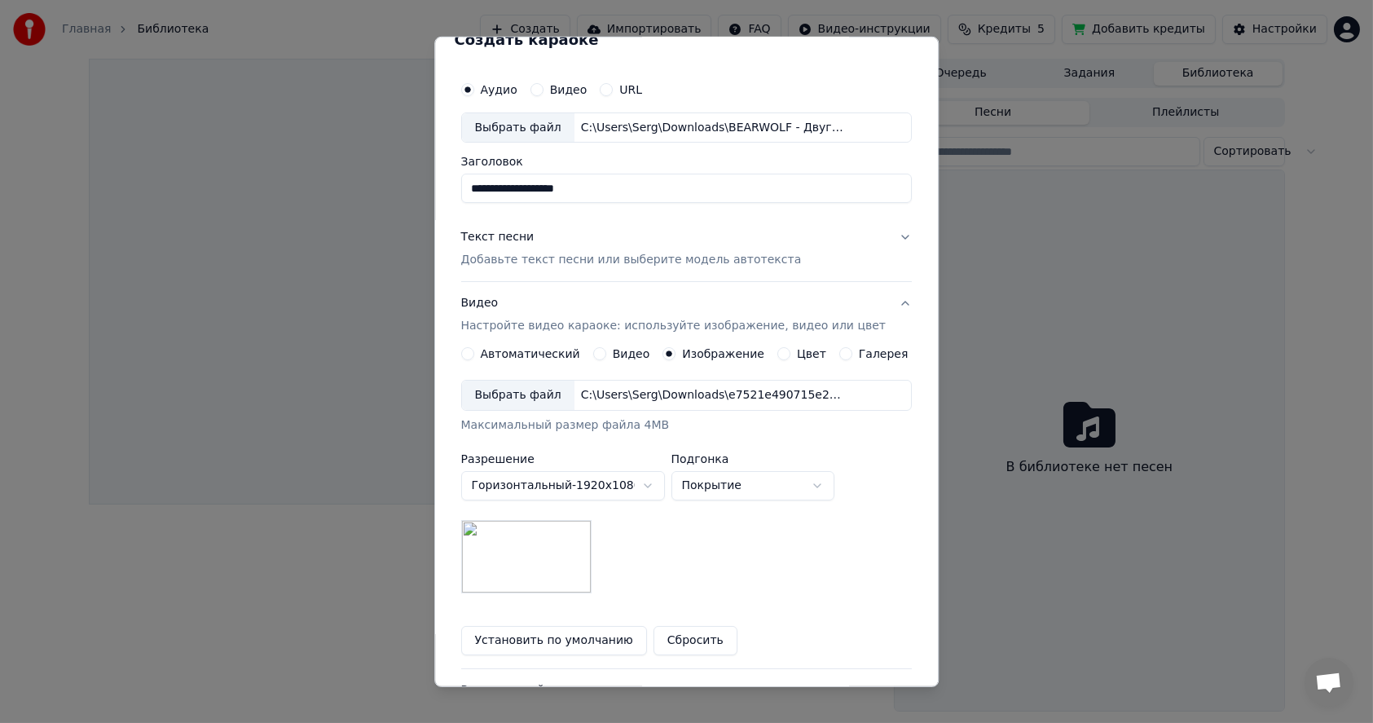
scroll to position [0, 0]
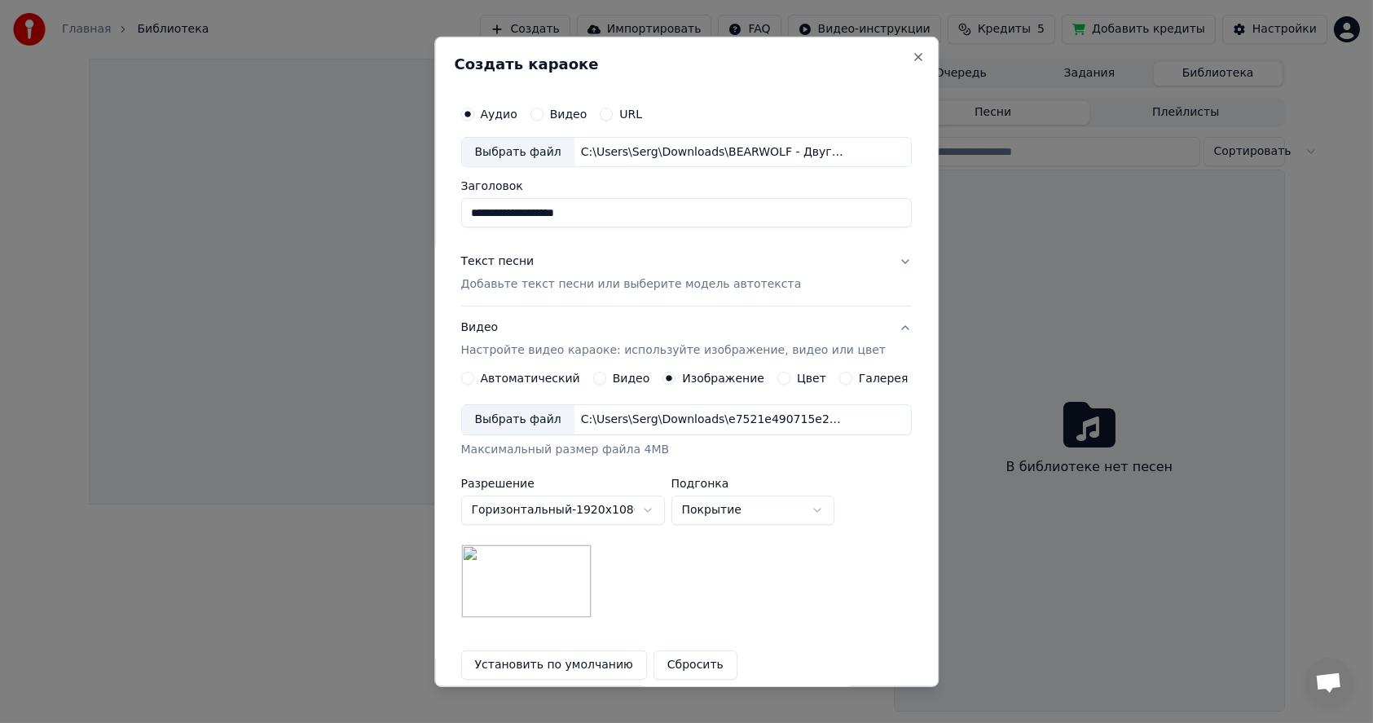
click at [686, 280] on p "Добавьте текст песни или выберите модель автотекста" at bounding box center [631, 284] width 341 height 16
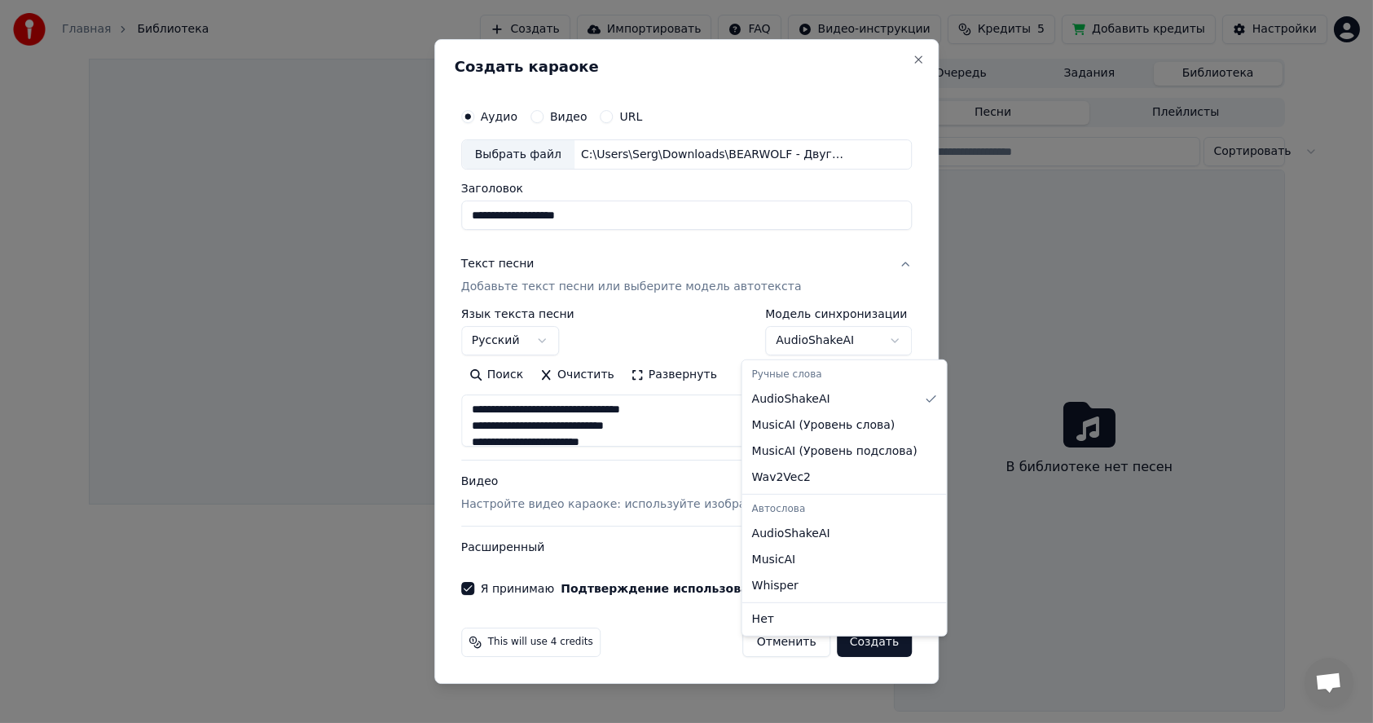
click at [855, 343] on body "**********" at bounding box center [686, 361] width 1373 height 723
select select "**********"
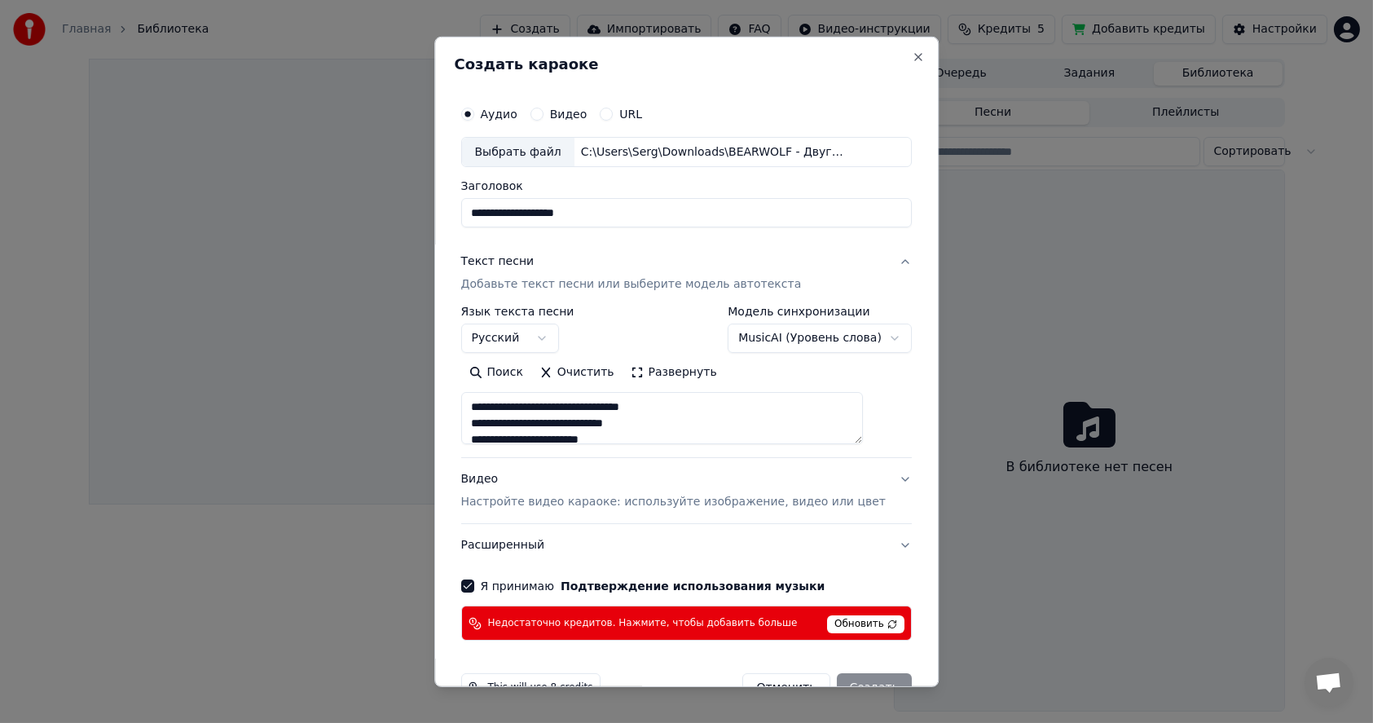
type textarea "**********"
click at [838, 625] on span "Обновить" at bounding box center [865, 624] width 77 height 18
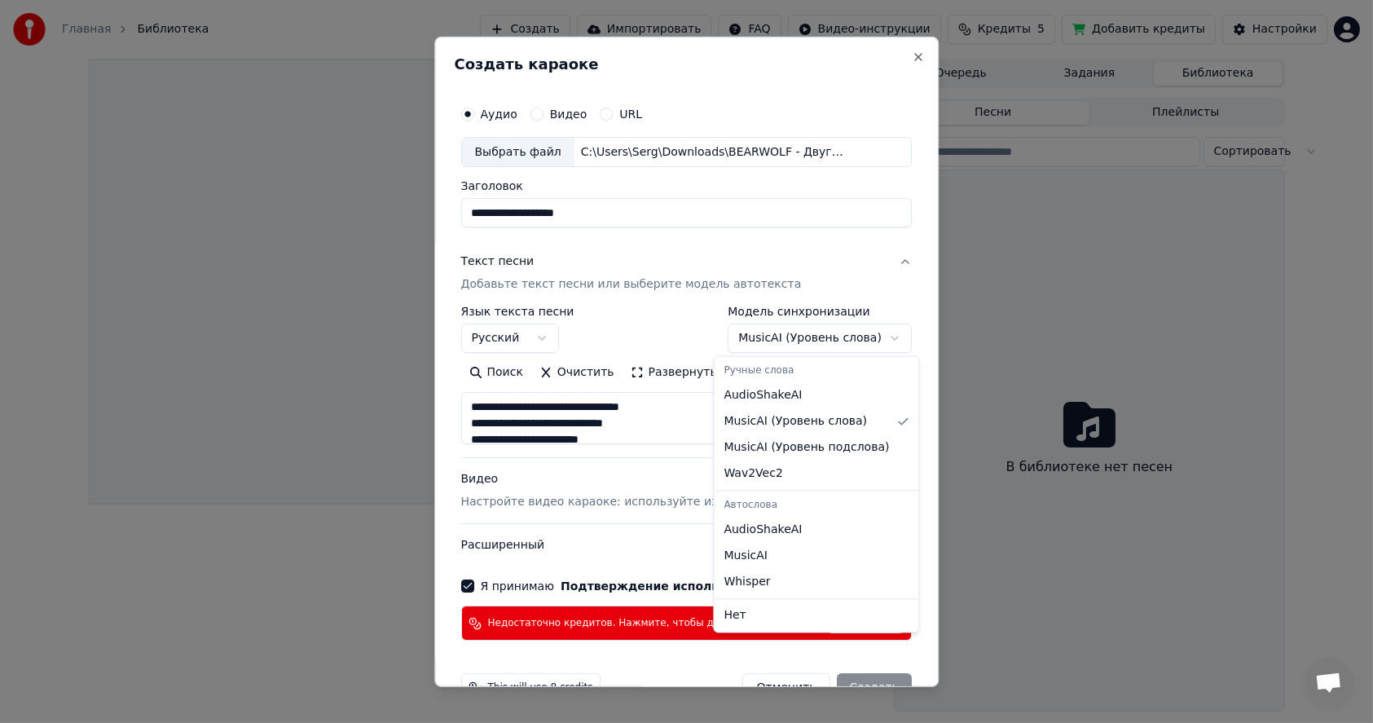
click at [861, 339] on body "**********" at bounding box center [686, 361] width 1373 height 723
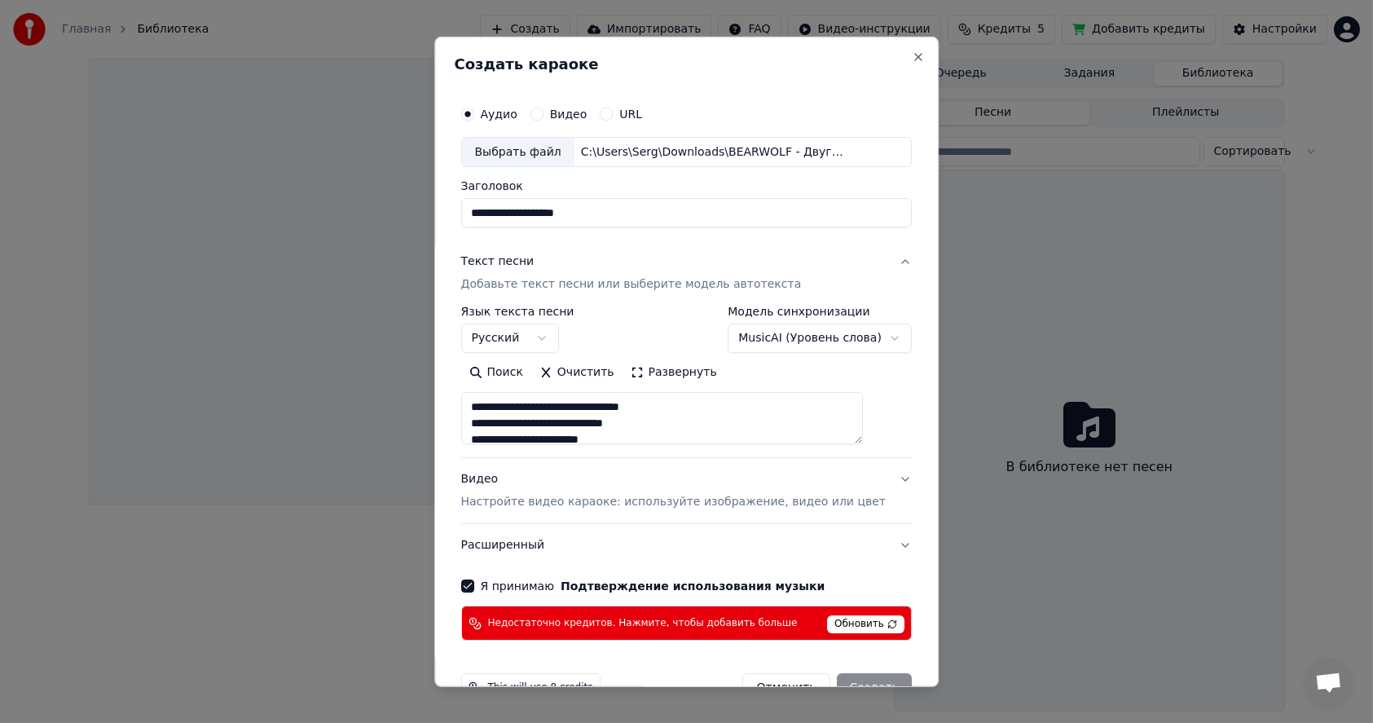
click at [821, 339] on body "**********" at bounding box center [686, 361] width 1373 height 723
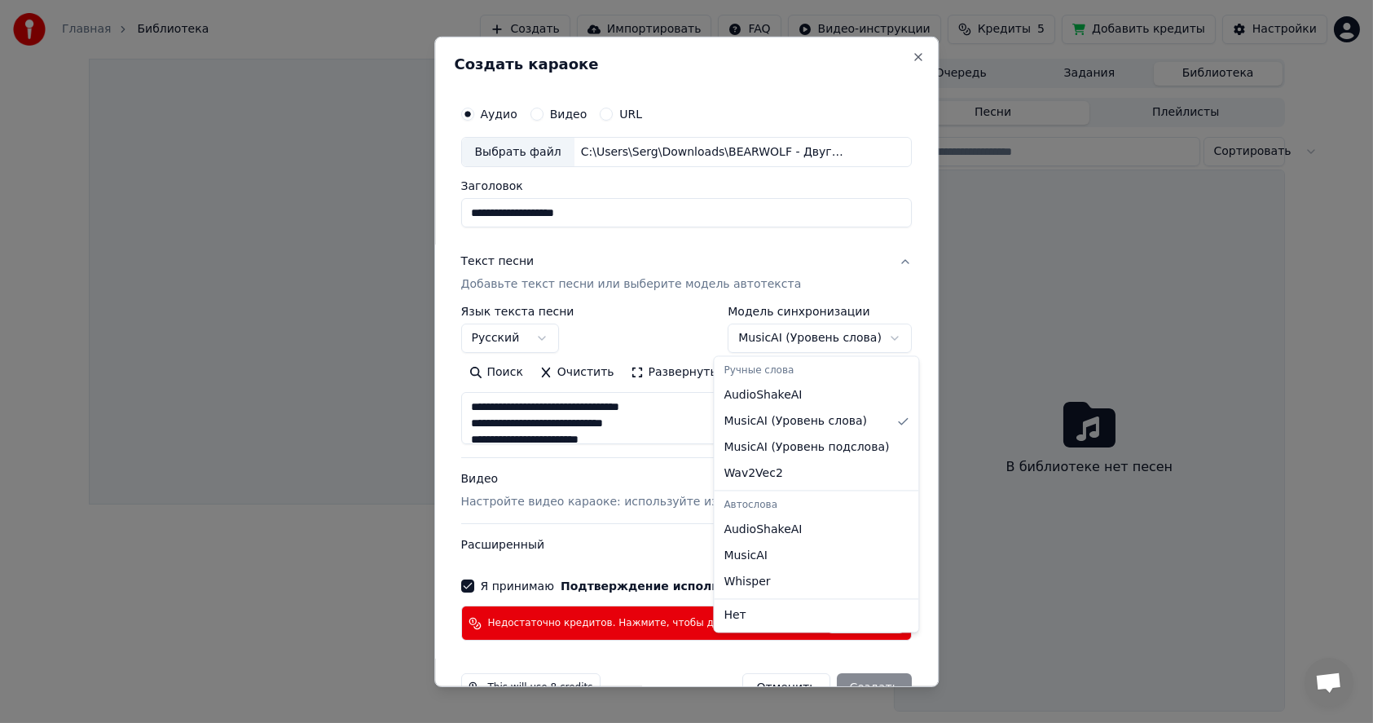
select select "********"
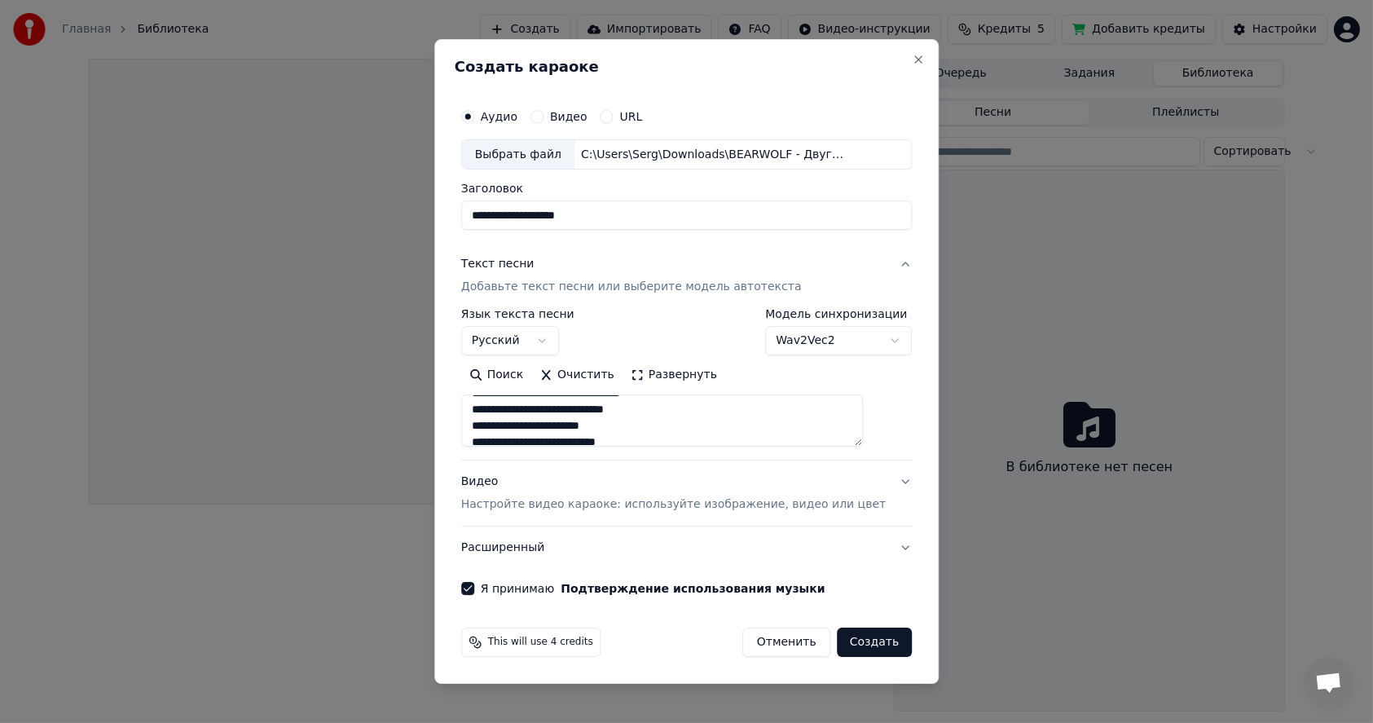
type textarea "**********"
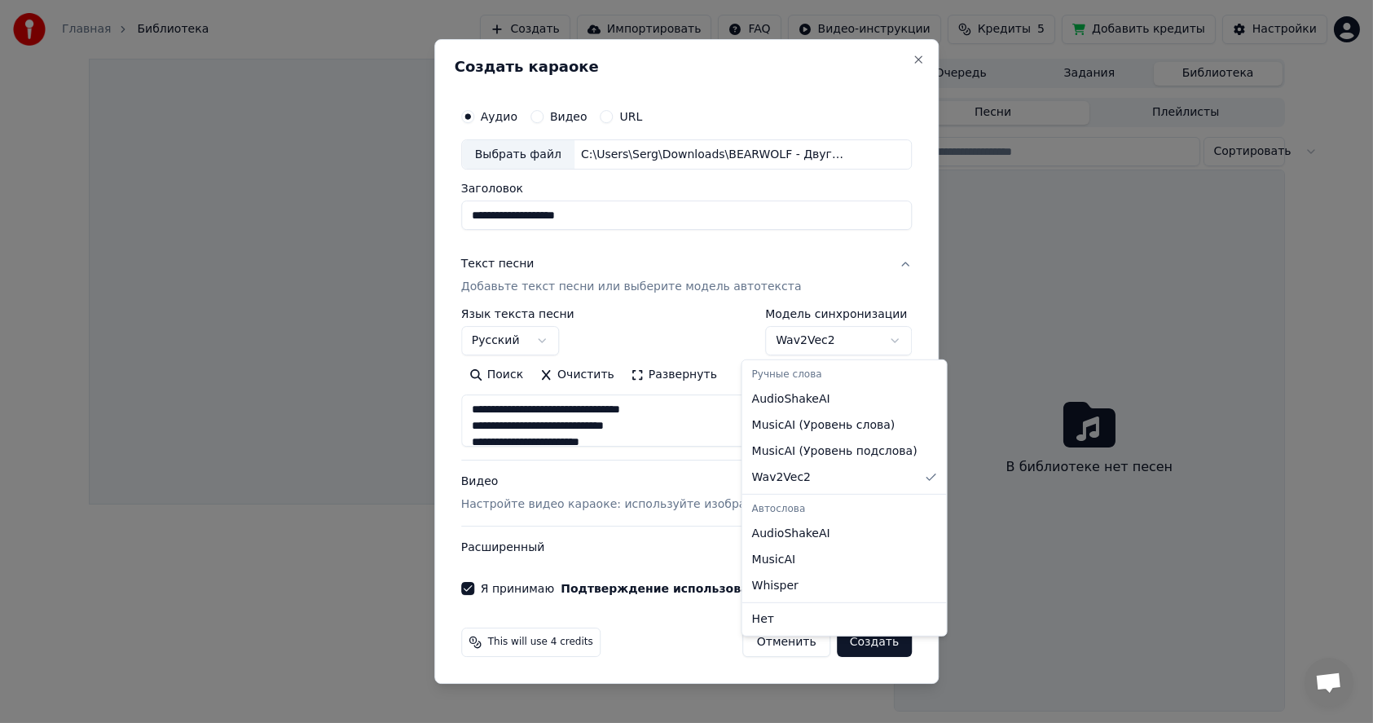
click at [866, 337] on body "**********" at bounding box center [686, 361] width 1373 height 723
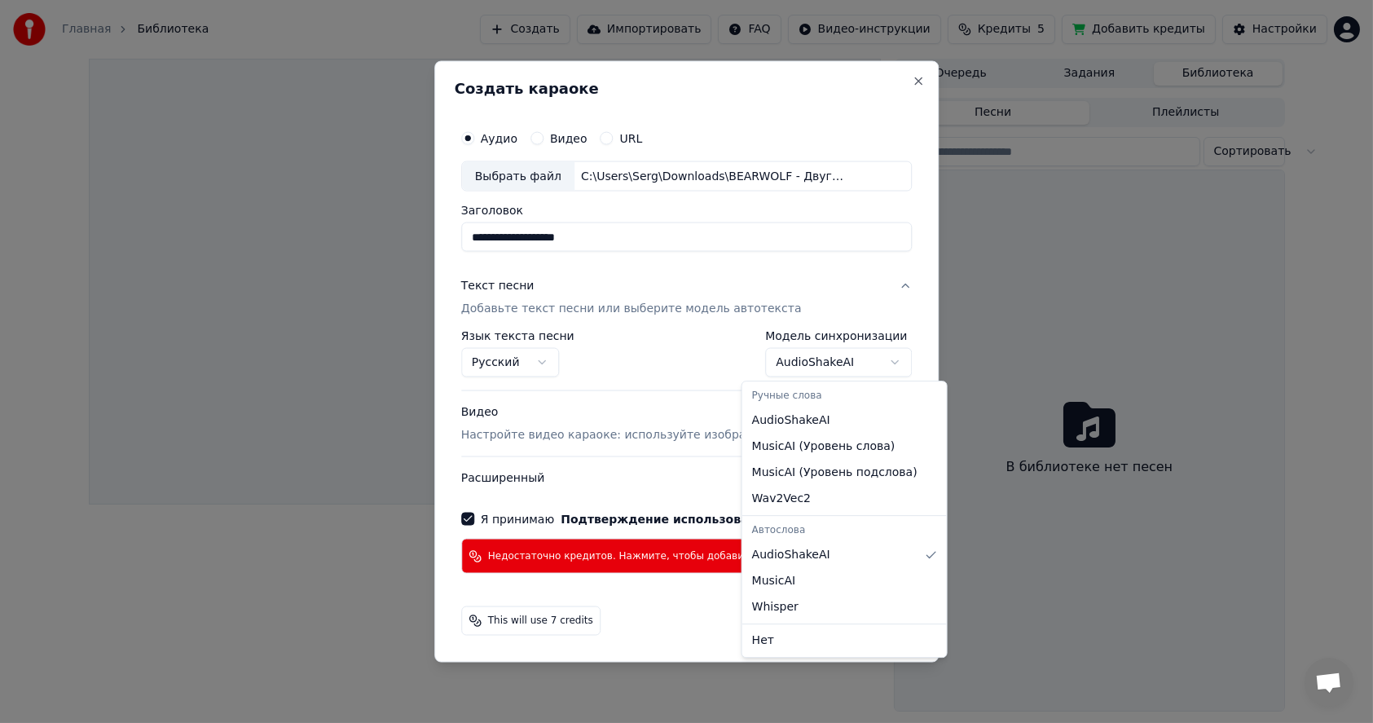
click at [860, 364] on body "**********" at bounding box center [686, 361] width 1373 height 723
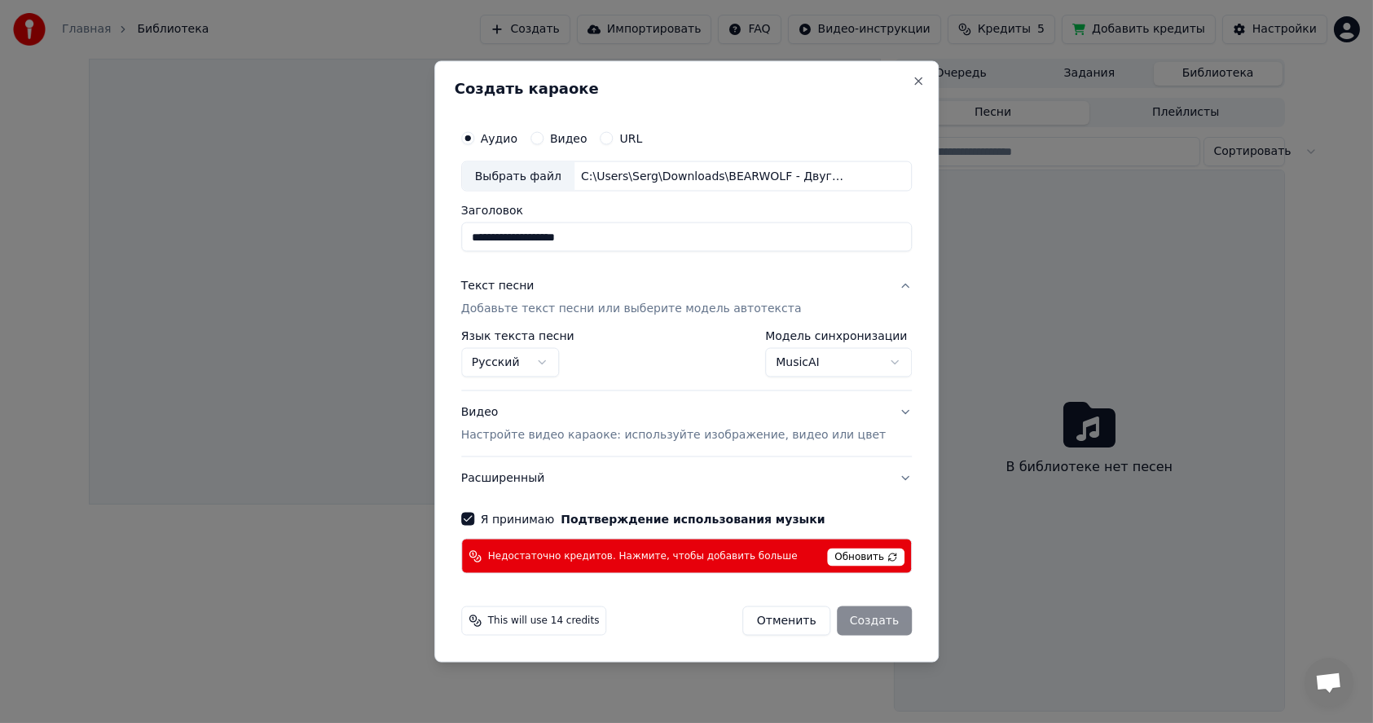
click at [843, 361] on body "**********" at bounding box center [686, 361] width 1373 height 723
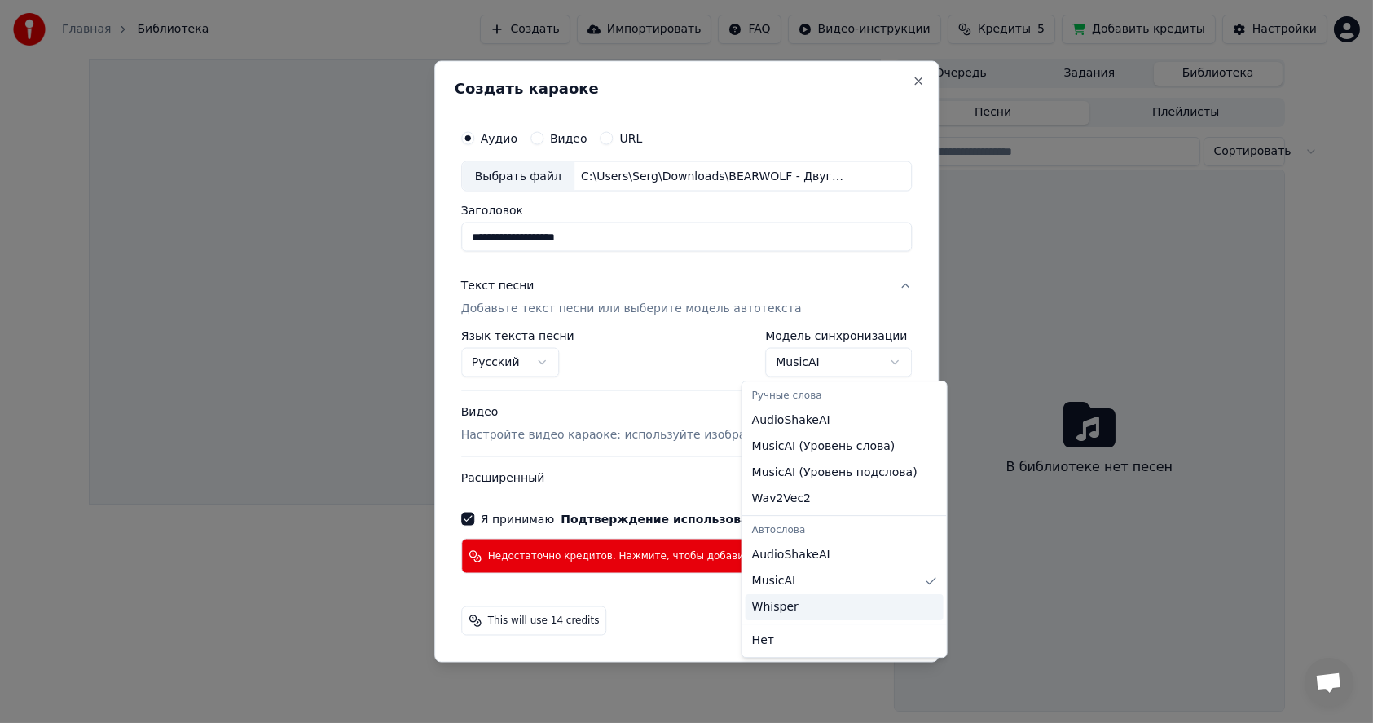
select select "*******"
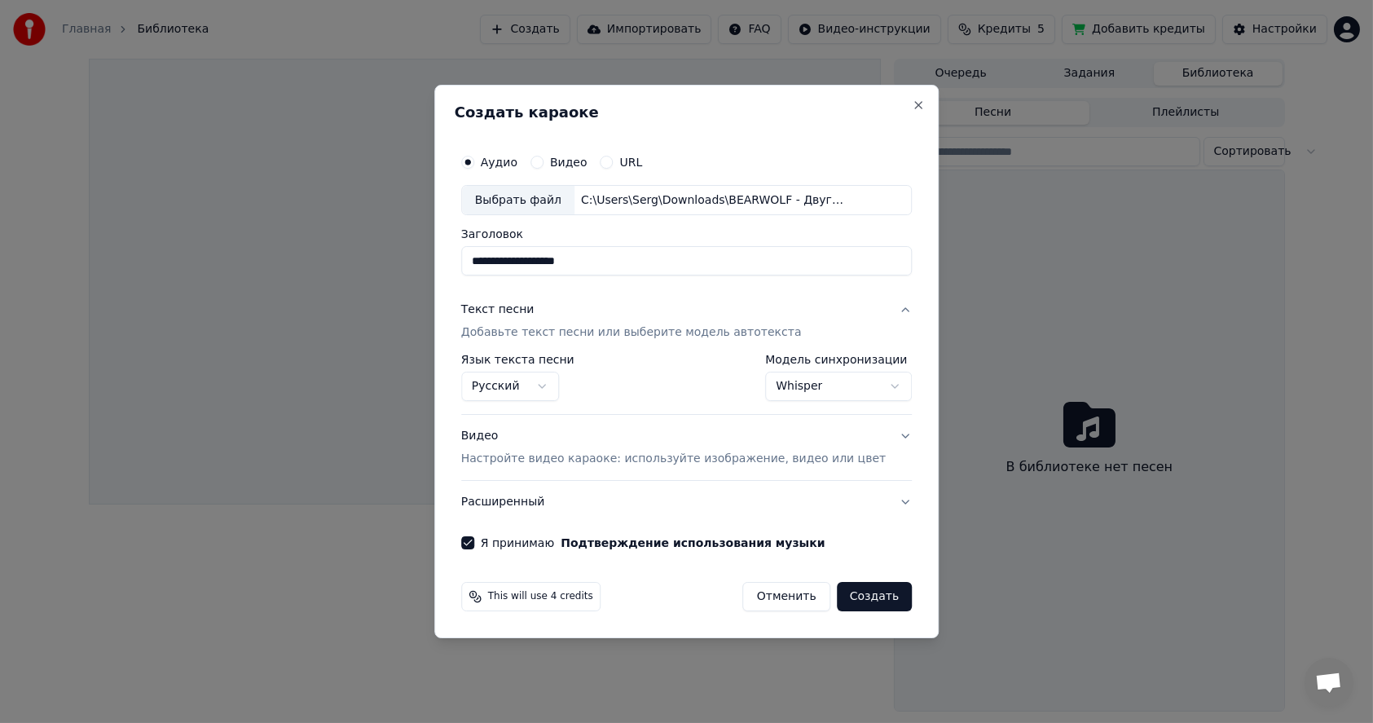
click at [838, 388] on body "**********" at bounding box center [686, 361] width 1373 height 723
click at [686, 615] on body "**********" at bounding box center [686, 361] width 1373 height 723
click at [852, 598] on button "Создать" at bounding box center [874, 596] width 75 height 29
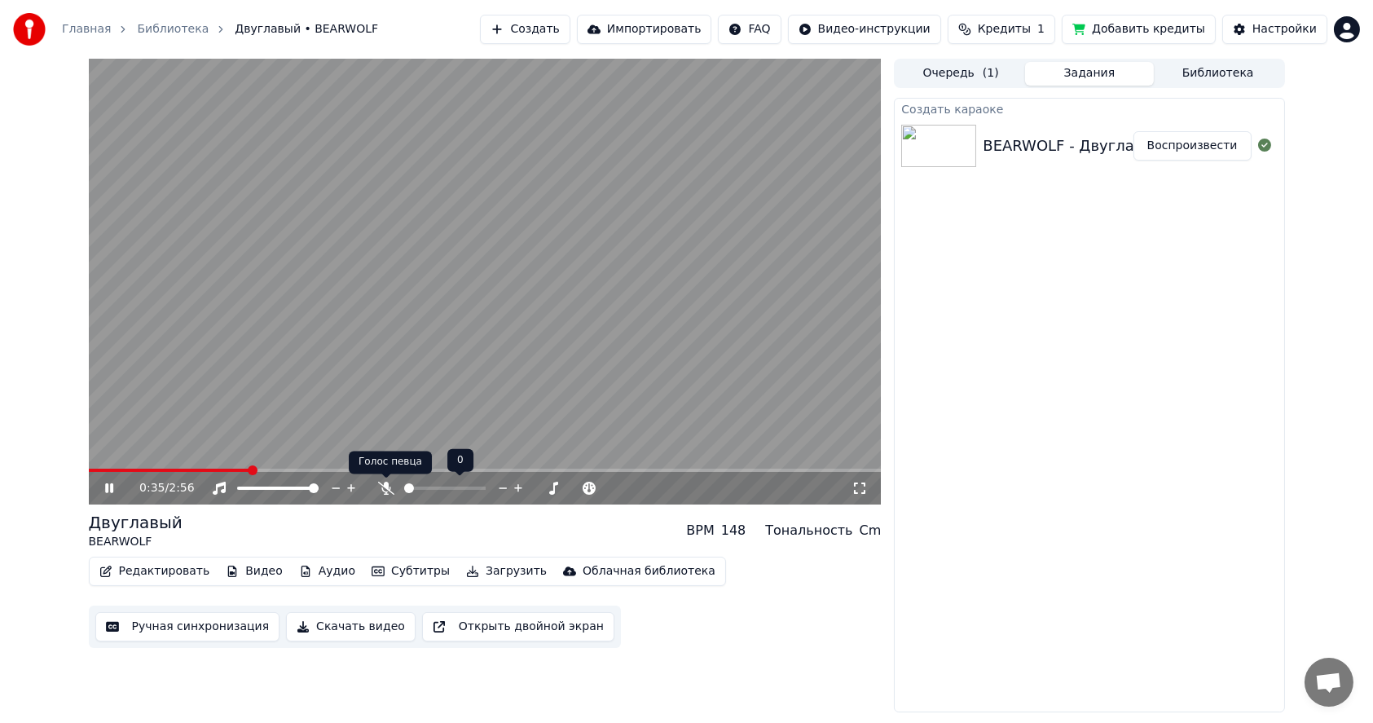
click at [384, 487] on icon at bounding box center [386, 488] width 16 height 13
click at [93, 469] on span at bounding box center [210, 470] width 242 height 3
click at [88, 470] on span at bounding box center [93, 470] width 10 height 10
click at [161, 626] on button "Ручная синхронизация" at bounding box center [187, 626] width 185 height 29
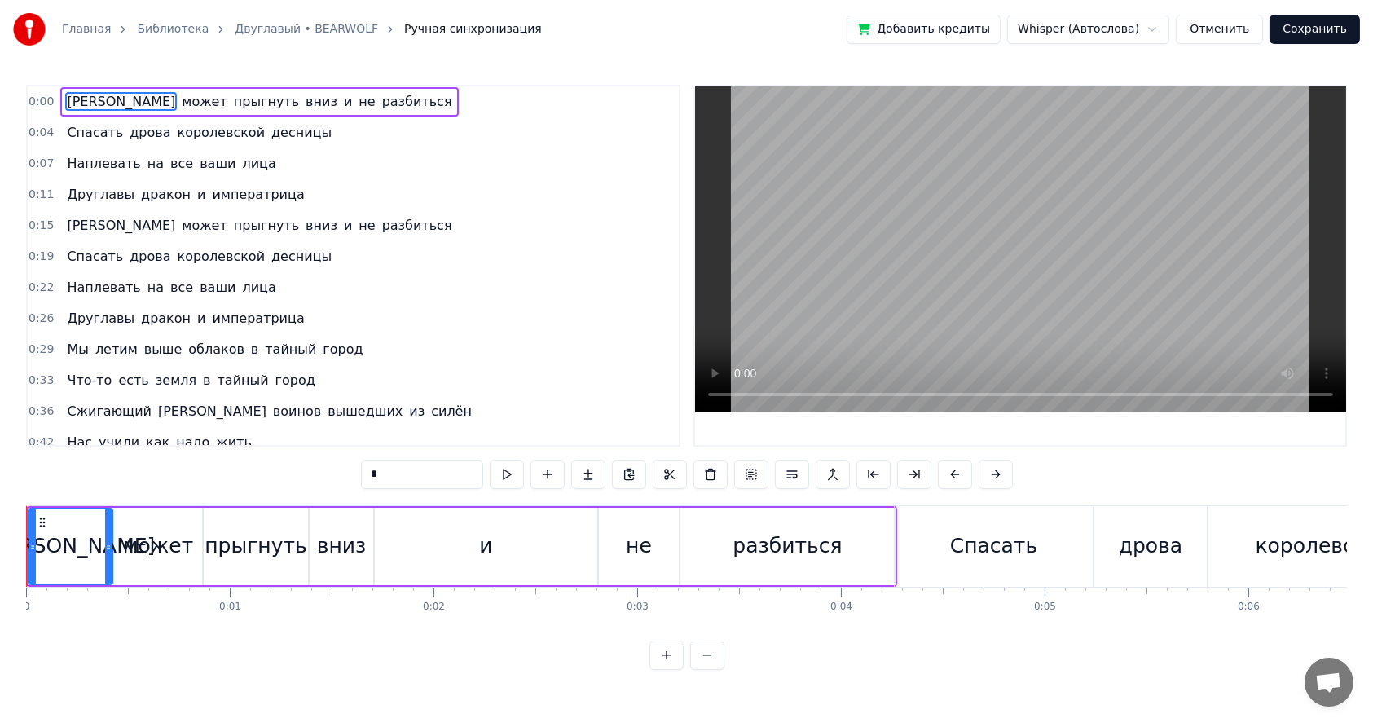
click at [701, 670] on button at bounding box center [707, 655] width 34 height 29
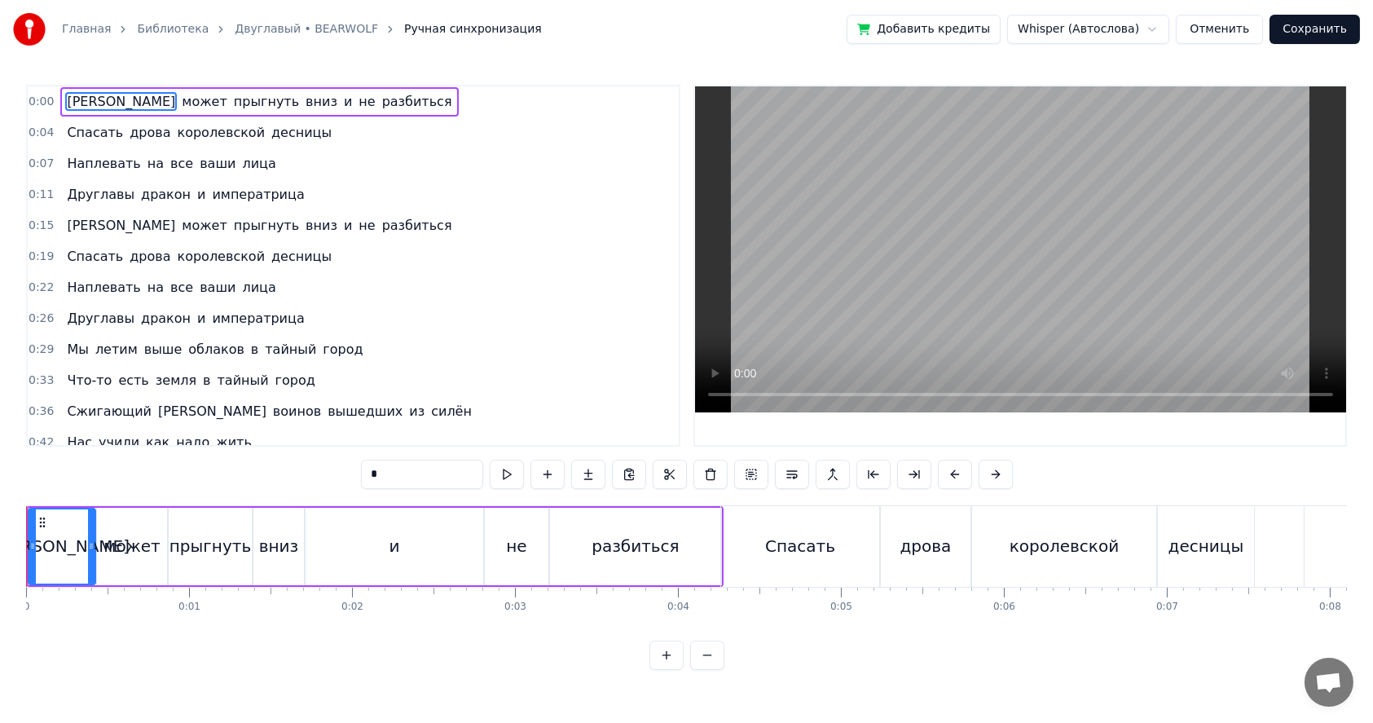
click at [666, 669] on button at bounding box center [666, 655] width 34 height 29
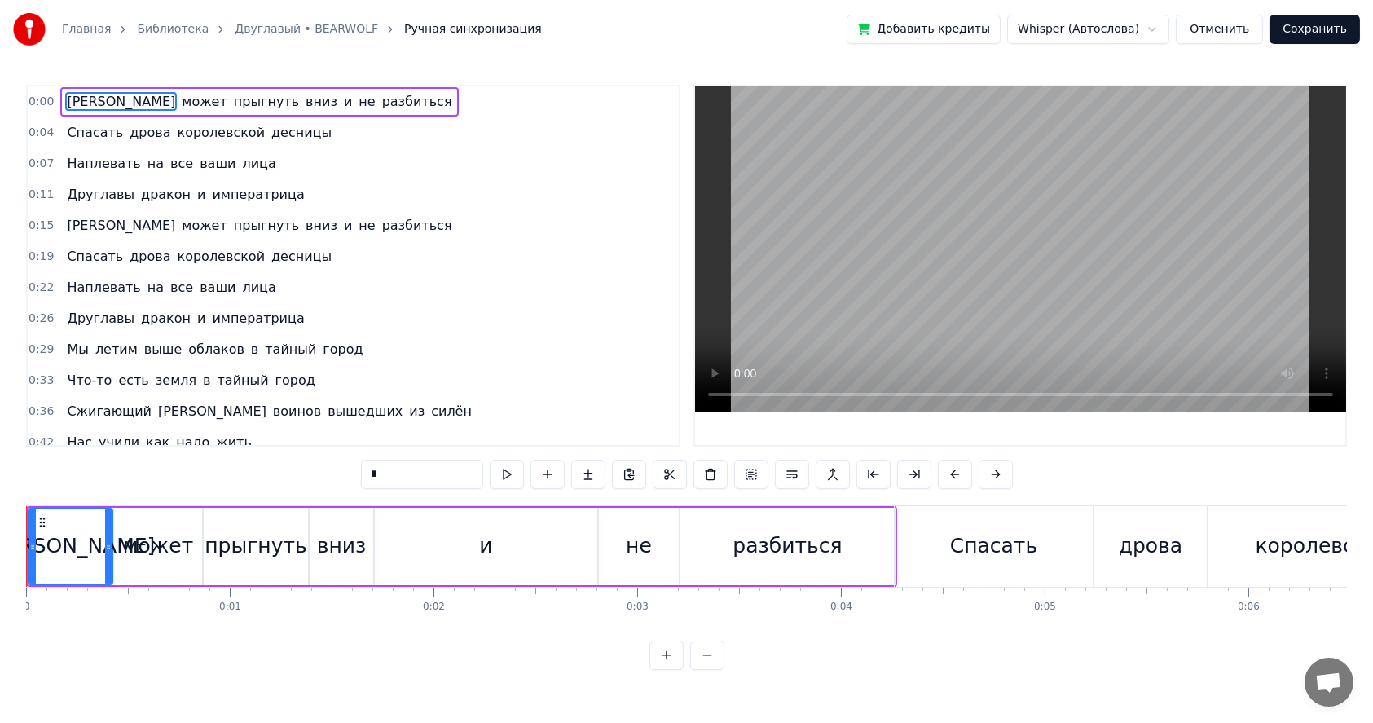
click at [666, 669] on button at bounding box center [666, 655] width 34 height 29
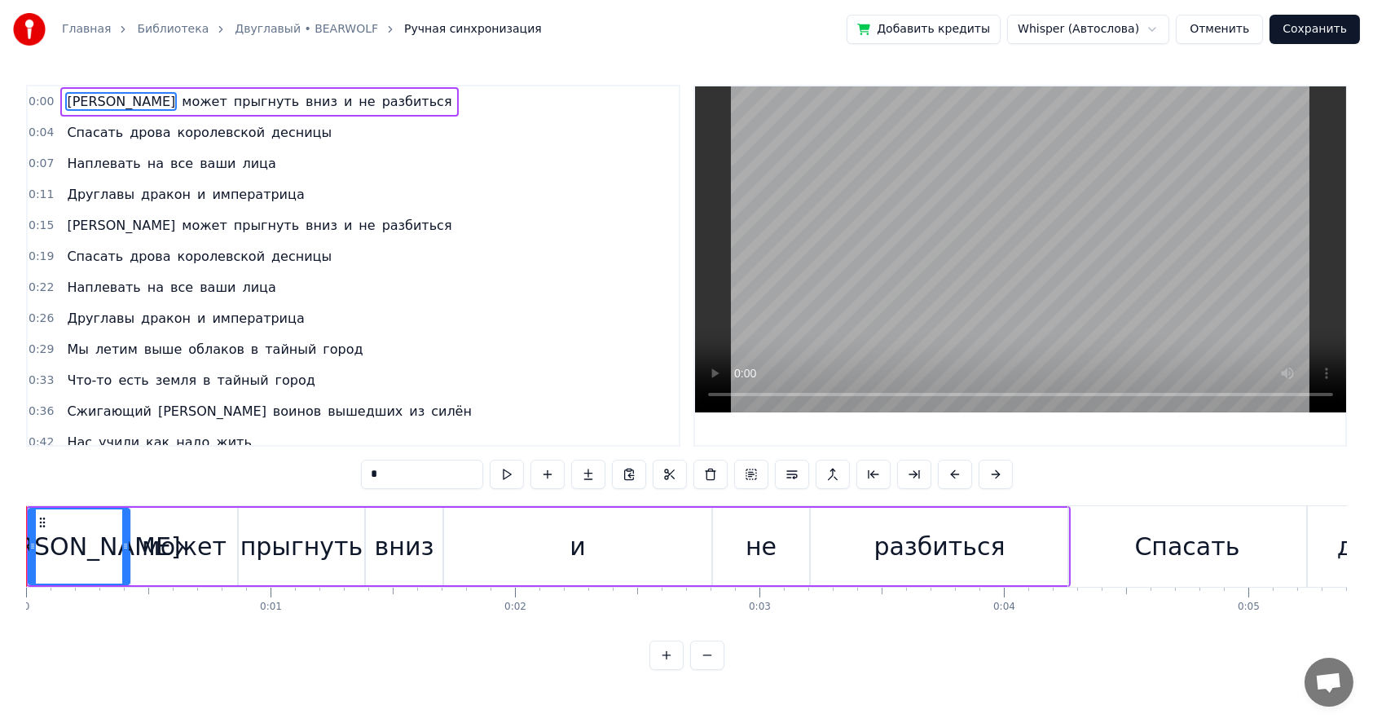
click at [666, 669] on button at bounding box center [666, 655] width 34 height 29
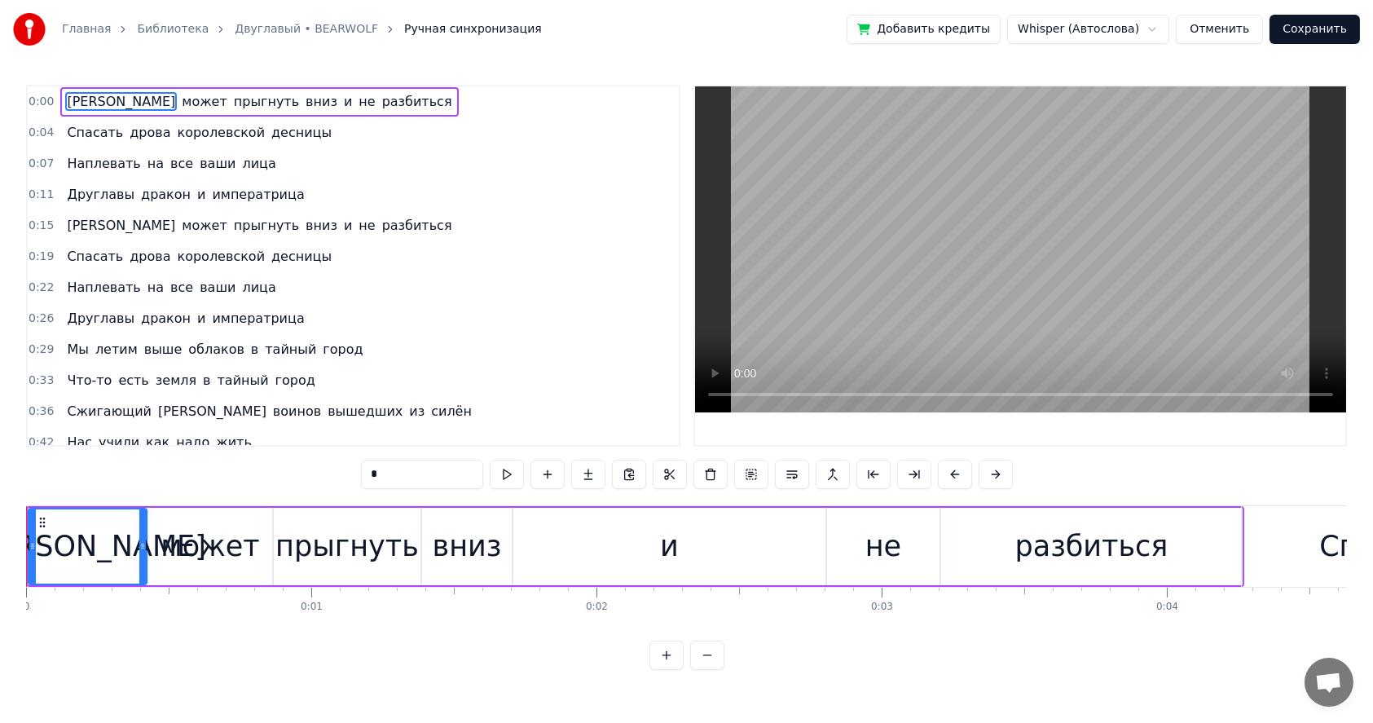
click at [296, 24] on link "Двуглавый • BEARWOLF" at bounding box center [306, 29] width 143 height 16
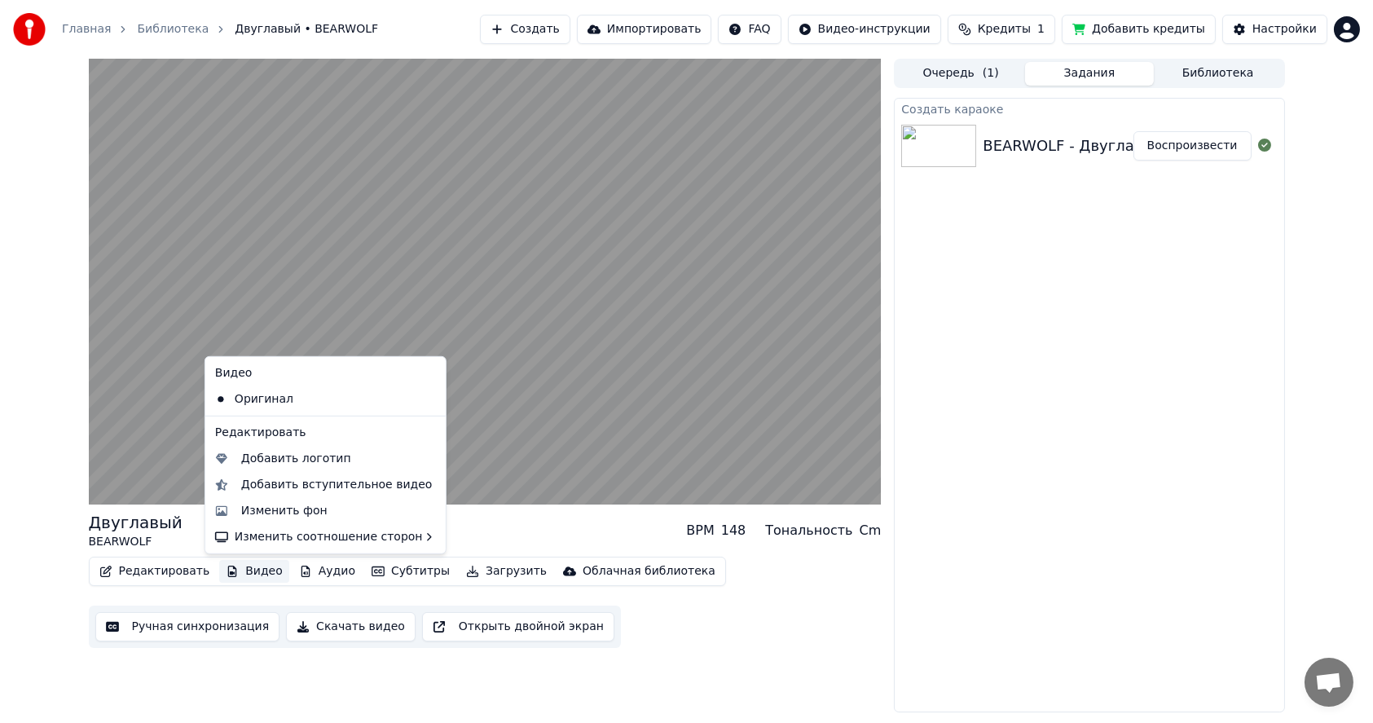
click at [244, 573] on button "Видео" at bounding box center [254, 571] width 70 height 23
click at [285, 464] on div "Добавить логотип" at bounding box center [296, 459] width 110 height 16
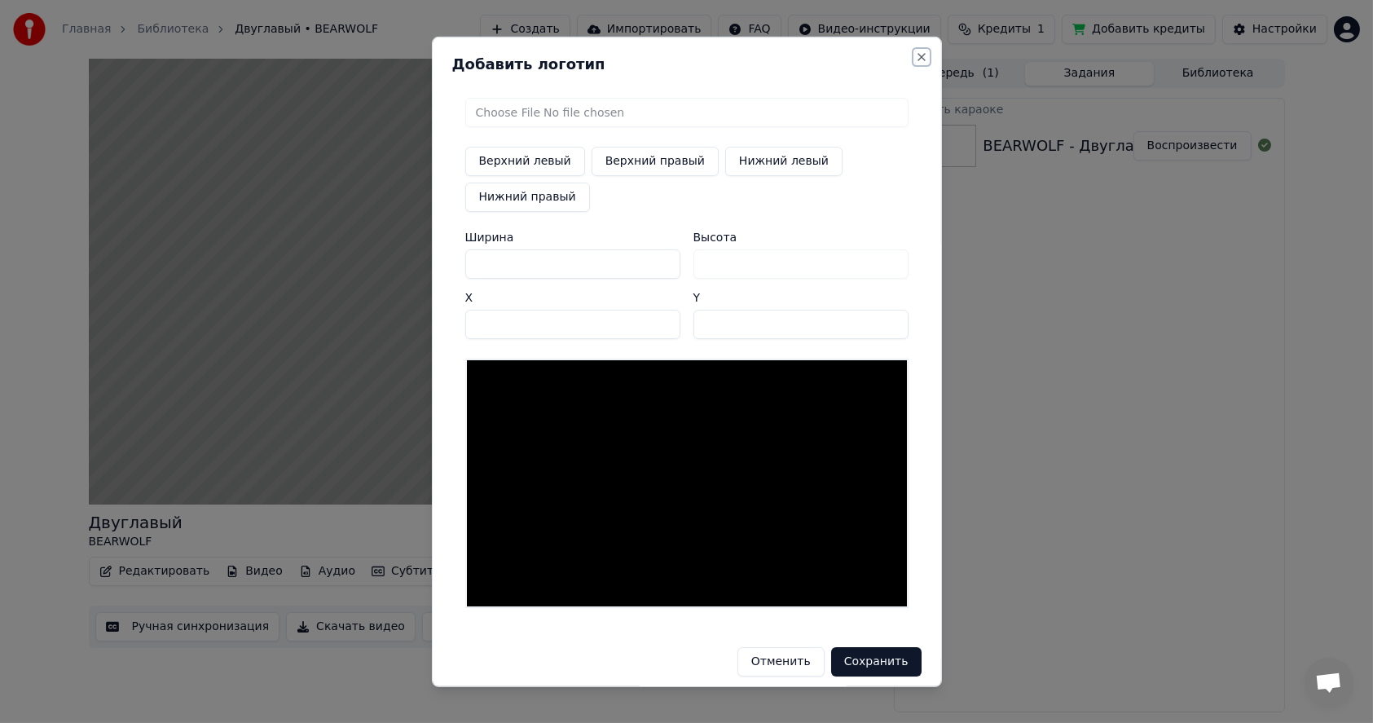
click at [916, 52] on button "Close" at bounding box center [921, 56] width 13 height 13
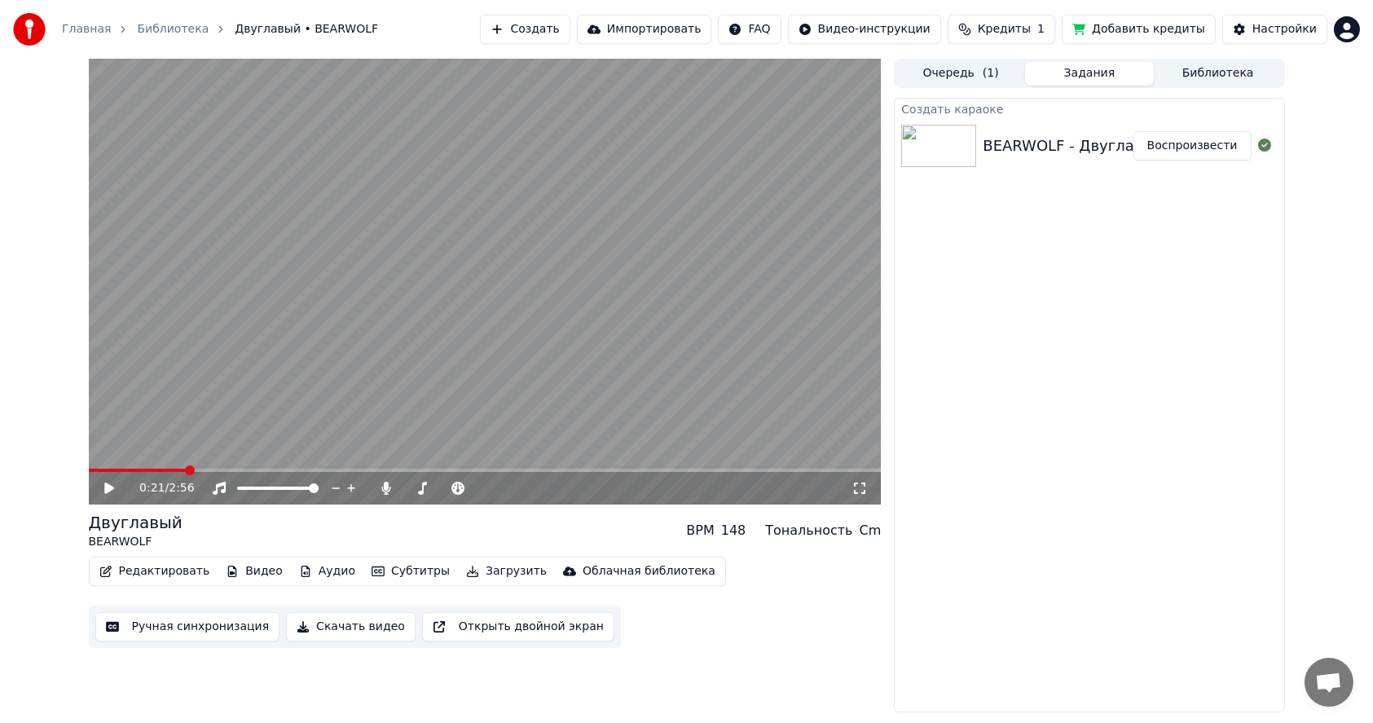
click at [133, 568] on button "Редактировать" at bounding box center [155, 571] width 124 height 23
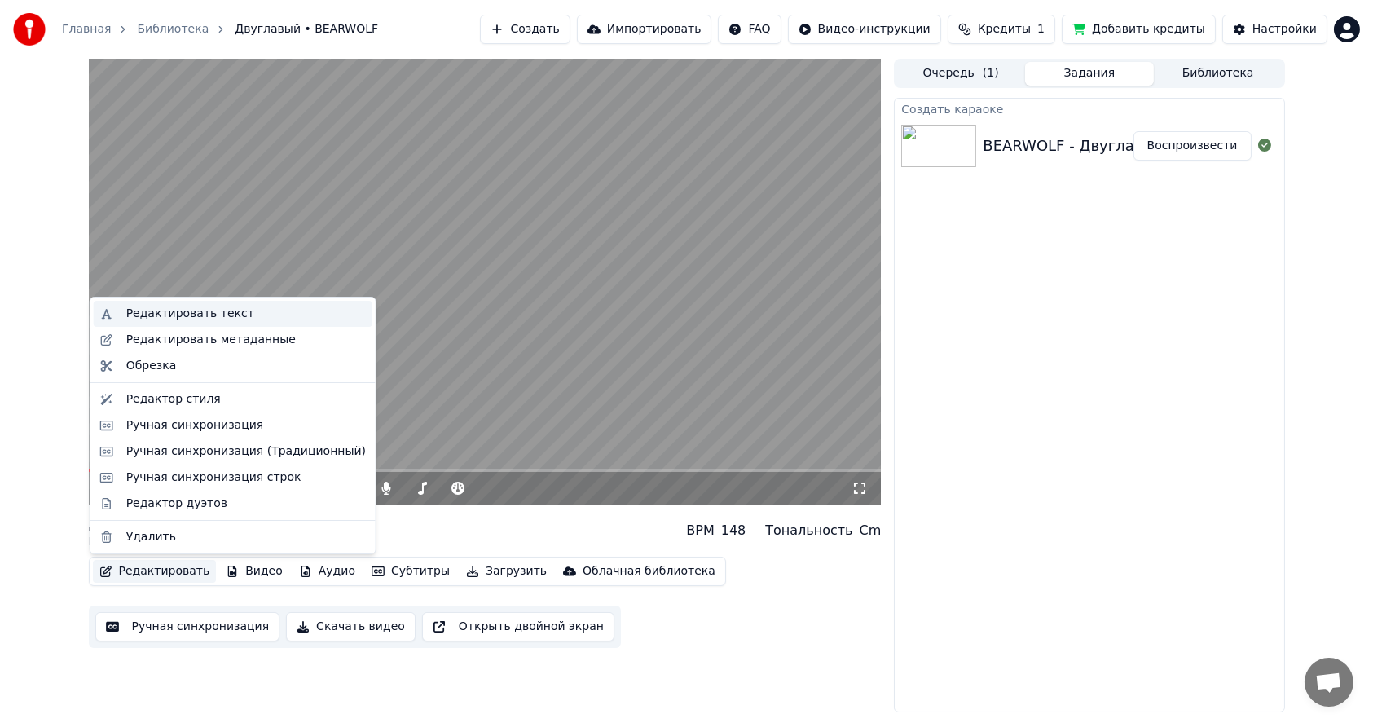
click at [205, 316] on div "Редактировать текст" at bounding box center [190, 314] width 128 height 16
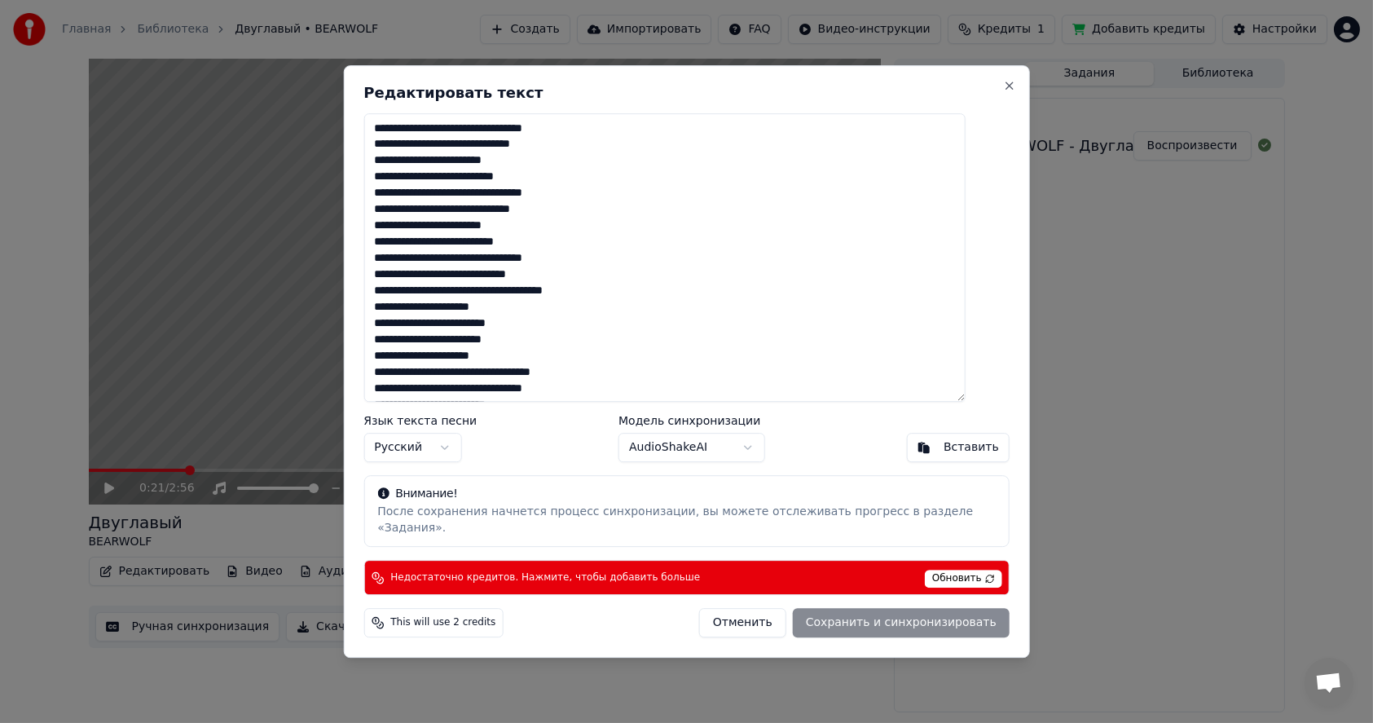
click at [522, 135] on textarea at bounding box center [663, 257] width 601 height 289
click at [881, 616] on div "Отменить Сохранить и синхронизировать" at bounding box center [854, 622] width 310 height 29
click at [878, 615] on div "Отменить Сохранить и синхронизировать" at bounding box center [854, 622] width 310 height 29
click at [746, 617] on button "Отменить" at bounding box center [742, 622] width 87 height 29
type textarea "**********"
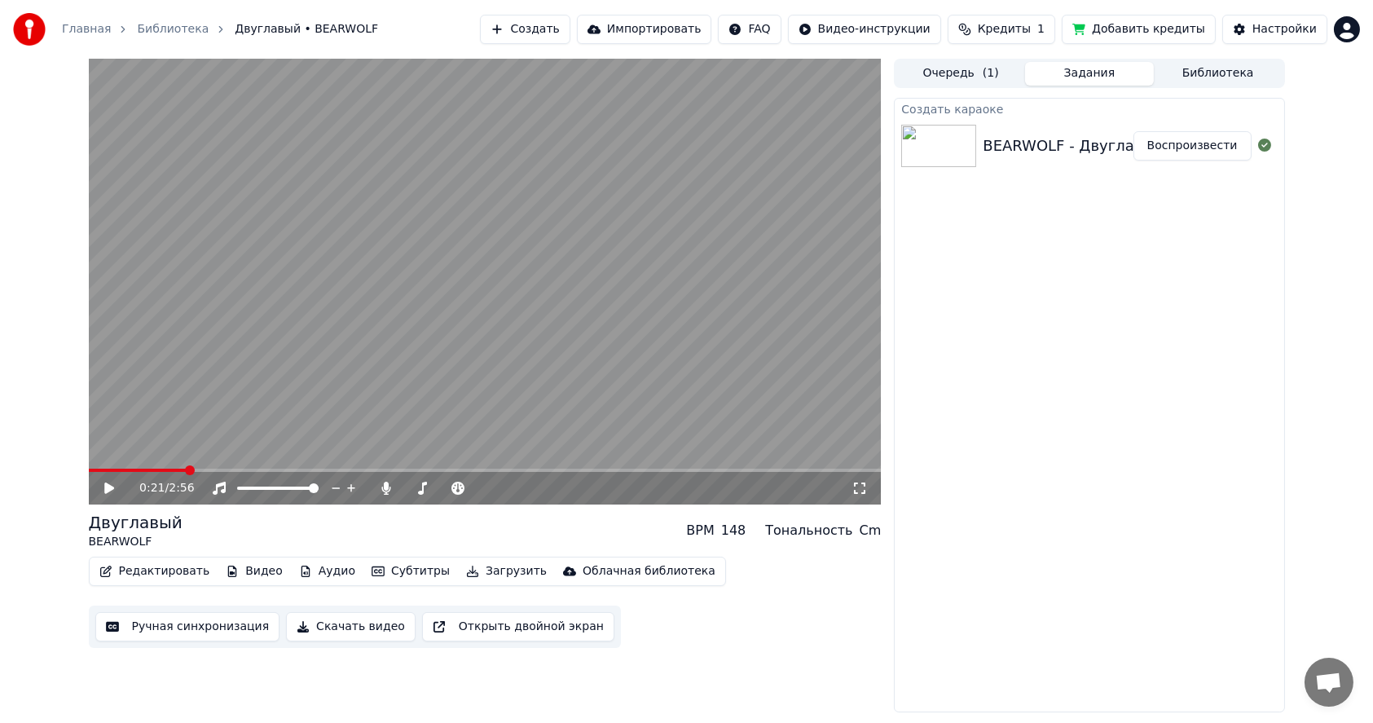
click at [1027, 30] on span "Кредиты" at bounding box center [1004, 29] width 53 height 16
click at [165, 628] on button "Ручная синхронизация" at bounding box center [187, 626] width 185 height 29
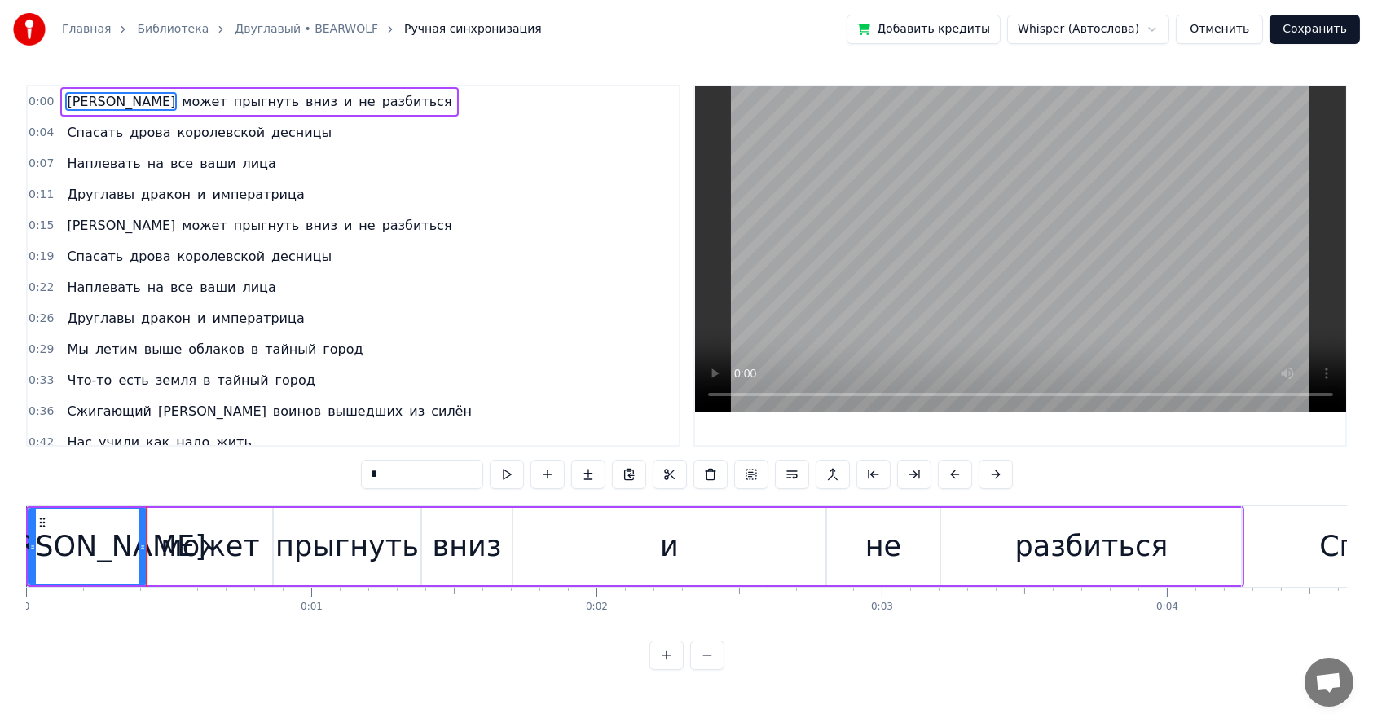
click at [39, 102] on span "0:00" at bounding box center [41, 102] width 25 height 16
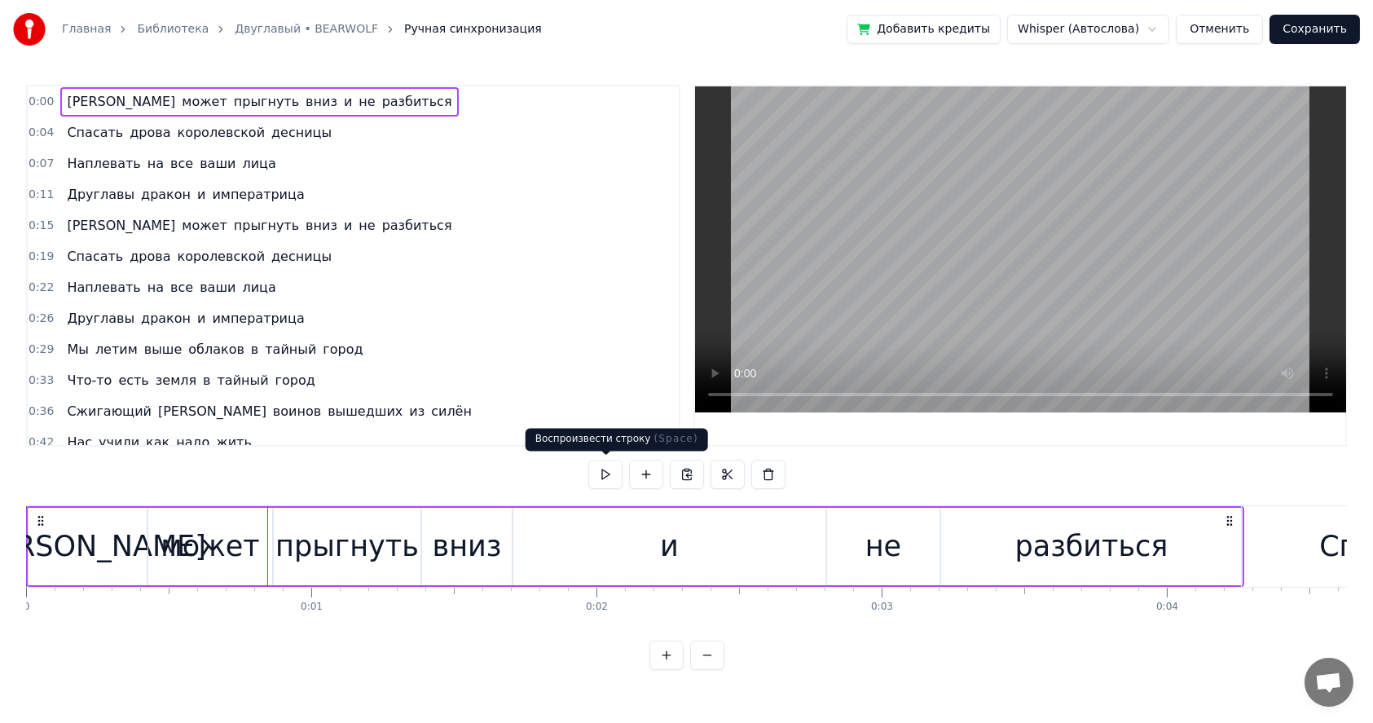
click at [608, 475] on button at bounding box center [605, 474] width 34 height 29
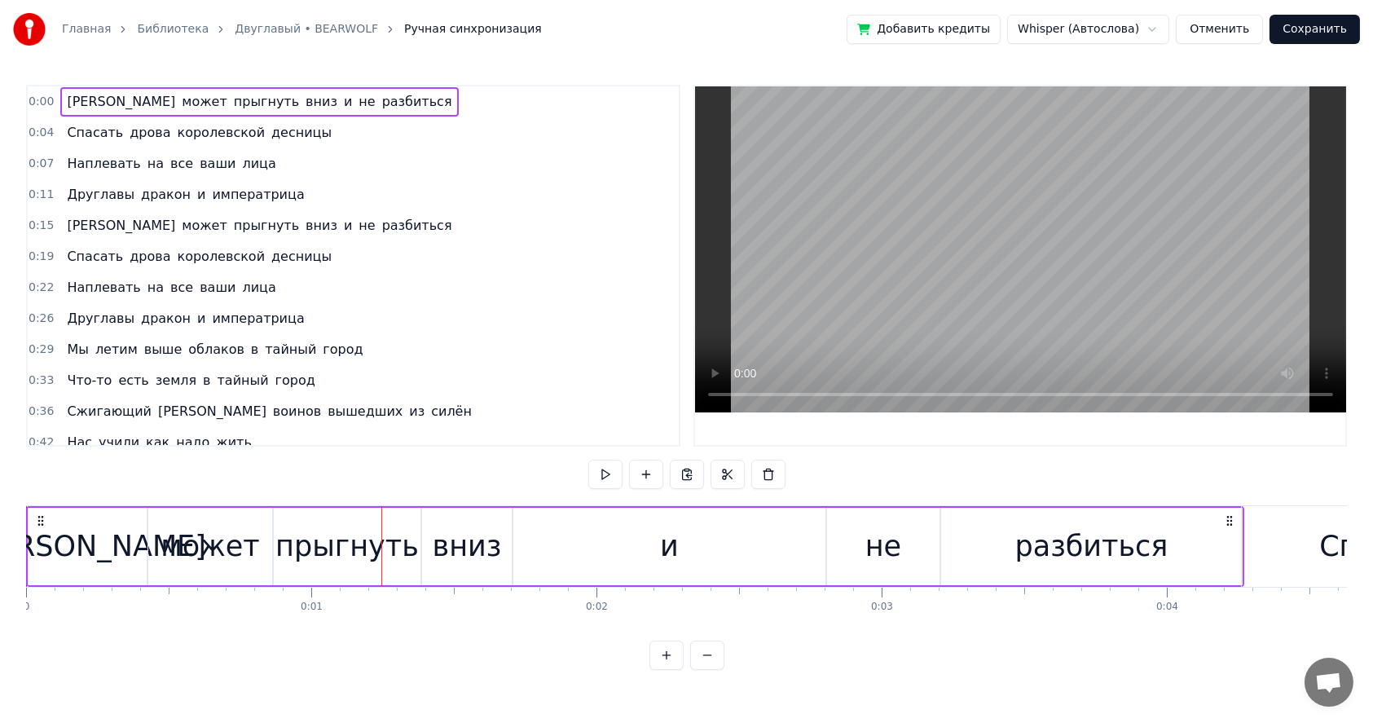
click at [287, 28] on link "Двуглавый • BEARWOLF" at bounding box center [306, 29] width 143 height 16
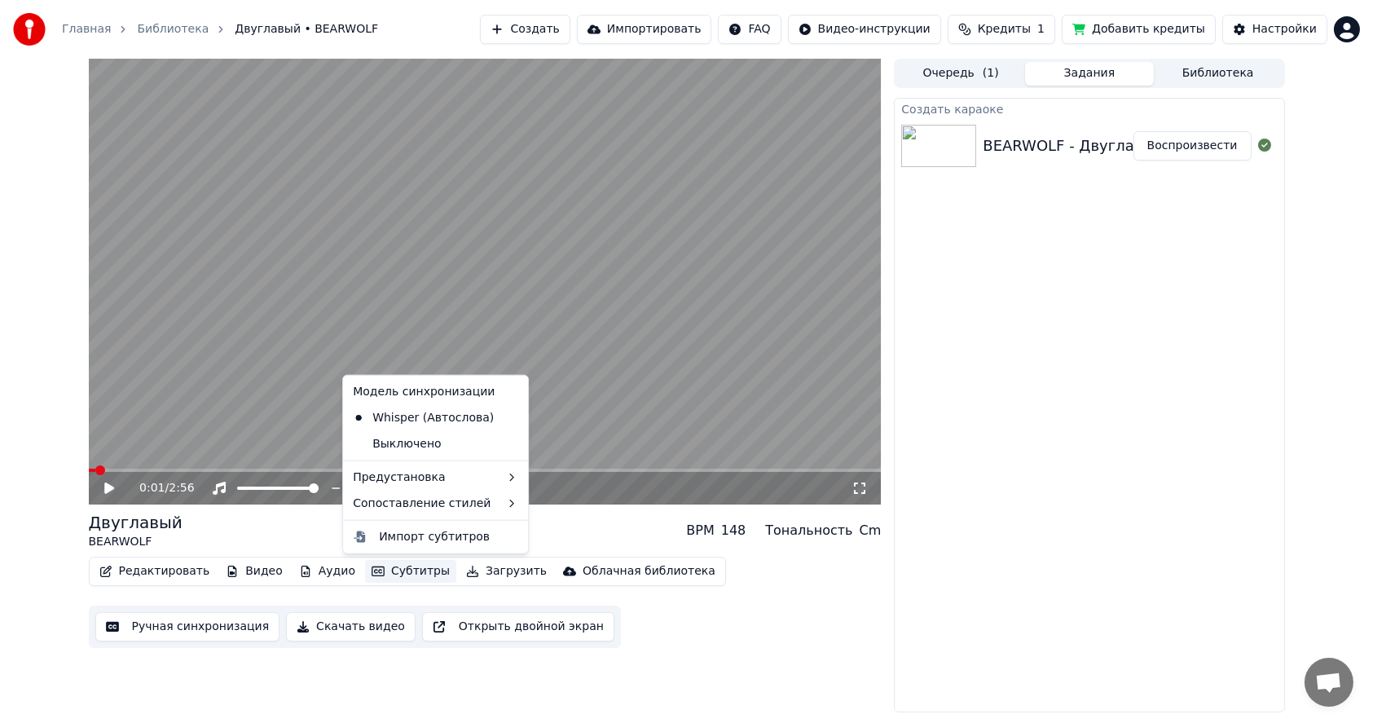
click at [379, 575] on button "Субтитры" at bounding box center [410, 571] width 91 height 23
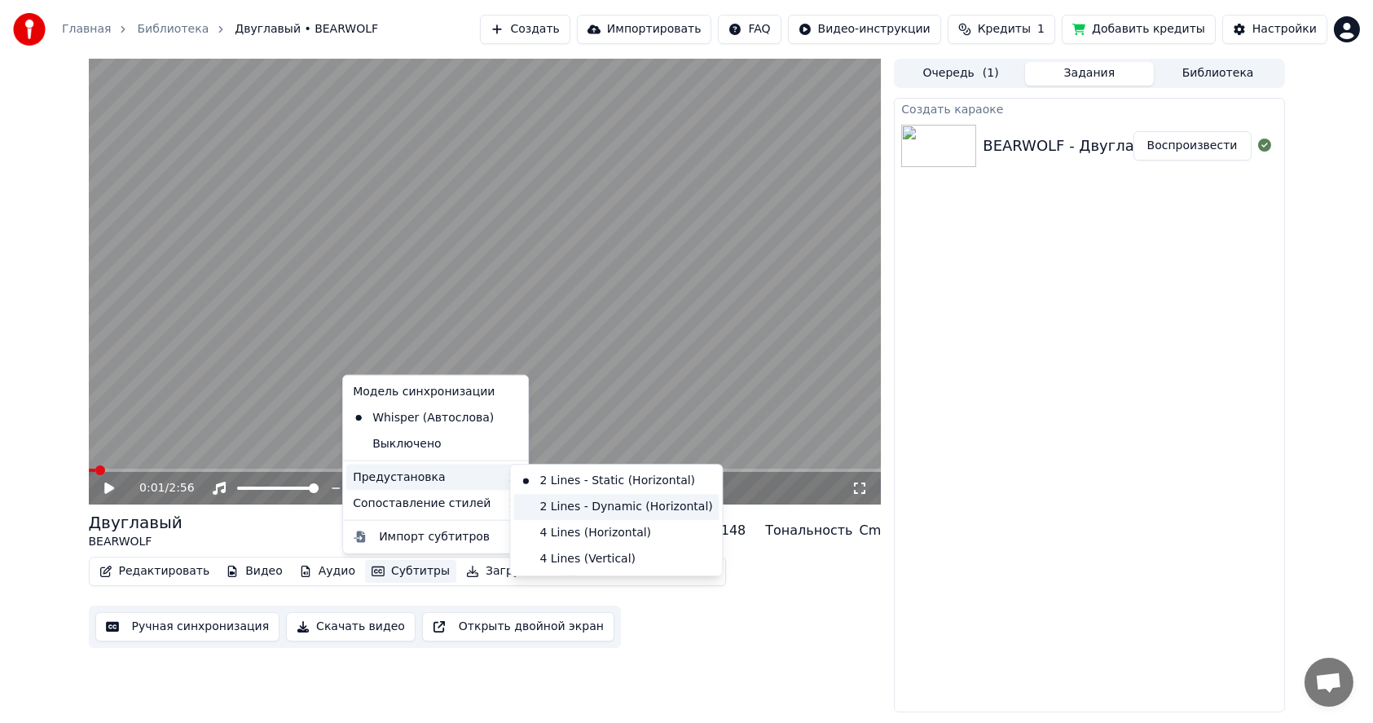
click at [570, 510] on div "2 Lines - Dynamic (Horizontal)" at bounding box center [615, 507] width 205 height 26
click at [557, 531] on div "4 Lines (Horizontal)" at bounding box center [615, 533] width 205 height 26
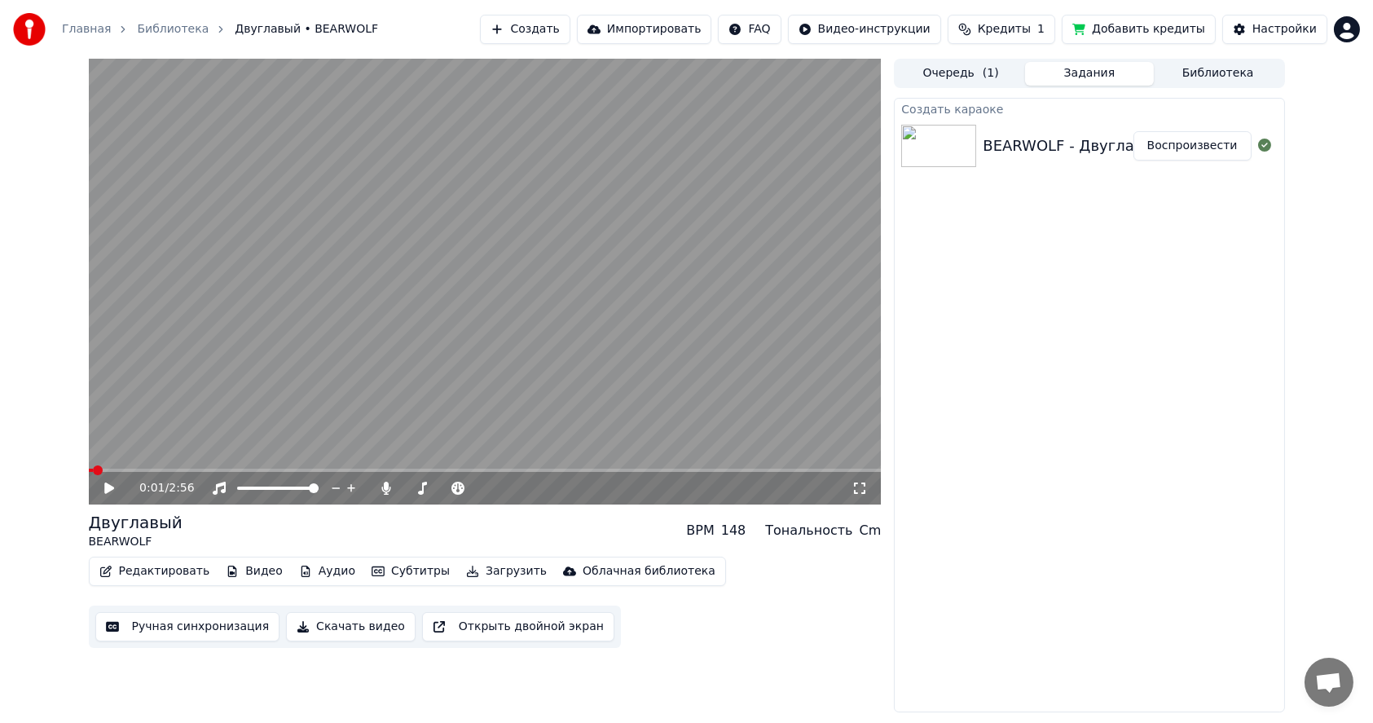
click at [93, 471] on span at bounding box center [98, 470] width 10 height 10
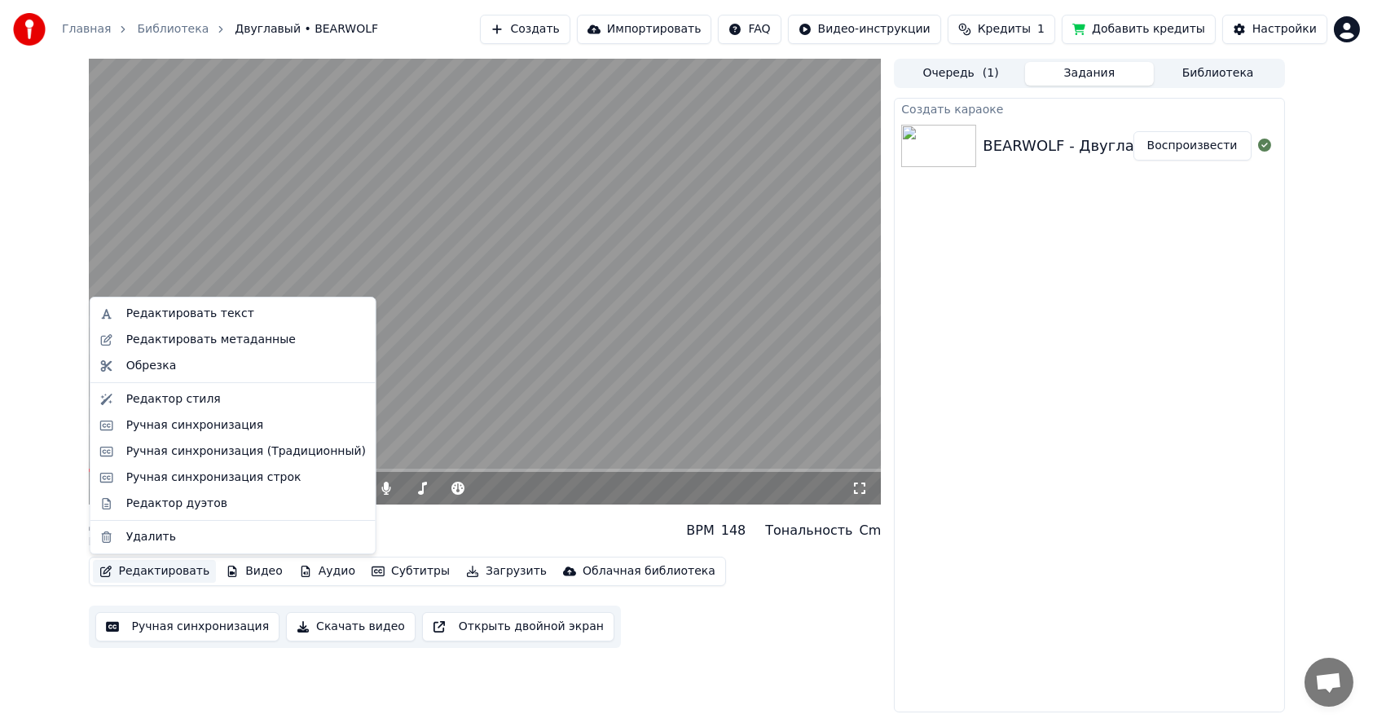
click at [153, 572] on button "Редактировать" at bounding box center [155, 571] width 124 height 23
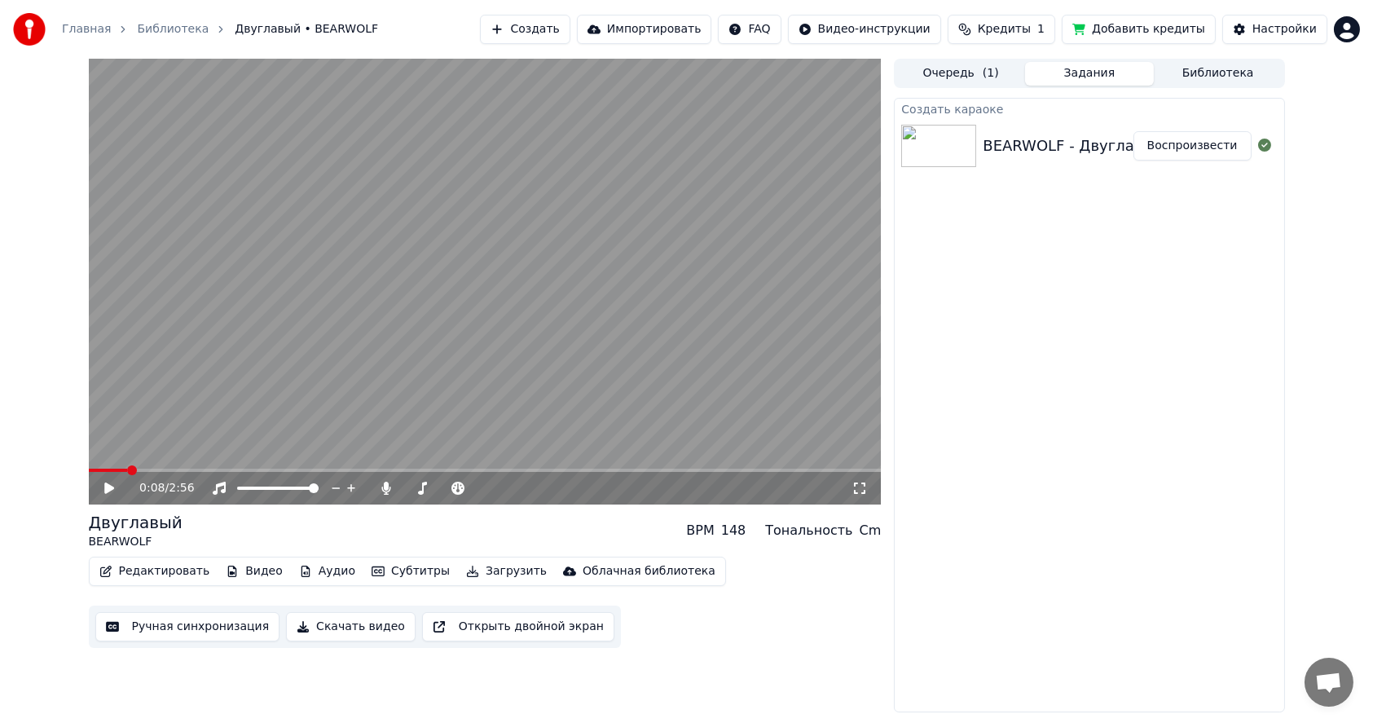
click at [157, 627] on button "Ручная синхронизация" at bounding box center [187, 626] width 185 height 29
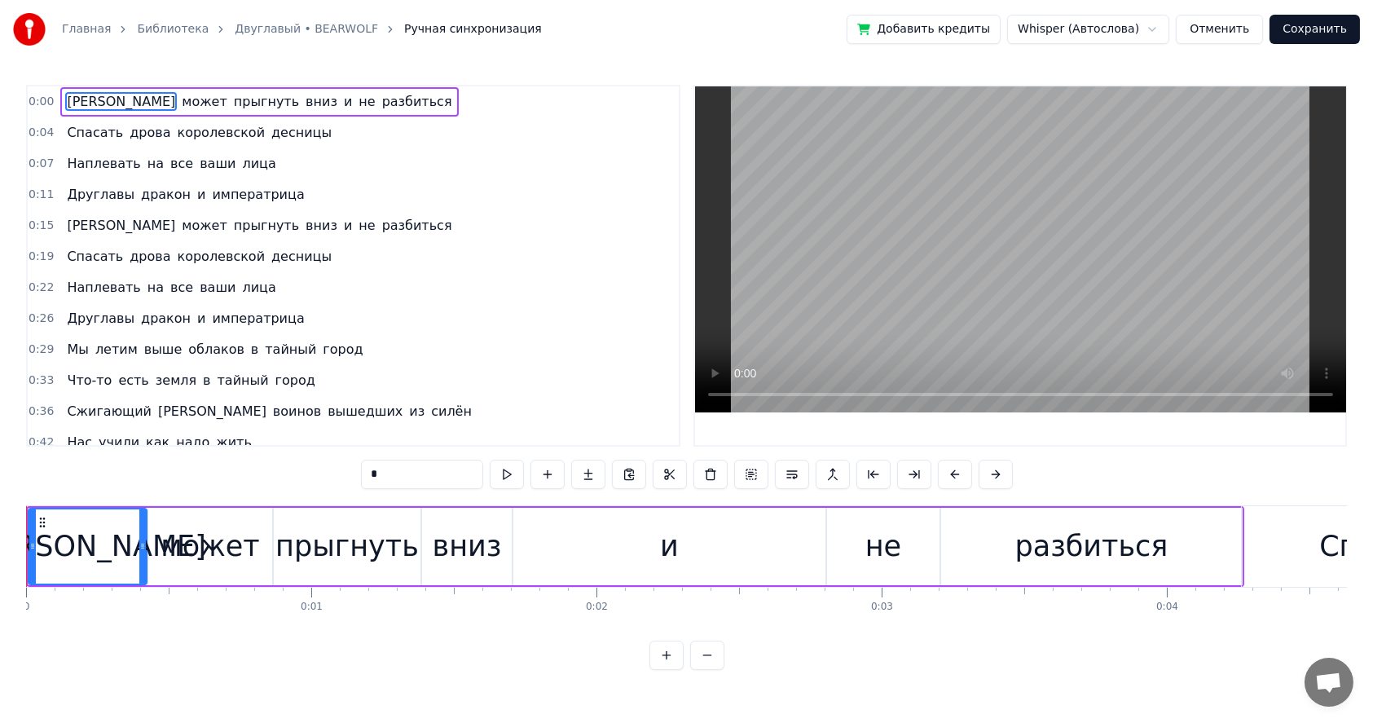
click at [128, 136] on span "дрова" at bounding box center [150, 132] width 44 height 19
type input "*****"
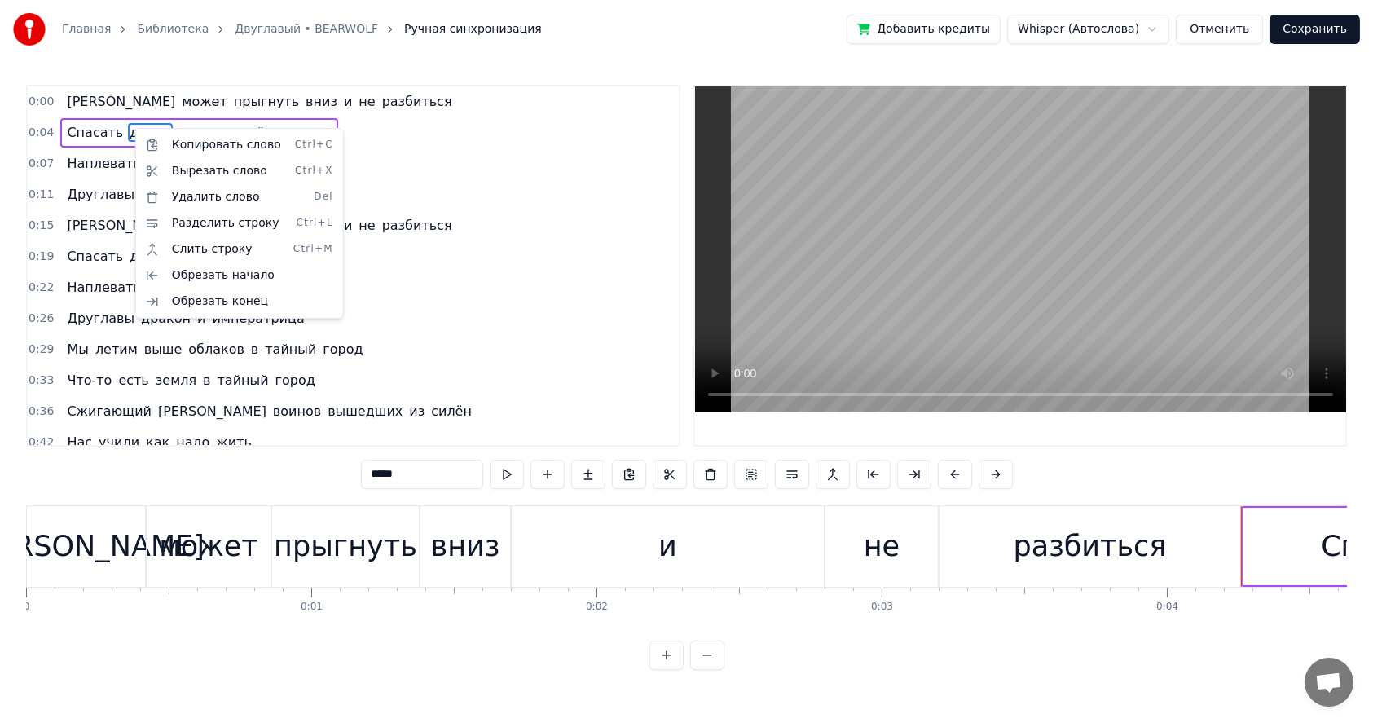
click at [268, 29] on html "Главная Библиотека Двуглавый • BEARWOLF Ручная синхронизация Добавить кредиты W…" at bounding box center [686, 348] width 1373 height 696
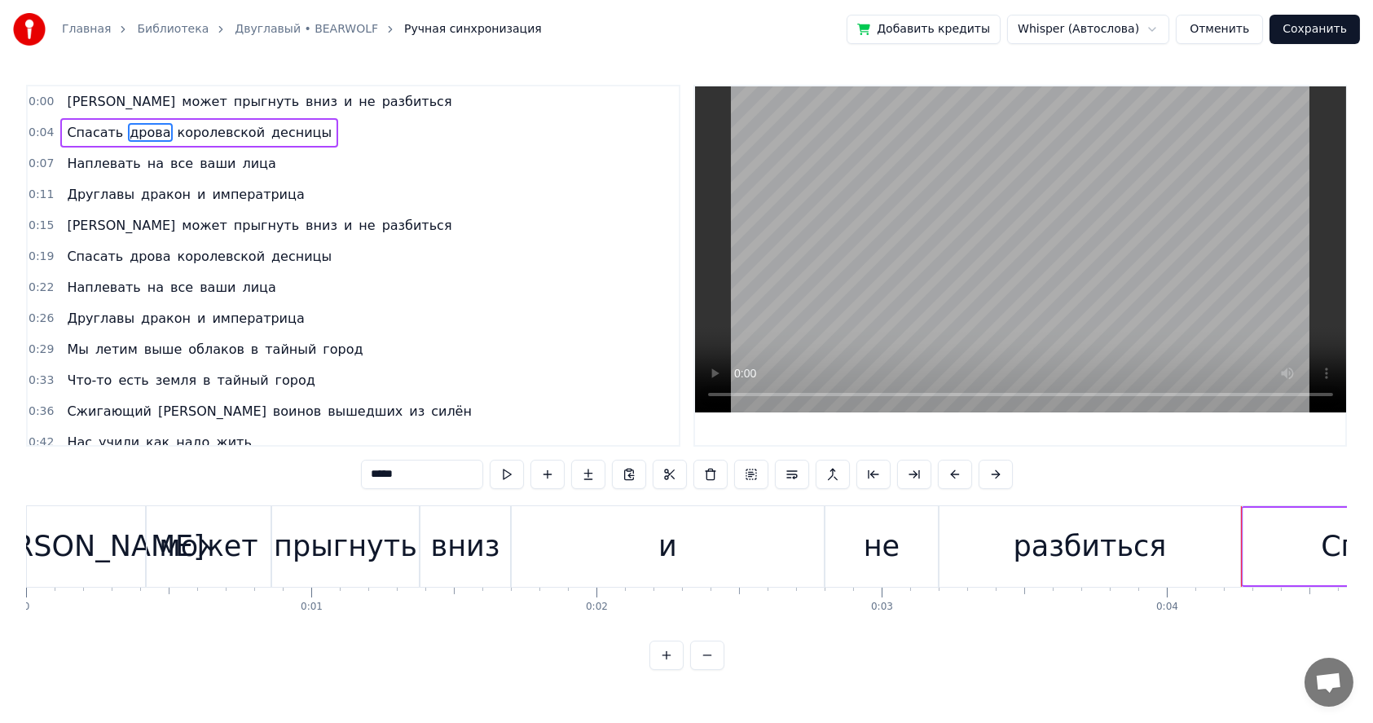
click at [272, 27] on link "Двуглавый • BEARWOLF" at bounding box center [306, 29] width 143 height 16
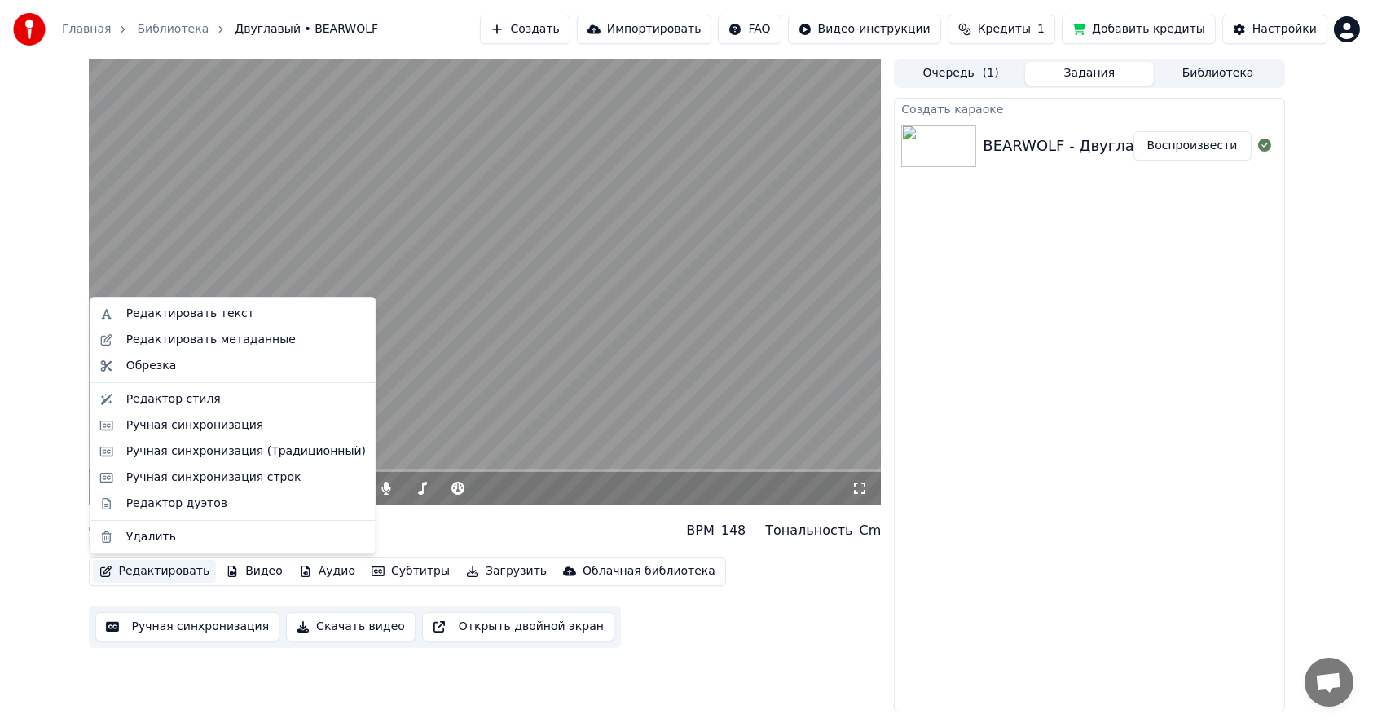
click at [170, 573] on button "Редактировать" at bounding box center [155, 571] width 124 height 23
click at [176, 313] on div "Редактировать текст" at bounding box center [190, 314] width 128 height 16
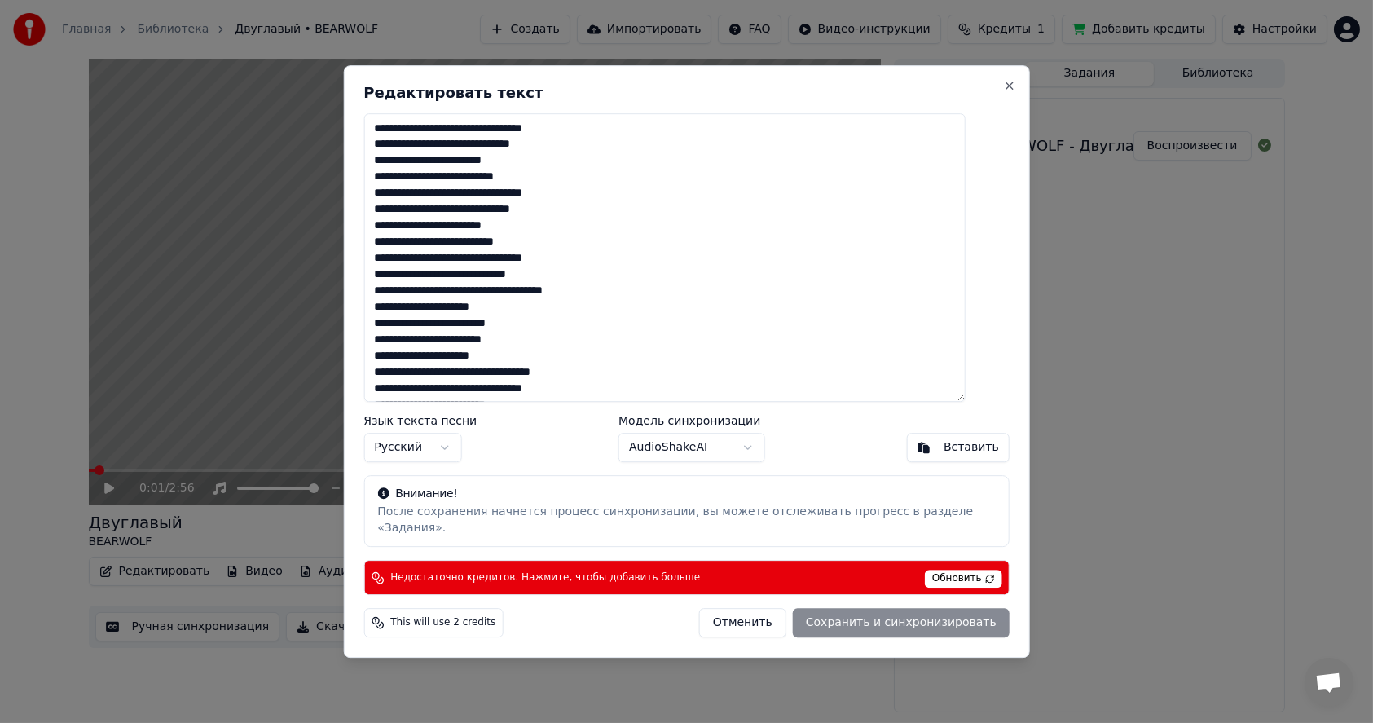
click at [444, 156] on textarea at bounding box center [663, 257] width 601 height 289
click at [1003, 91] on button "Close" at bounding box center [1009, 85] width 13 height 13
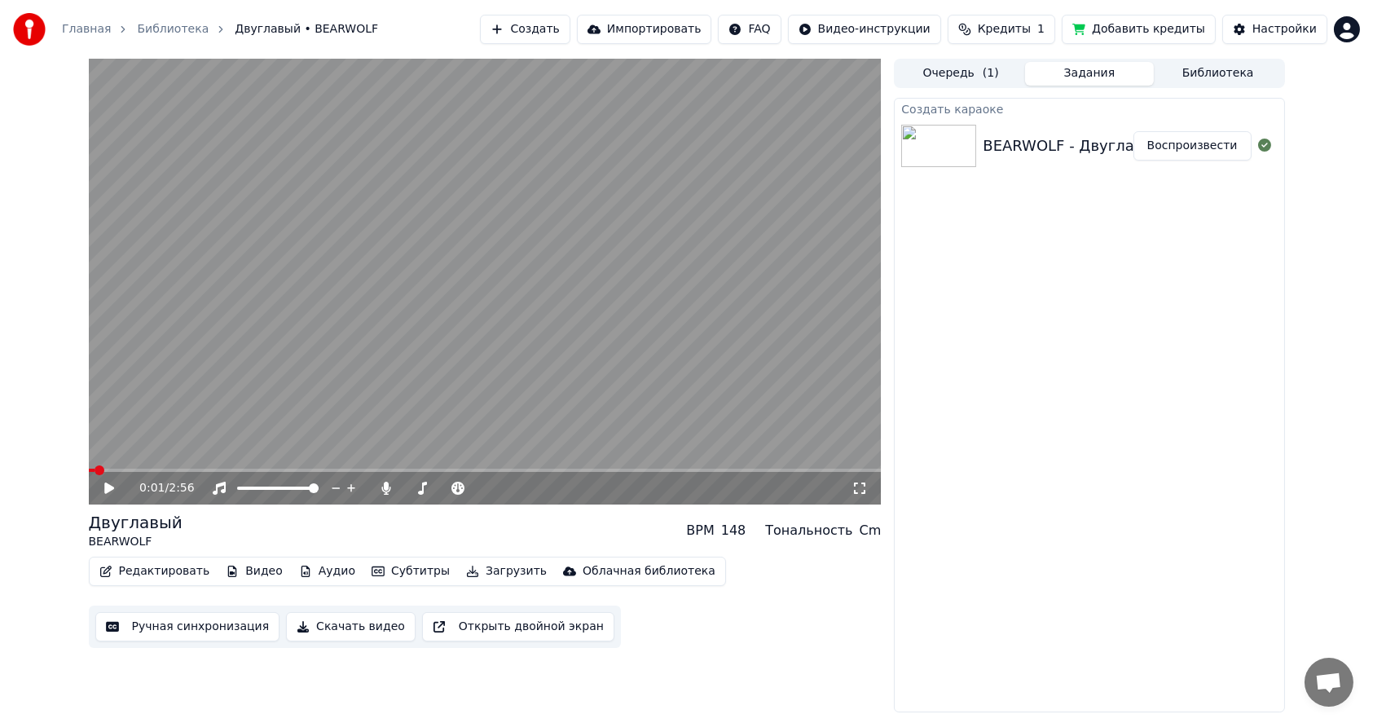
click at [180, 628] on button "Ручная синхронизация" at bounding box center [187, 626] width 185 height 29
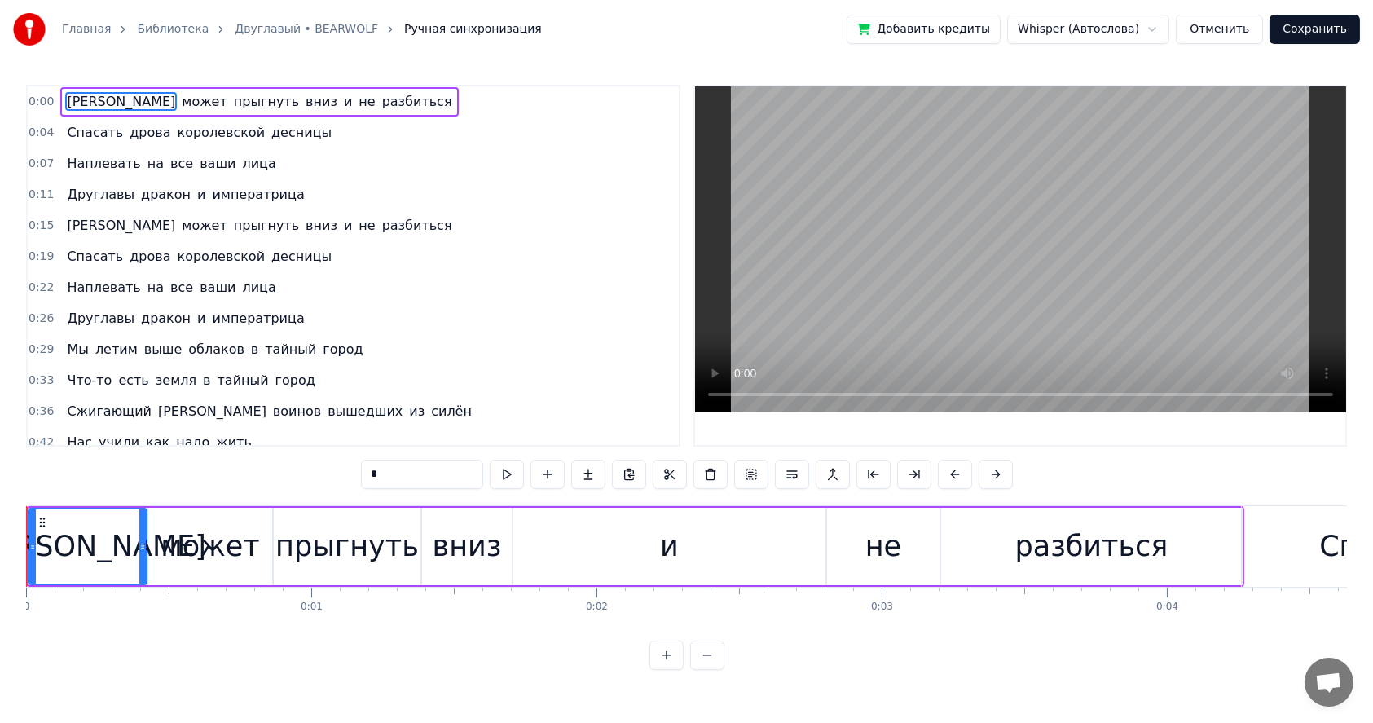
click at [261, 29] on link "Двуглавый • BEARWOLF" at bounding box center [306, 29] width 143 height 16
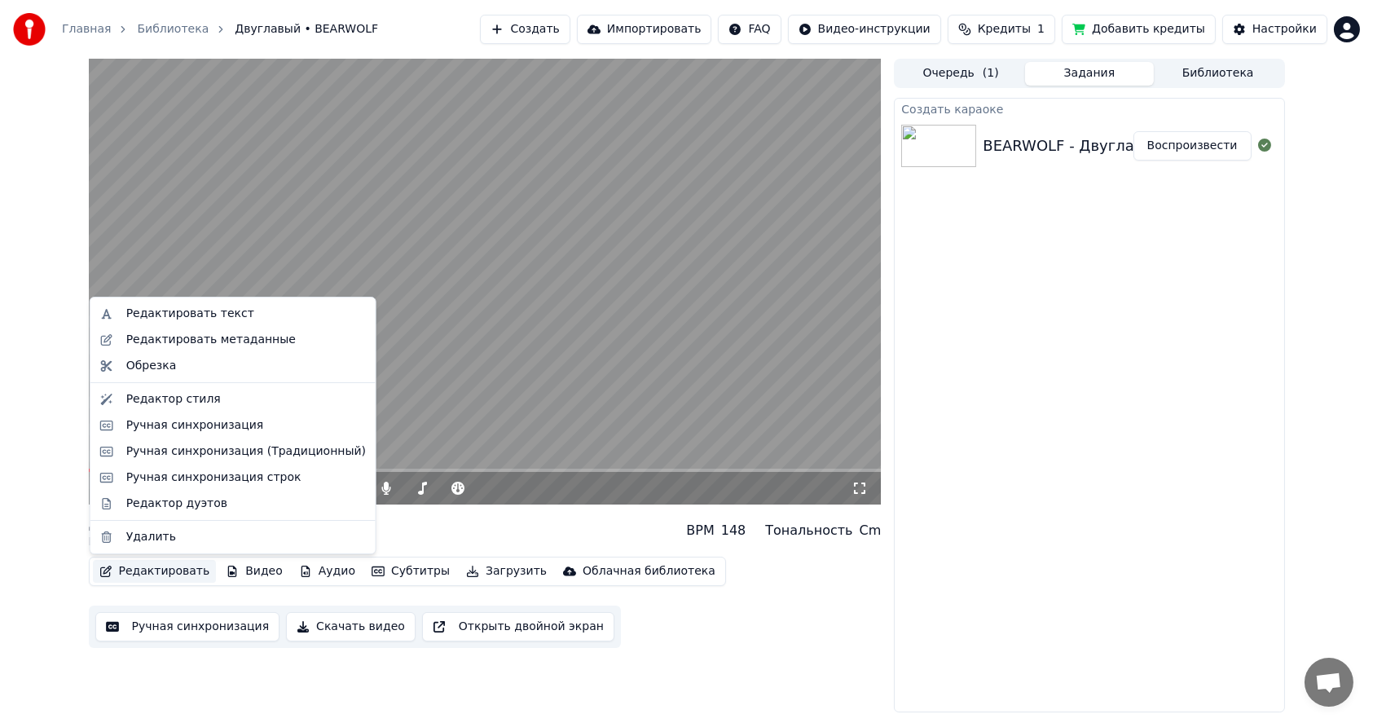
click at [163, 574] on button "Редактировать" at bounding box center [155, 571] width 124 height 23
click at [174, 314] on div "Редактировать текст" at bounding box center [190, 314] width 128 height 16
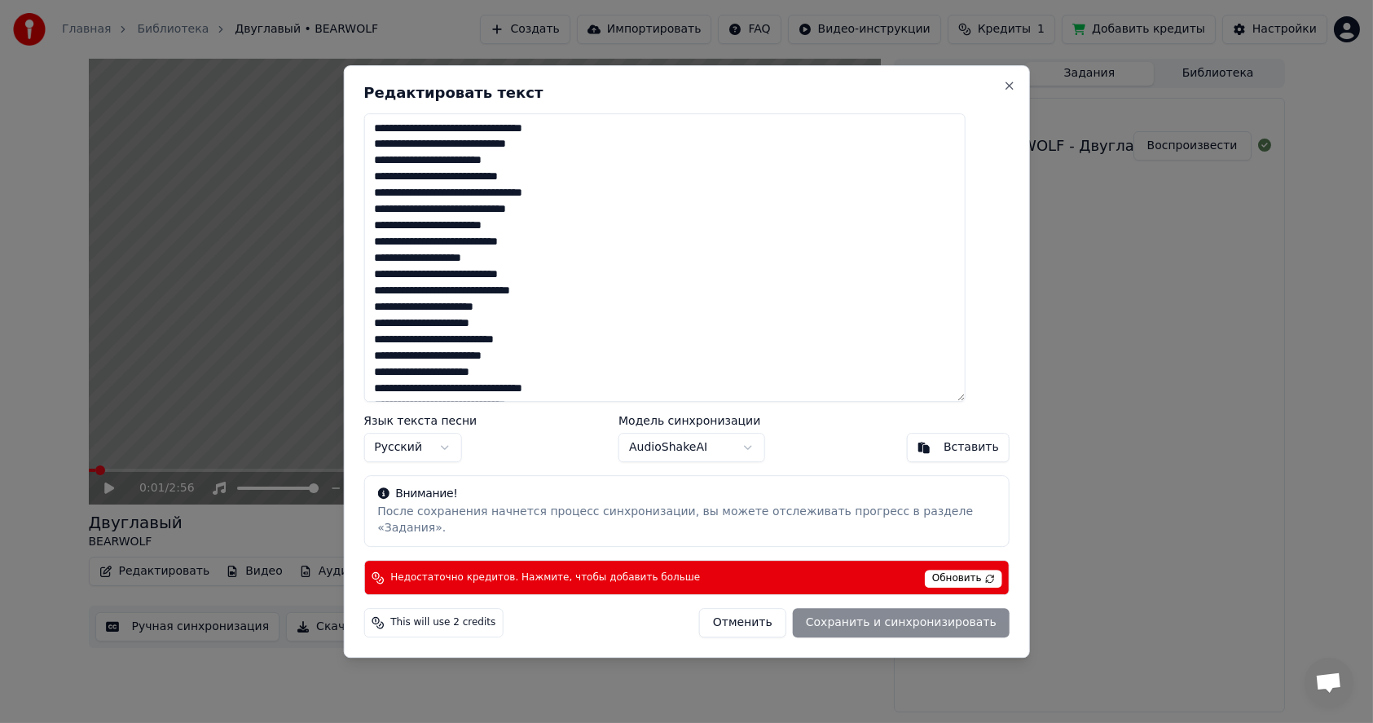
click at [878, 619] on div "Отменить Сохранить и синхронизировать" at bounding box center [854, 622] width 310 height 29
click at [934, 573] on span "Обновить" at bounding box center [963, 579] width 77 height 18
click at [751, 616] on button "Отменить" at bounding box center [742, 622] width 87 height 29
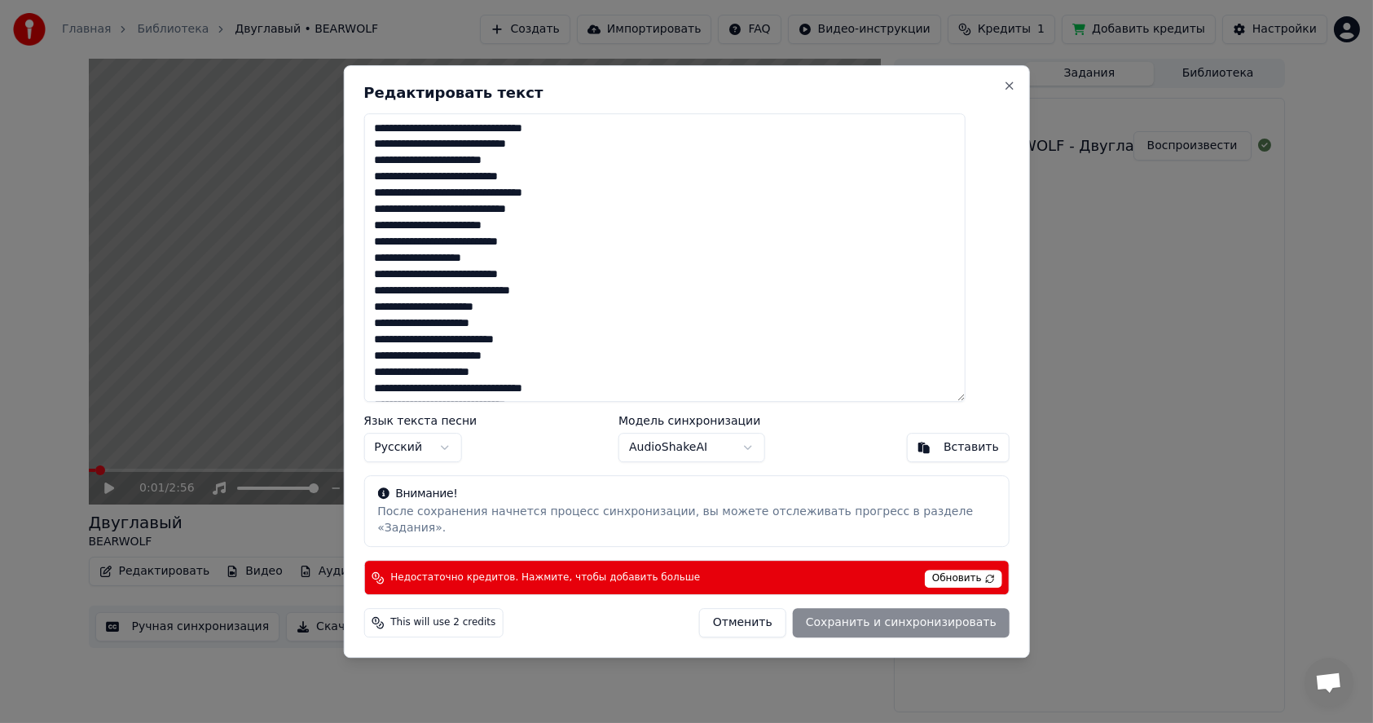
type textarea "**********"
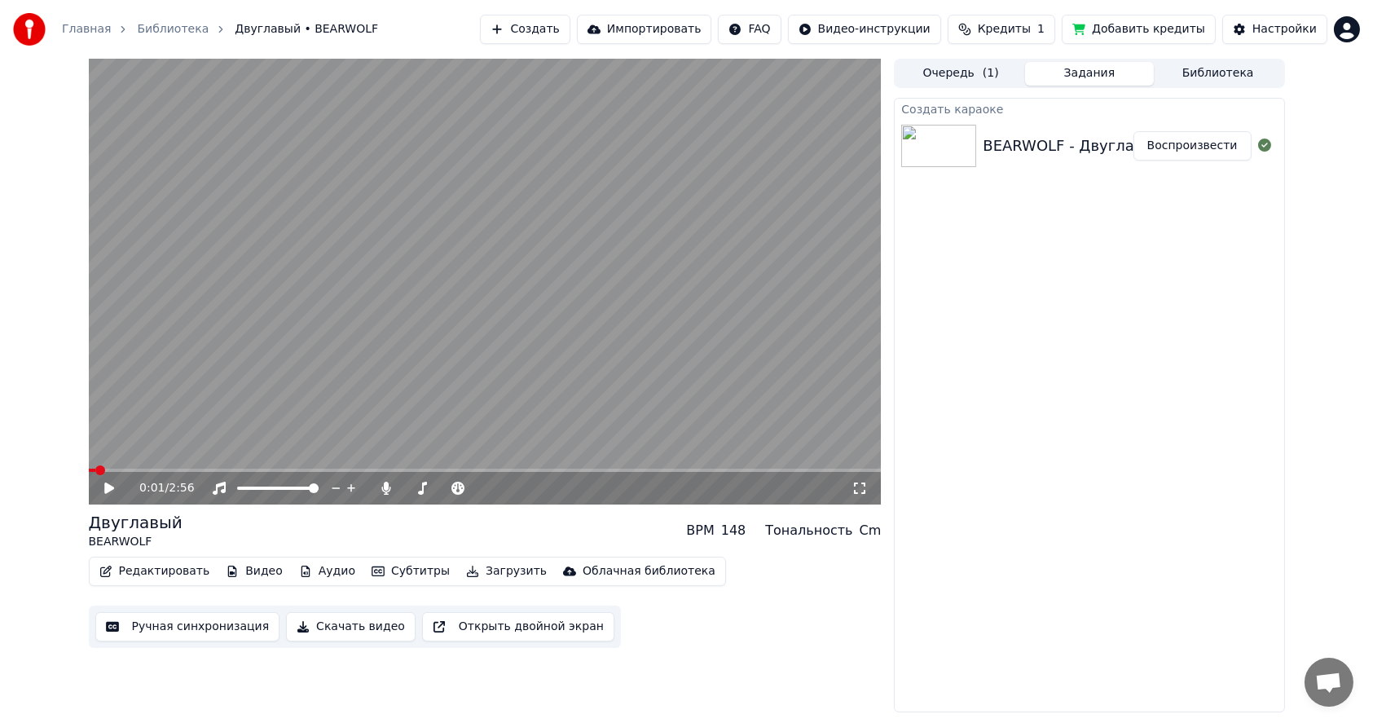
click at [180, 628] on button "Ручная синхронизация" at bounding box center [187, 626] width 185 height 29
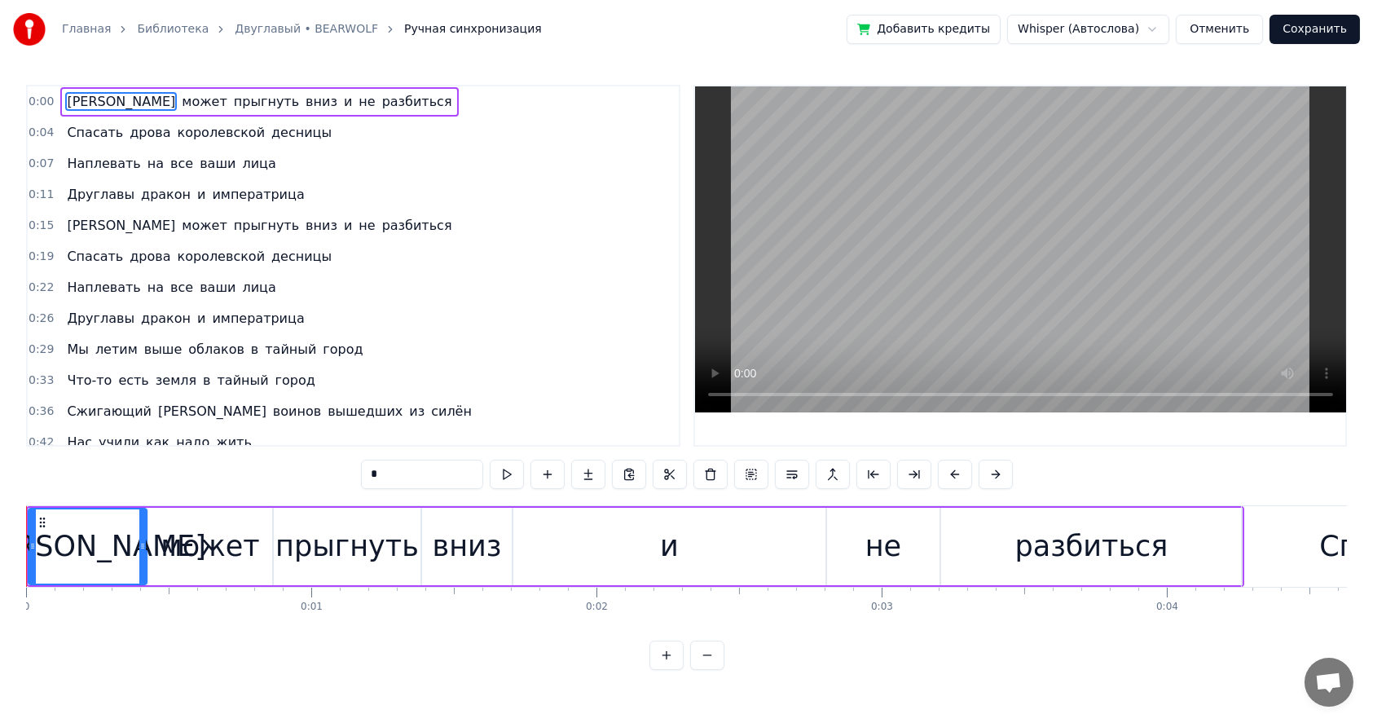
click at [128, 134] on span "дрова" at bounding box center [150, 132] width 44 height 19
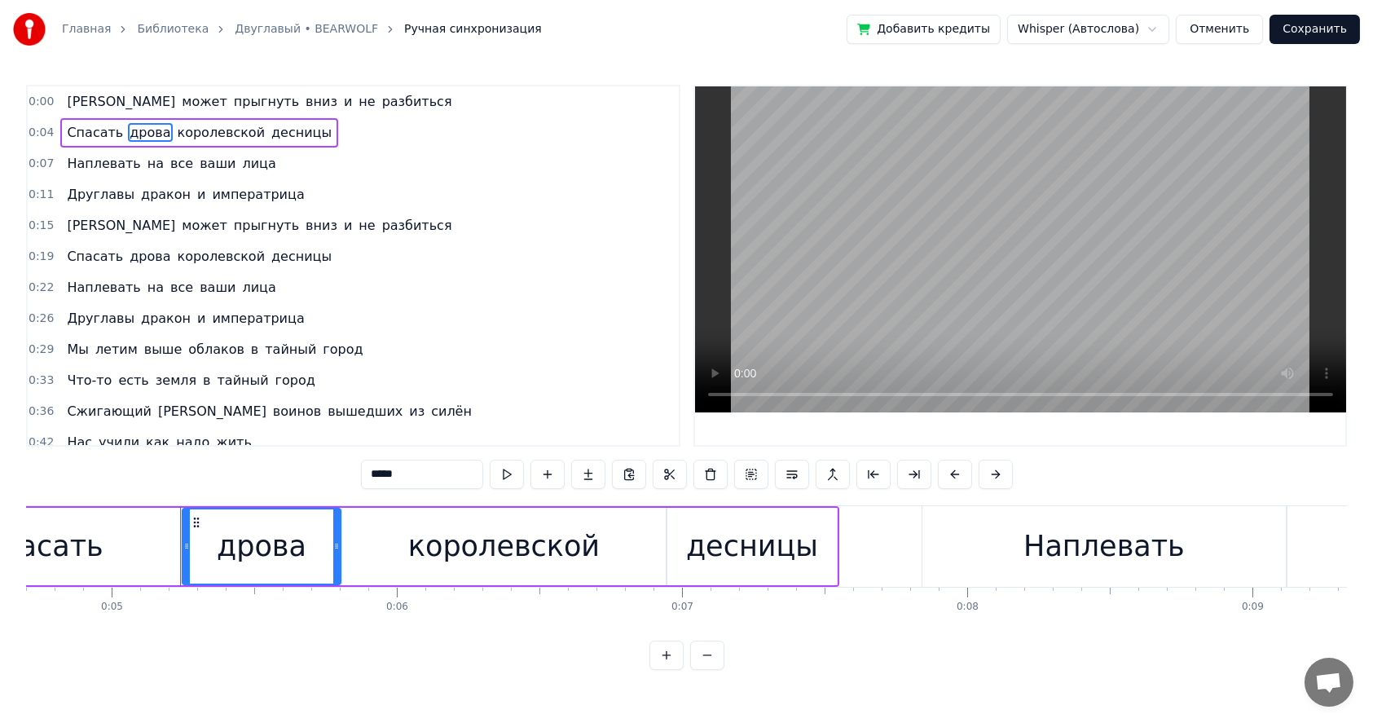
scroll to position [0, 1412]
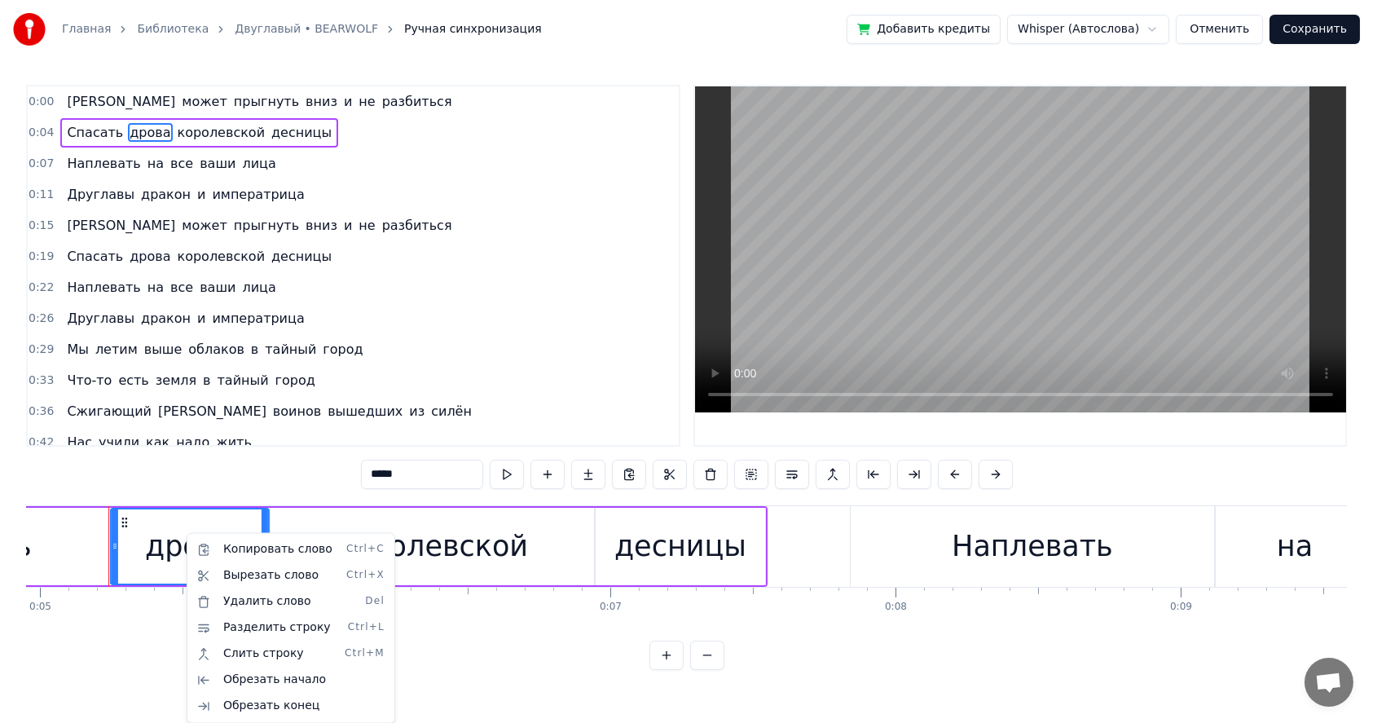
click at [124, 523] on icon at bounding box center [124, 522] width 13 height 13
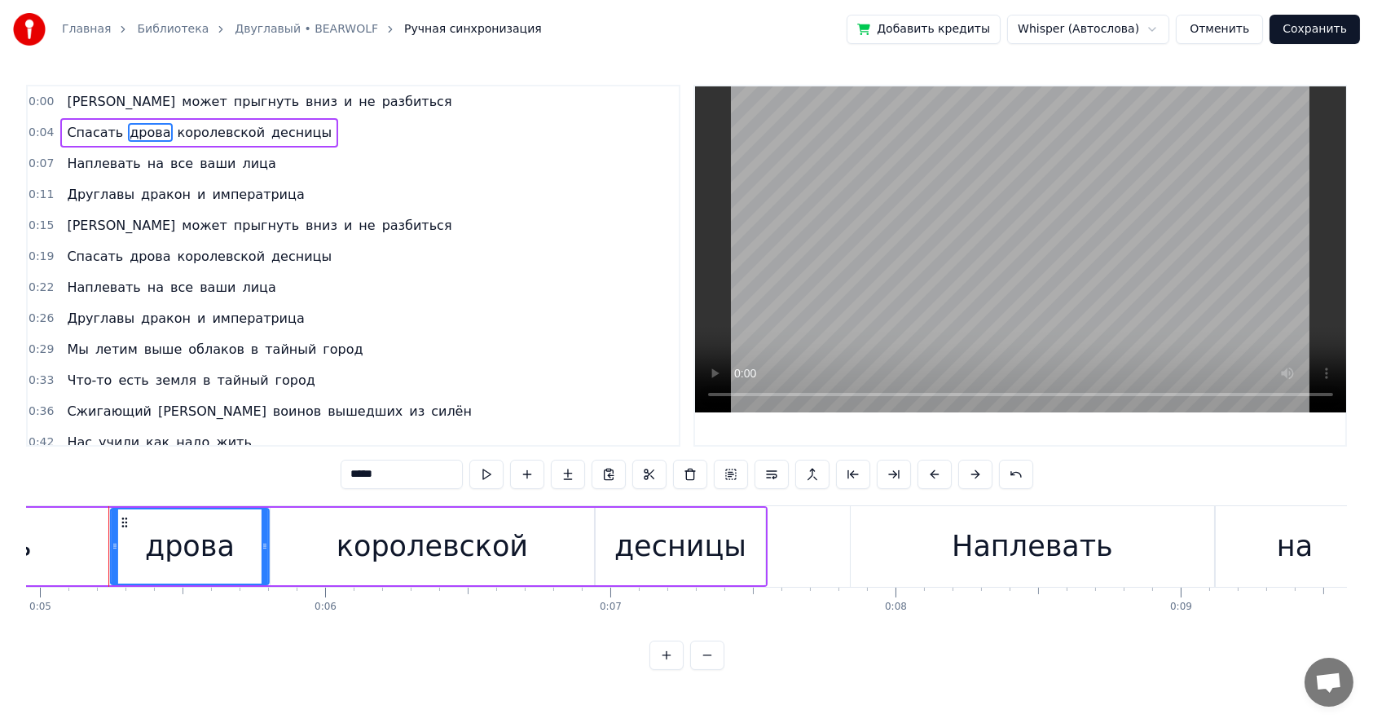
click at [124, 523] on icon at bounding box center [124, 522] width 13 height 13
click at [120, 521] on icon at bounding box center [124, 522] width 13 height 13
click at [125, 522] on circle at bounding box center [125, 522] width 1 height 1
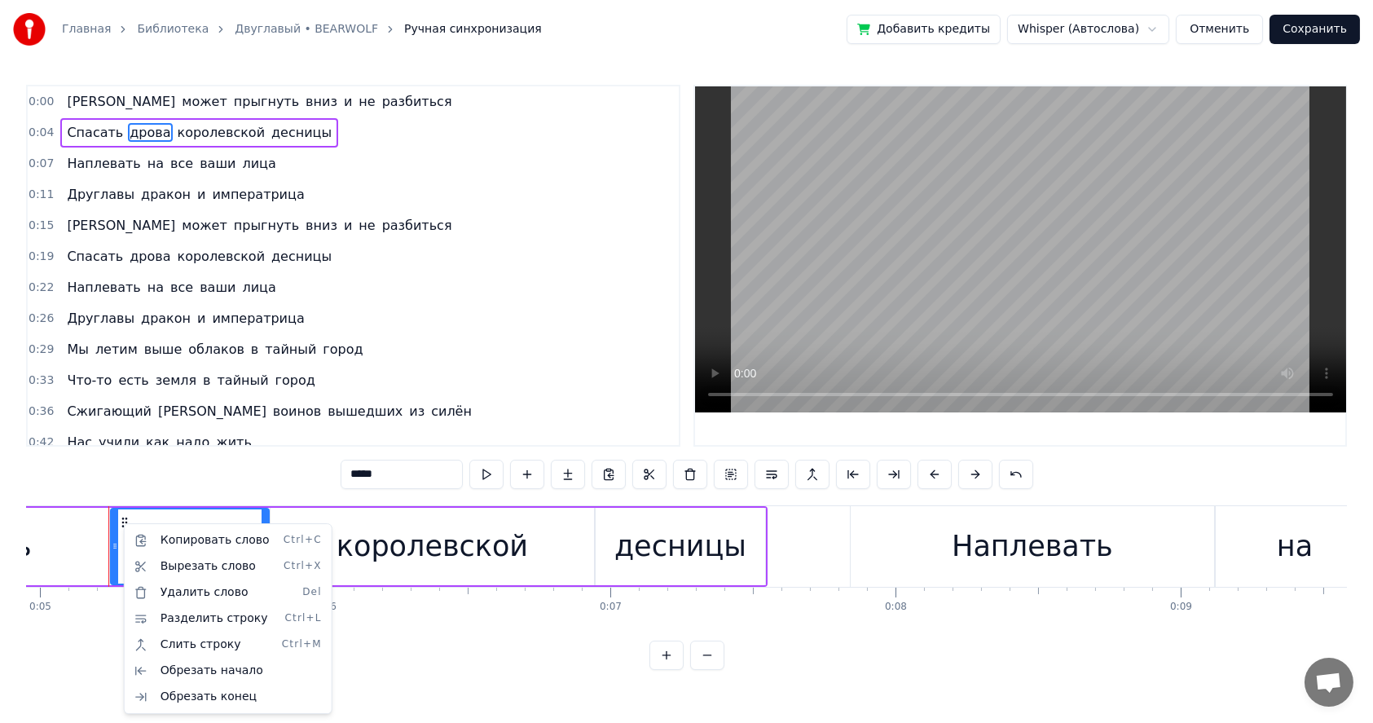
click at [397, 478] on html "Главная Библиотека Двуглавый • BEARWOLF Ручная синхронизация Добавить кредиты W…" at bounding box center [686, 348] width 1373 height 696
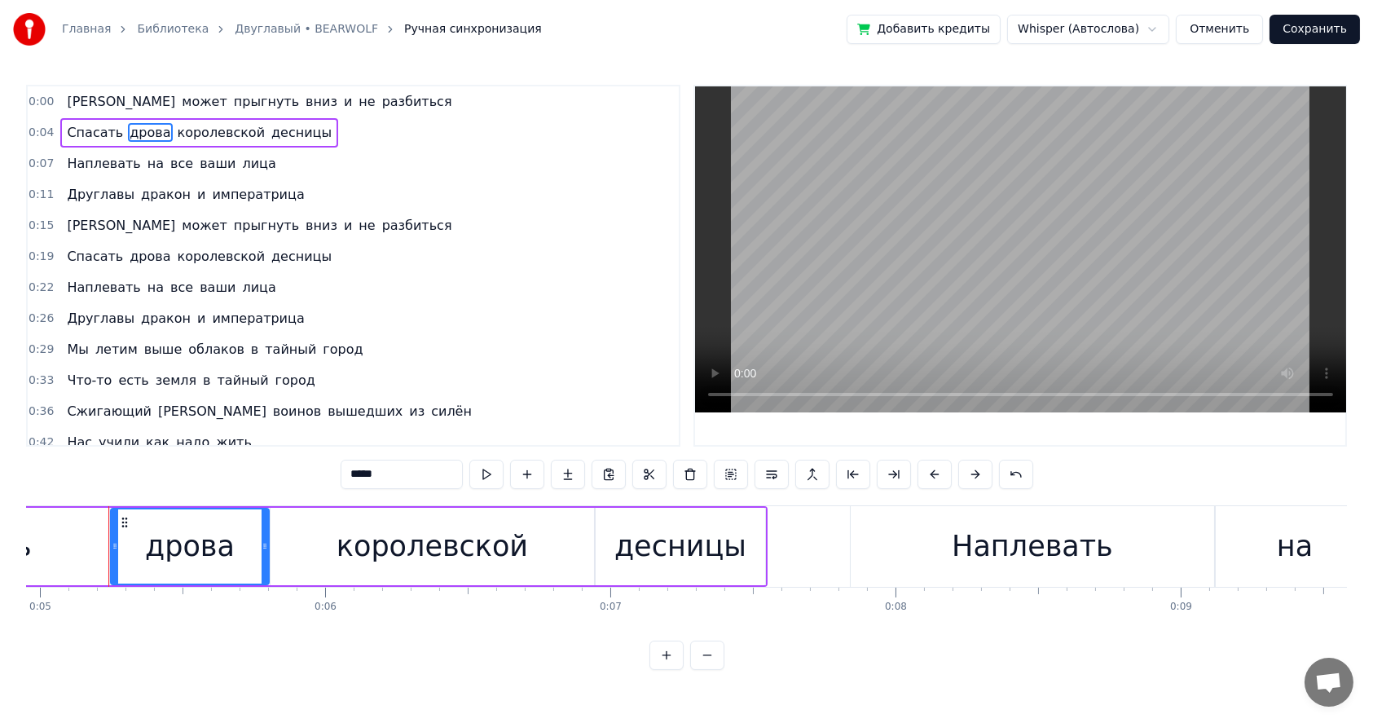
drag, startPoint x: 398, startPoint y: 473, endPoint x: 318, endPoint y: 472, distance: 80.7
click at [318, 472] on div "0:00 А может прыгнуть вниз и не разбиться 0:04 Спасать дрова королевской десниц…" at bounding box center [686, 377] width 1321 height 585
click at [288, 480] on div "0:00 А может прыгнуть вниз и не разбиться 0:04 Спасать рука королевской десницы…" at bounding box center [686, 377] width 1321 height 585
click at [137, 254] on span "дрова" at bounding box center [150, 256] width 44 height 19
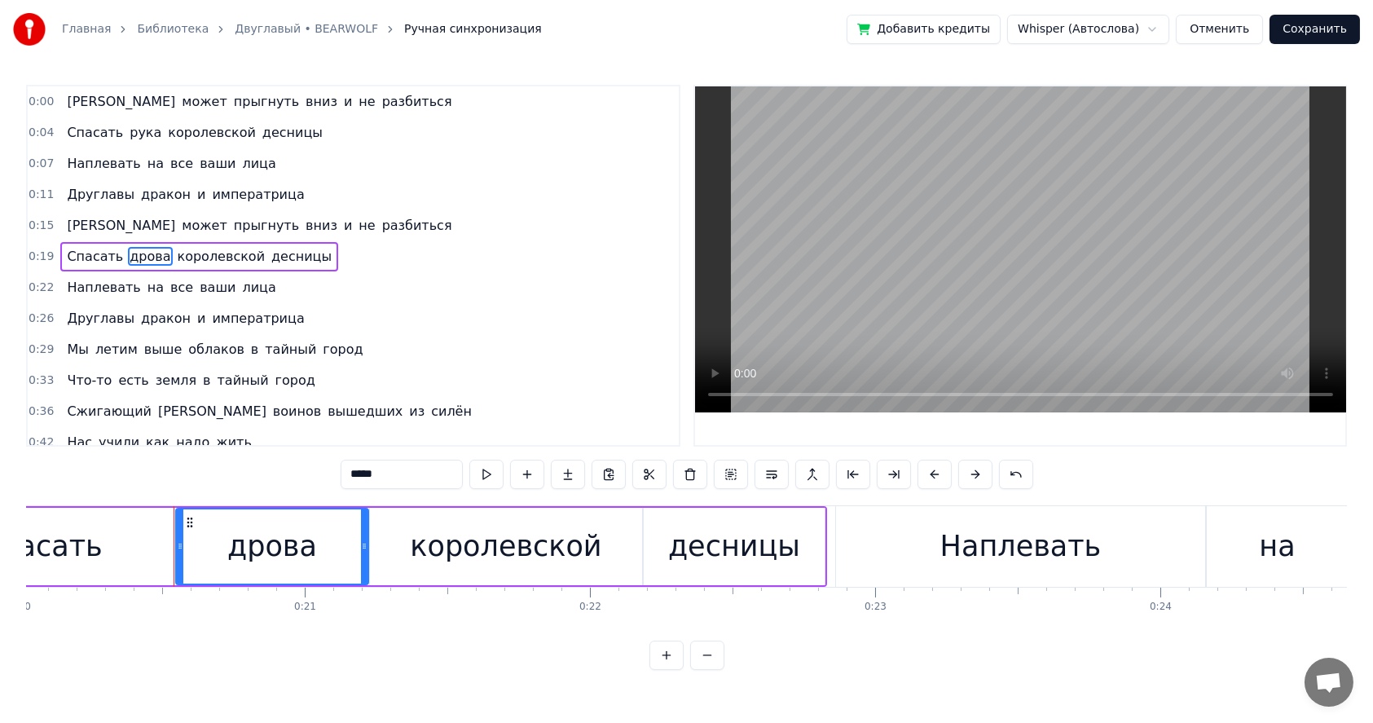
scroll to position [0, 5776]
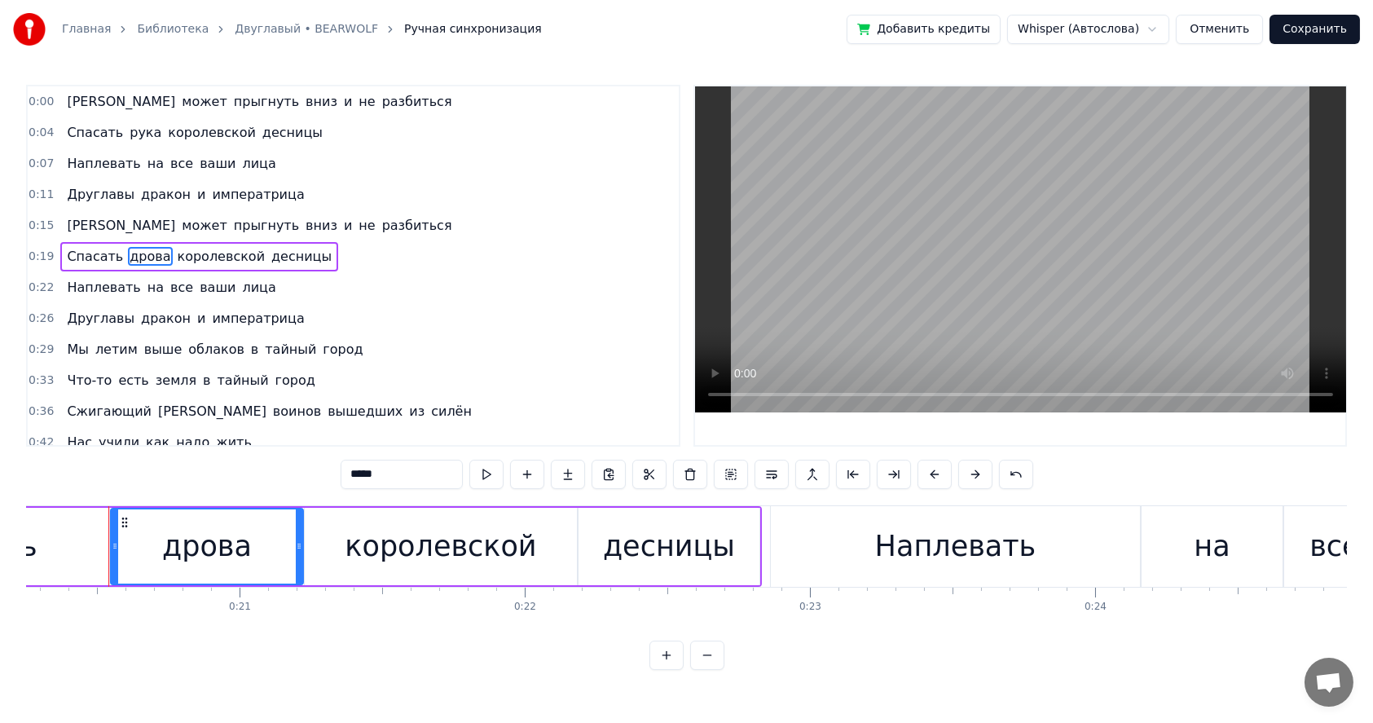
drag, startPoint x: 390, startPoint y: 475, endPoint x: 302, endPoint y: 473, distance: 88.0
click at [303, 473] on div "0:00 А может прыгнуть вниз и не разбиться 0:04 Спасать рука королевской десницы…" at bounding box center [686, 377] width 1321 height 585
click at [75, 194] on span "Друглавы" at bounding box center [100, 194] width 71 height 19
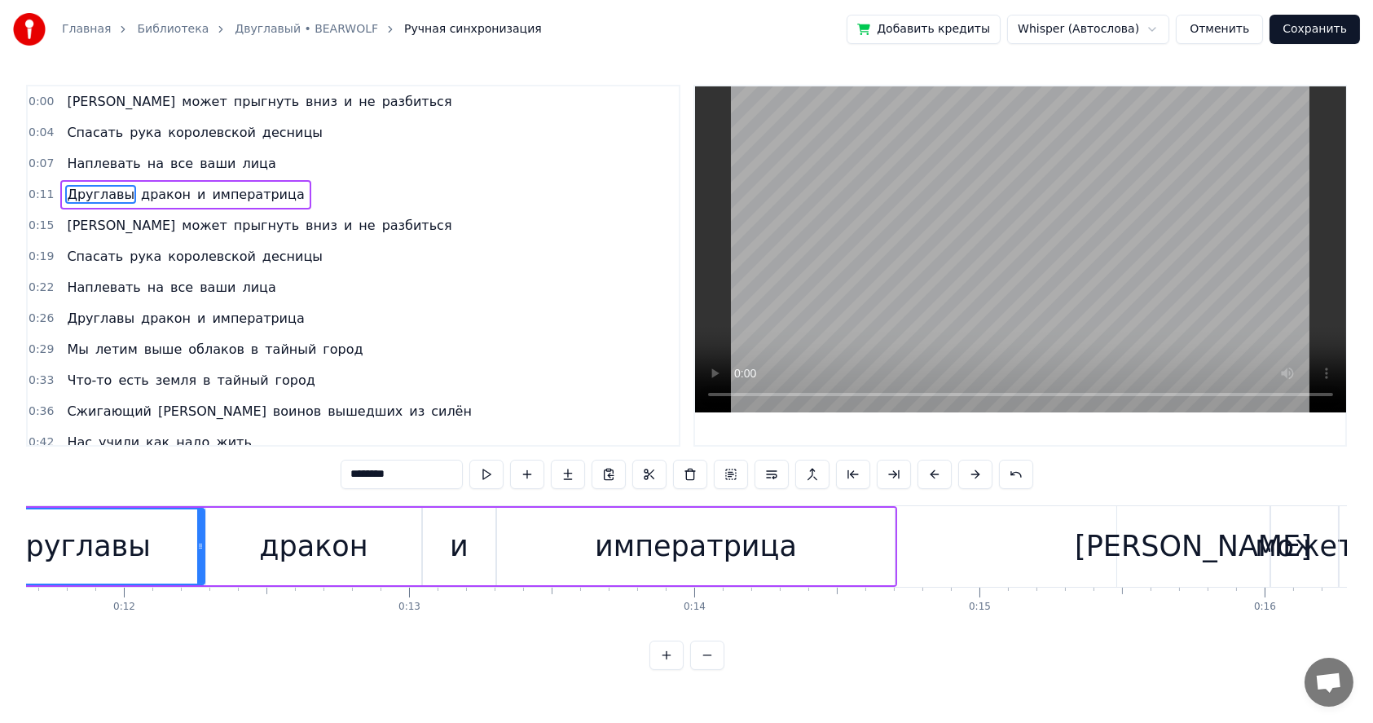
scroll to position [0, 3163]
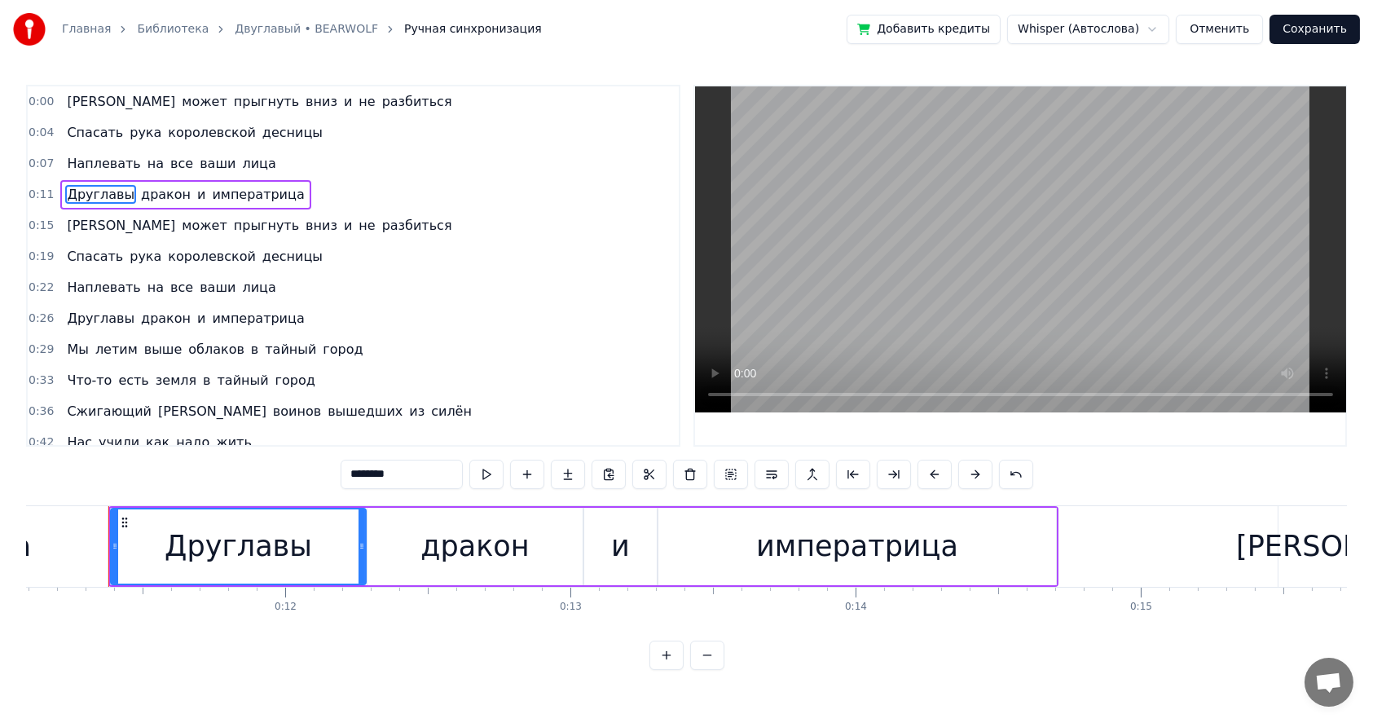
click at [365, 474] on input "********" at bounding box center [402, 474] width 122 height 29
click at [361, 475] on input "********" at bounding box center [402, 474] width 122 height 29
click at [88, 315] on span "Друглавы" at bounding box center [100, 318] width 71 height 19
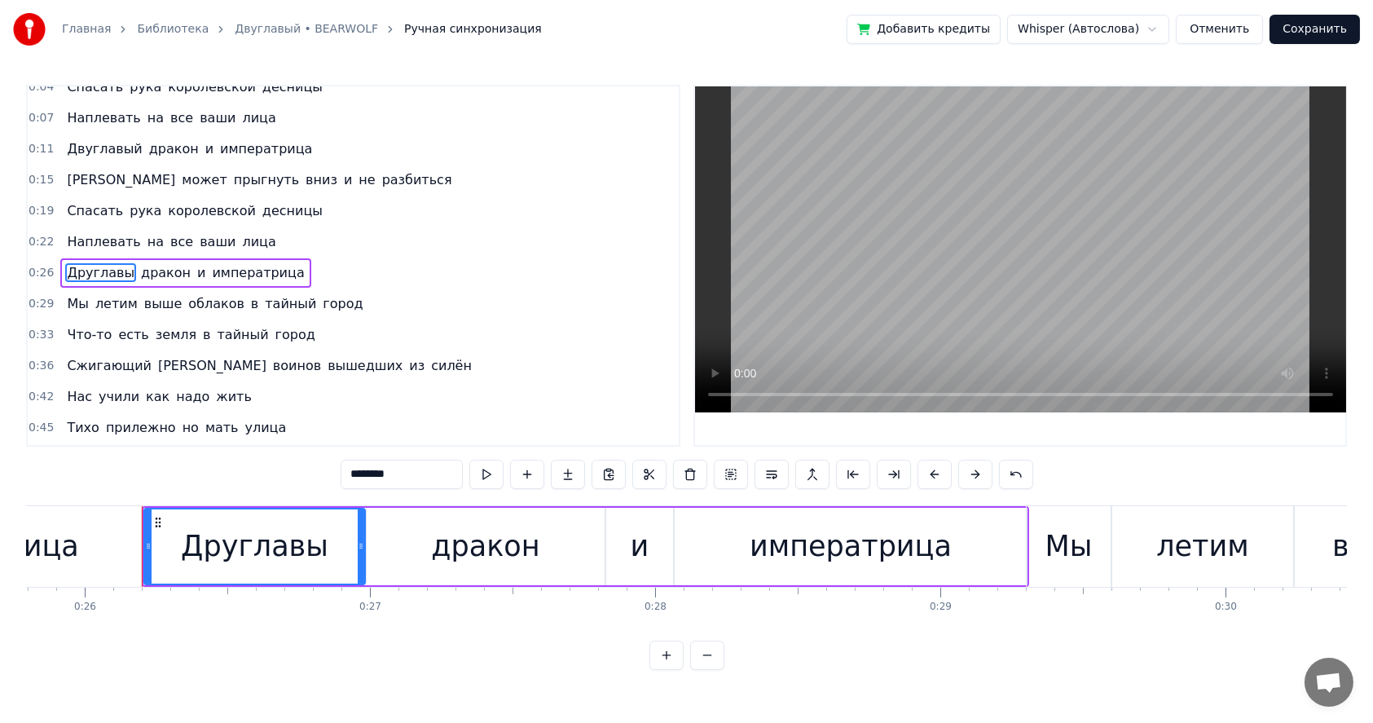
scroll to position [0, 7390]
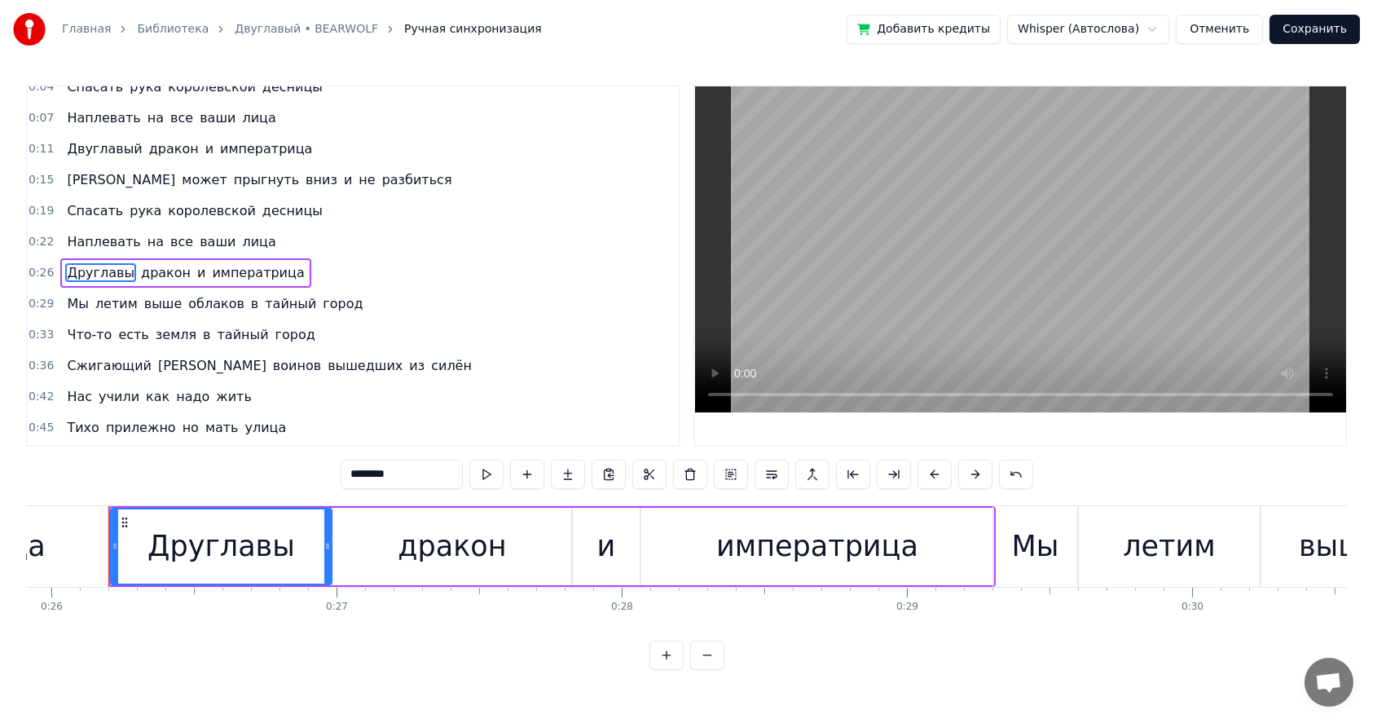
click at [365, 478] on input "********" at bounding box center [402, 474] width 122 height 29
click at [360, 477] on input "********" at bounding box center [402, 474] width 122 height 29
type input "*********"
click at [1162, 28] on html "Главная Библиотека Двуглавый • BEARWOLF Ручная синхронизация Добавить кредиты W…" at bounding box center [686, 348] width 1373 height 696
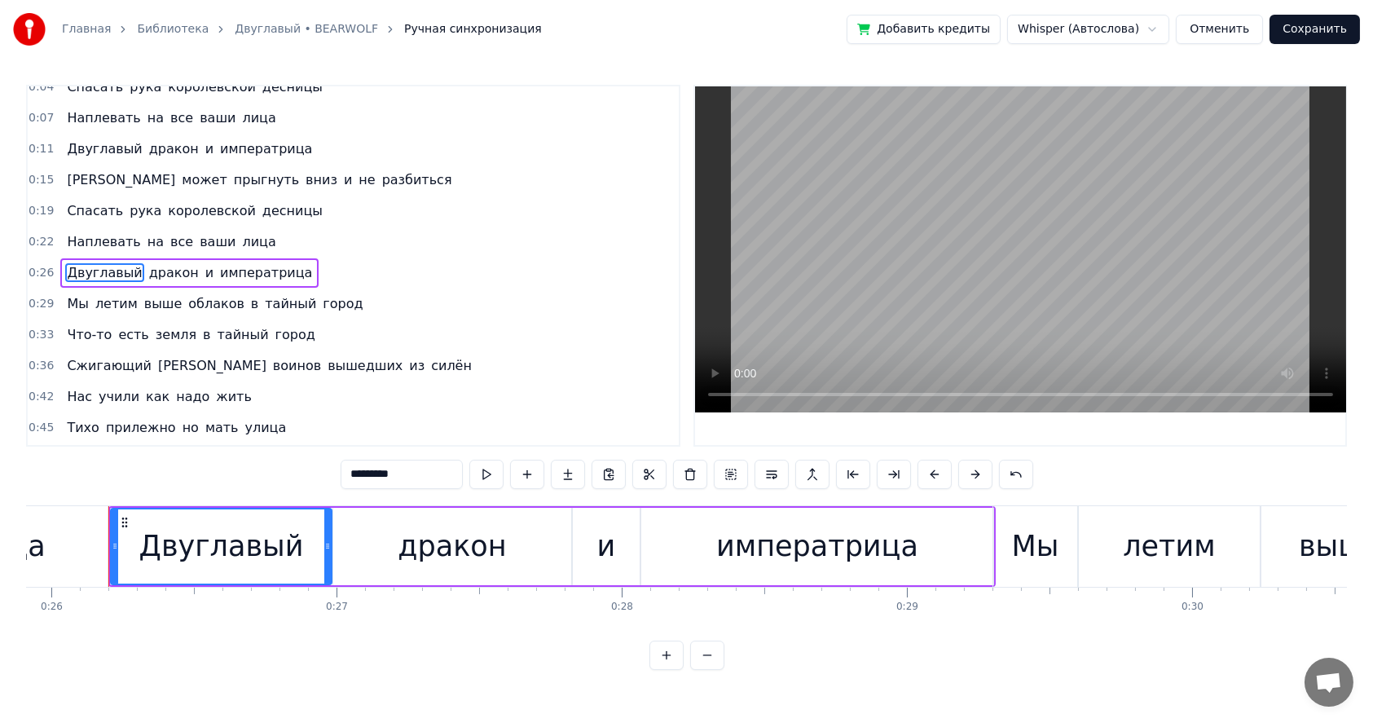
click at [164, 25] on link "Библиотека" at bounding box center [173, 29] width 72 height 16
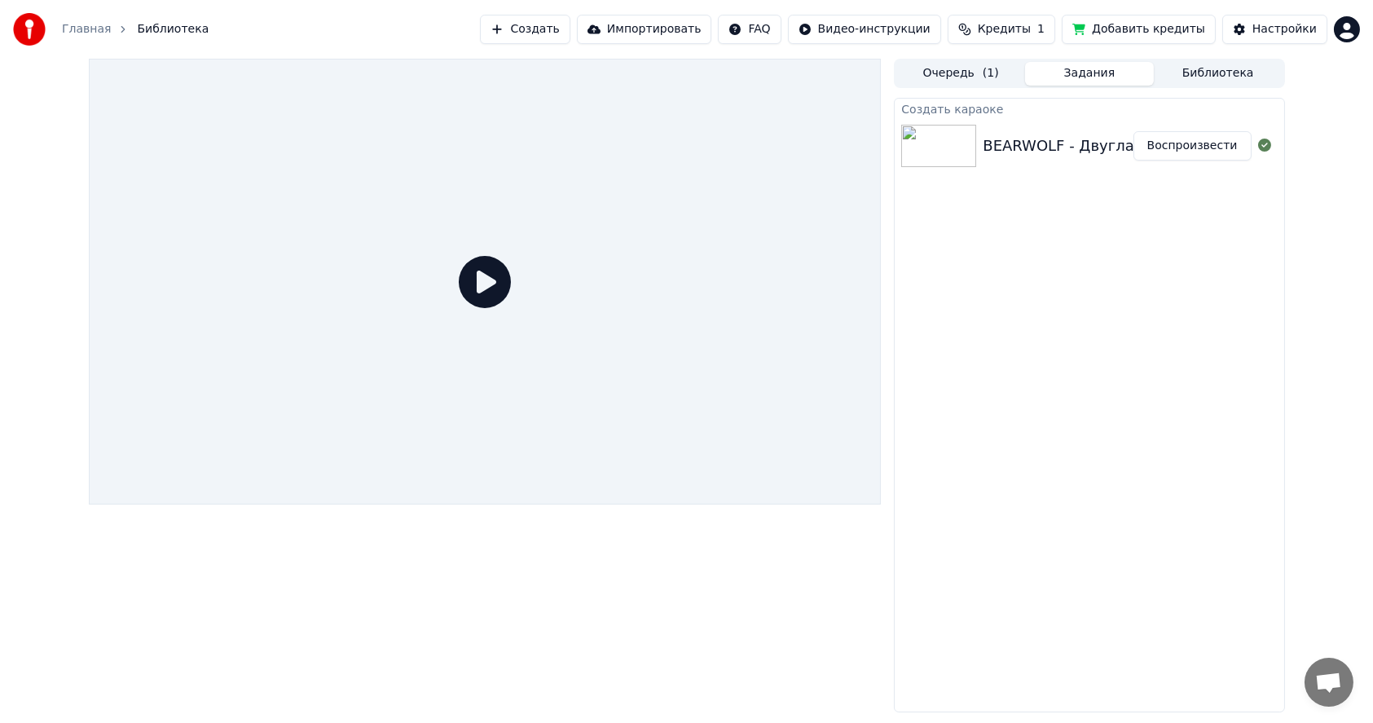
drag, startPoint x: 1086, startPoint y: 79, endPoint x: 1048, endPoint y: 76, distance: 38.4
click at [1087, 79] on button "Задания" at bounding box center [1089, 74] width 129 height 24
click at [931, 75] on button "Очередь ( 1 )" at bounding box center [960, 74] width 129 height 24
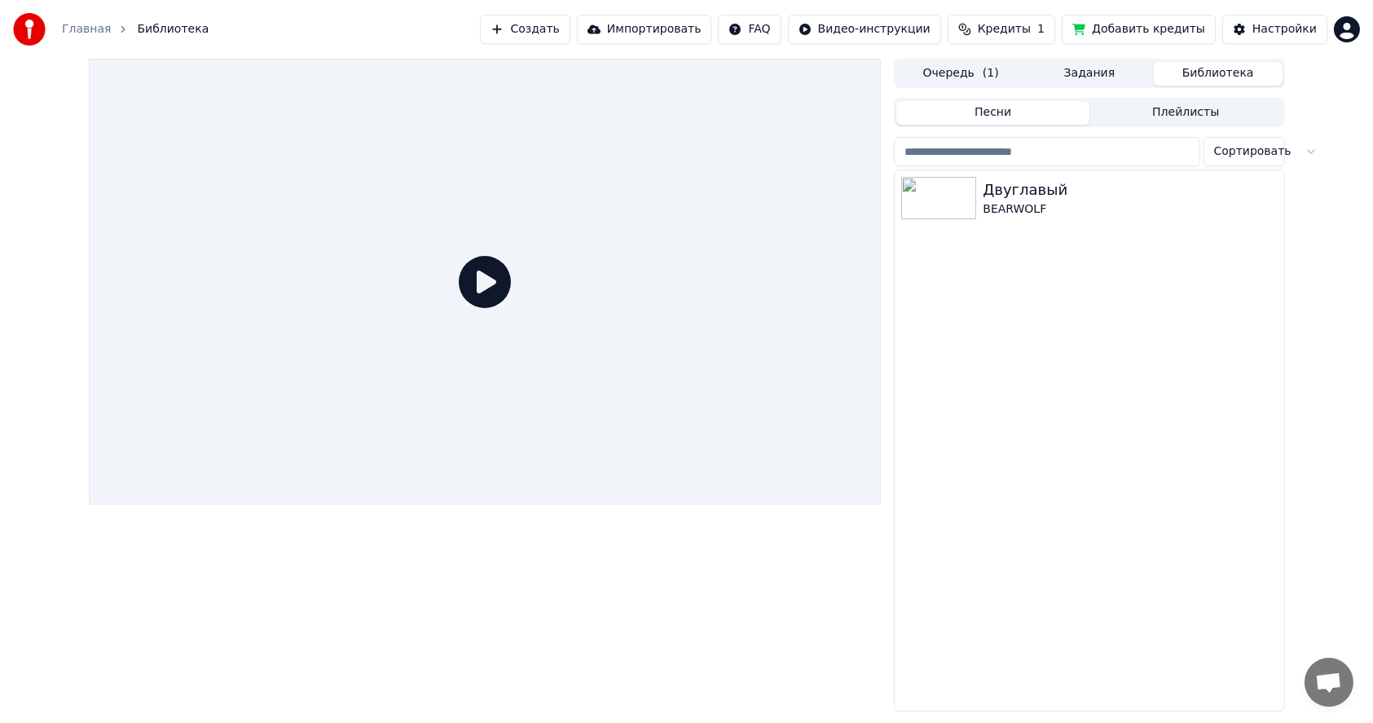
click at [1214, 74] on button "Библиотека" at bounding box center [1218, 74] width 129 height 24
click at [1272, 197] on icon "button" at bounding box center [1269, 197] width 16 height 13
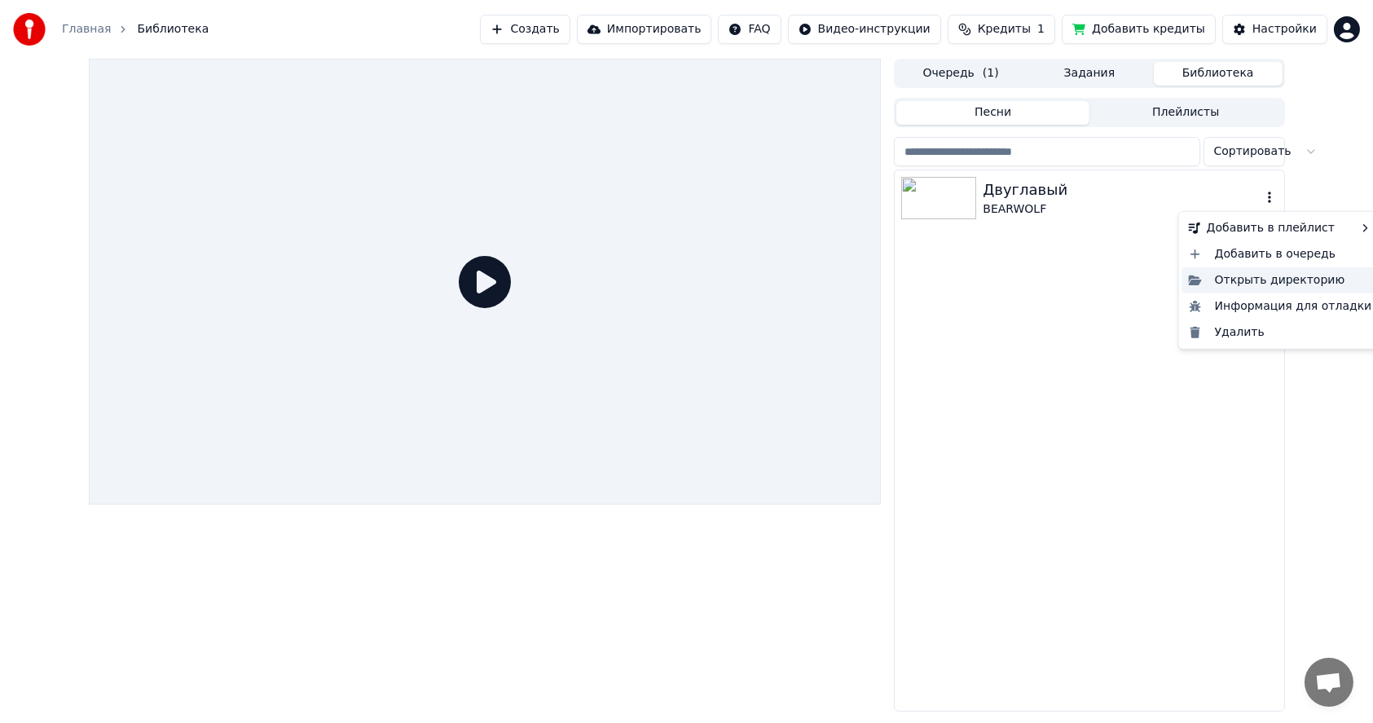
click at [1241, 282] on div "Открыть директорию" at bounding box center [1280, 280] width 196 height 26
click at [1271, 193] on icon "button" at bounding box center [1269, 197] width 16 height 13
click at [1239, 331] on div "Удалить" at bounding box center [1280, 332] width 196 height 26
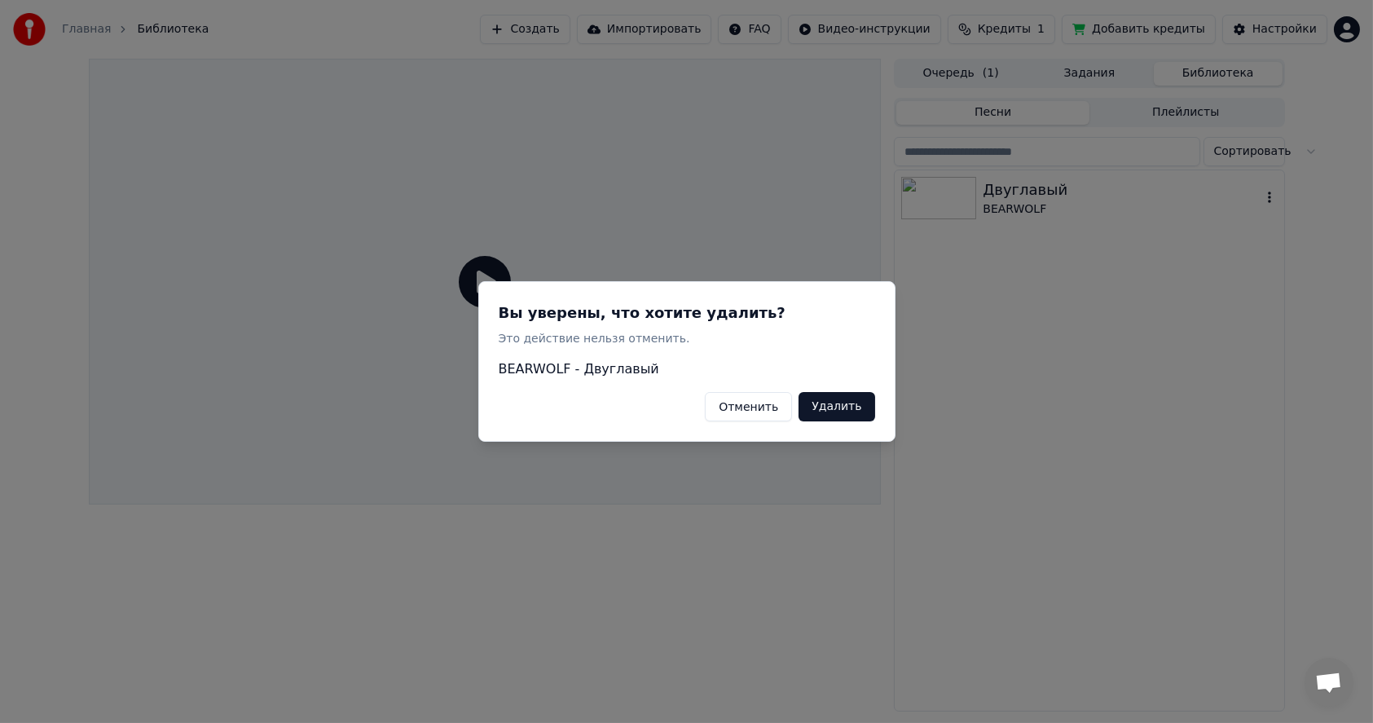
click at [852, 407] on button "Удалить" at bounding box center [837, 406] width 76 height 29
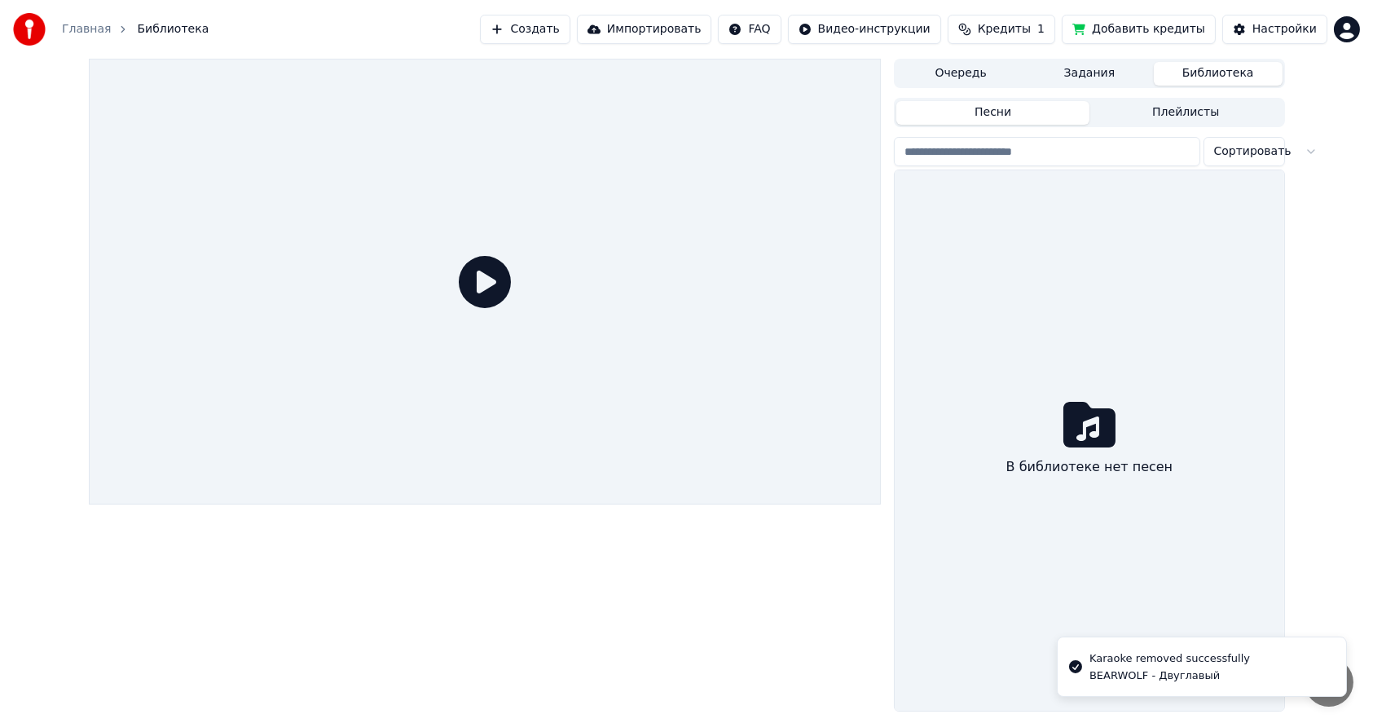
click at [570, 31] on button "Создать" at bounding box center [525, 29] width 90 height 29
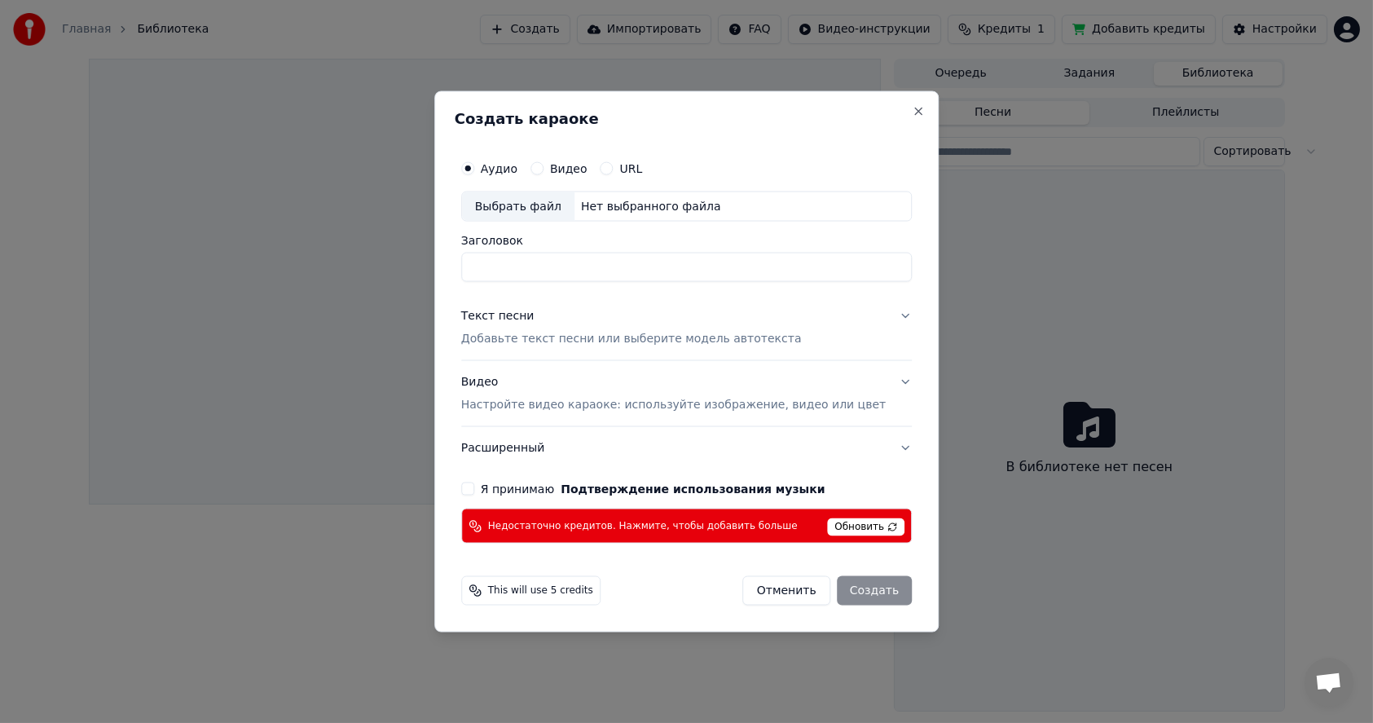
click at [544, 208] on div "Выбрать файл" at bounding box center [518, 206] width 112 height 29
type input "**********"
click at [565, 337] on p "Добавьте текст песни или выберите модель автотекста" at bounding box center [631, 339] width 341 height 16
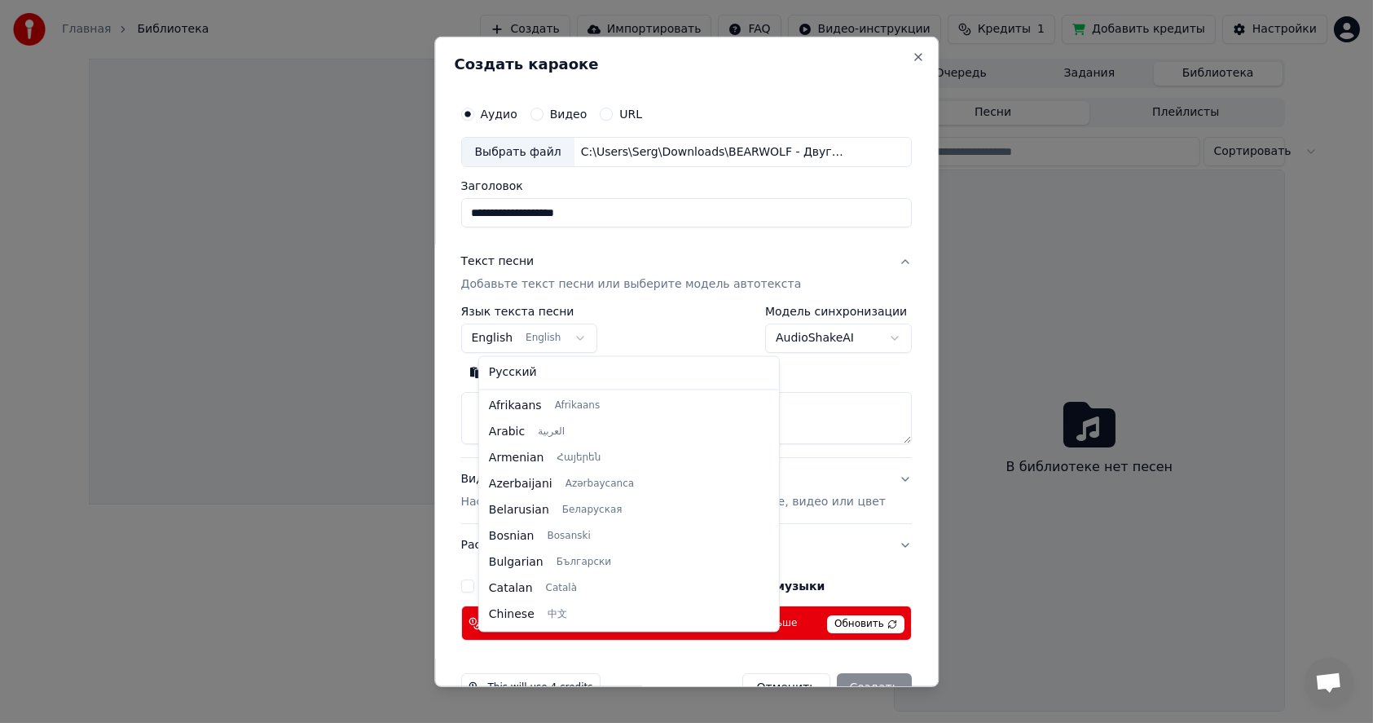
click at [553, 337] on body "**********" at bounding box center [686, 361] width 1373 height 723
select select "**"
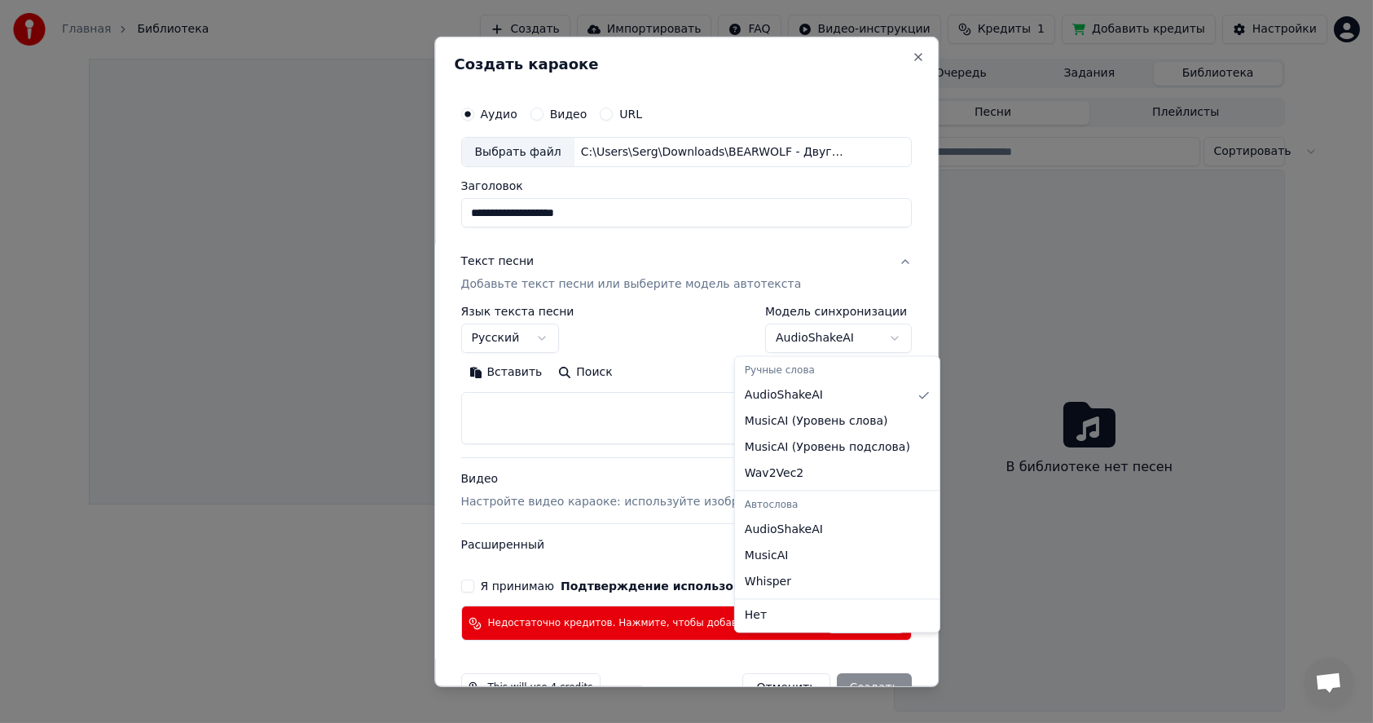
click at [823, 339] on body "**********" at bounding box center [686, 361] width 1373 height 723
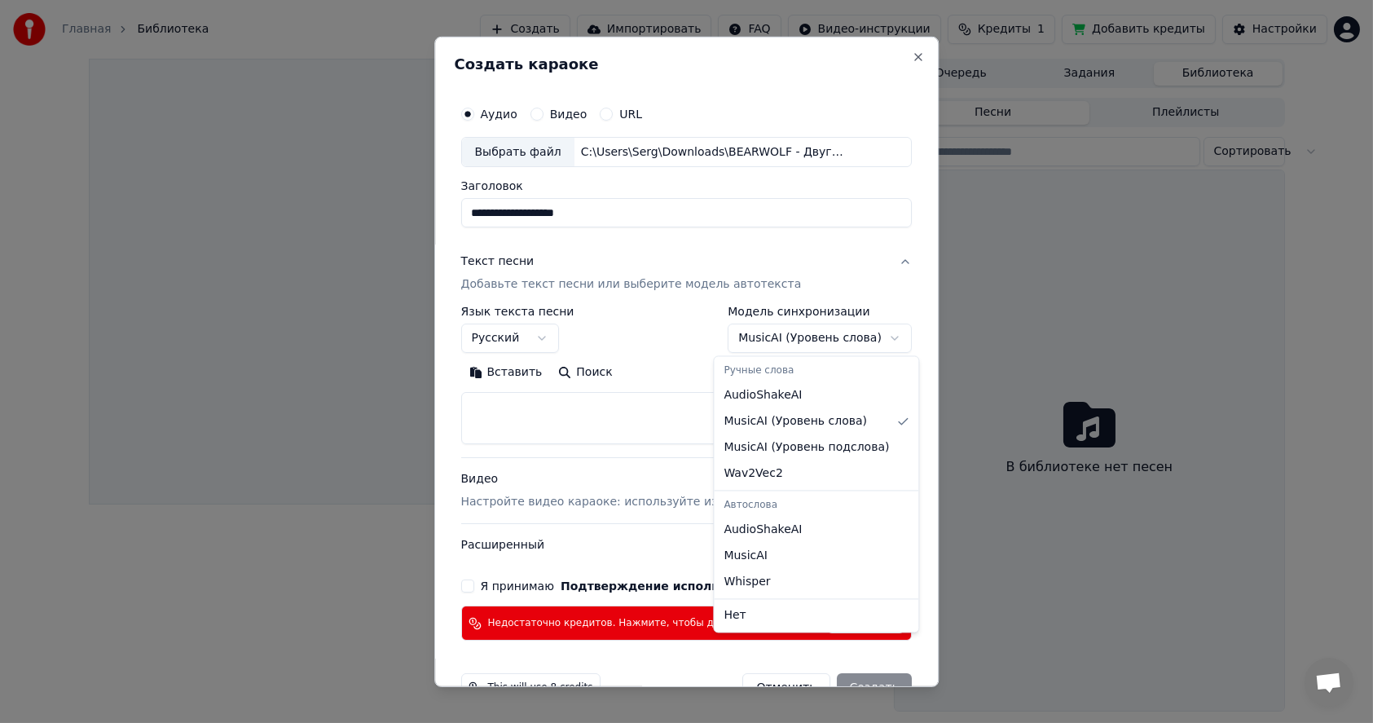
click at [851, 340] on body "**********" at bounding box center [686, 361] width 1373 height 723
select select "********"
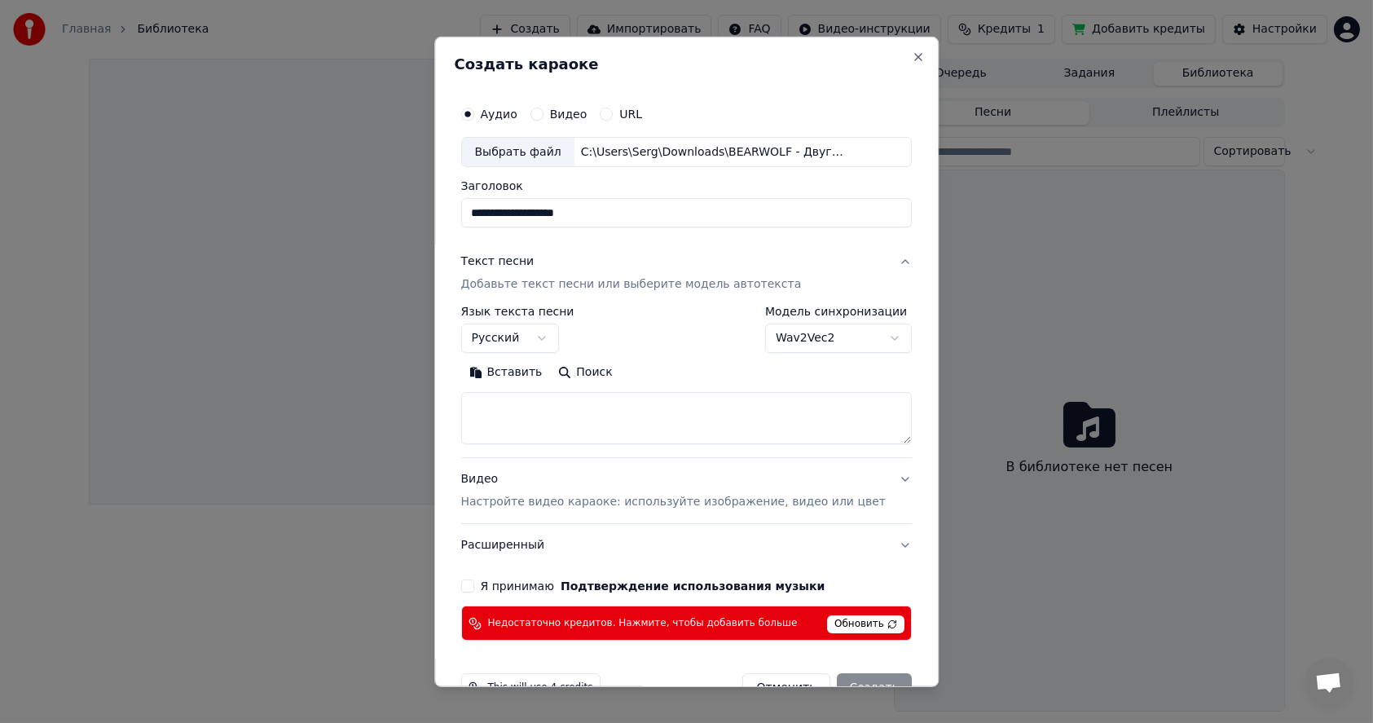
paste textarea "**********"
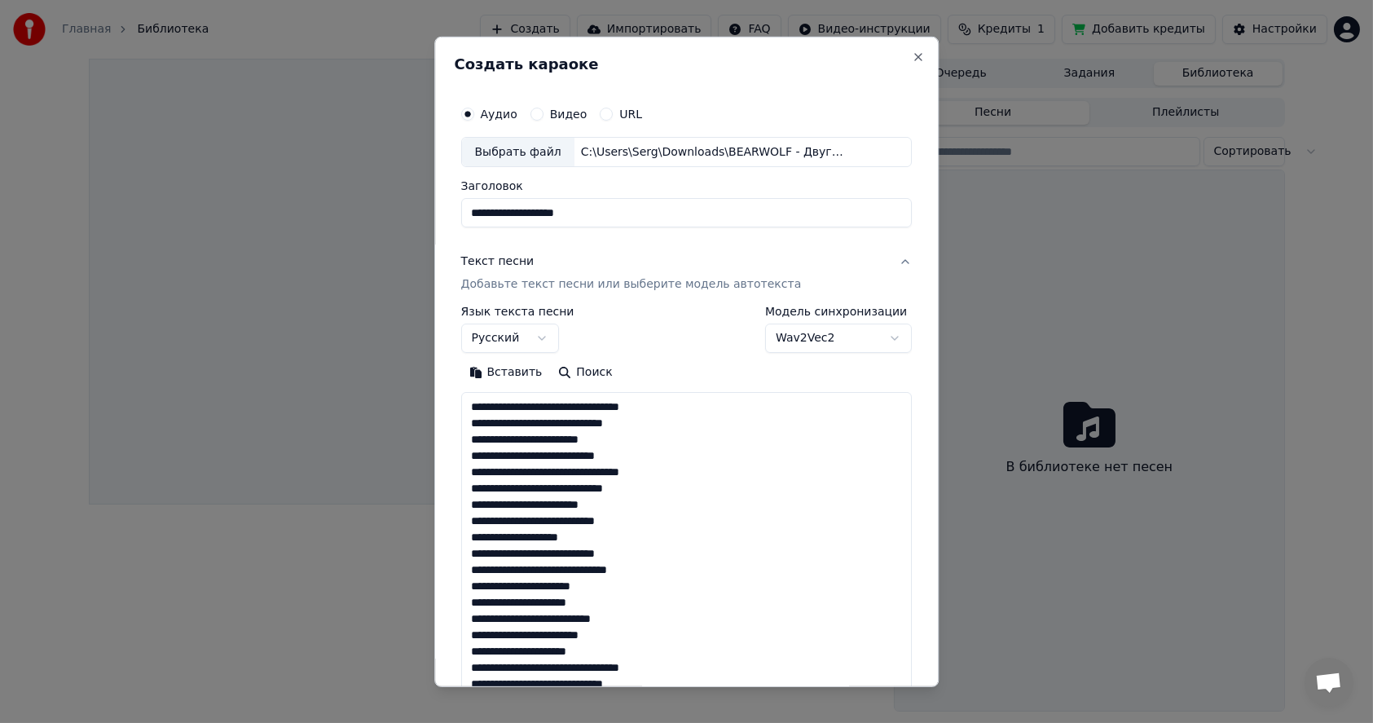
scroll to position [589, 0]
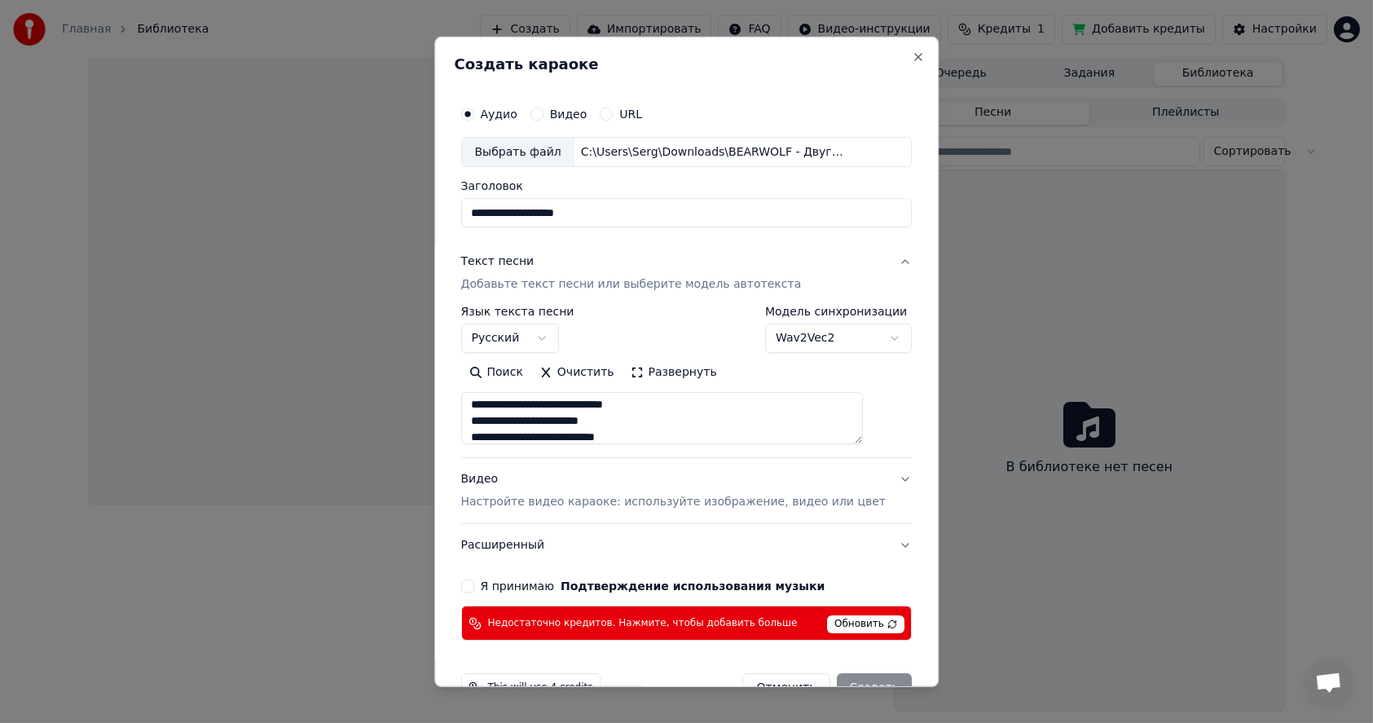
type textarea "**********"
click at [517, 500] on p "Настройте видео караоке: используйте изображение, видео или цвет" at bounding box center [673, 502] width 425 height 16
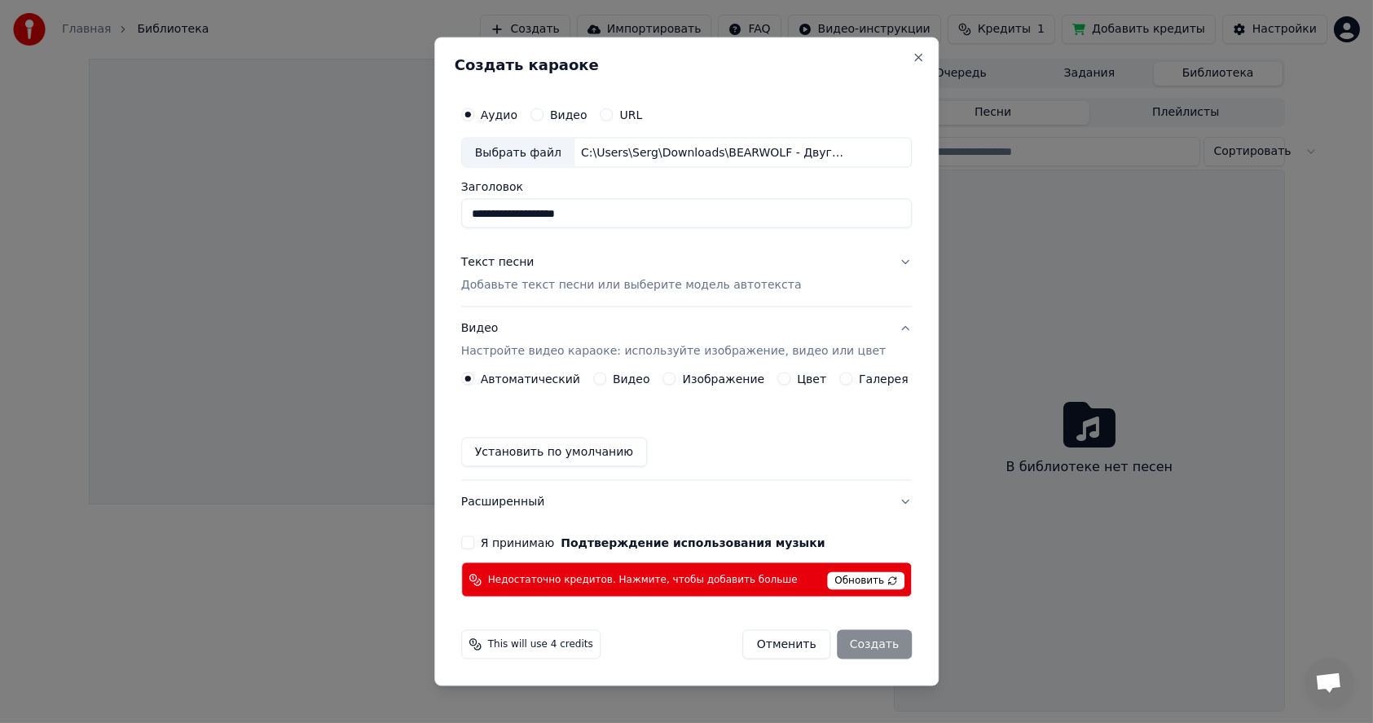
click at [675, 379] on button "Изображение" at bounding box center [669, 378] width 13 height 13
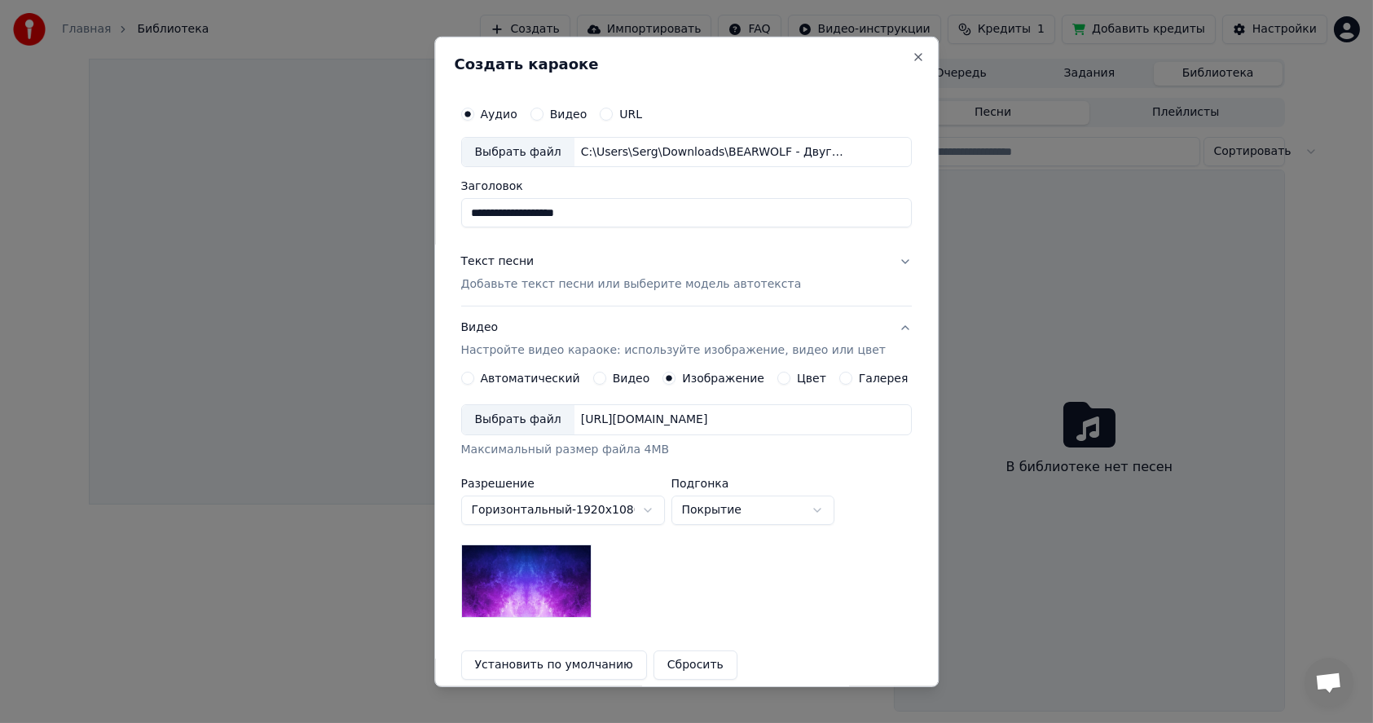
click at [516, 430] on div "Выбрать файл" at bounding box center [518, 419] width 112 height 29
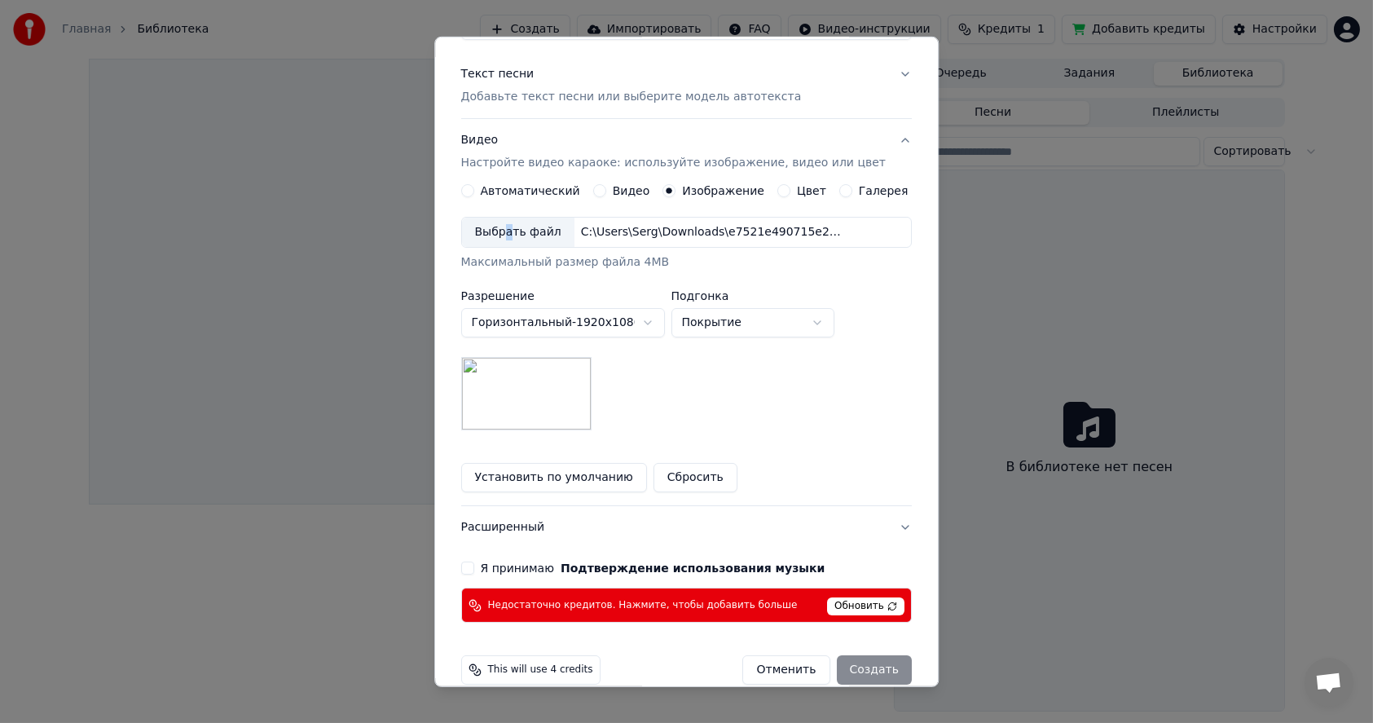
scroll to position [209, 0]
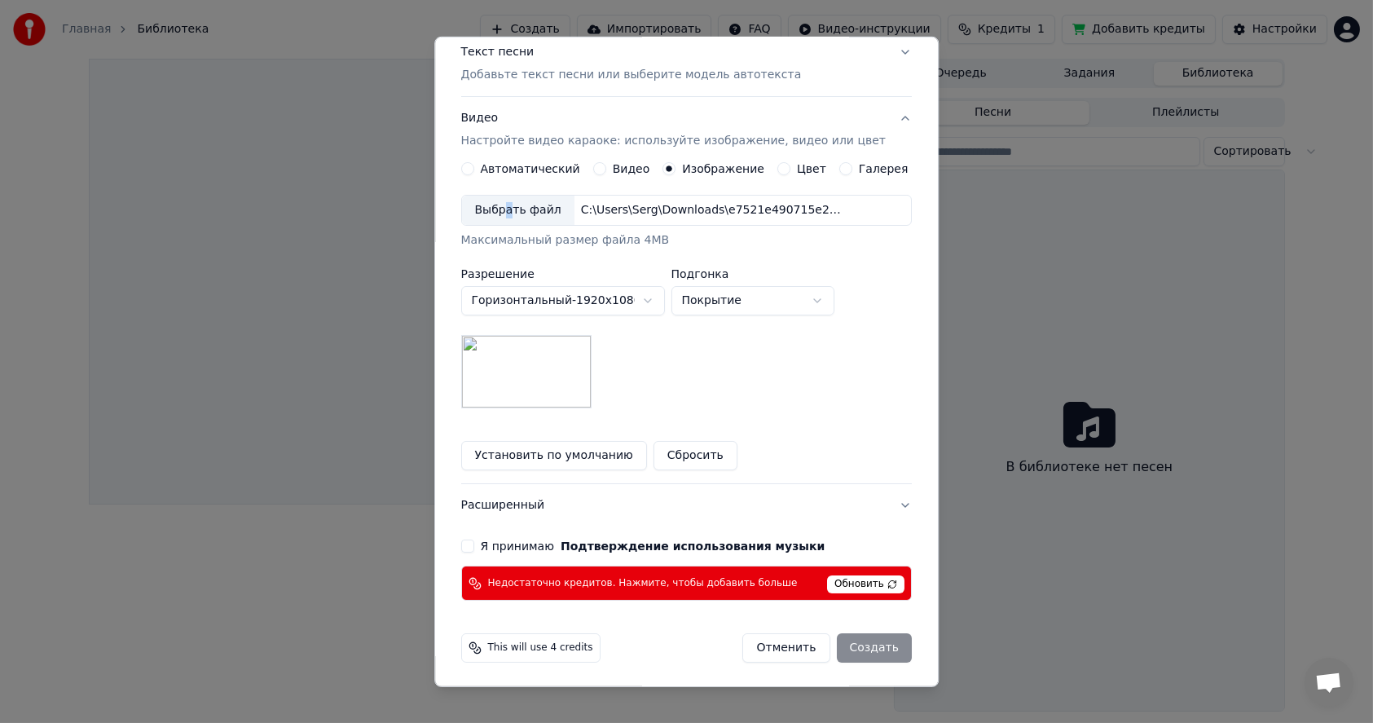
click at [474, 547] on button "Я принимаю Подтверждение использования музыки" at bounding box center [467, 545] width 13 height 13
click at [542, 648] on span "This will use 4 credits" at bounding box center [540, 647] width 105 height 13
click at [482, 648] on icon at bounding box center [475, 647] width 13 height 13
drag, startPoint x: 482, startPoint y: 648, endPoint x: 627, endPoint y: 645, distance: 145.9
click at [482, 646] on icon at bounding box center [475, 647] width 13 height 13
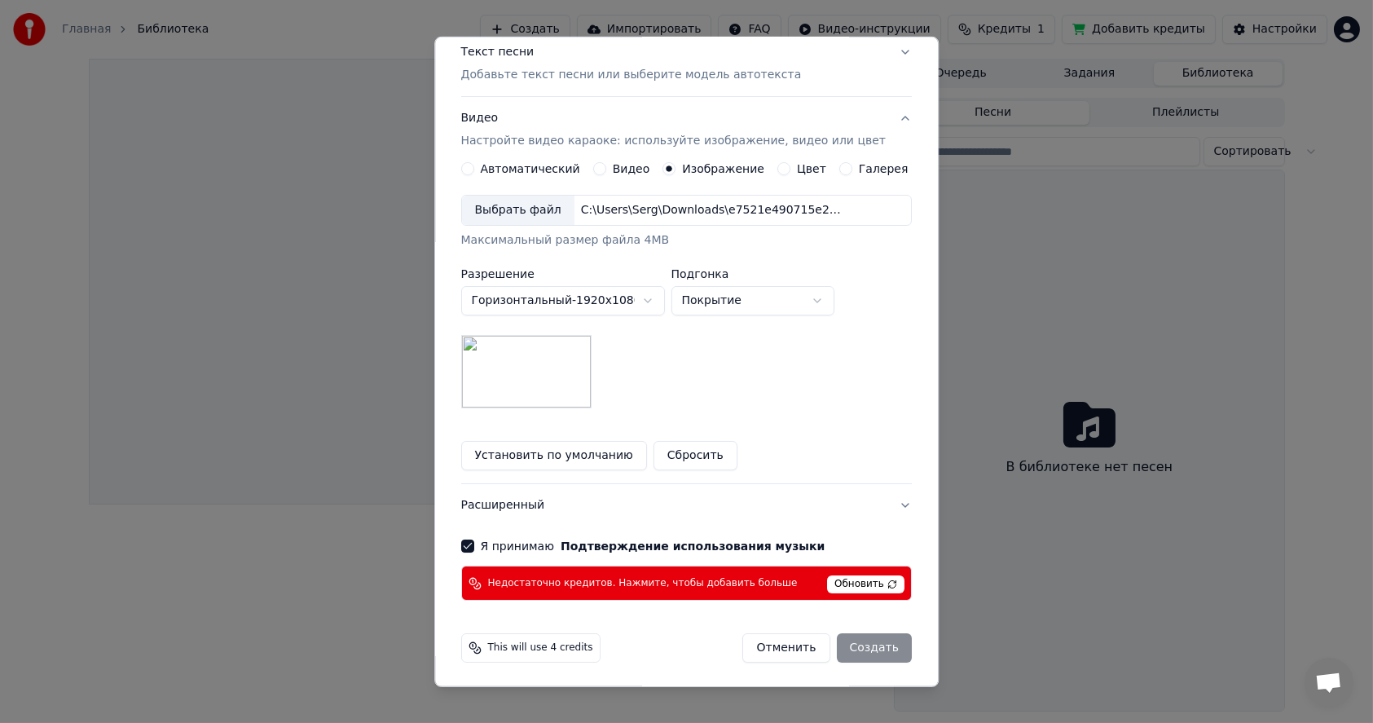
click at [834, 588] on span "Обновить" at bounding box center [865, 584] width 77 height 18
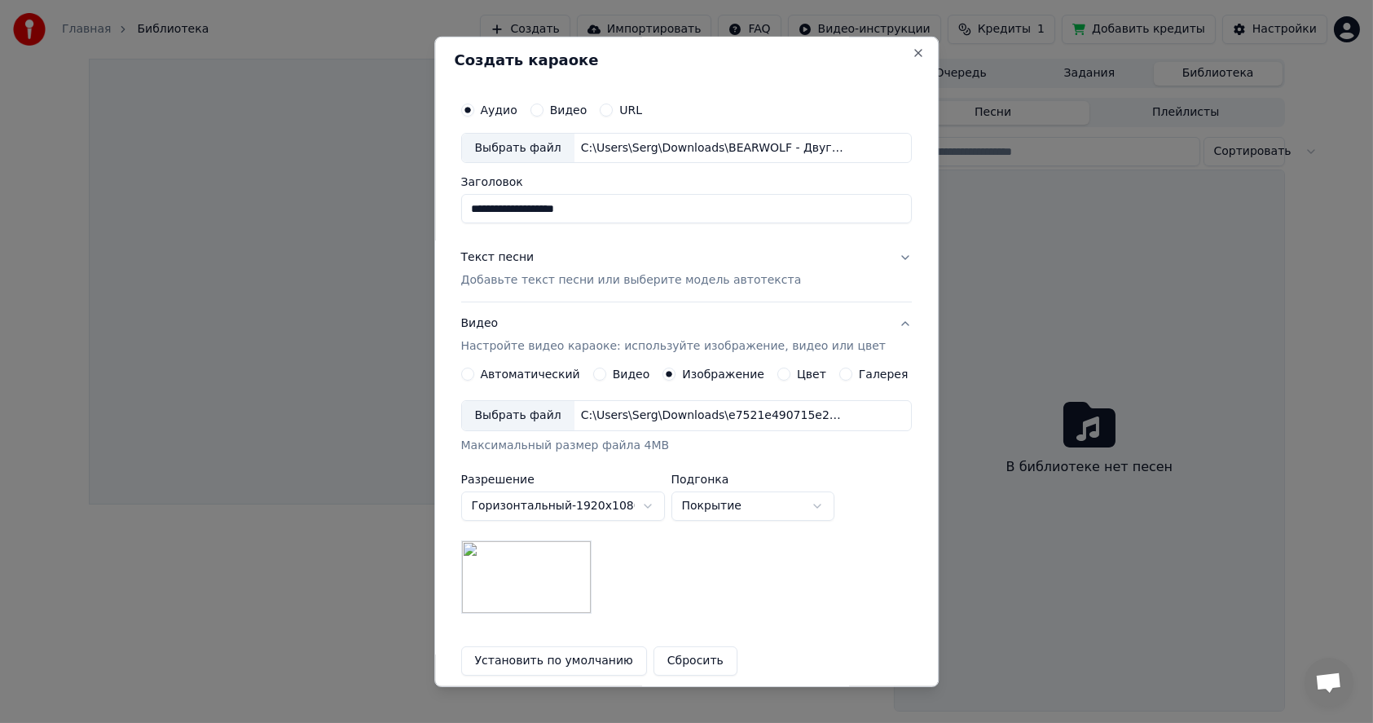
scroll to position [0, 0]
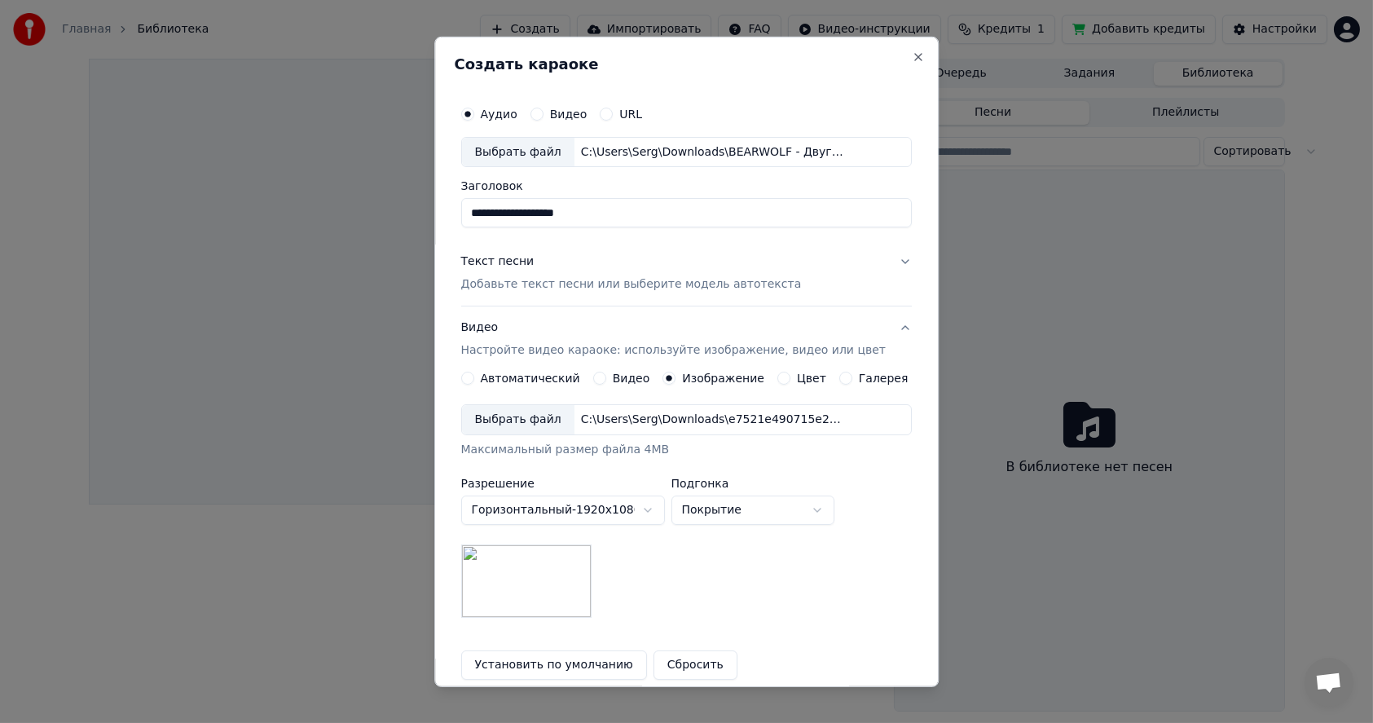
click at [663, 283] on p "Добавьте текст песни или выберите модель автотекста" at bounding box center [631, 284] width 341 height 16
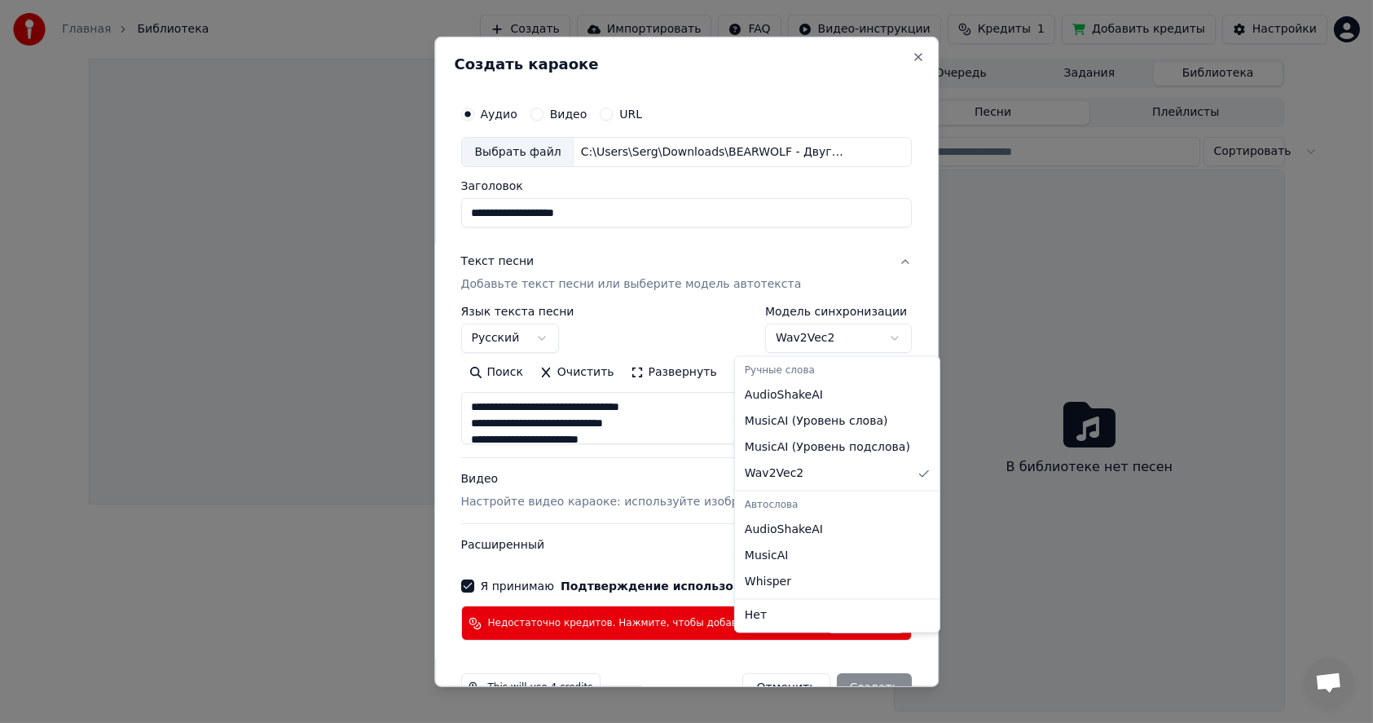
click at [839, 337] on body "**********" at bounding box center [686, 361] width 1373 height 723
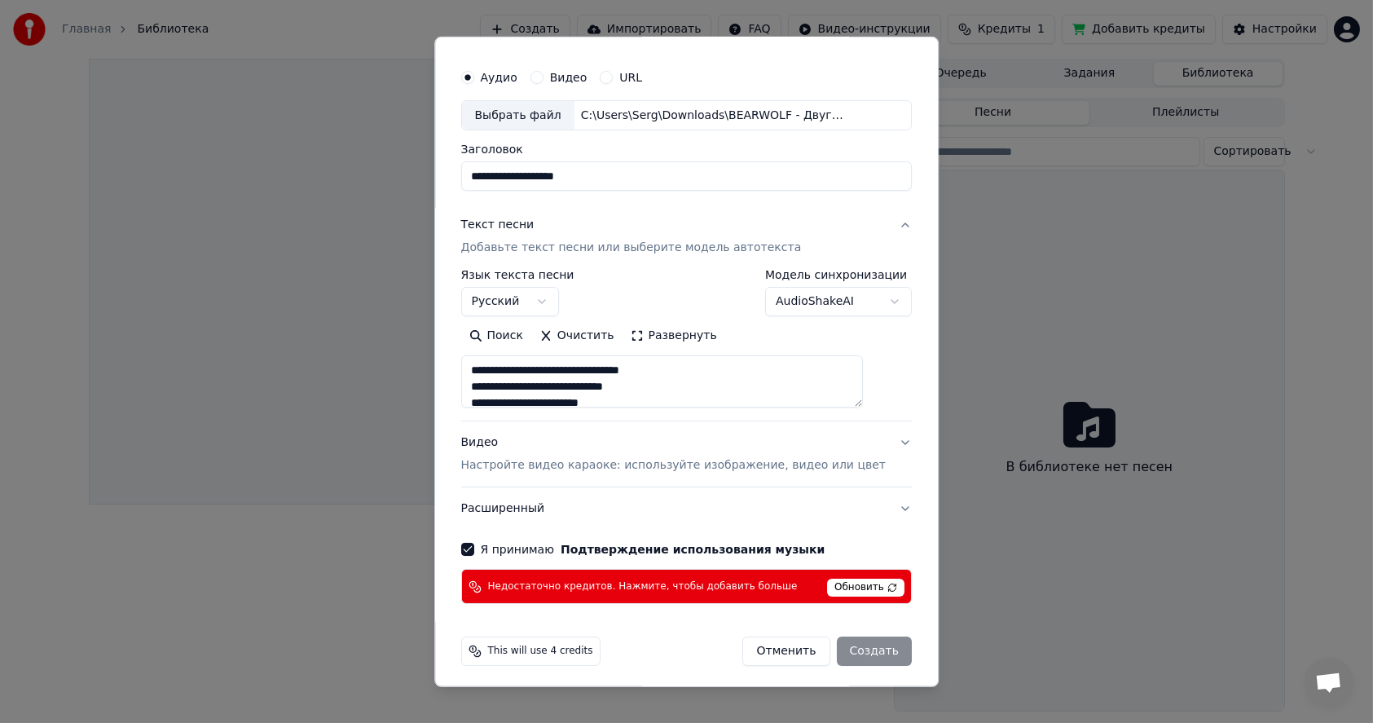
scroll to position [41, 0]
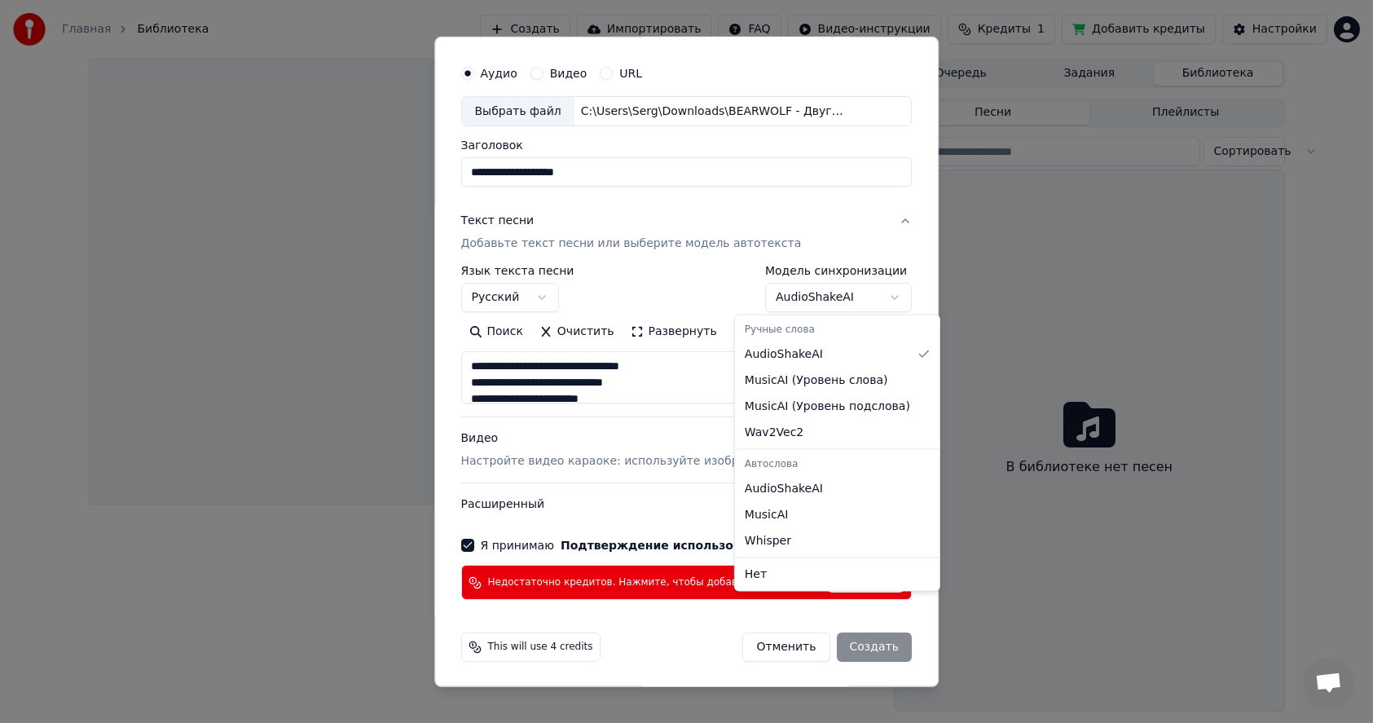
click at [849, 295] on body "**********" at bounding box center [686, 361] width 1373 height 723
select select "****"
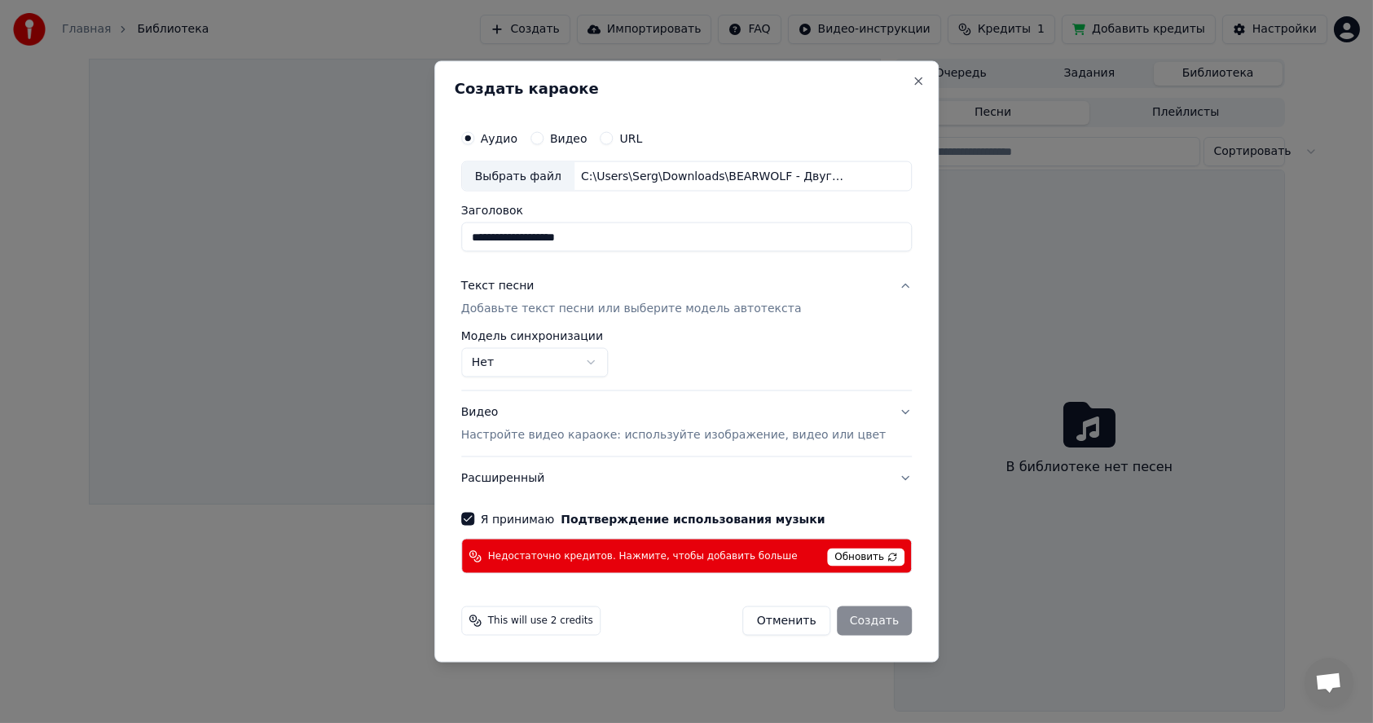
click at [717, 305] on p "Добавьте текст песни или выберите модель автотекста" at bounding box center [631, 309] width 341 height 16
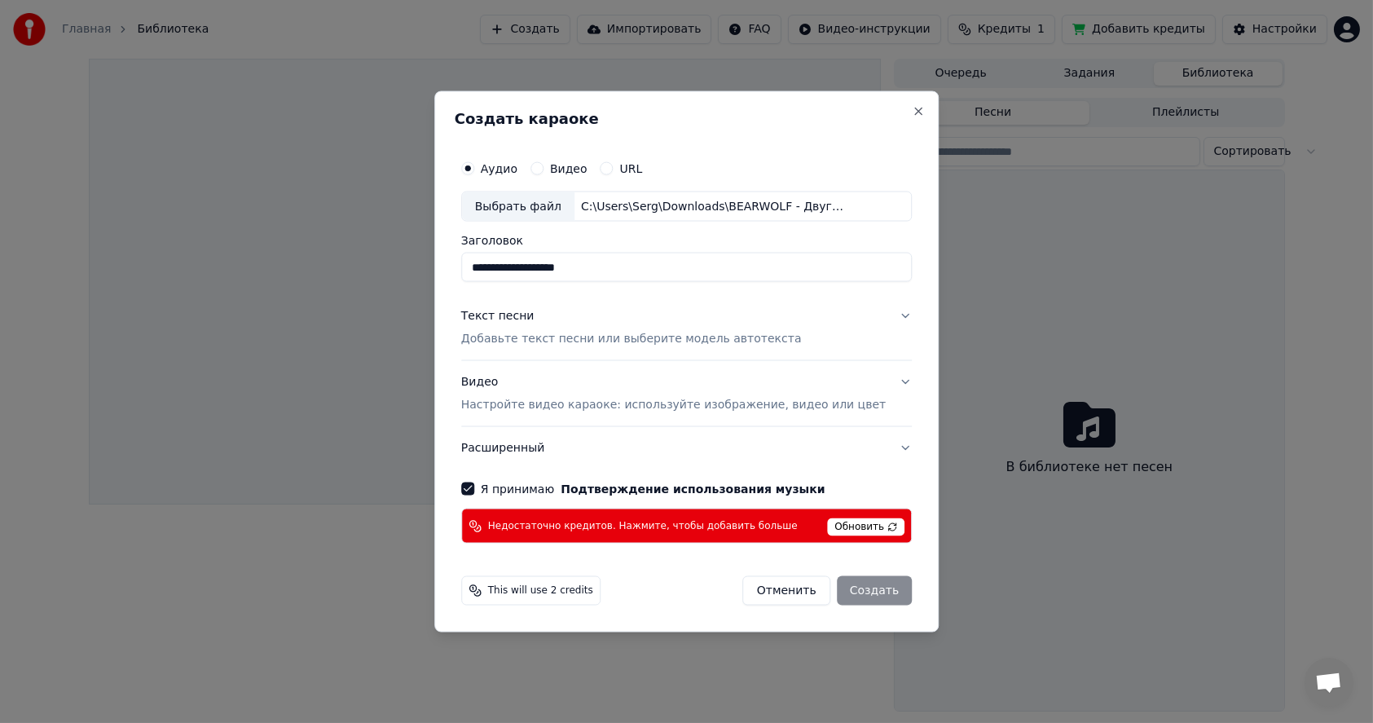
click at [711, 340] on p "Добавьте текст песни или выберите модель автотекста" at bounding box center [631, 339] width 341 height 16
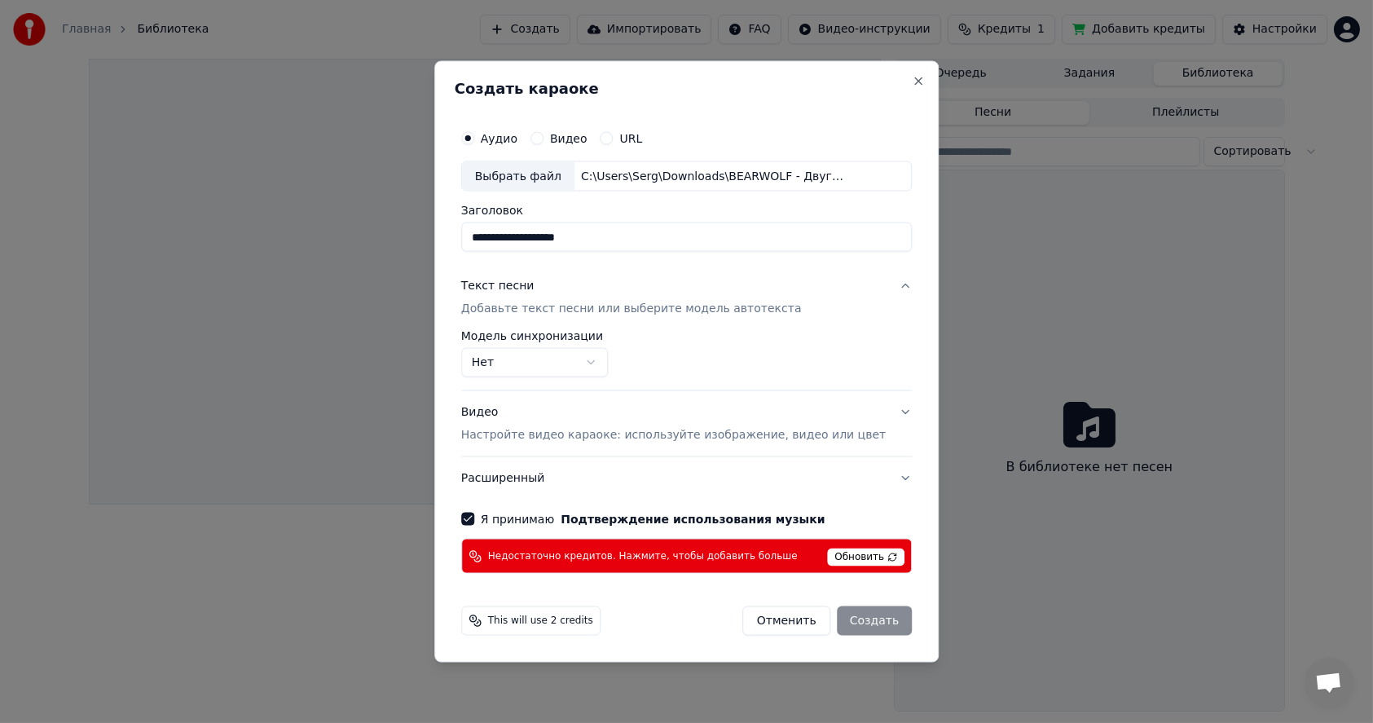
click at [534, 290] on div "Текст песни" at bounding box center [497, 286] width 73 height 16
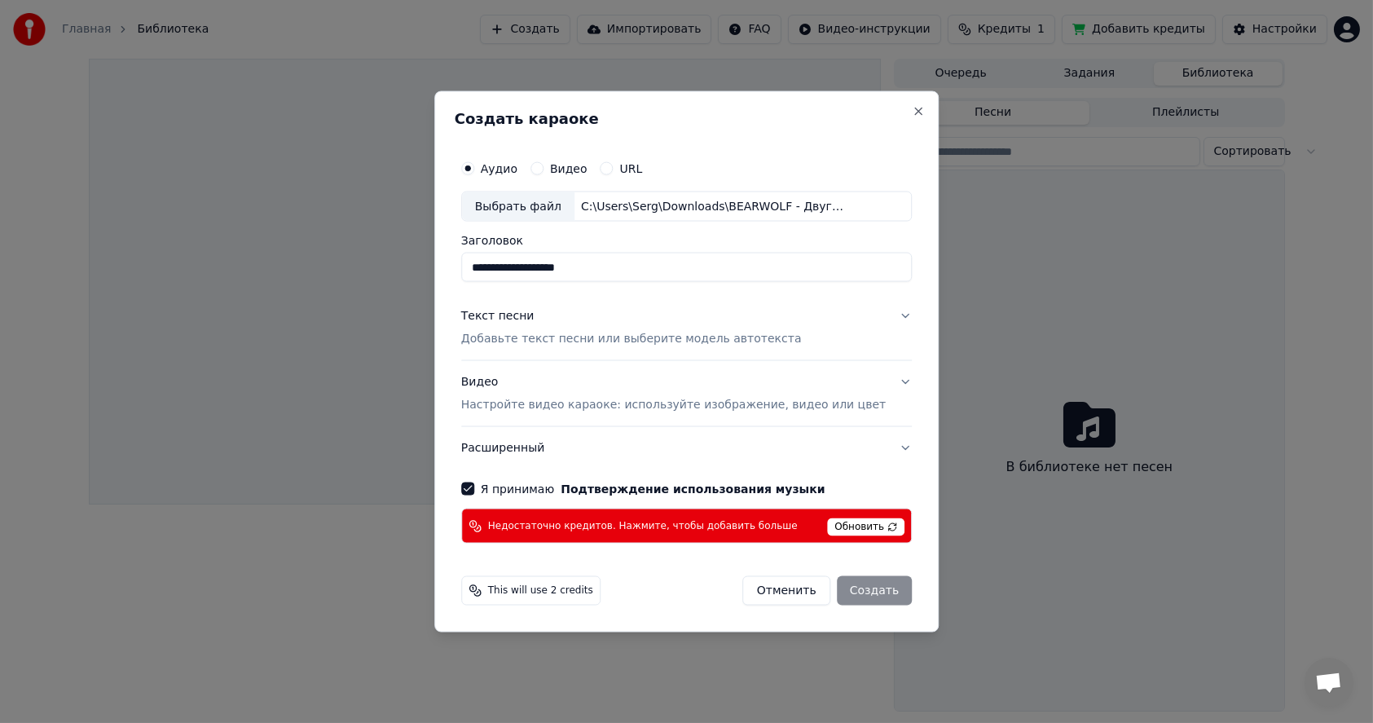
click at [512, 314] on div "Текст песни" at bounding box center [497, 316] width 73 height 16
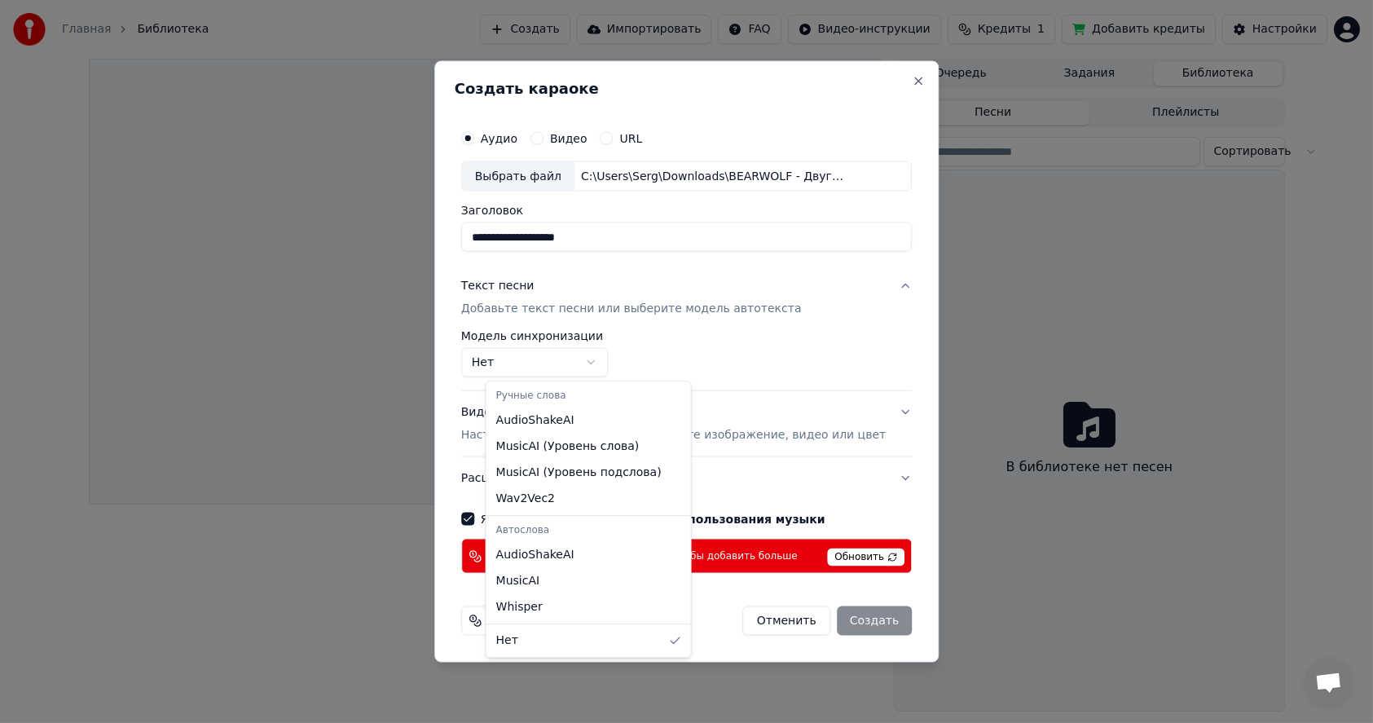
click at [580, 363] on body "**********" at bounding box center [686, 361] width 1373 height 723
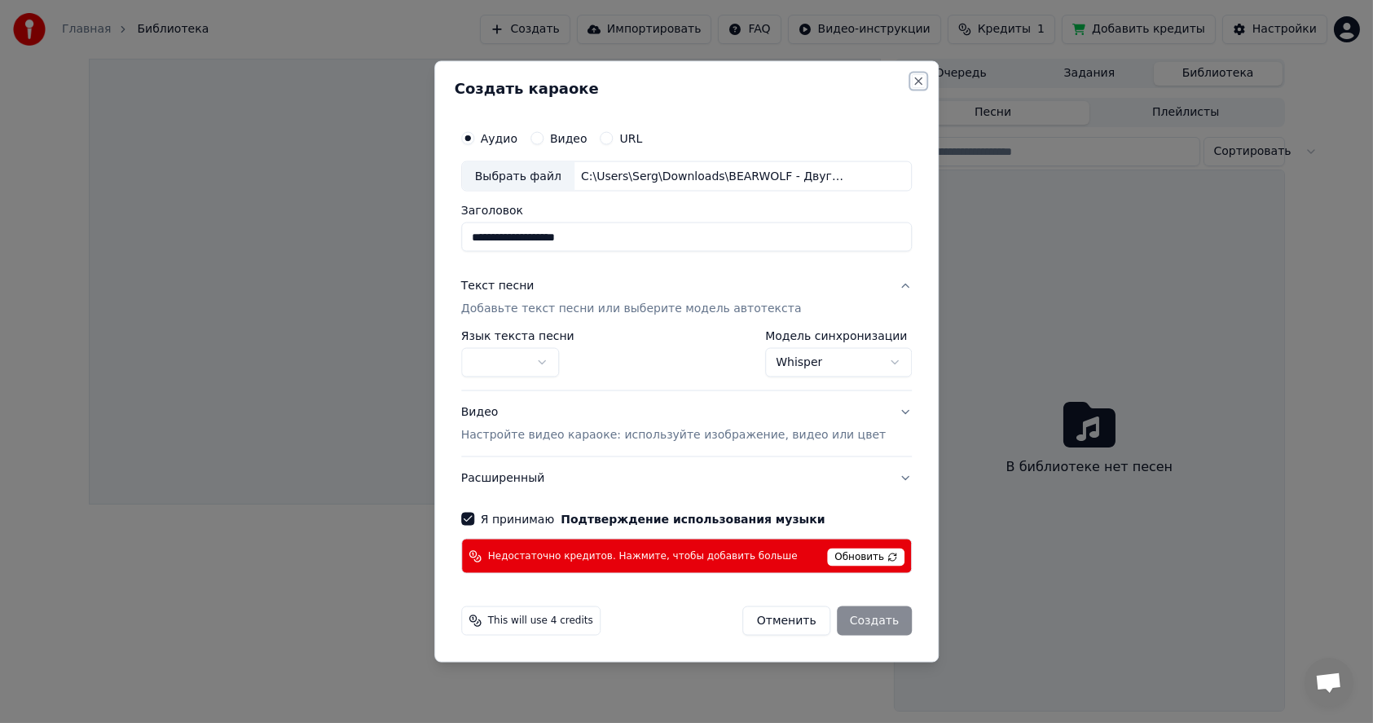
click at [912, 85] on button "Close" at bounding box center [918, 80] width 13 height 13
select select "**********"
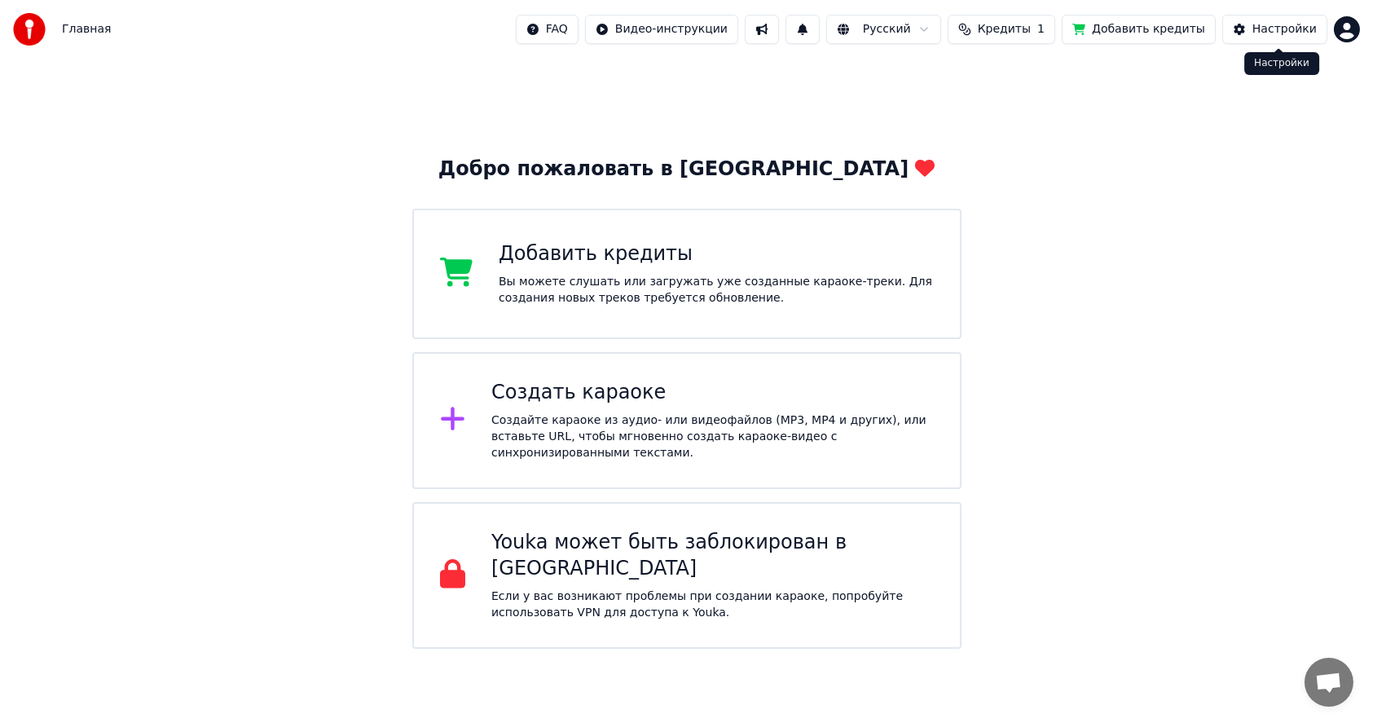
click at [1283, 26] on div "Настройки" at bounding box center [1285, 29] width 64 height 16
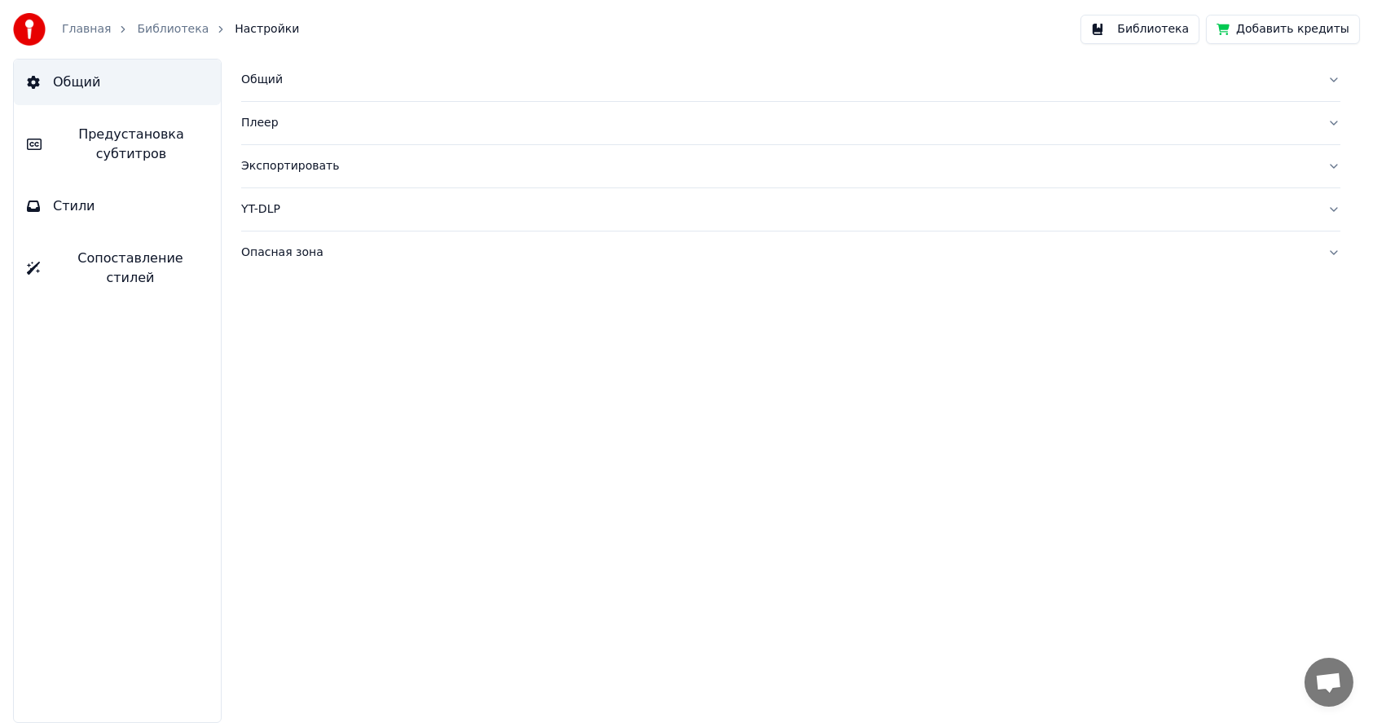
click at [156, 29] on link "Библиотека" at bounding box center [173, 29] width 72 height 16
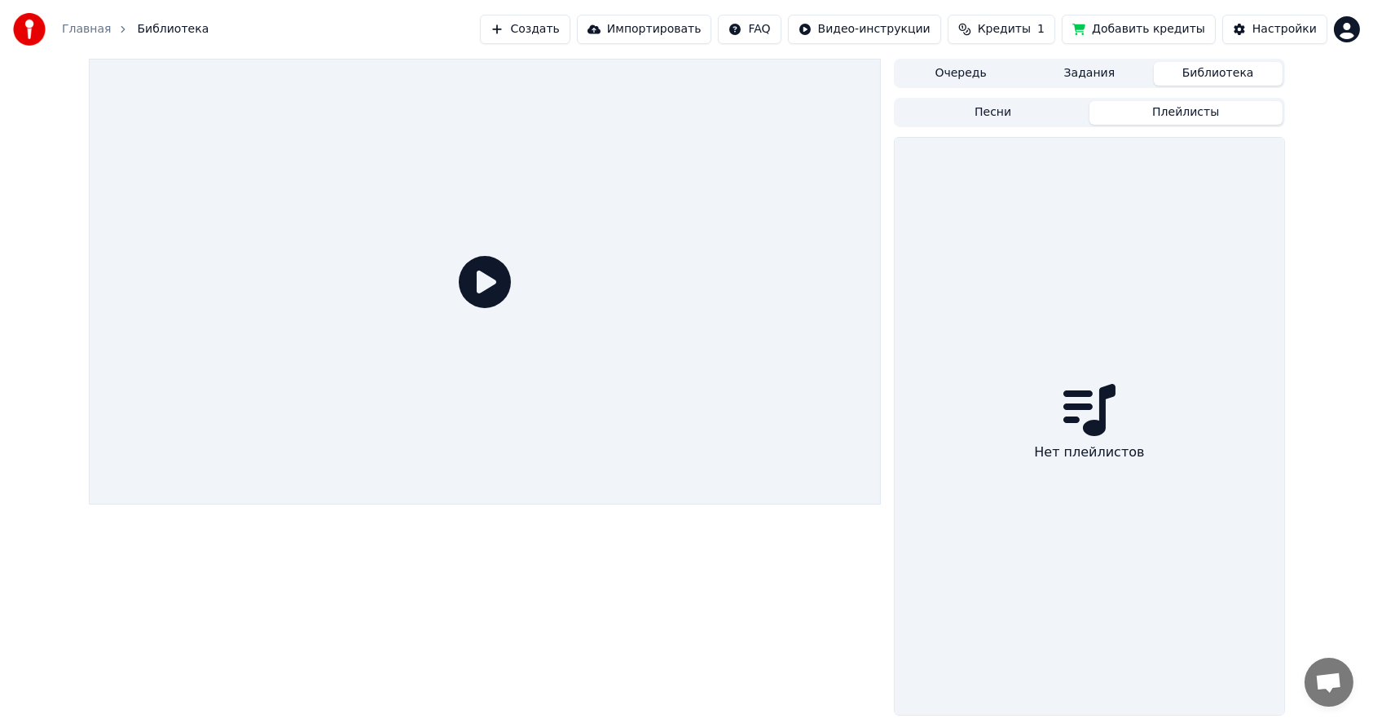
click at [1186, 112] on button "Плейлисты" at bounding box center [1186, 113] width 193 height 24
